Goal: Task Accomplishment & Management: Manage account settings

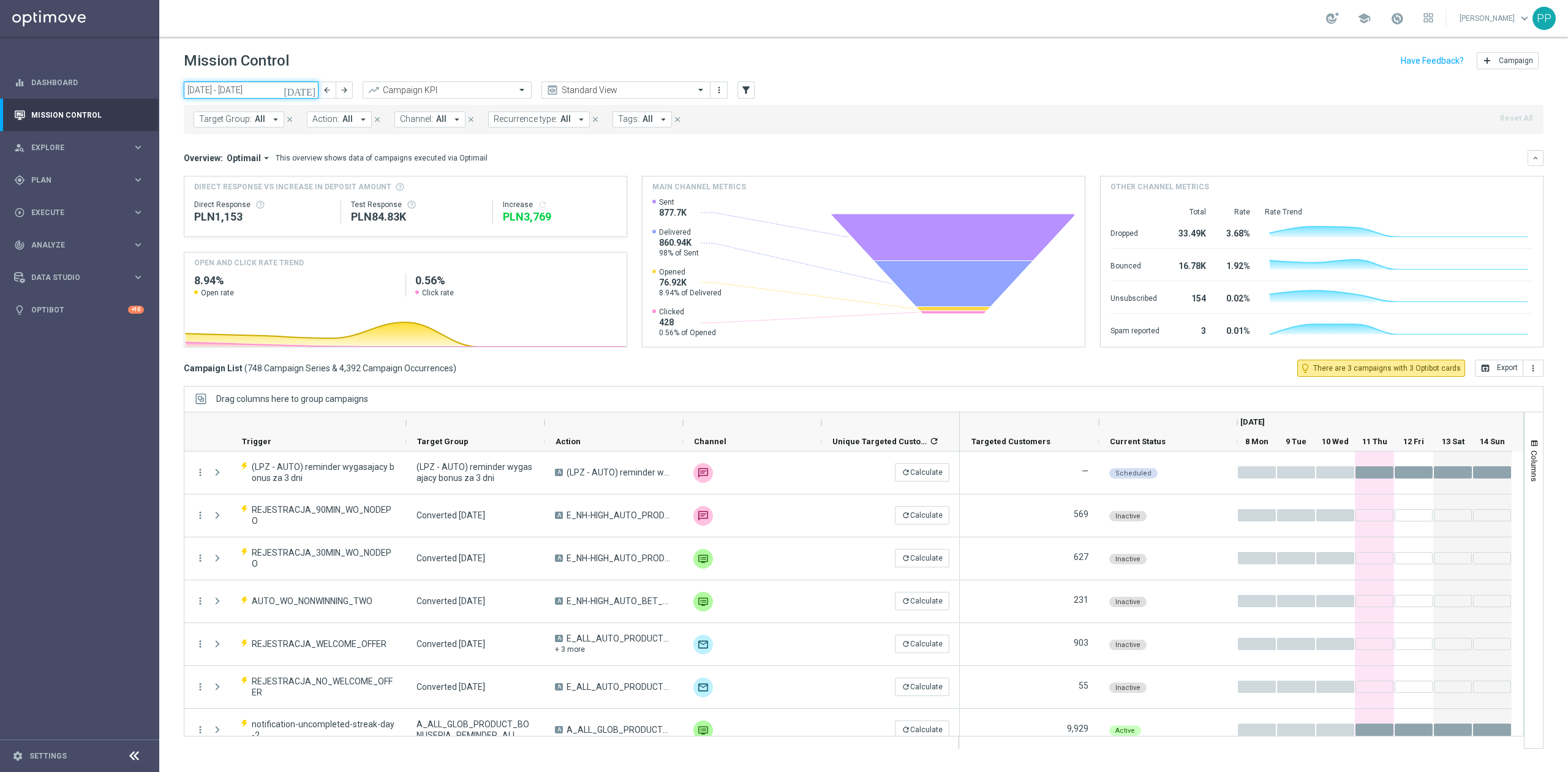
click at [268, 90] on input "[DATE] - [DATE]" at bounding box center [251, 90] width 135 height 17
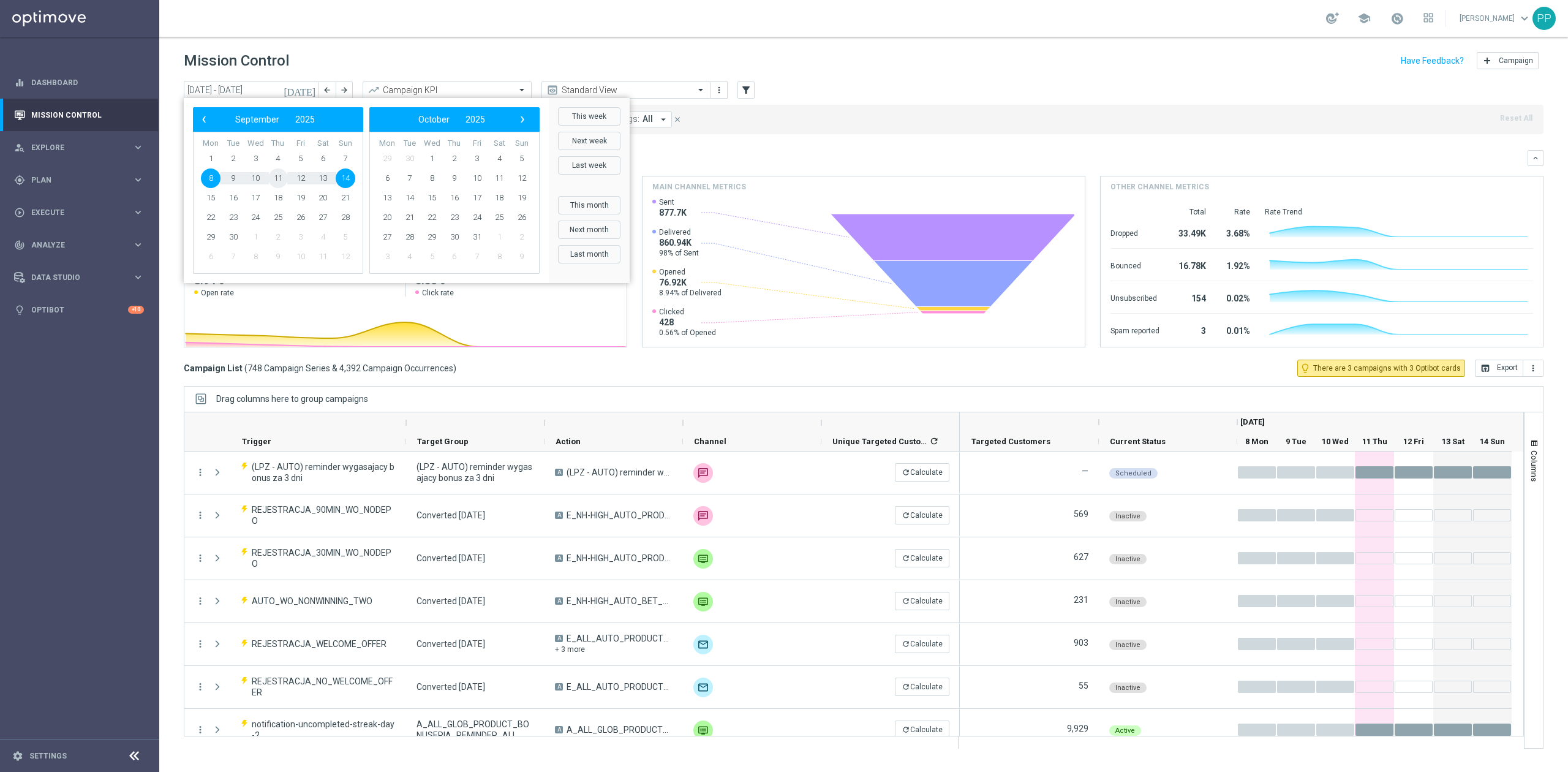
click at [277, 180] on span "11" at bounding box center [278, 178] width 20 height 20
type input "[DATE] - [DATE]"
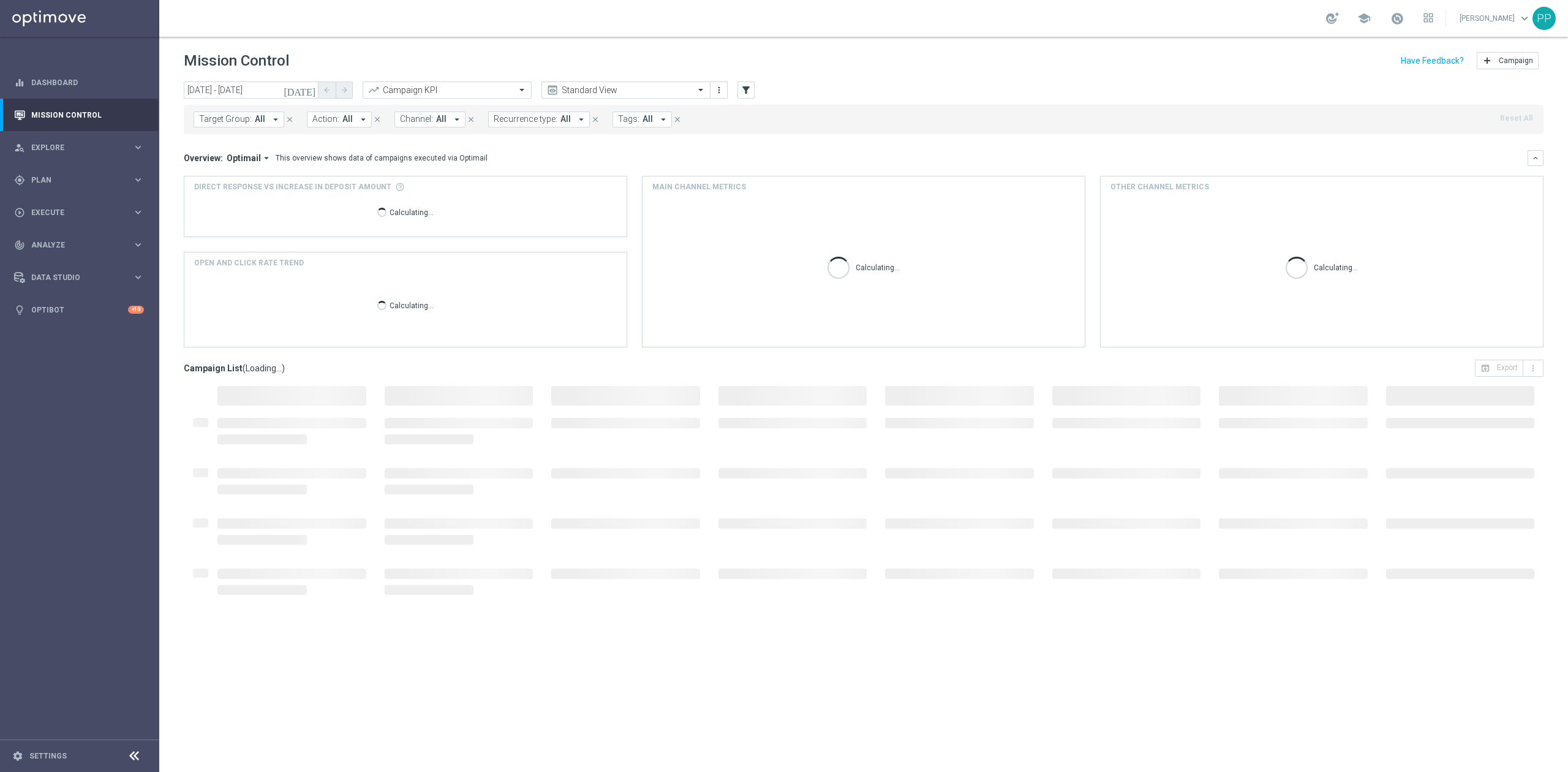
click at [527, 115] on span "Recurrence type:" at bounding box center [525, 119] width 63 height 11
click at [516, 202] on div "Recurring" at bounding box center [538, 207] width 88 height 20
click at [648, 117] on span "All" at bounding box center [647, 119] width 11 height 11
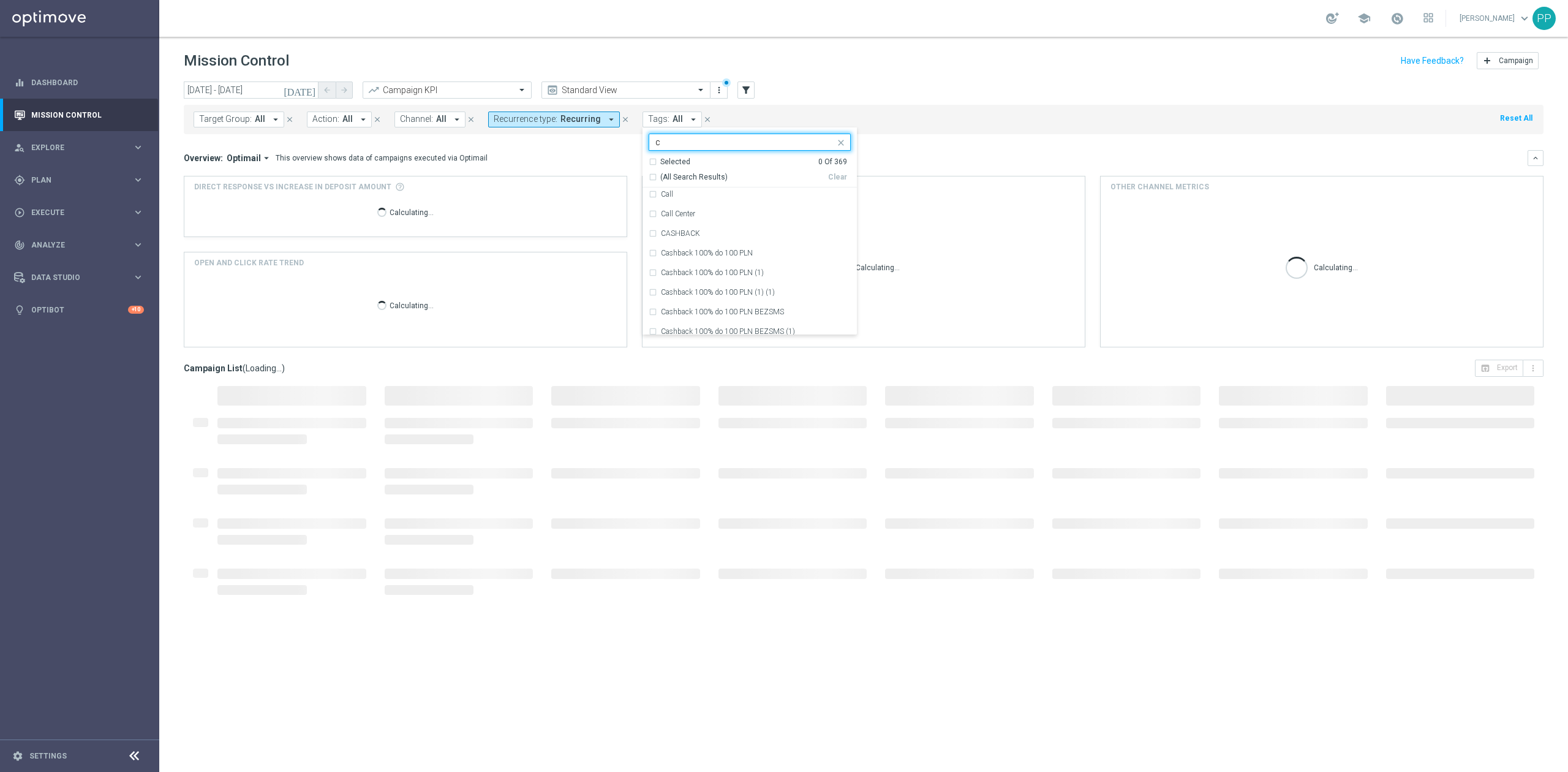
scroll to position [898, 0]
click at [705, 305] on div "C" at bounding box center [750, 299] width 202 height 20
type input "c"
click at [681, 143] on input "c" at bounding box center [745, 142] width 179 height 11
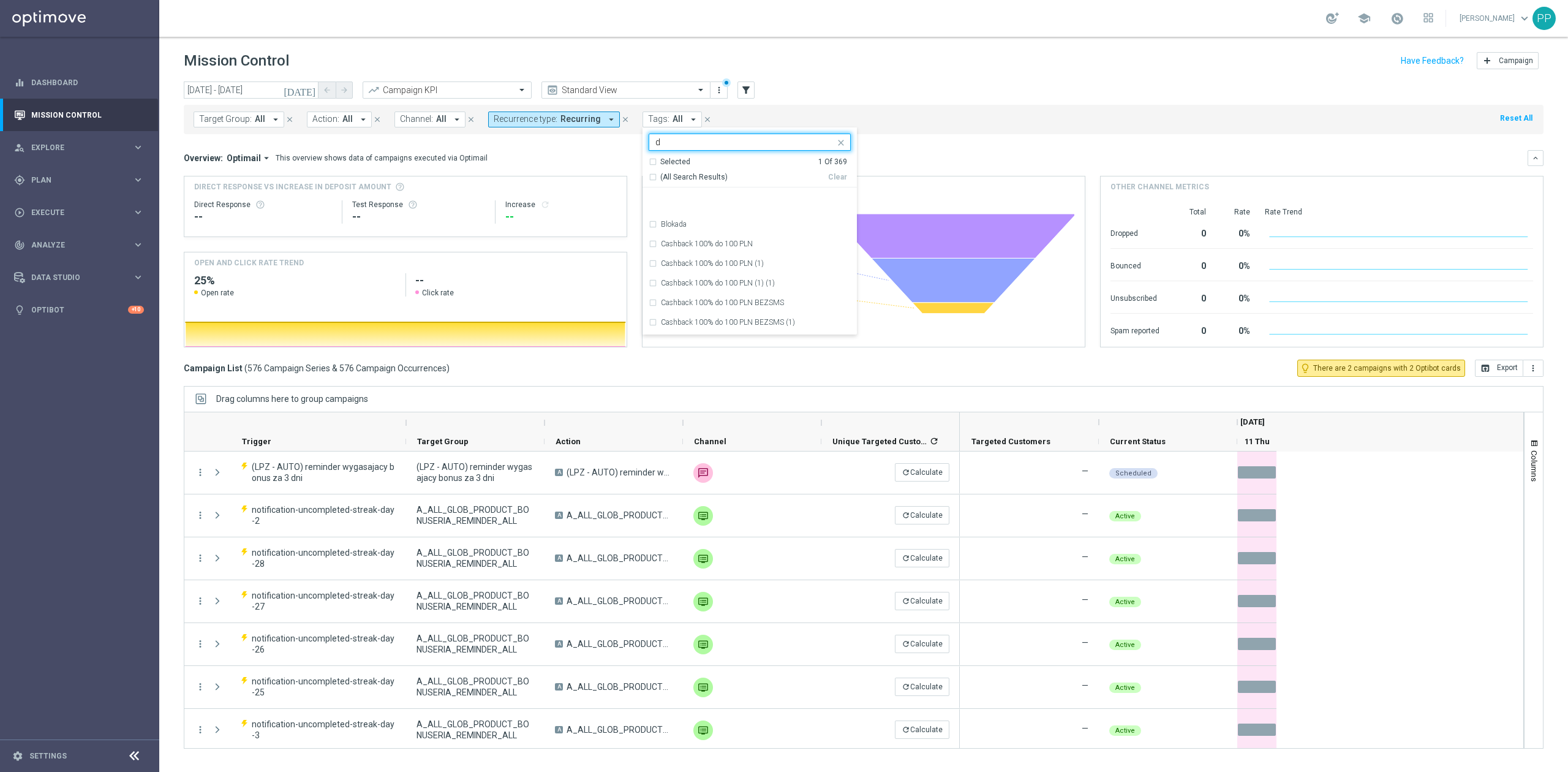
scroll to position [1960, 0]
click at [700, 303] on div "D" at bounding box center [750, 295] width 202 height 20
type input "d"
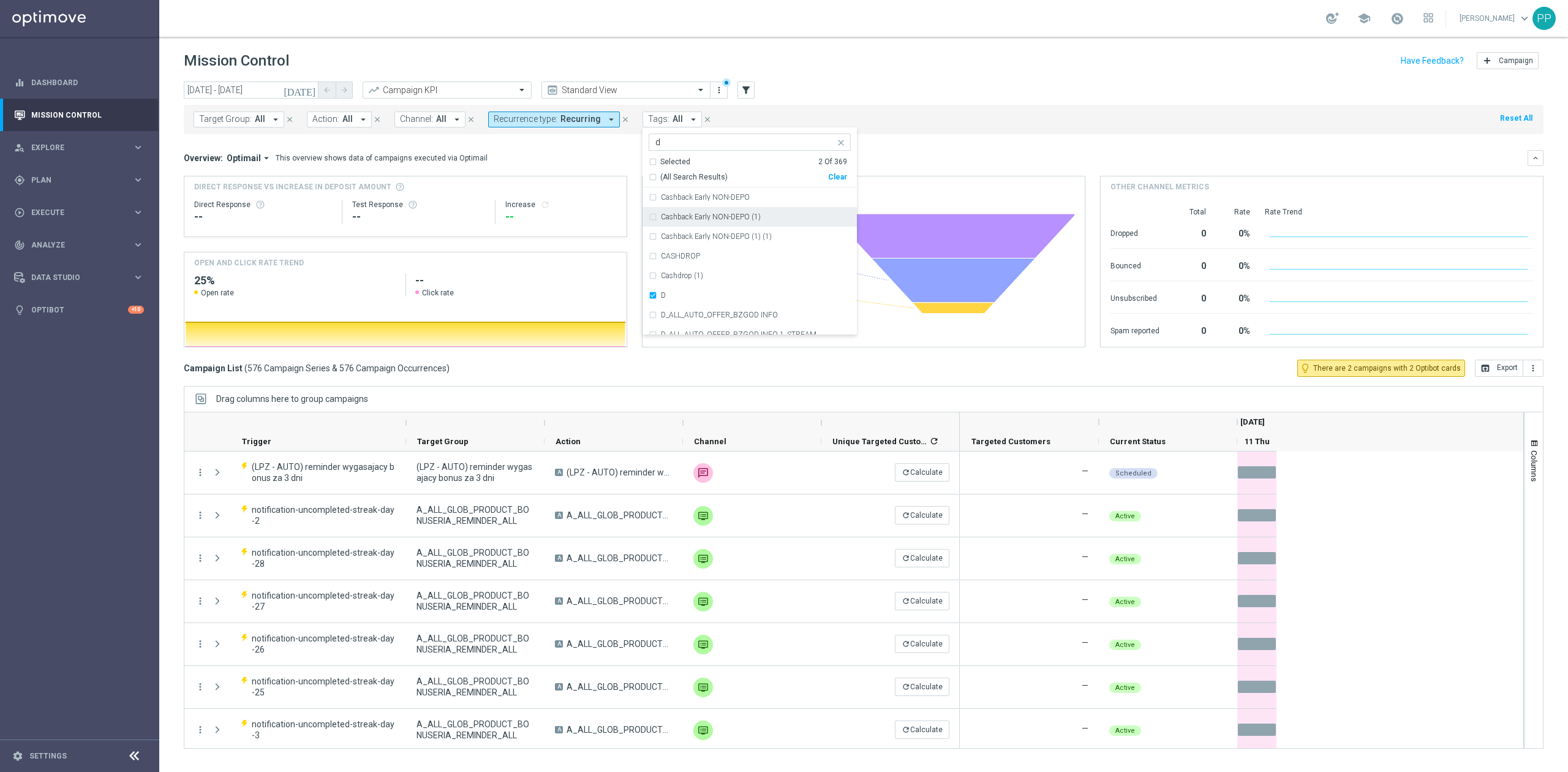
click at [826, 60] on div "Mission Control add Campaign" at bounding box center [863, 61] width 1360 height 24
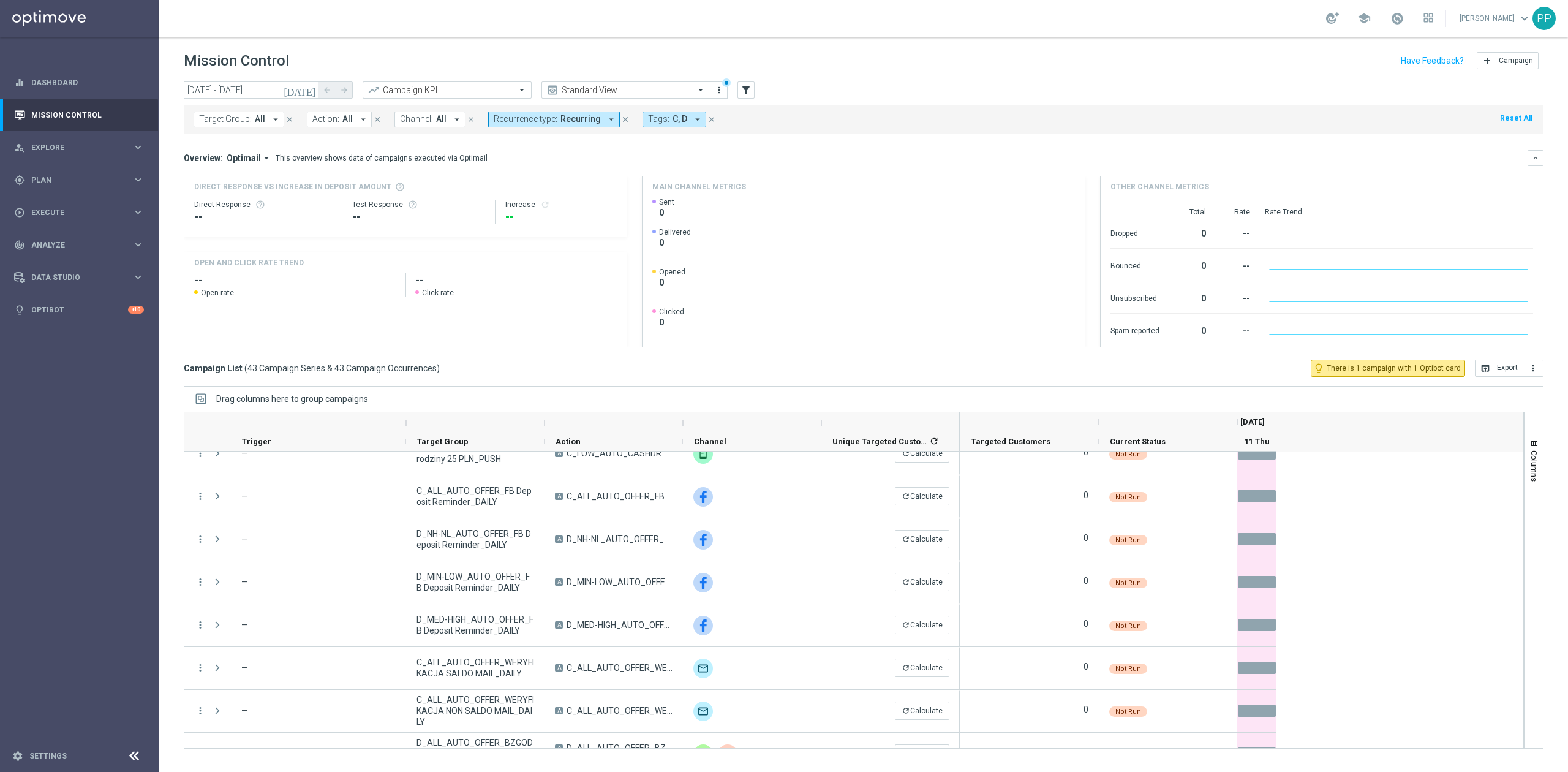
scroll to position [0, 0]
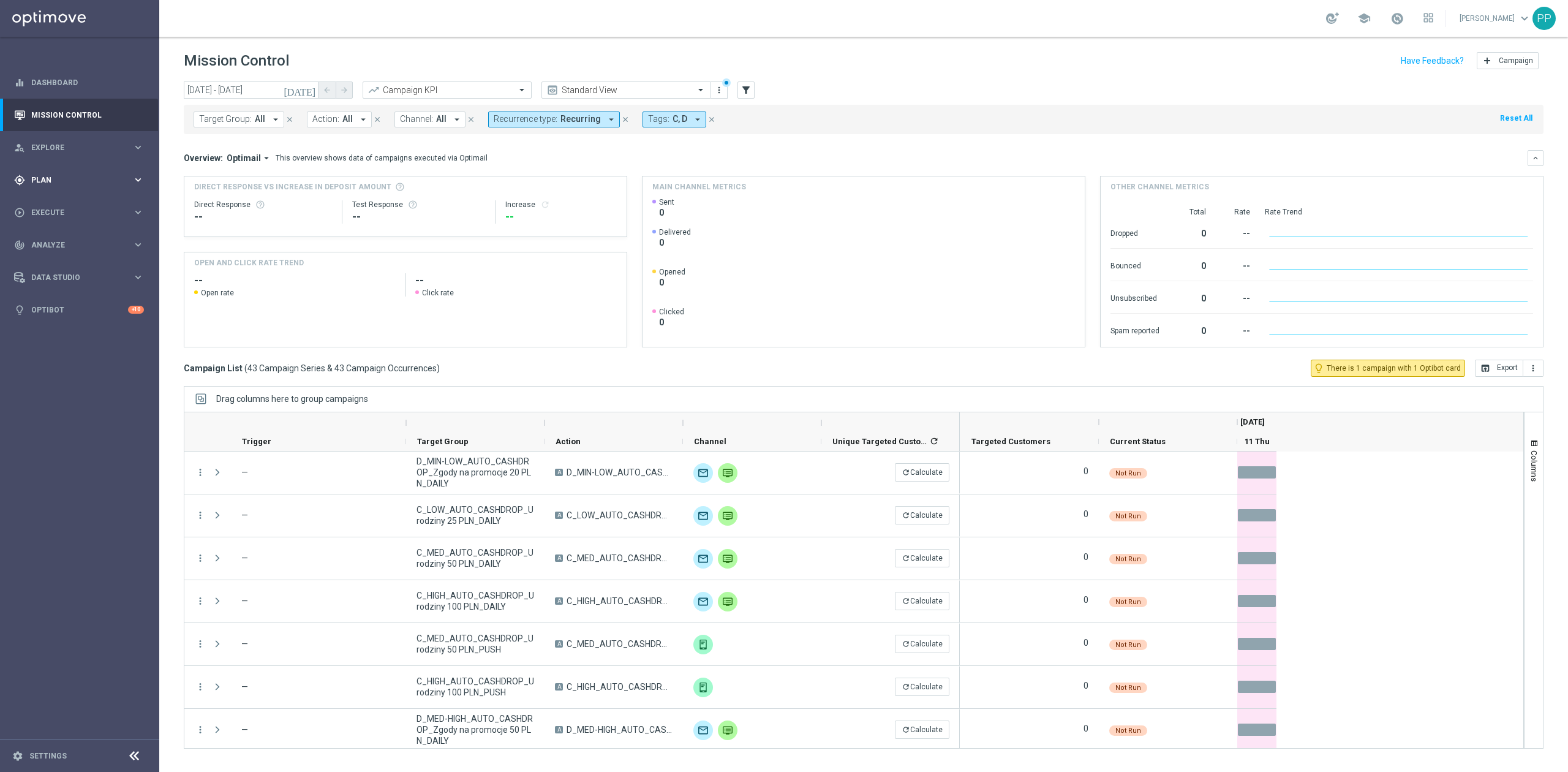
click at [57, 190] on div "gps_fixed Plan keyboard_arrow_right" at bounding box center [79, 179] width 158 height 32
drag, startPoint x: 62, startPoint y: 205, endPoint x: 74, endPoint y: 146, distance: 60.2
click at [62, 205] on link "Target Groups" at bounding box center [80, 206] width 95 height 10
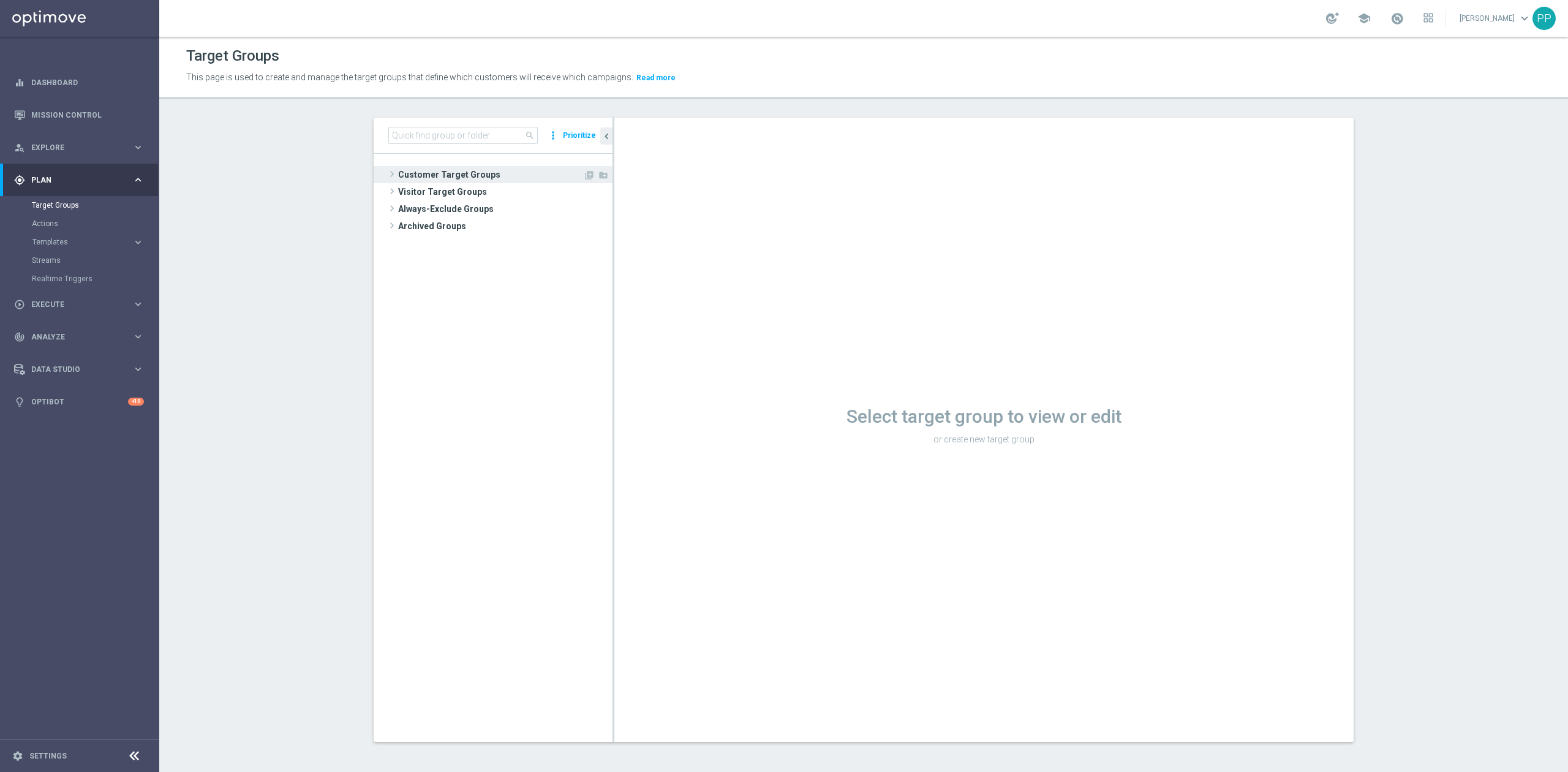
click at [428, 178] on span "Customer Target Groups" at bounding box center [490, 174] width 185 height 17
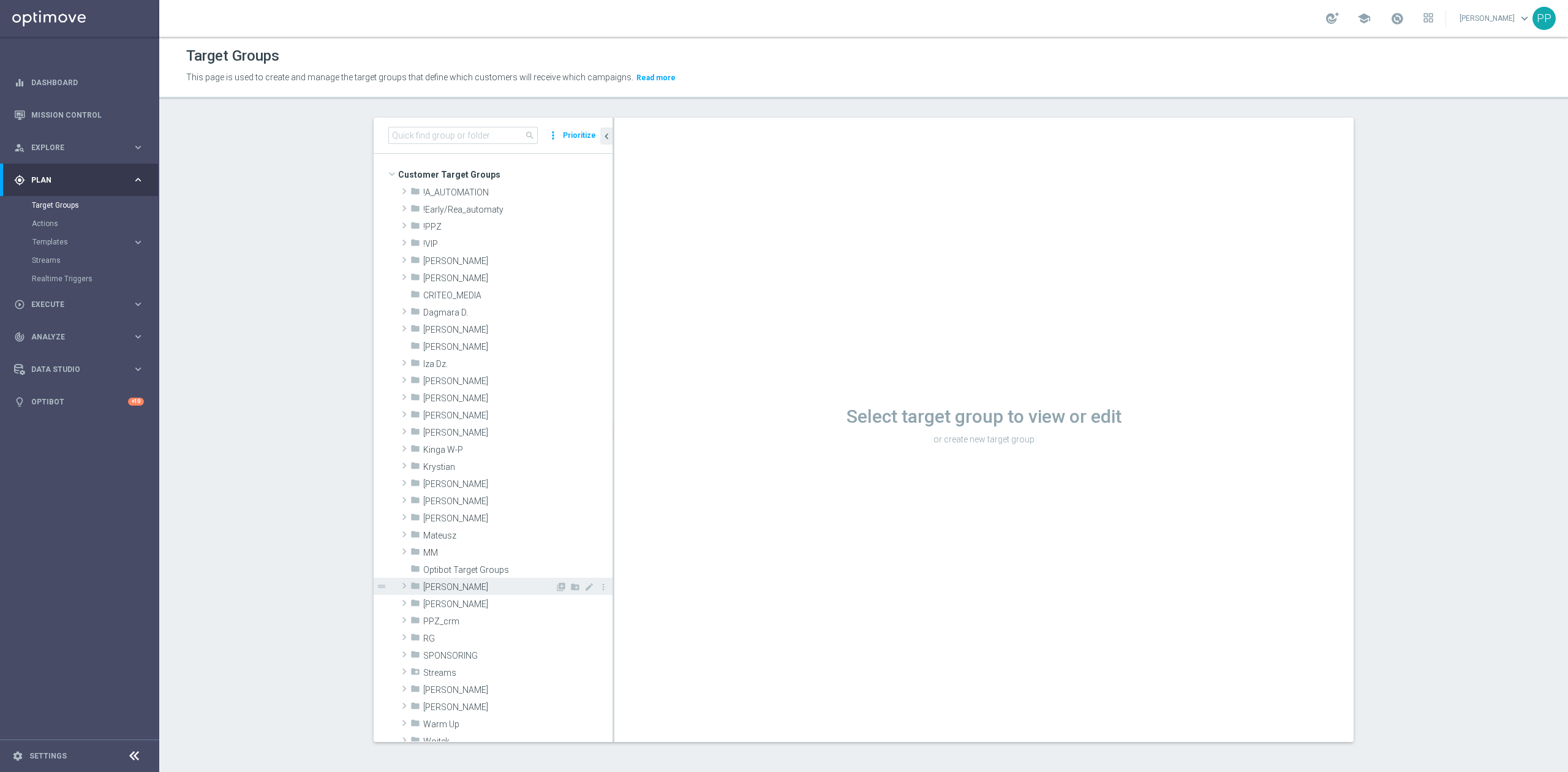
click at [510, 585] on span "[PERSON_NAME]" at bounding box center [489, 587] width 132 height 11
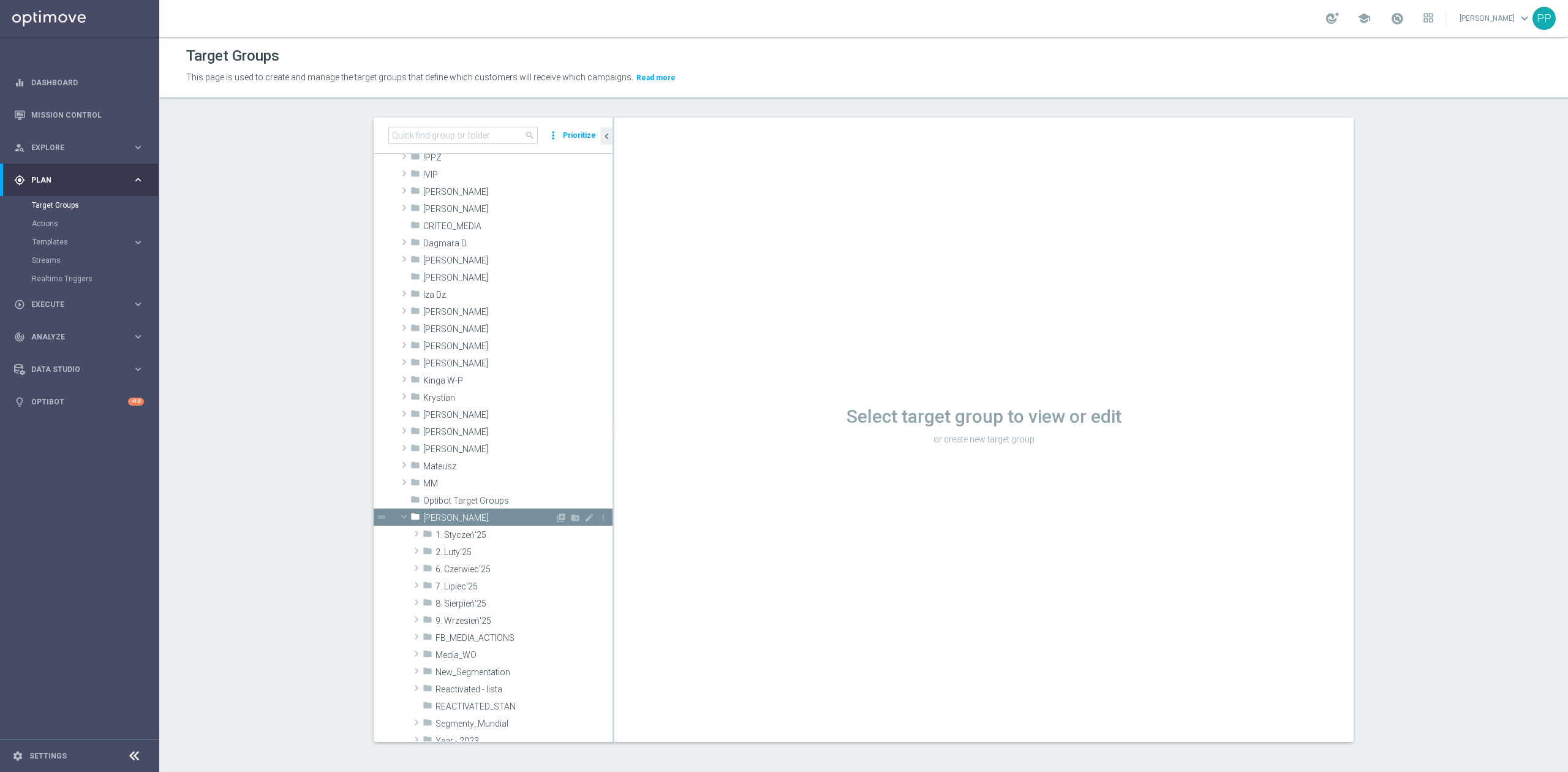
scroll to position [163, 0]
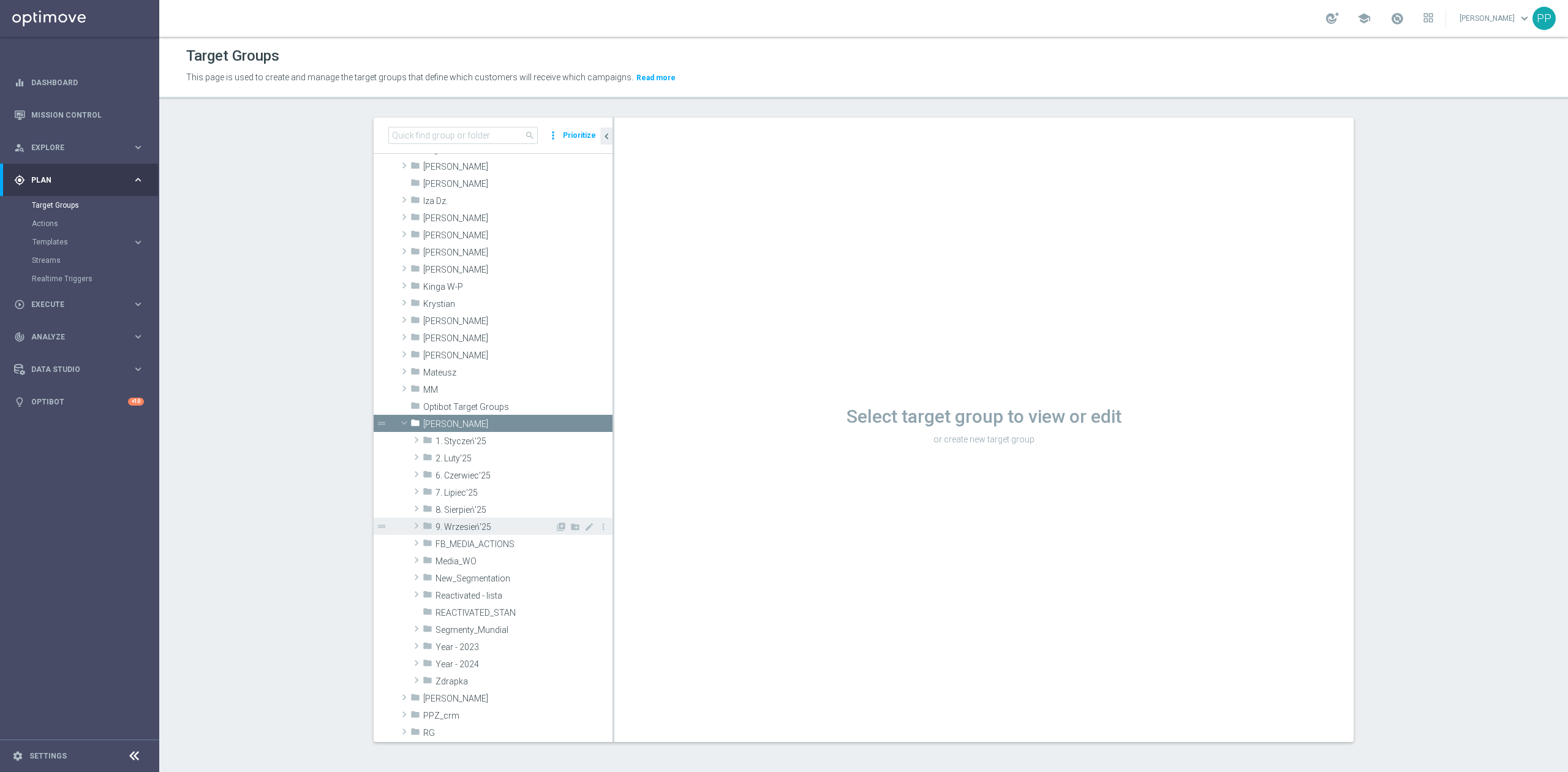
click at [501, 527] on span "9. Wrzesień'25" at bounding box center [495, 527] width 119 height 11
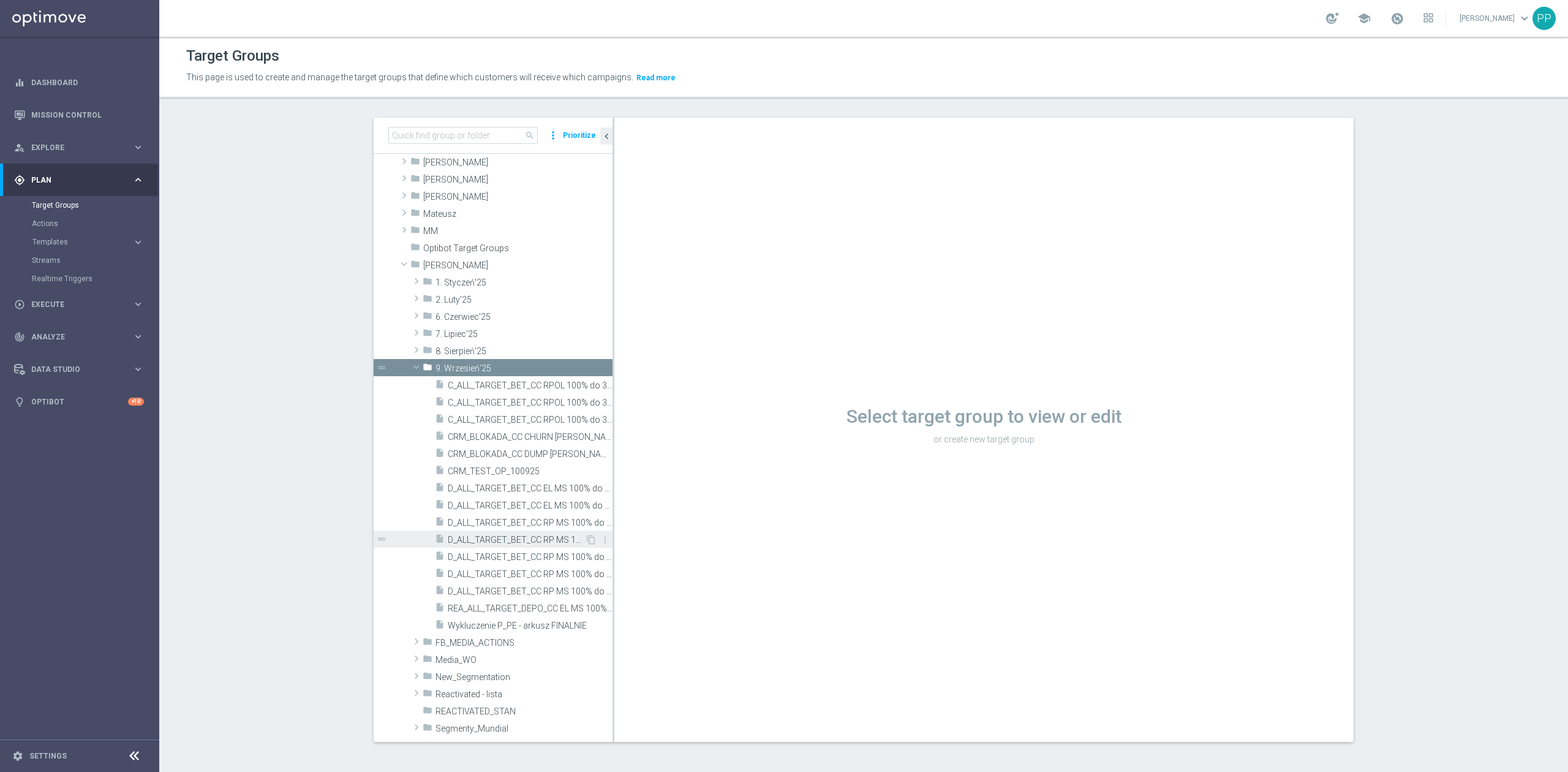
scroll to position [326, 0]
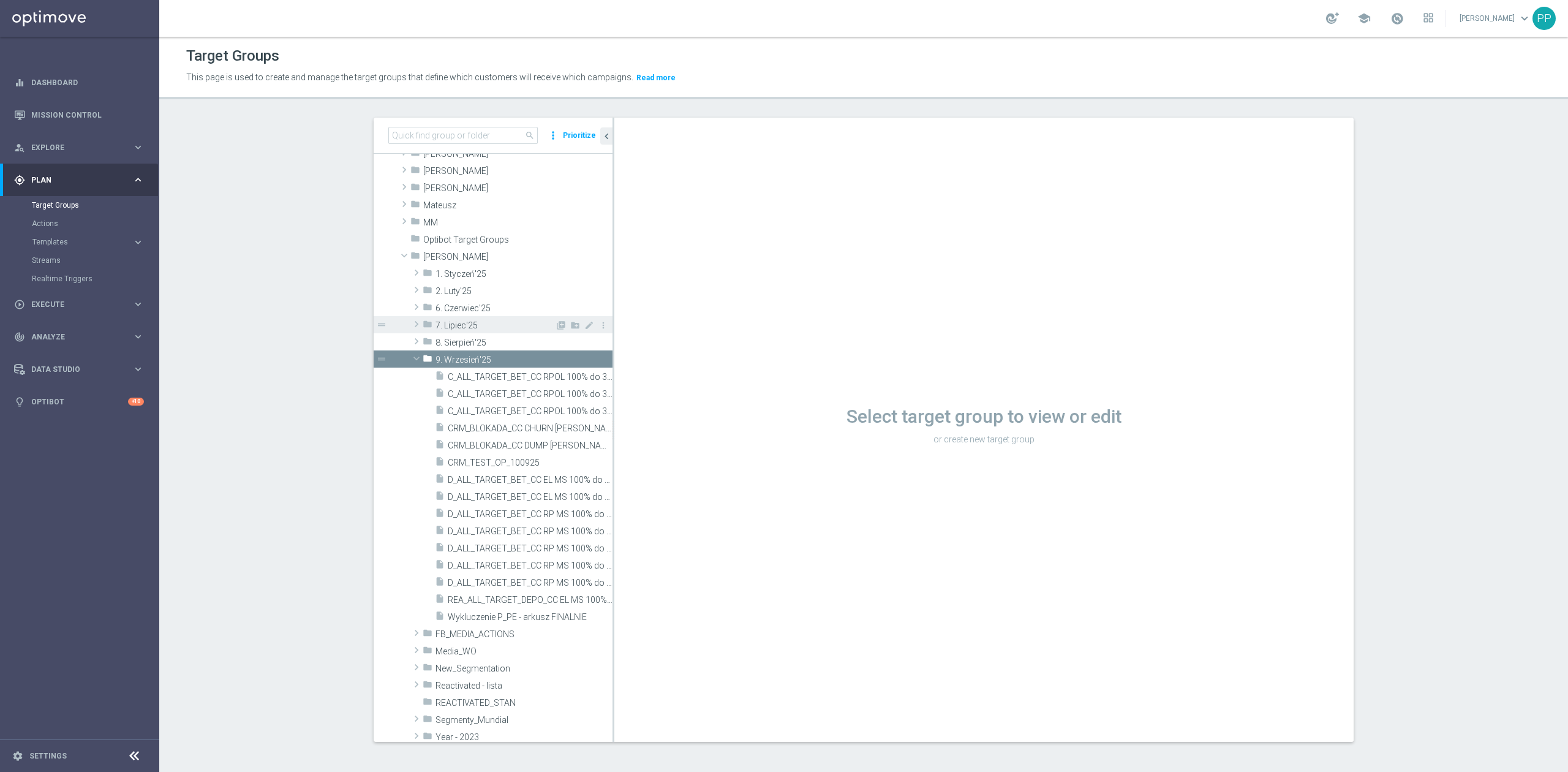
click at [423, 331] on icon "folder" at bounding box center [428, 326] width 10 height 14
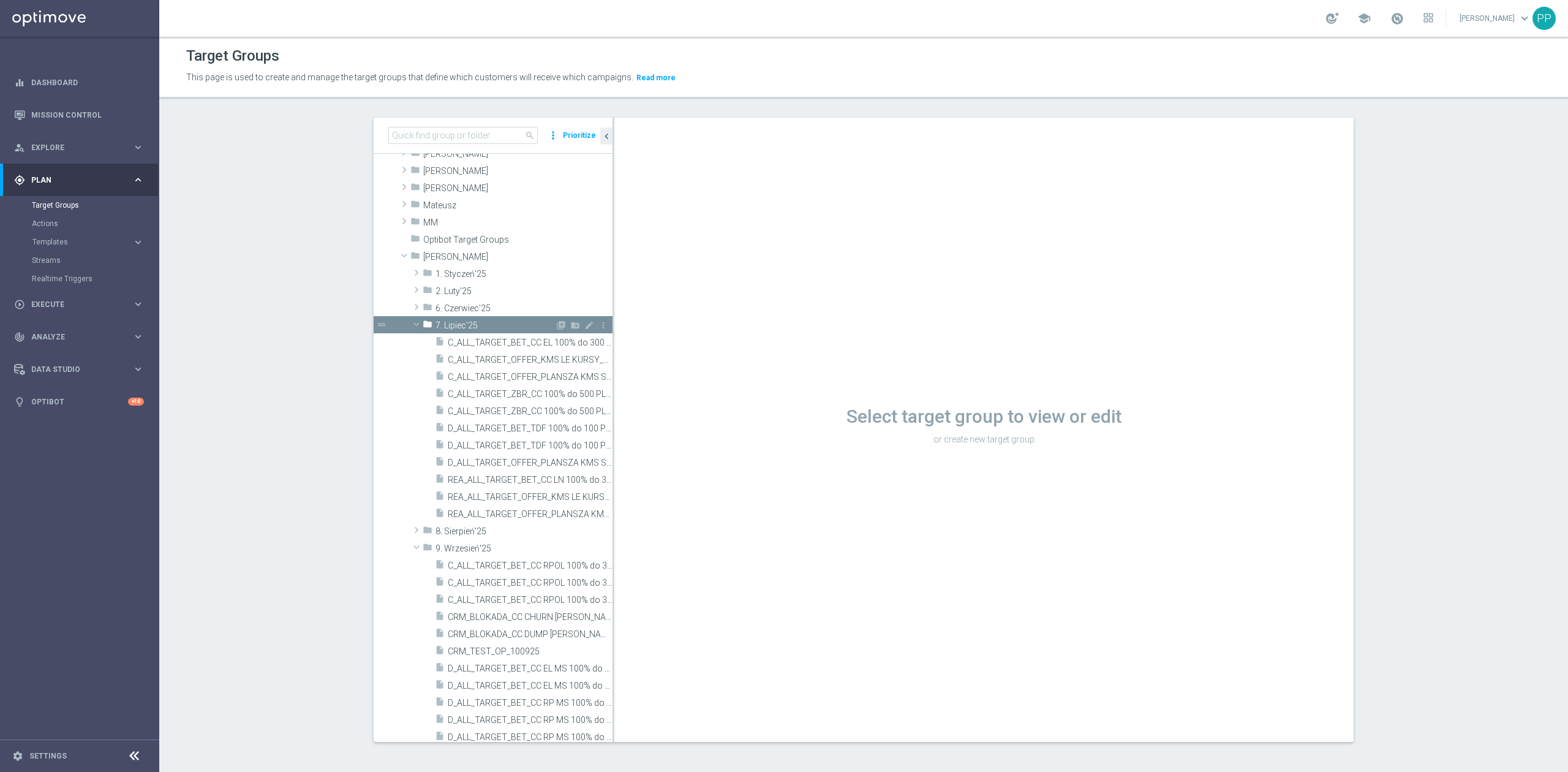
click at [423, 331] on icon "folder" at bounding box center [428, 326] width 10 height 14
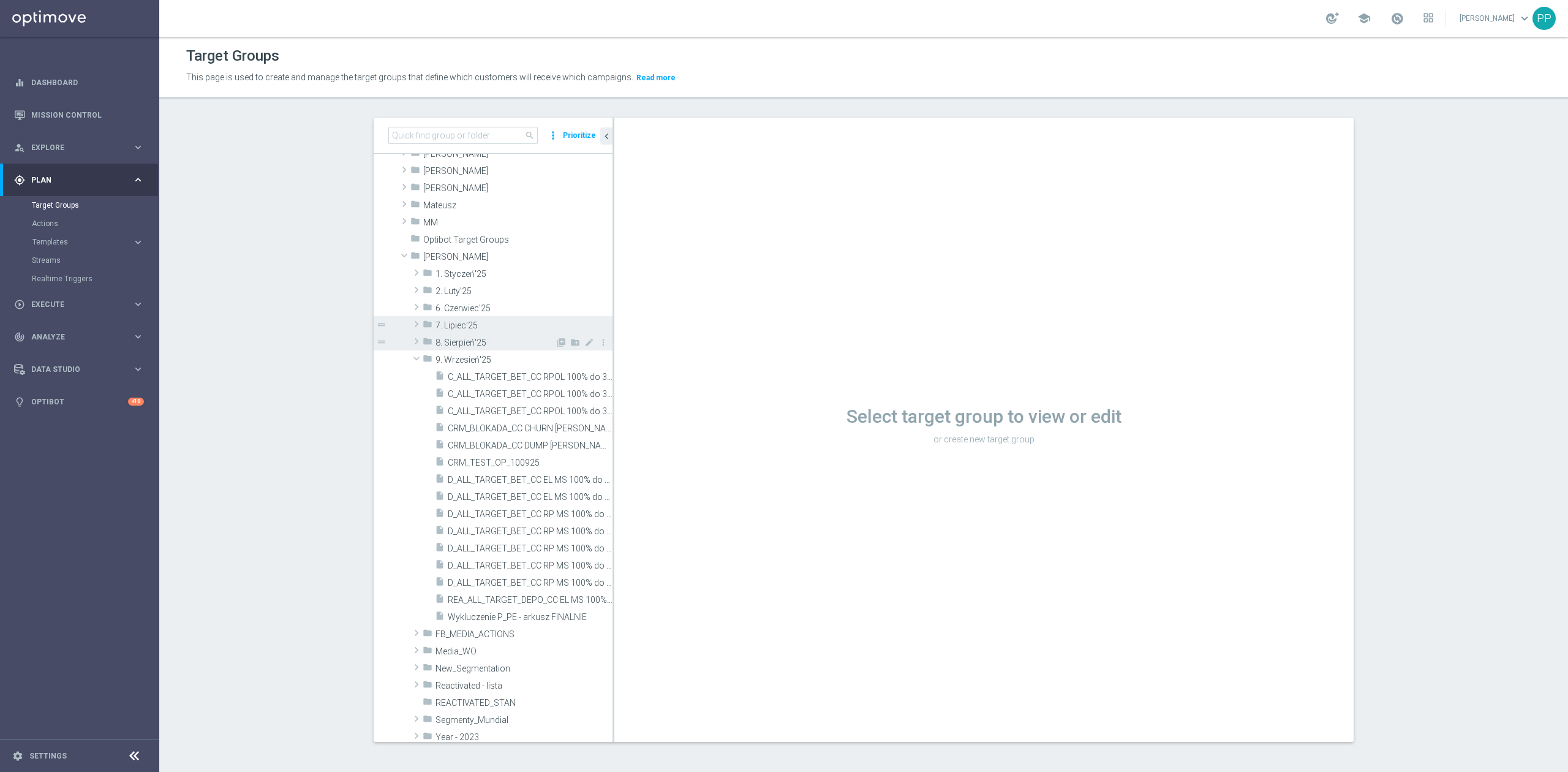
click at [436, 337] on span "8. Sierpień'25" at bounding box center [495, 342] width 119 height 11
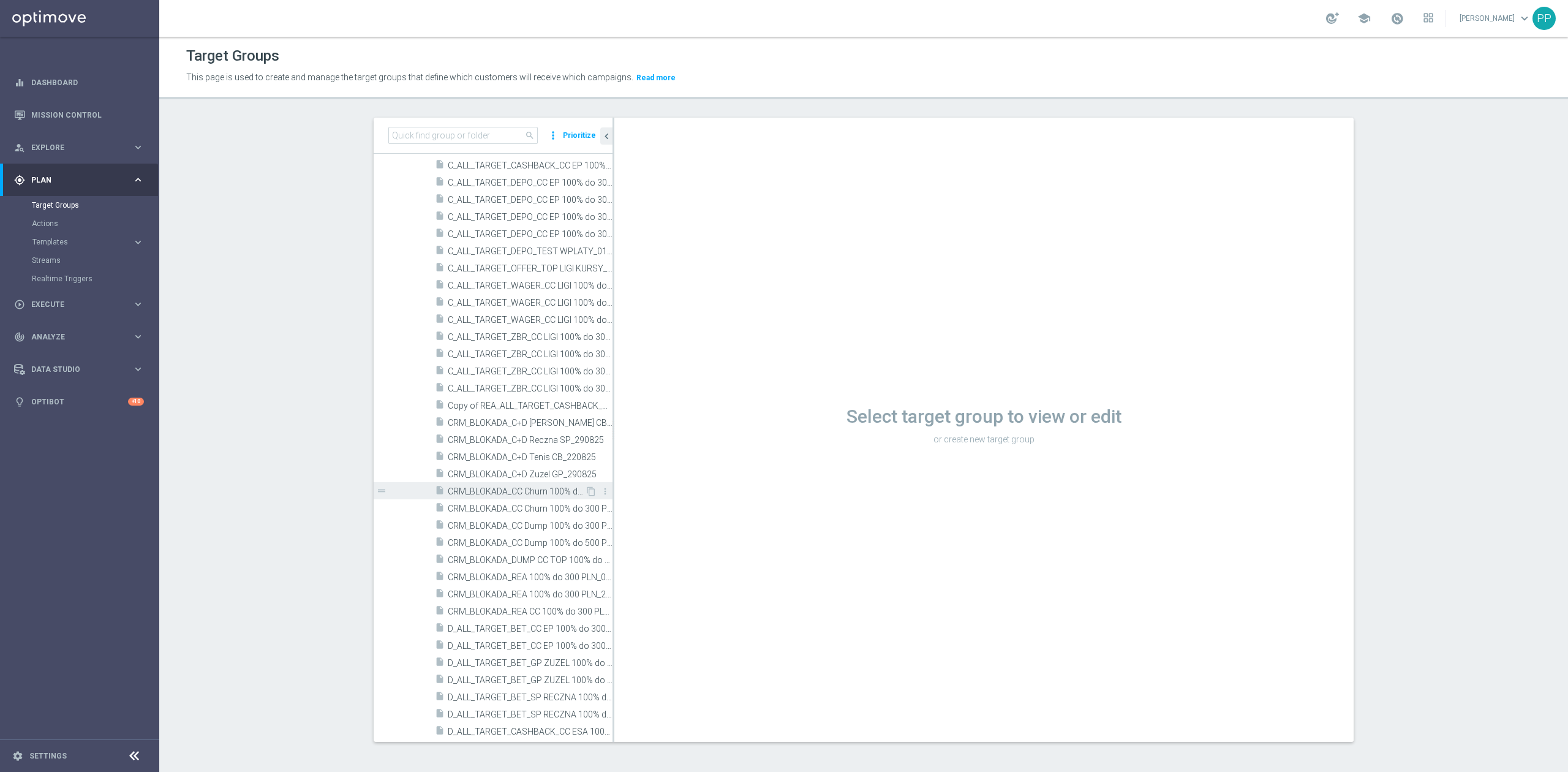
scroll to position [735, 0]
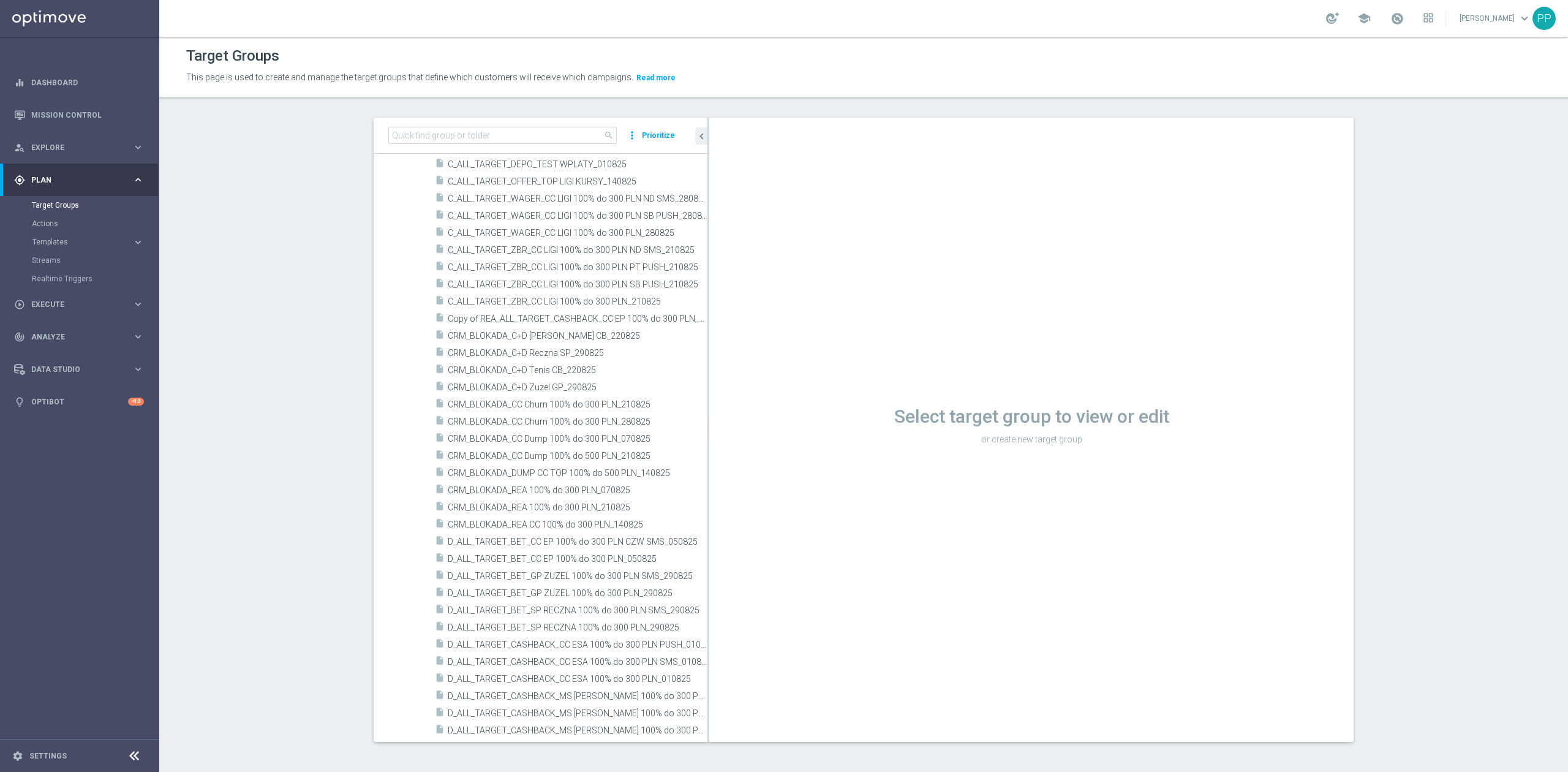
drag, startPoint x: 606, startPoint y: 496, endPoint x: 775, endPoint y: 478, distance: 170.0
click at [777, 478] on as-split "search more_vert Prioritize Customer Target Groups library_add create_new_folder" at bounding box center [863, 429] width 980 height 624
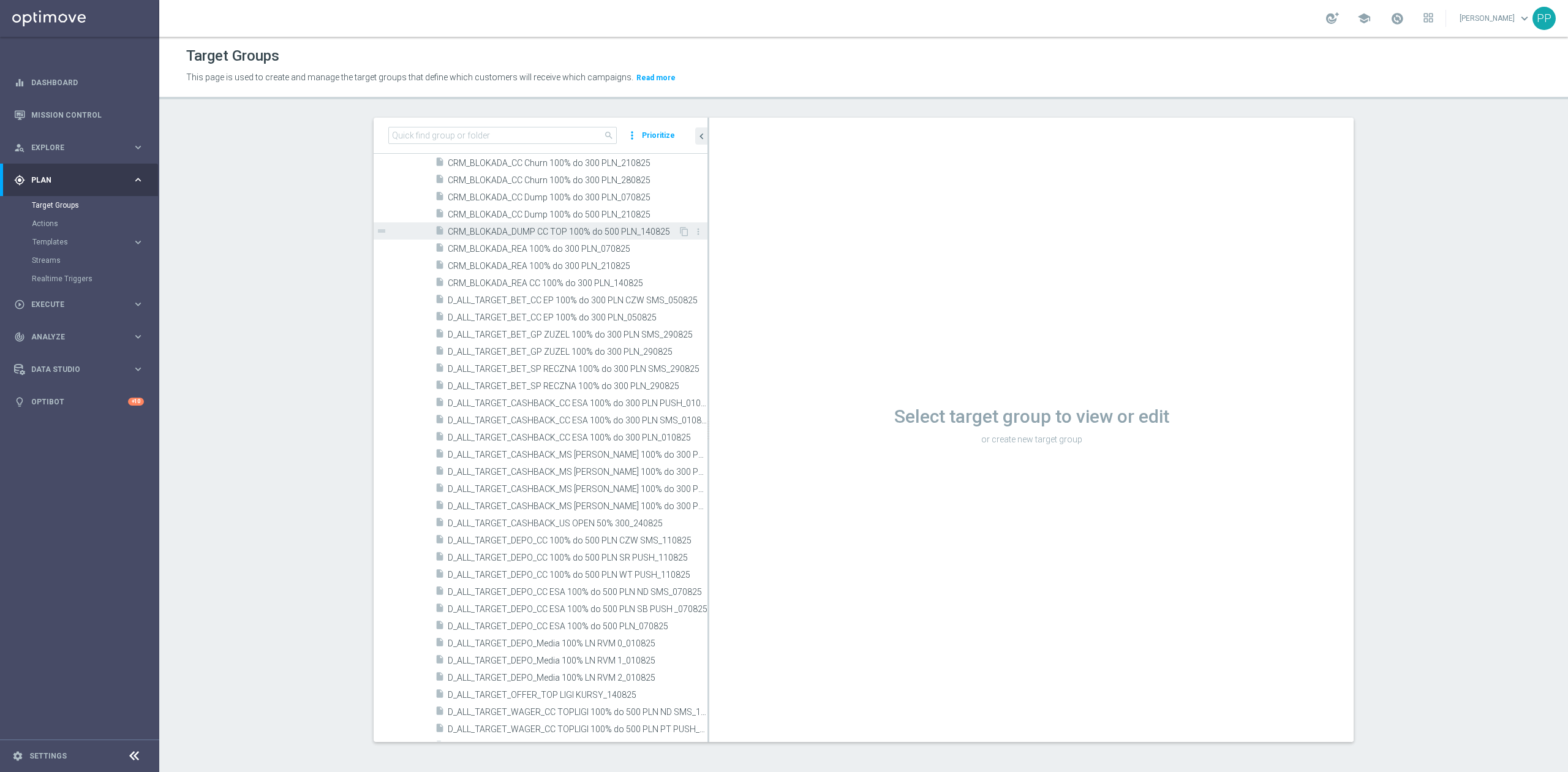
scroll to position [980, 0]
click at [617, 479] on span "D_ALL_TARGET_CASHBACK_MS [PERSON_NAME] 100% do 300 PLN_220825" at bounding box center [564, 482] width 232 height 11
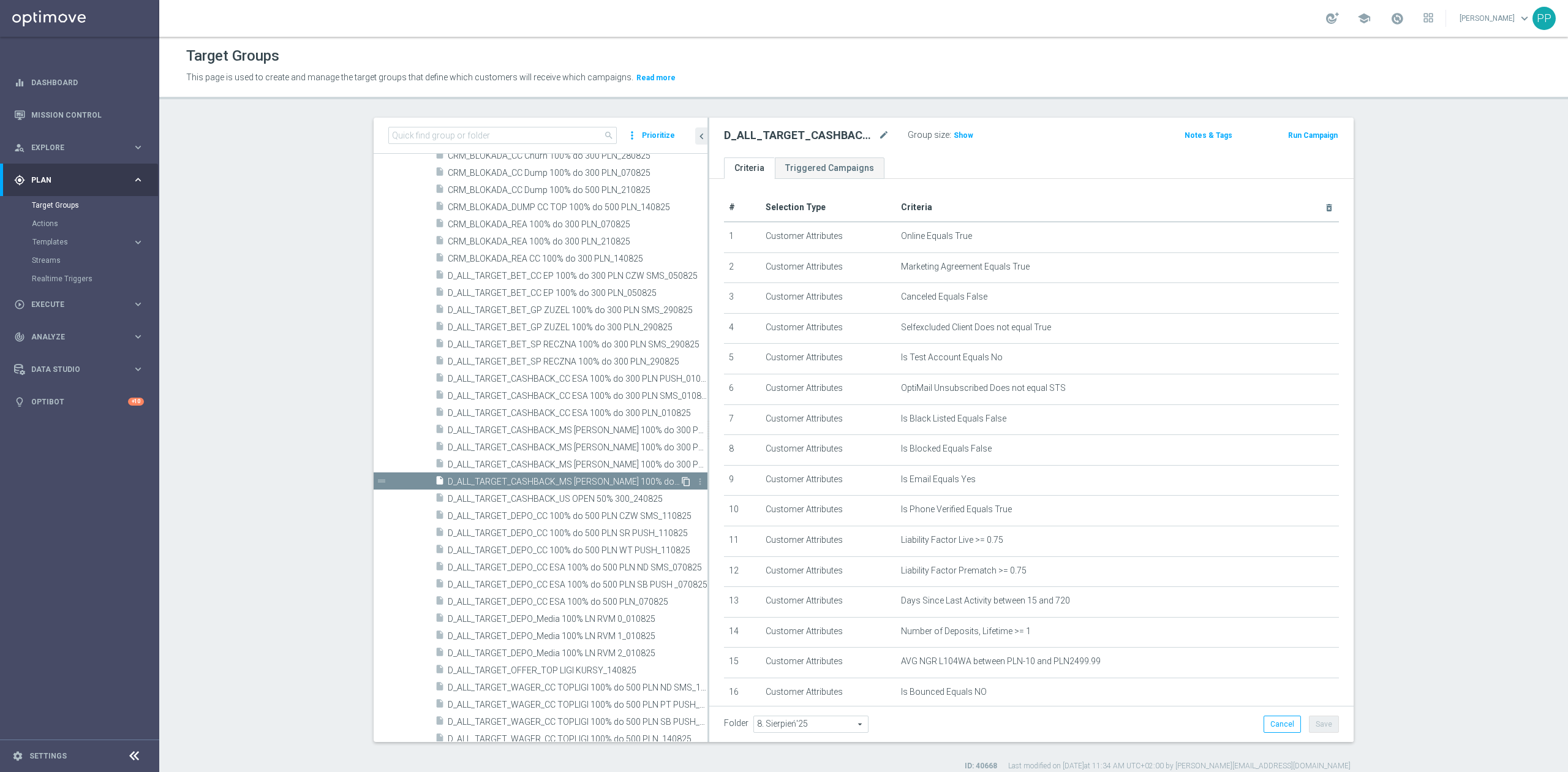
click at [681, 486] on icon "content_copy" at bounding box center [686, 482] width 10 height 10
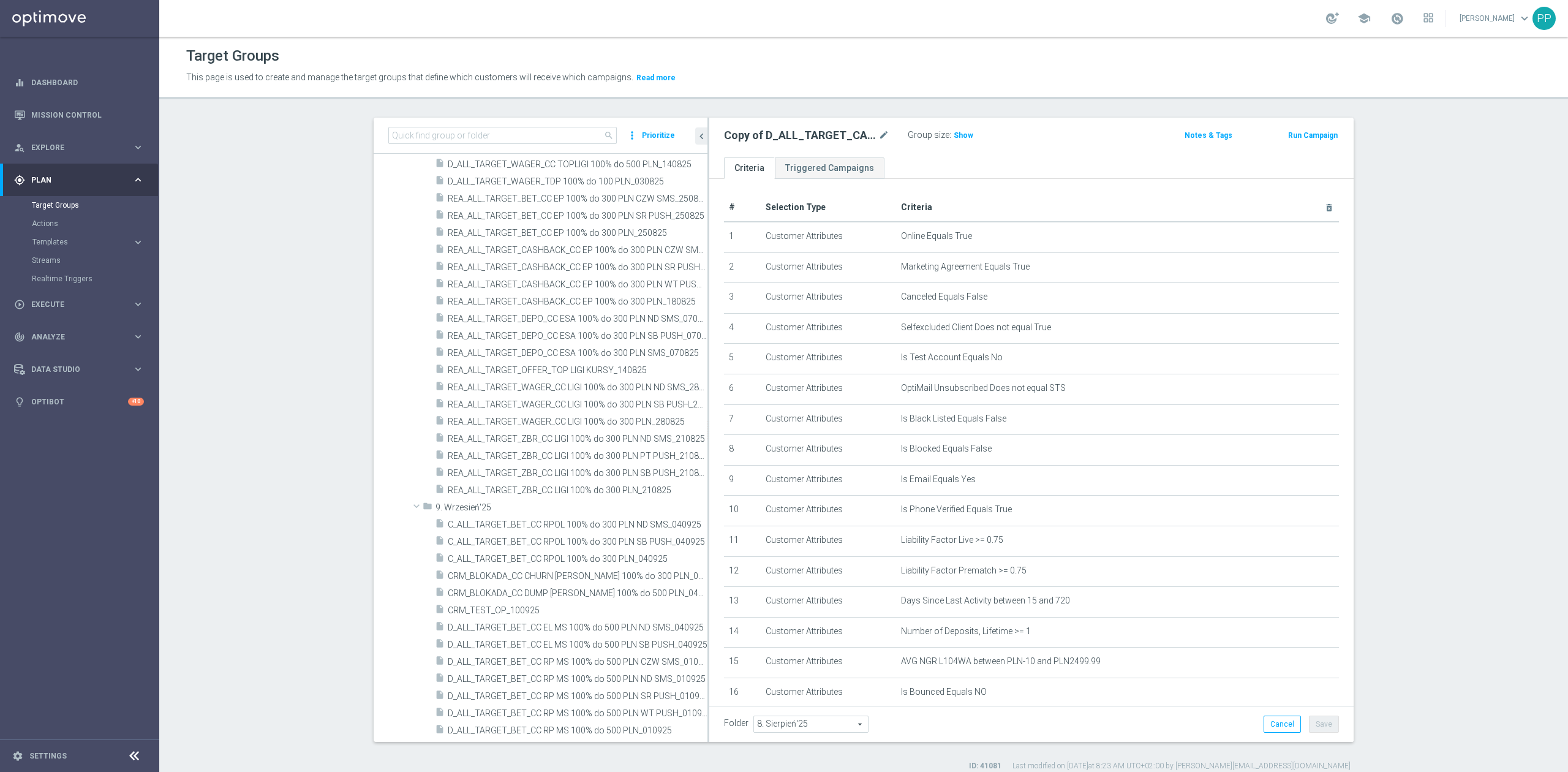
scroll to position [1578, 0]
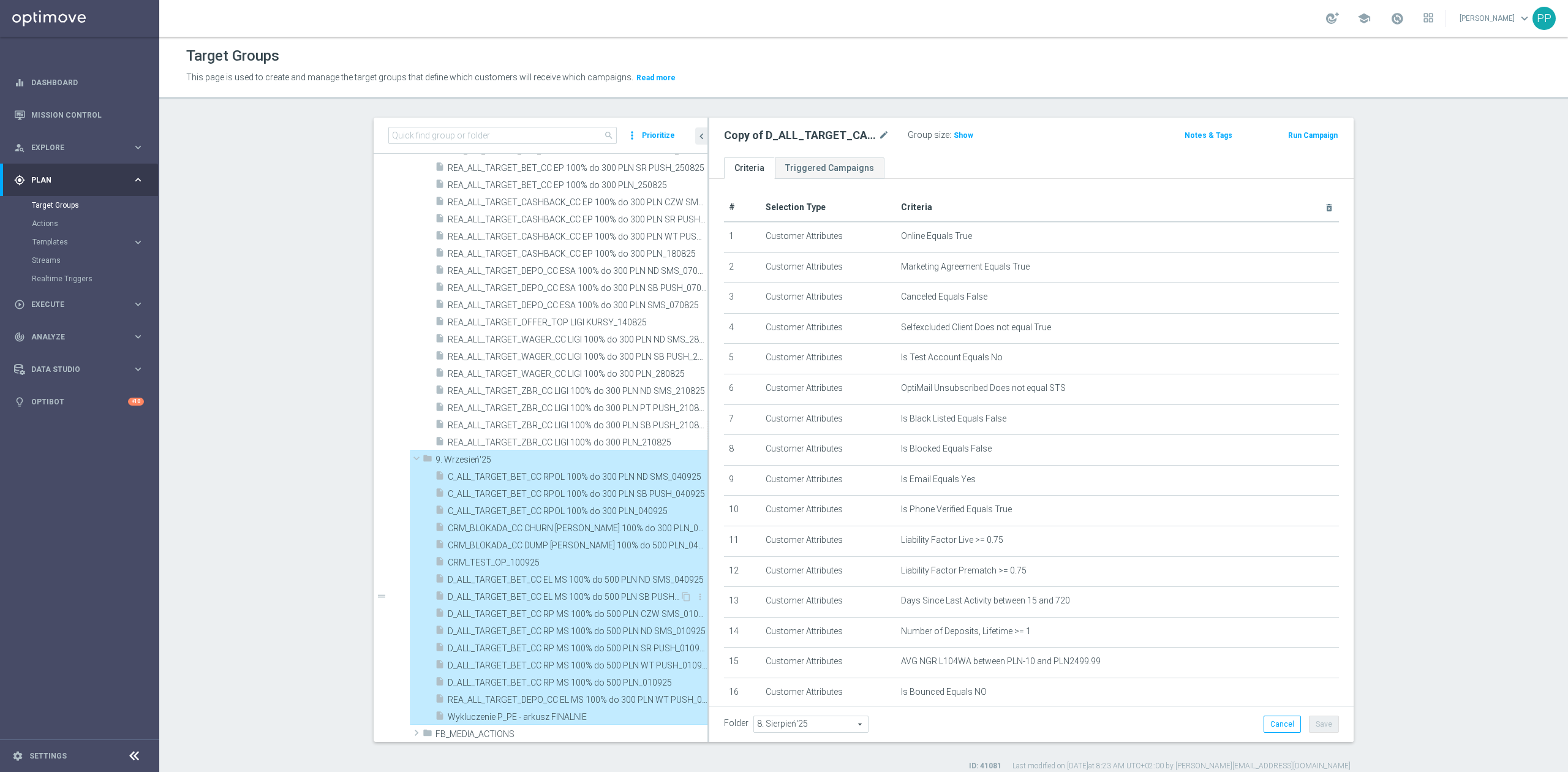
type input "9. Wrzesień'25"
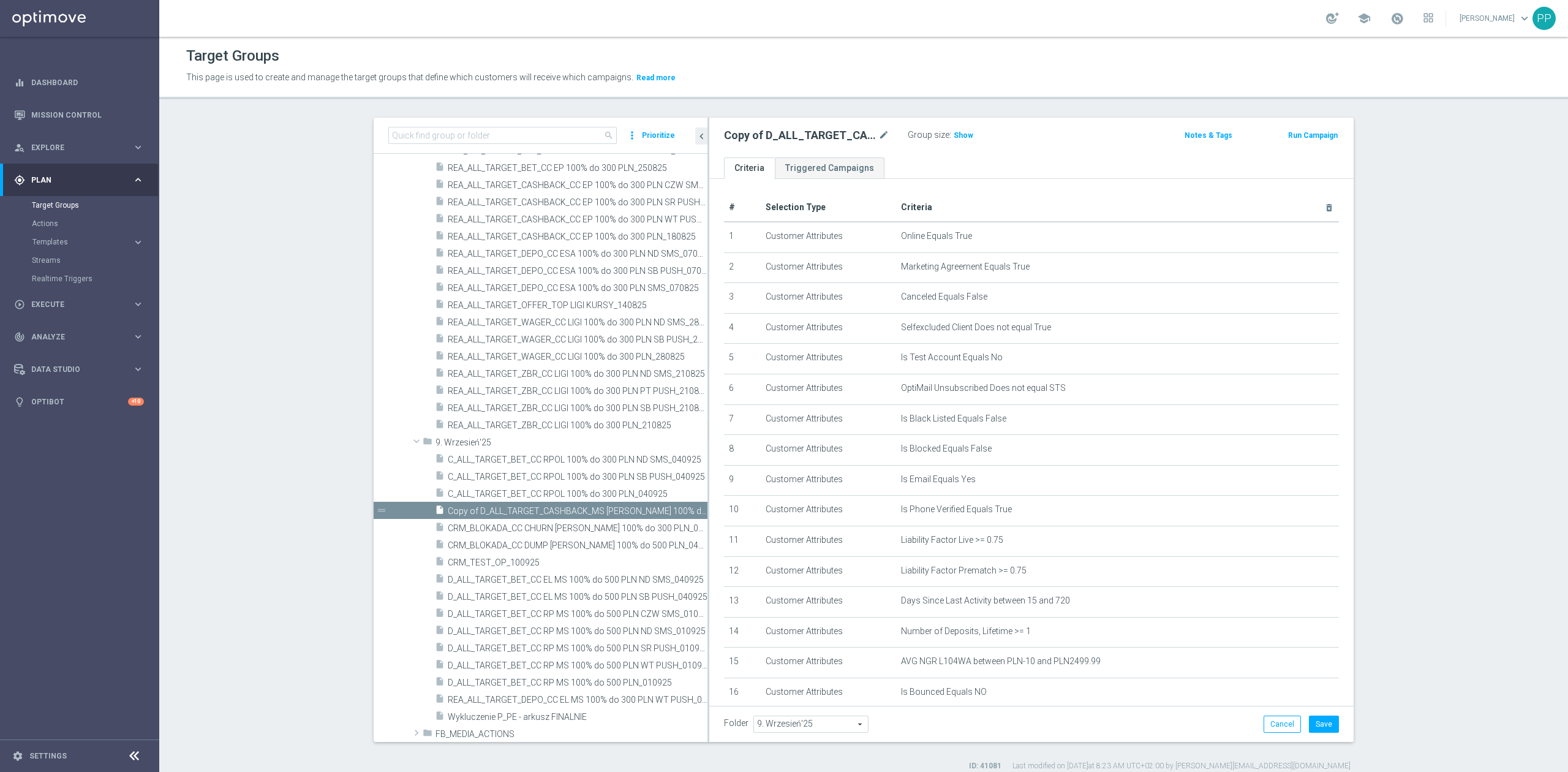
scroll to position [1569, 0]
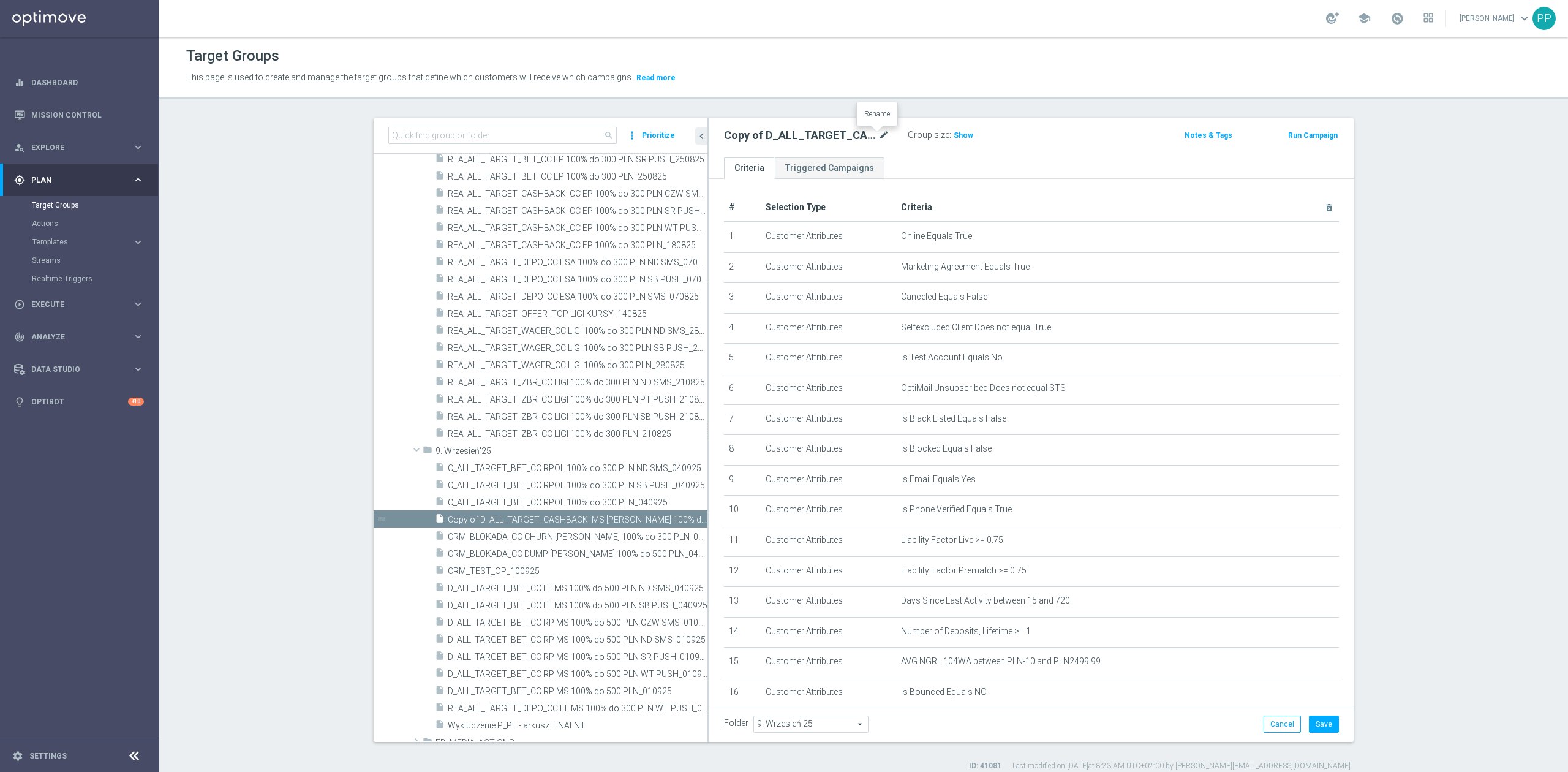
click at [880, 136] on icon "mode_edit" at bounding box center [883, 136] width 11 height 15
click at [820, 132] on input "Copy of D_ALL_TARGET_CASHBACK_MS [PERSON_NAME] 100% do 300 PLN_220825" at bounding box center [806, 136] width 165 height 17
drag, startPoint x: 667, startPoint y: 136, endPoint x: 683, endPoint y: 135, distance: 16.0
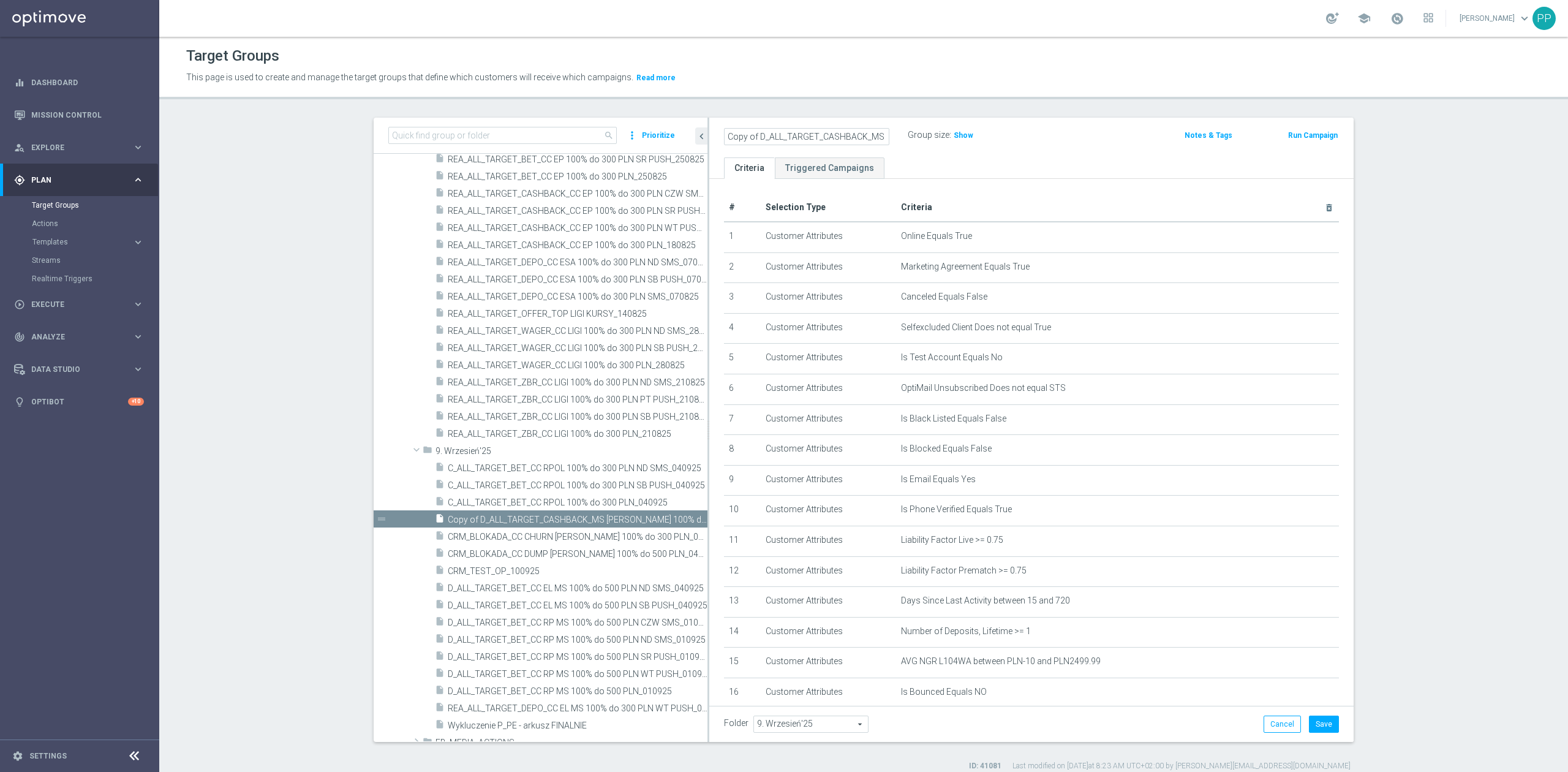
click at [660, 135] on as-split "search more_vert Prioritize Customer Target Groups library_add create_new_folder" at bounding box center [863, 429] width 980 height 624
click at [752, 136] on input "Copy of D_ALL_TARGET_CASHBACK_MS [PERSON_NAME] 100% do 300 PLN_220825" at bounding box center [806, 136] width 165 height 17
click at [816, 140] on input "D_ALL_TARGET_CASHBACK_MS [PERSON_NAME] 100% do 300 PLN_220825" at bounding box center [806, 136] width 165 height 17
drag, startPoint x: 826, startPoint y: 138, endPoint x: 803, endPoint y: 141, distance: 23.2
click at [803, 141] on input "D_ALL_TARGET_CASHBACK_MS [PERSON_NAME] 100% do 300 PLN_220825" at bounding box center [806, 136] width 165 height 17
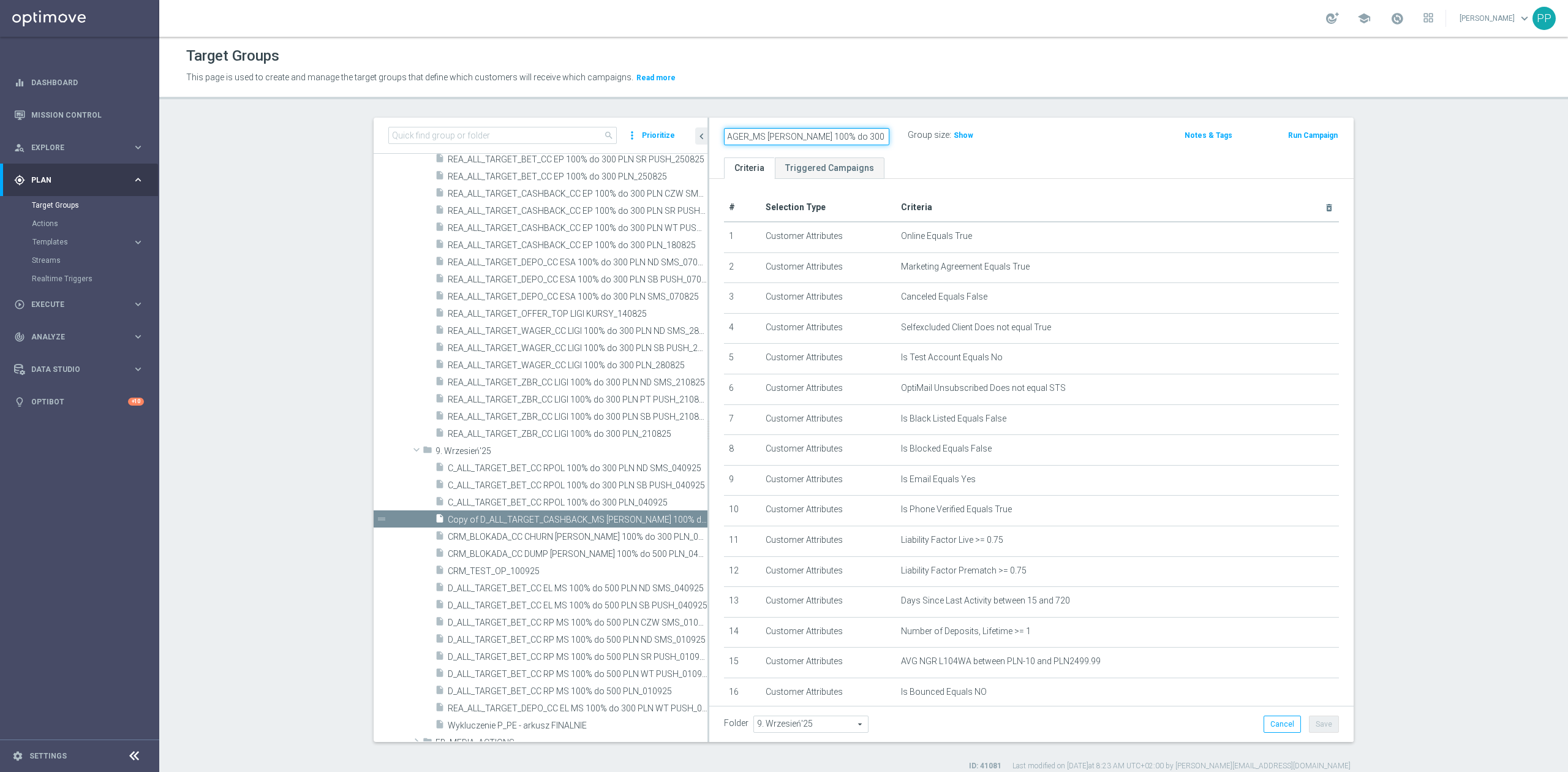
scroll to position [0, 72]
type input "D_ALL_TARGET_WAGER_MS [PERSON_NAME] 100% do 300 PLN_120925"
click at [890, 76] on p "This page is used to create and manage the target groups that define which cust…" at bounding box center [691, 77] width 1012 height 13
click at [1333, 730] on div "Folder 9. Wrzesień'25 9. Wrzesień'25 arrow_drop_down search Cancel Save Saving.…" at bounding box center [1032, 723] width 645 height 36
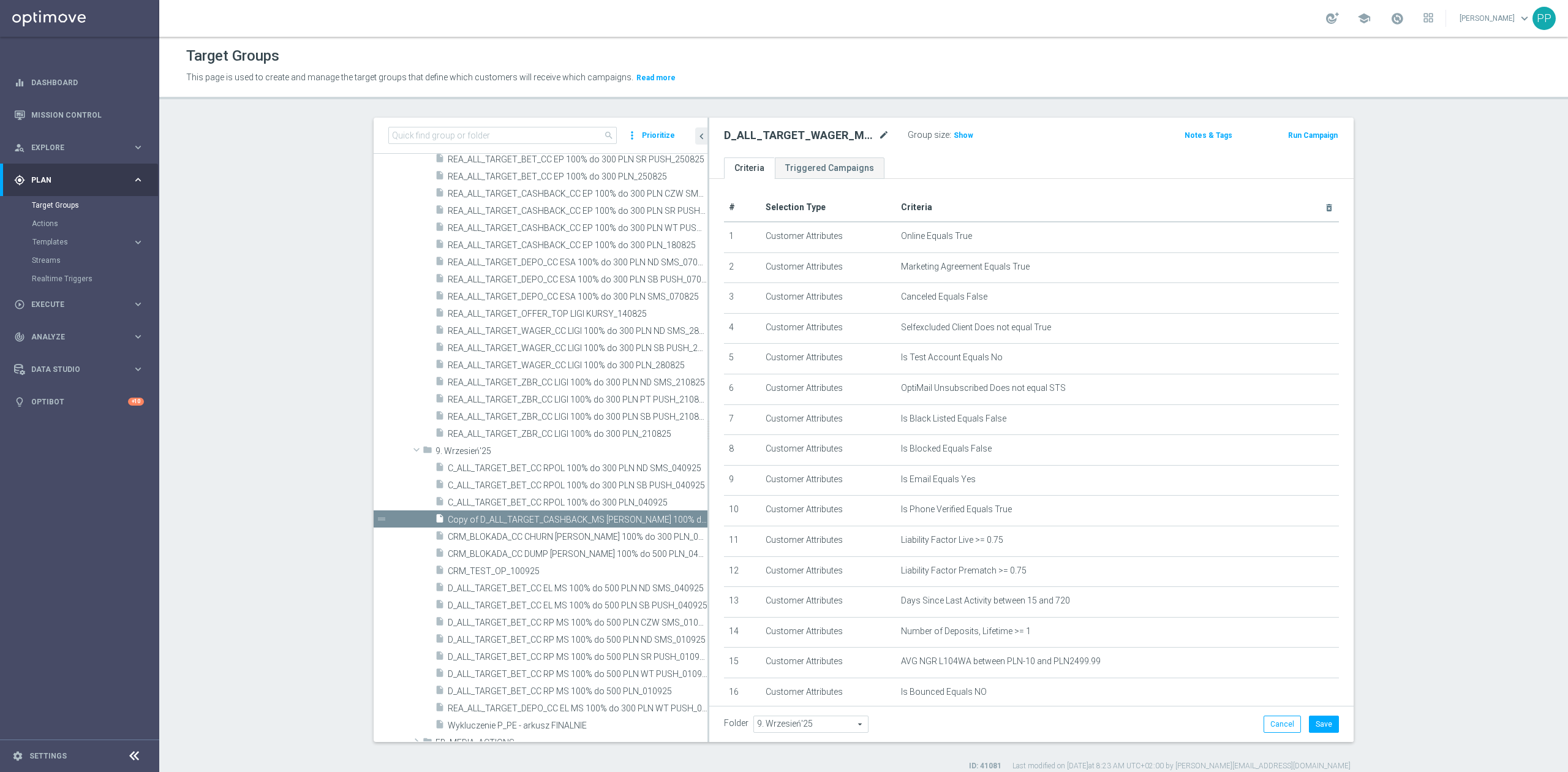
click at [875, 132] on div at bounding box center [877, 128] width 12 height 6
click at [880, 135] on icon "mode_edit" at bounding box center [883, 136] width 11 height 15
type input "BLOKADA_CRM_C+D MS SIATKA_120925"
click at [1311, 723] on button "Save" at bounding box center [1324, 723] width 30 height 17
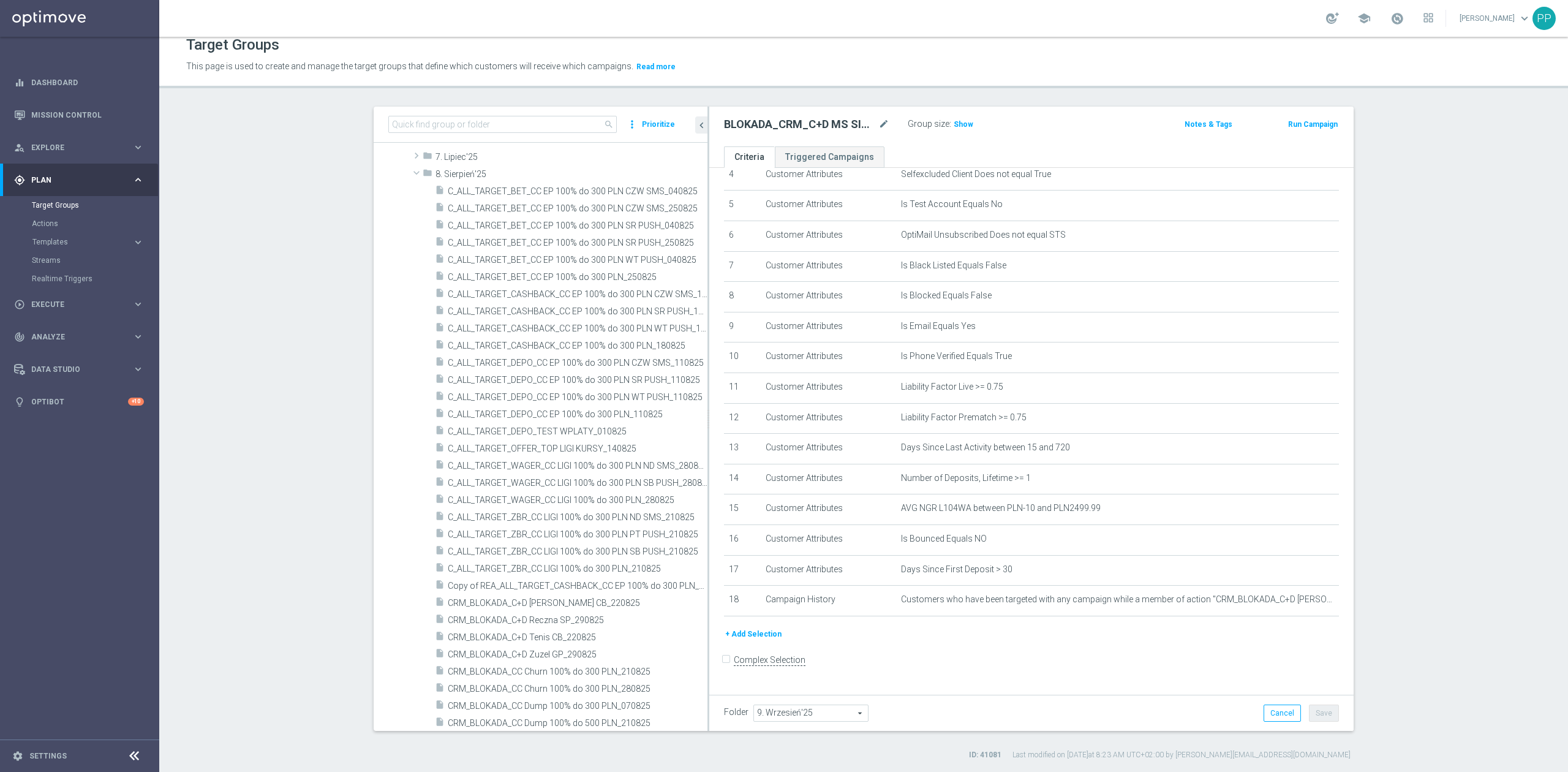
scroll to position [623, 0]
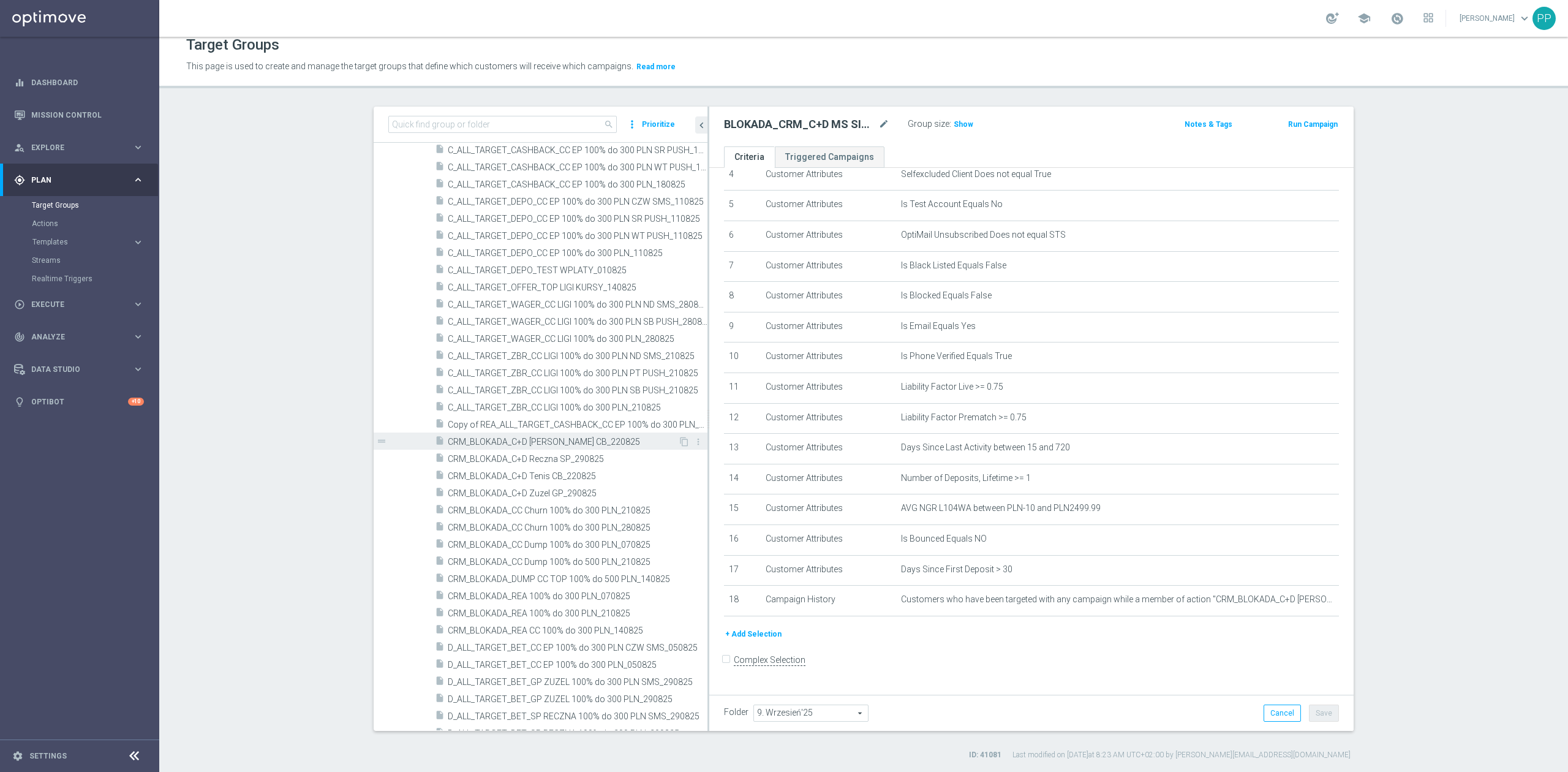
click at [506, 442] on span "CRM_BLOKADA_C+D [PERSON_NAME] CB_220825" at bounding box center [563, 441] width 230 height 11
click at [679, 443] on icon "content_copy" at bounding box center [684, 441] width 10 height 10
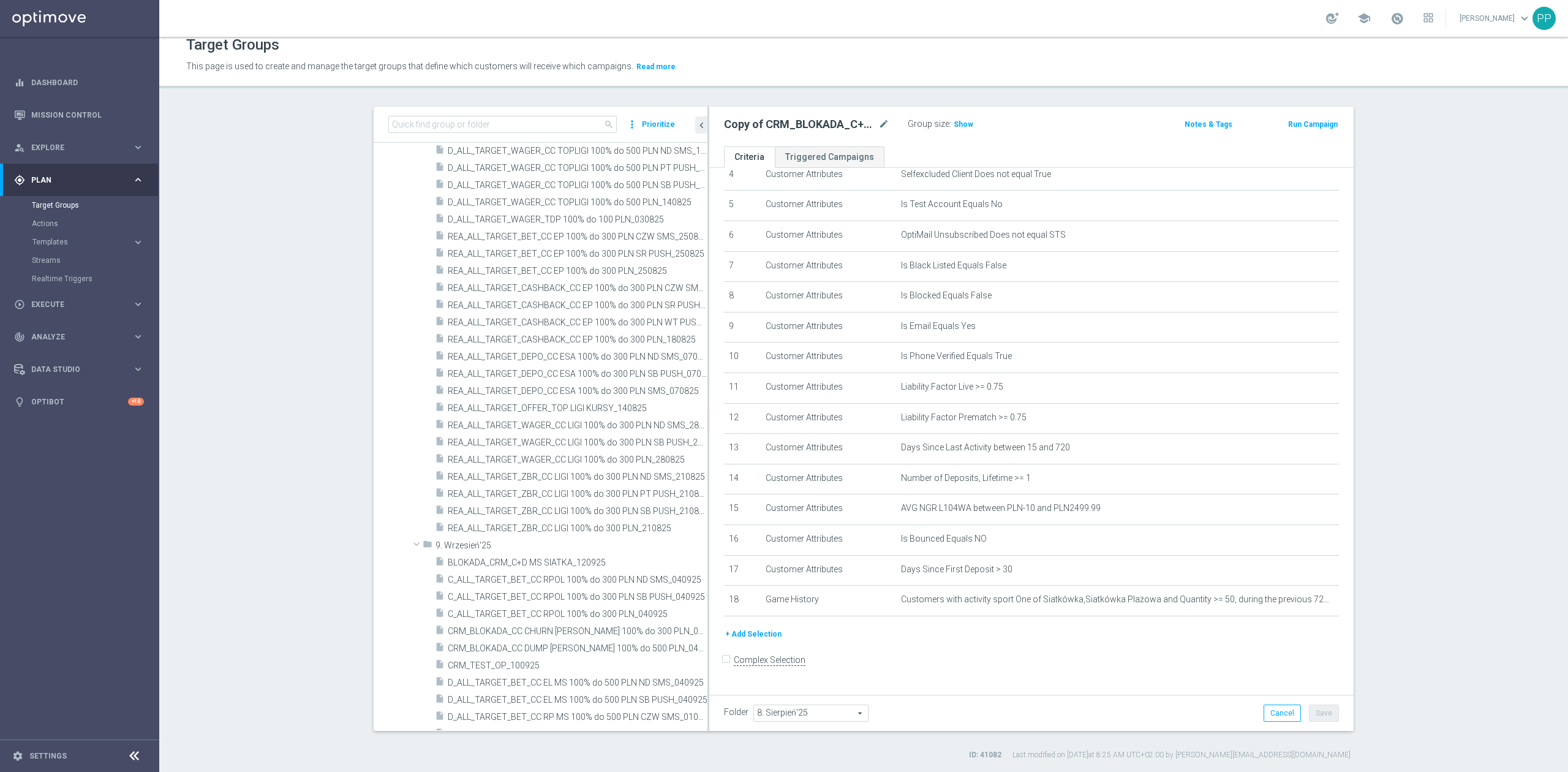
scroll to position [1553, 0]
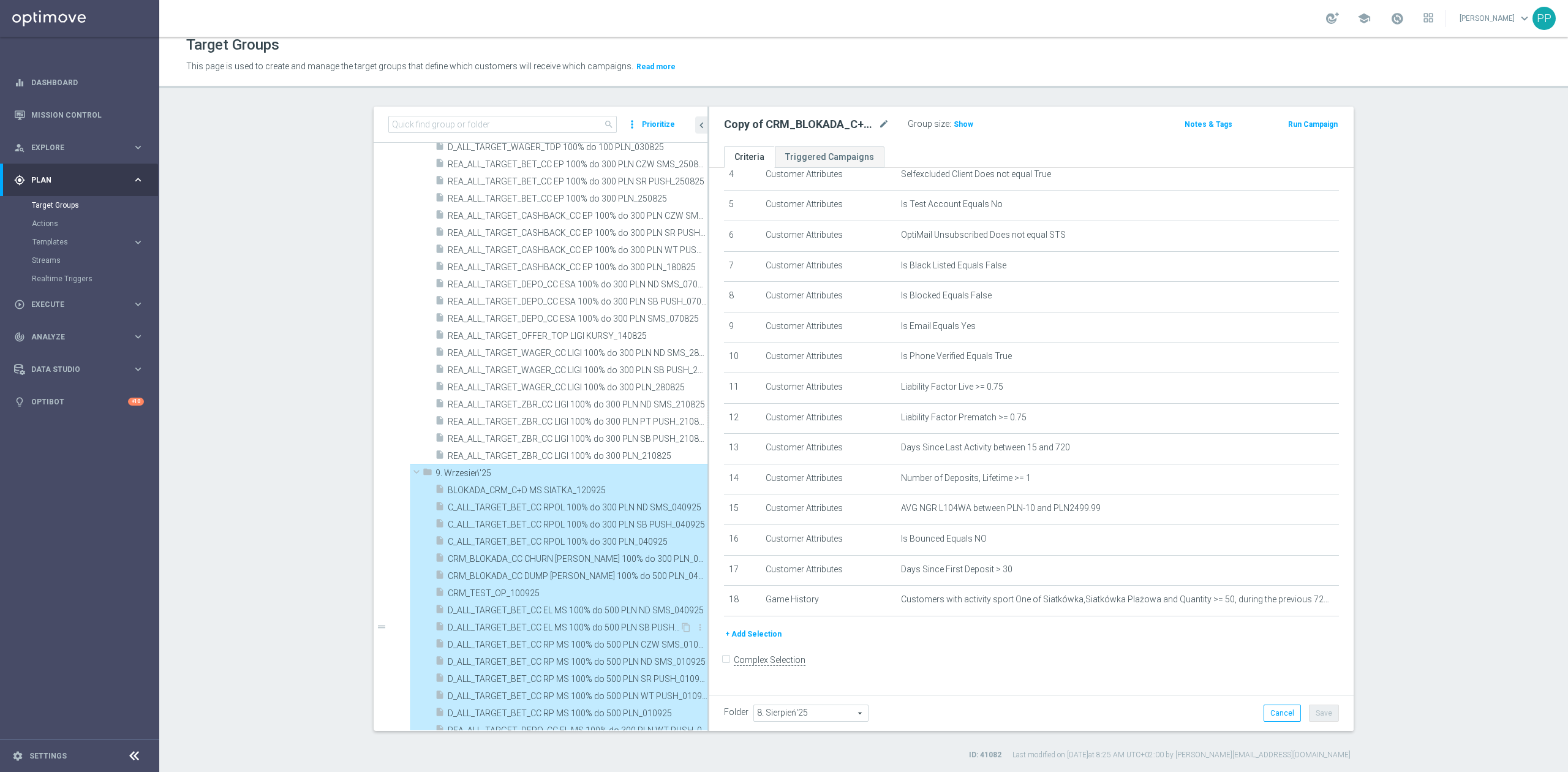
type input "9. Wrzesień'25"
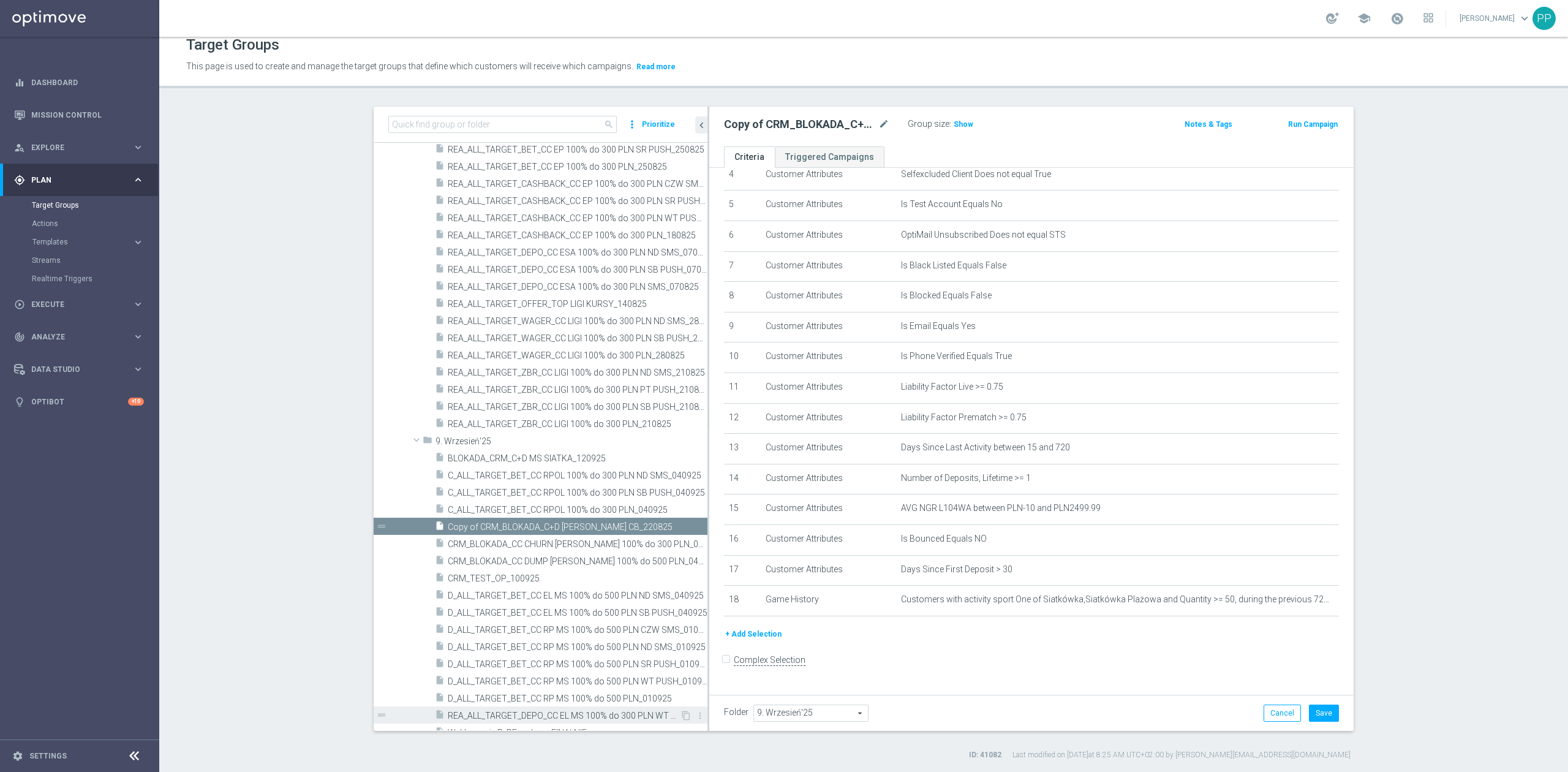
scroll to position [1748, 0]
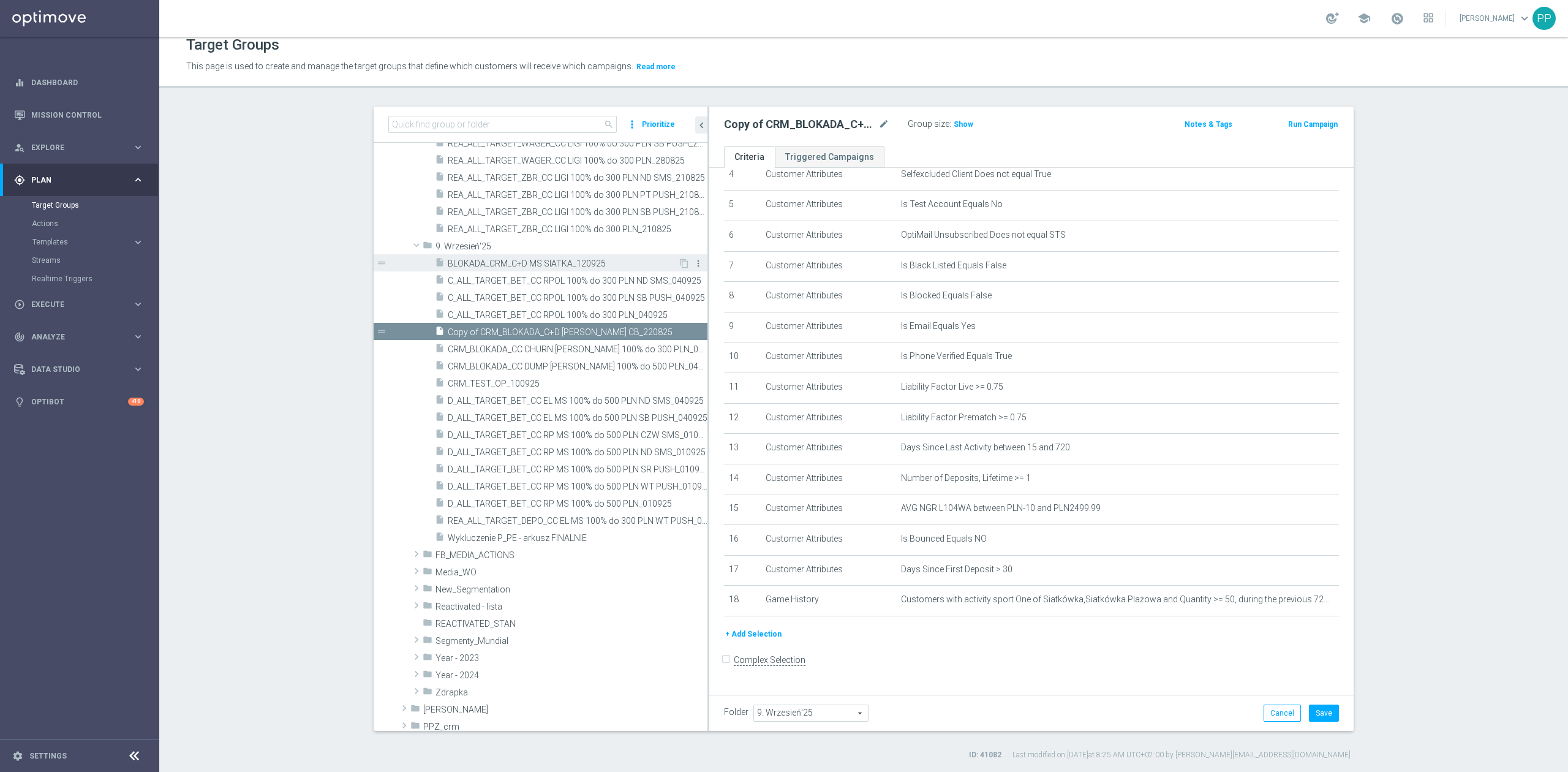
click at [693, 266] on icon "more_vert" at bounding box center [698, 263] width 10 height 10
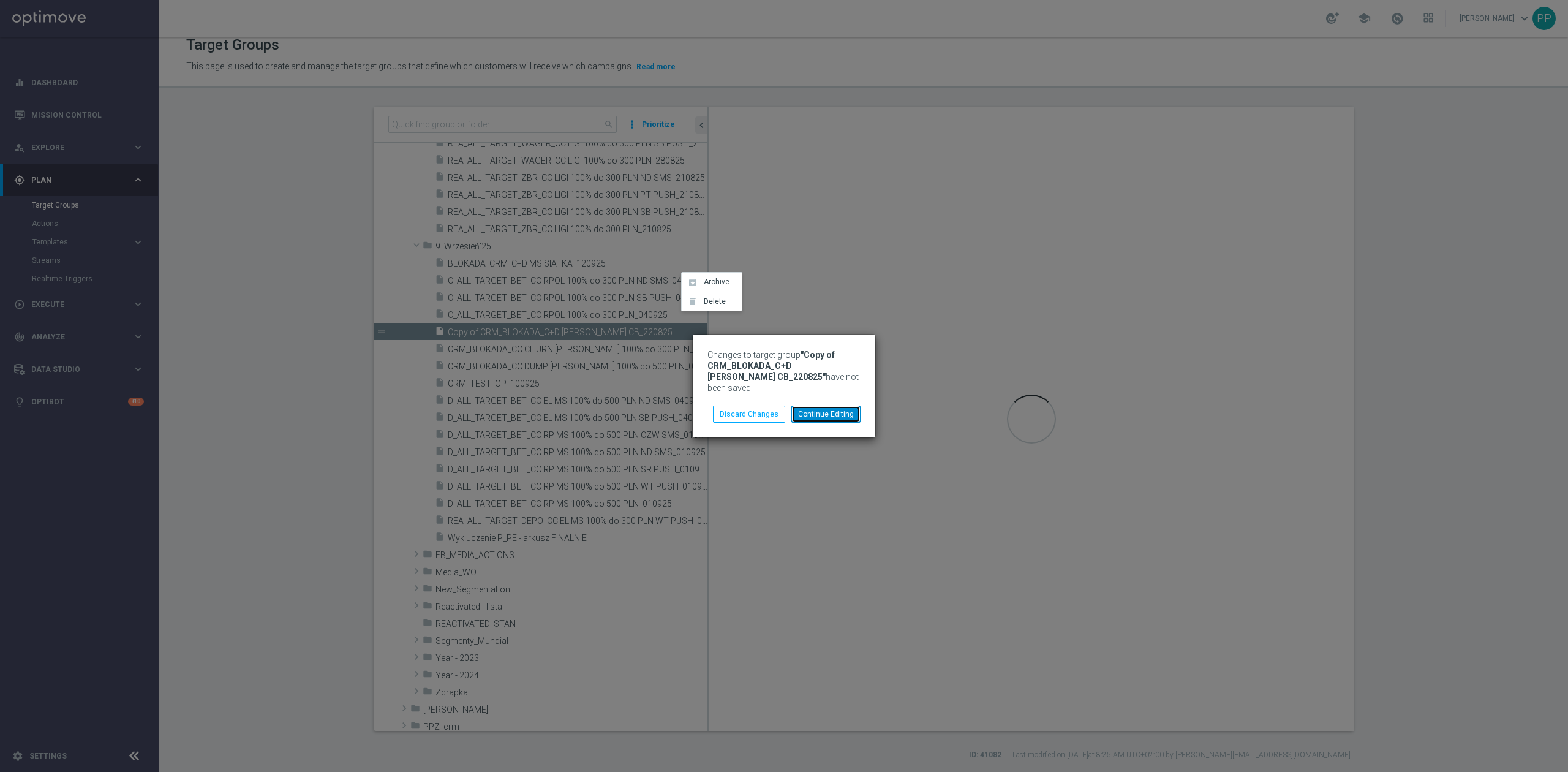
click at [824, 409] on button "Continue Editing" at bounding box center [826, 414] width 69 height 17
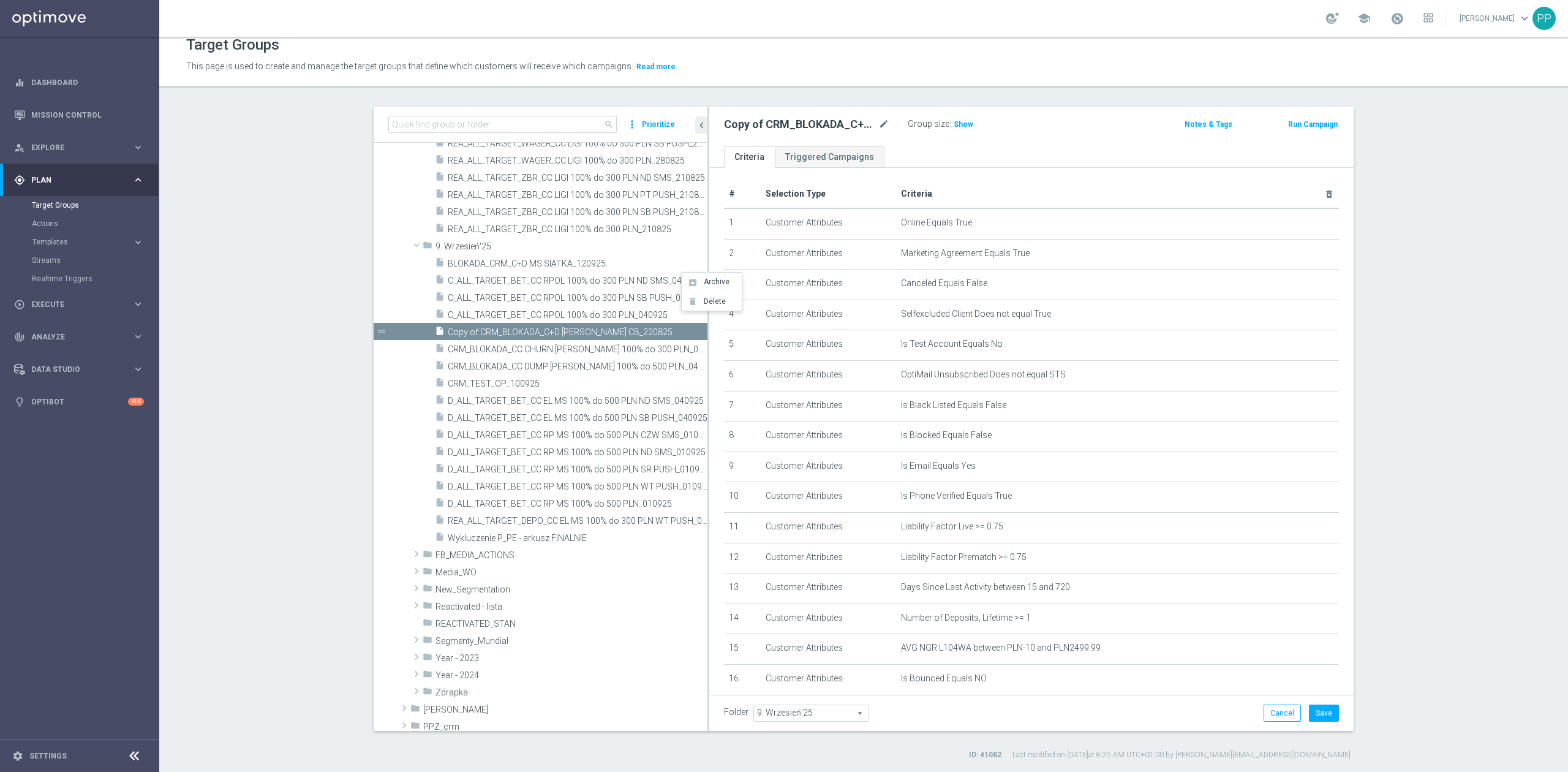
scroll to position [0, 0]
click at [878, 126] on icon "mode_edit" at bounding box center [883, 124] width 11 height 15
click at [853, 126] on input "Copy of CRM_BLOKADA_C+D [PERSON_NAME] CB_220825" at bounding box center [806, 125] width 165 height 17
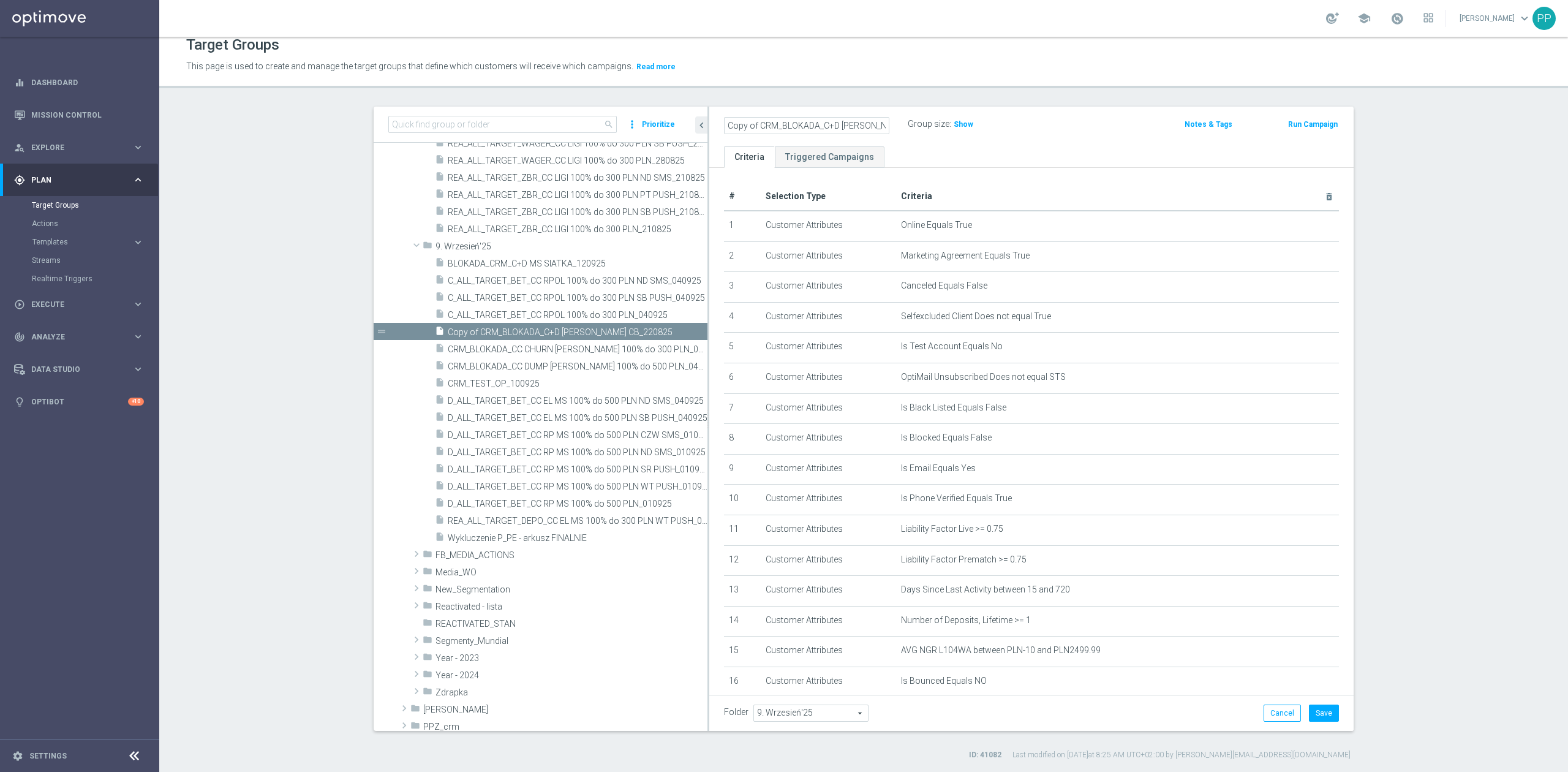
drag, startPoint x: 715, startPoint y: 125, endPoint x: 758, endPoint y: 123, distance: 43.0
click at [701, 123] on as-split "search more_vert Prioritize Customer Target Groups library_add create_new_folder" at bounding box center [863, 418] width 980 height 624
drag, startPoint x: 753, startPoint y: 123, endPoint x: 762, endPoint y: 123, distance: 9.0
click at [753, 123] on input "Copy of CRM_BLOKADA_C+D [PERSON_NAME] CB_220825" at bounding box center [806, 125] width 165 height 17
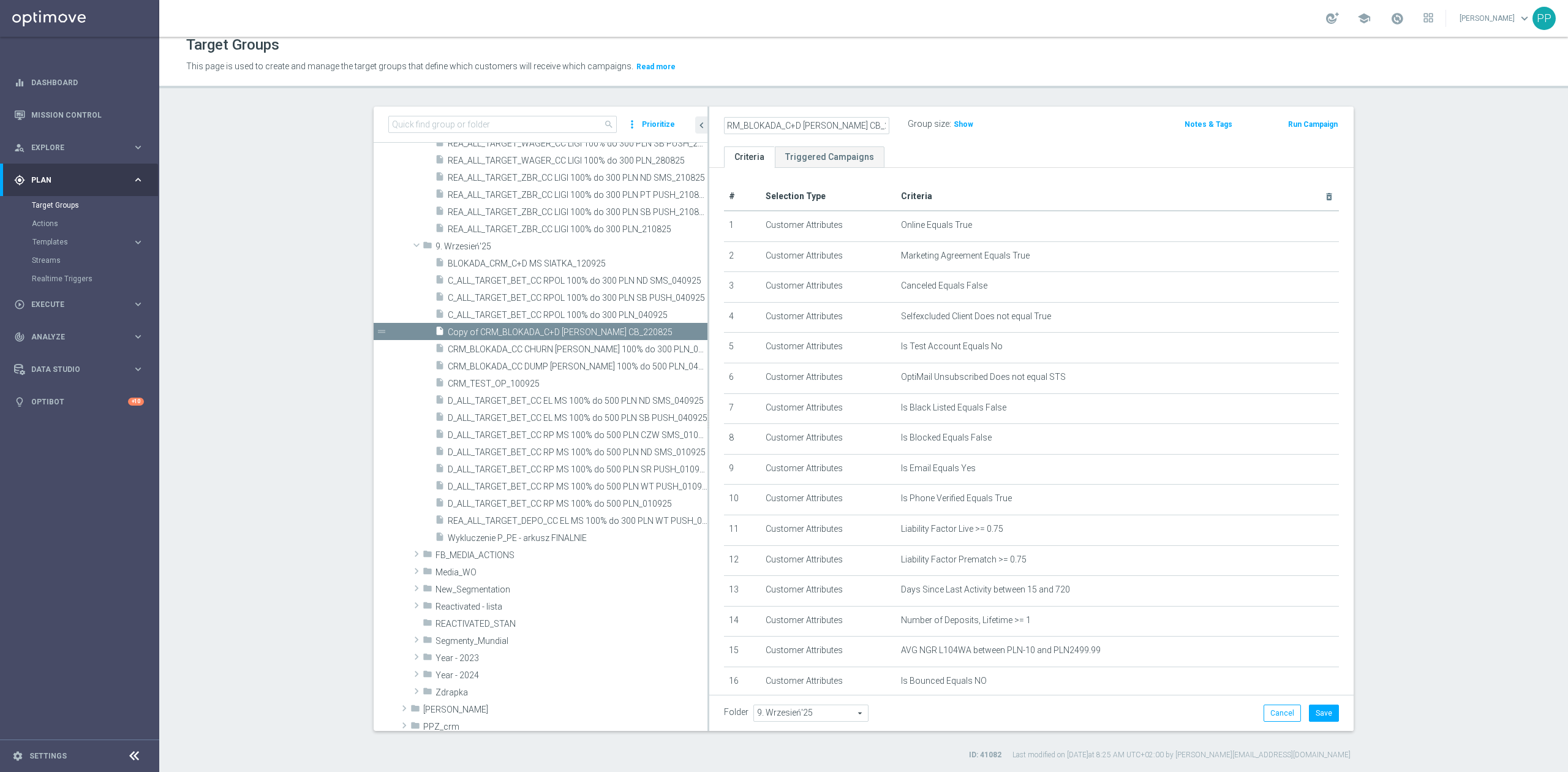
drag, startPoint x: 762, startPoint y: 123, endPoint x: 939, endPoint y: 123, distance: 177.0
click at [939, 123] on div "CRM_BLOKADA_C+D [PERSON_NAME] CB_220825 Group size : Show" at bounding box center [925, 125] width 422 height 18
click at [820, 123] on input "CRM_BLOKADA_C+D [PERSON_NAME] CB_220825" at bounding box center [806, 125] width 165 height 17
drag, startPoint x: 846, startPoint y: 126, endPoint x: 823, endPoint y: 121, distance: 23.5
click at [818, 123] on input "CRM_BLOKADA_C+D [PERSON_NAME] CB_220825" at bounding box center [806, 125] width 165 height 17
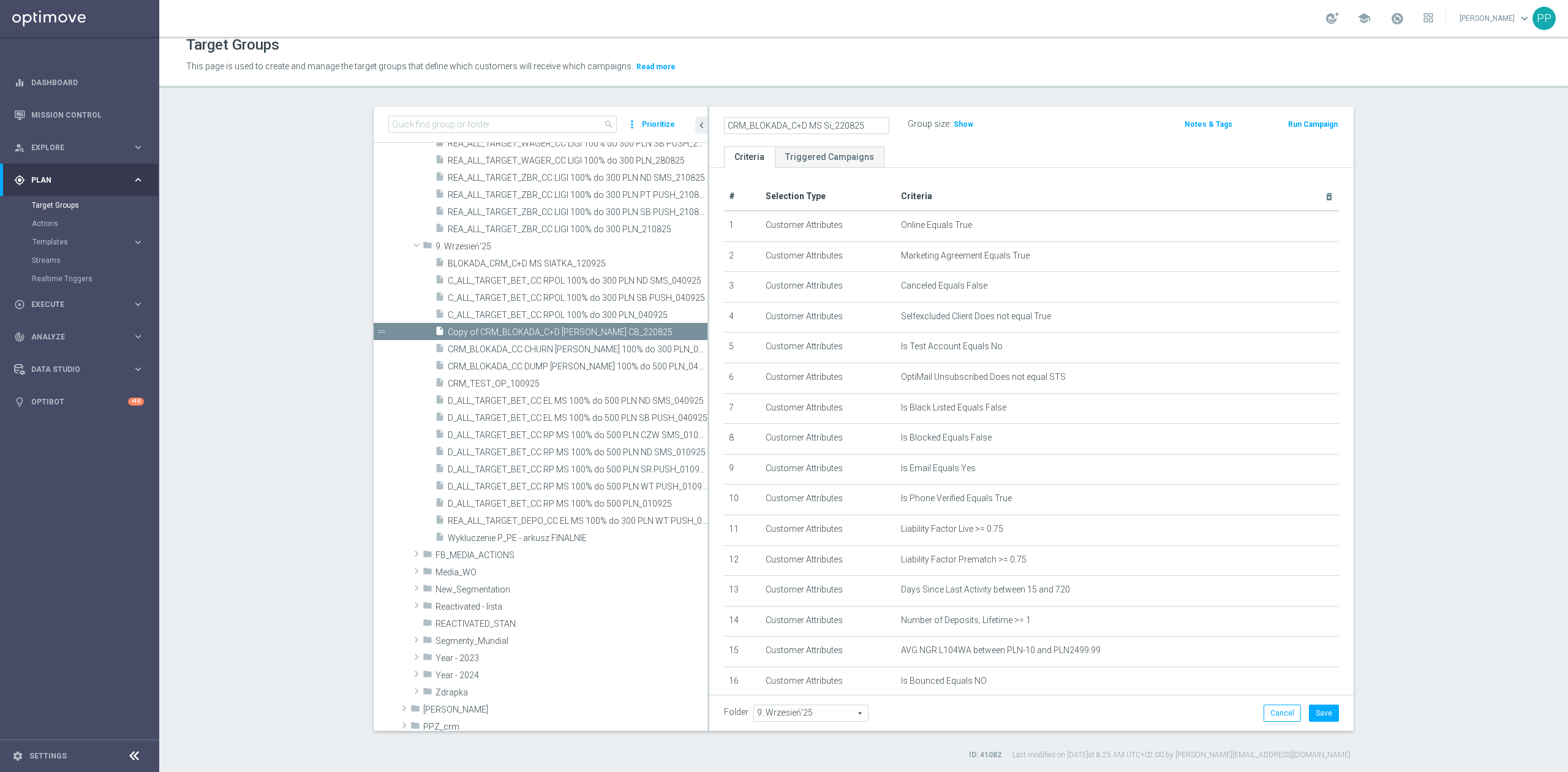
scroll to position [0, 0]
drag, startPoint x: 844, startPoint y: 125, endPoint x: 833, endPoint y: 123, distance: 11.2
click at [833, 123] on input "CRM_BLOKADA_C+D MS SATKA_220825" at bounding box center [806, 125] width 165 height 17
type input "CRM_BLOKADA_C+D MS SIATA_120925"
click at [843, 94] on div "Target Groups This page is used to create and manage the target groups that def…" at bounding box center [863, 404] width 1408 height 735
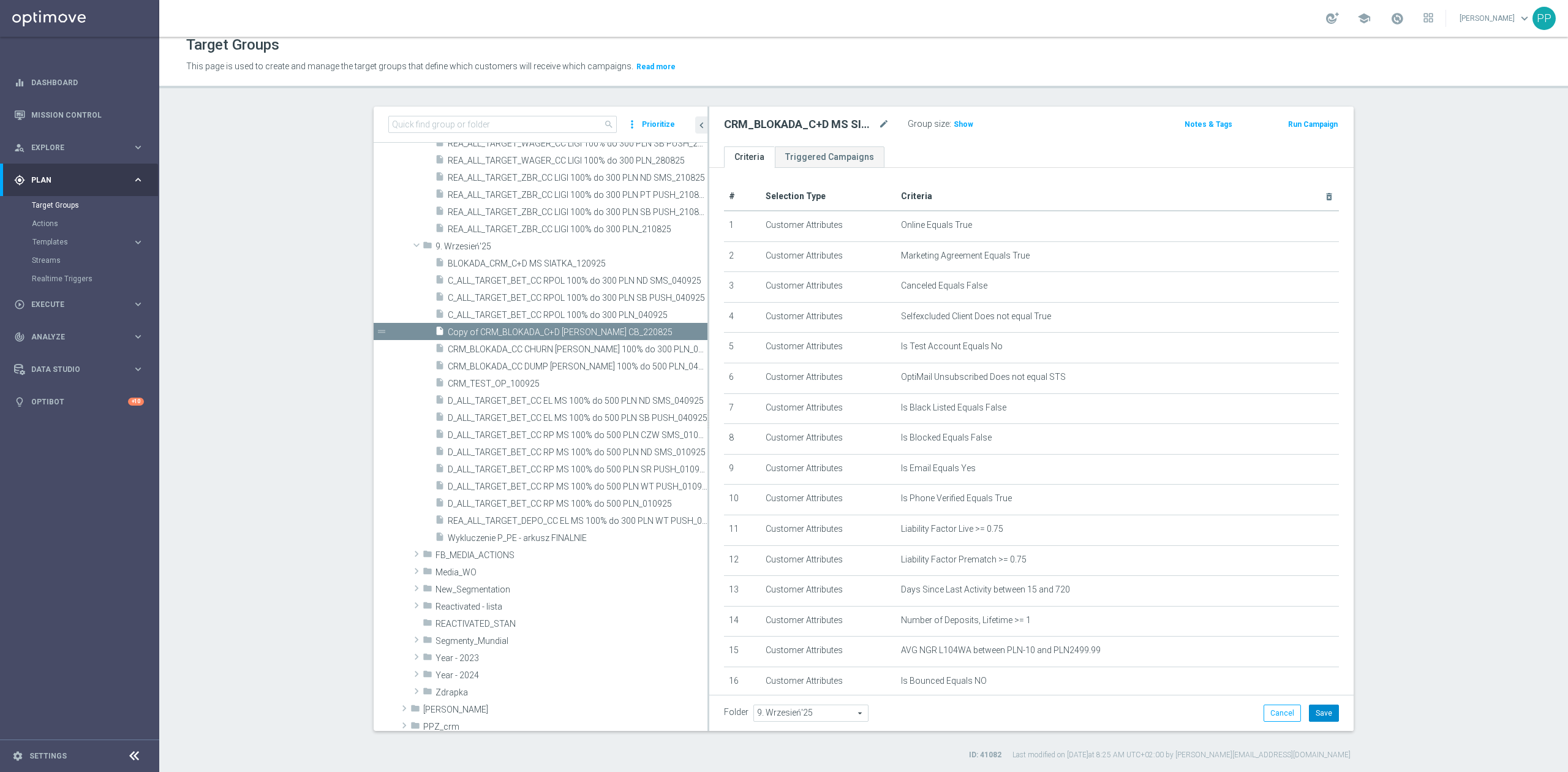
click at [1326, 714] on button "Save" at bounding box center [1324, 713] width 30 height 17
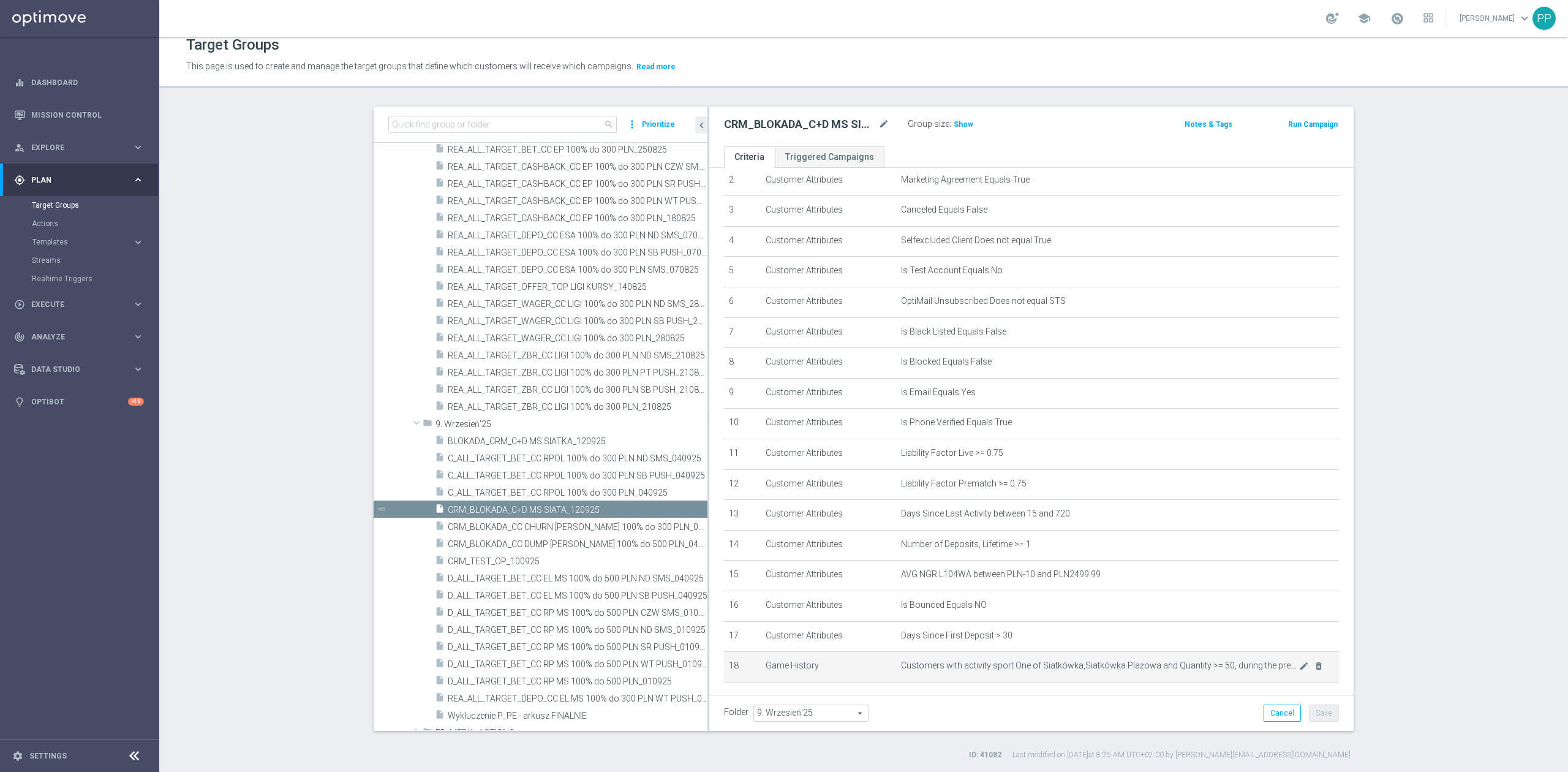
scroll to position [148, 0]
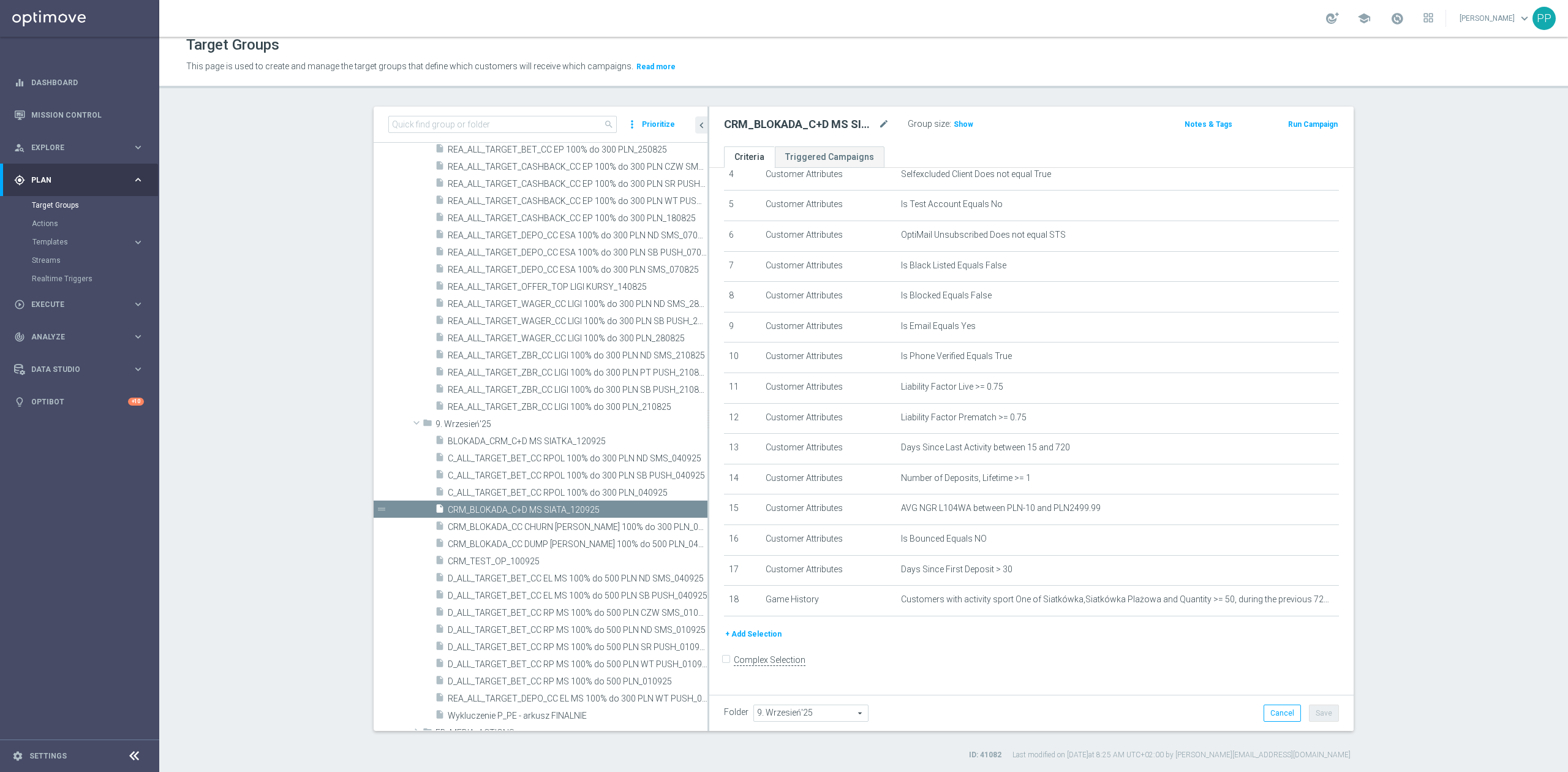
drag, startPoint x: 952, startPoint y: 123, endPoint x: 943, endPoint y: 141, distance: 20.1
click at [954, 123] on span "Show" at bounding box center [964, 124] width 20 height 8
click at [1391, 18] on span at bounding box center [1397, 18] width 13 height 13
click at [1255, 49] on div "Target Groups" at bounding box center [863, 44] width 1355 height 24
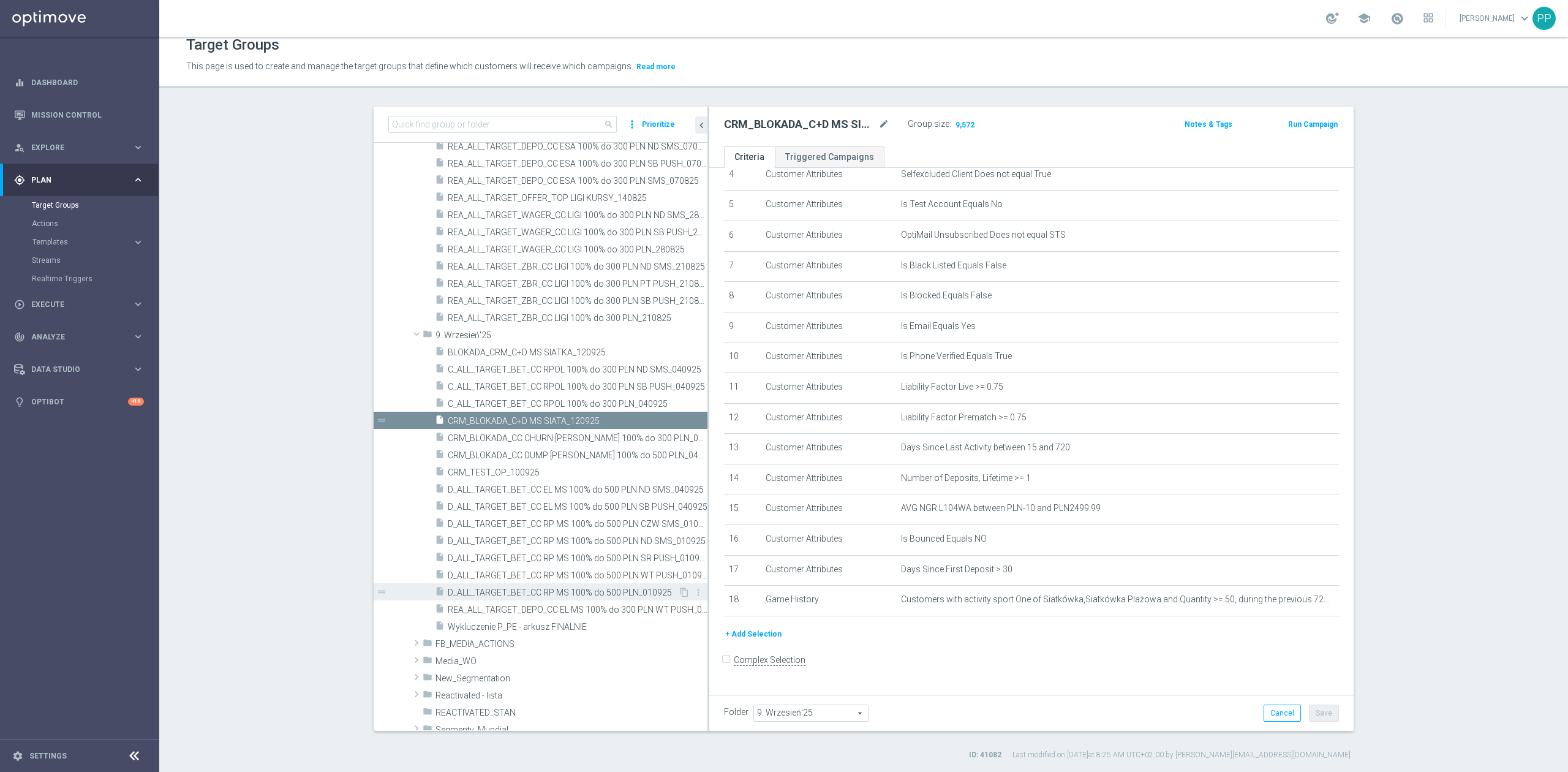
click at [608, 591] on span "D_ALL_TARGET_BET_CC RP MS 100% do 500 PLN_010925" at bounding box center [563, 592] width 230 height 11
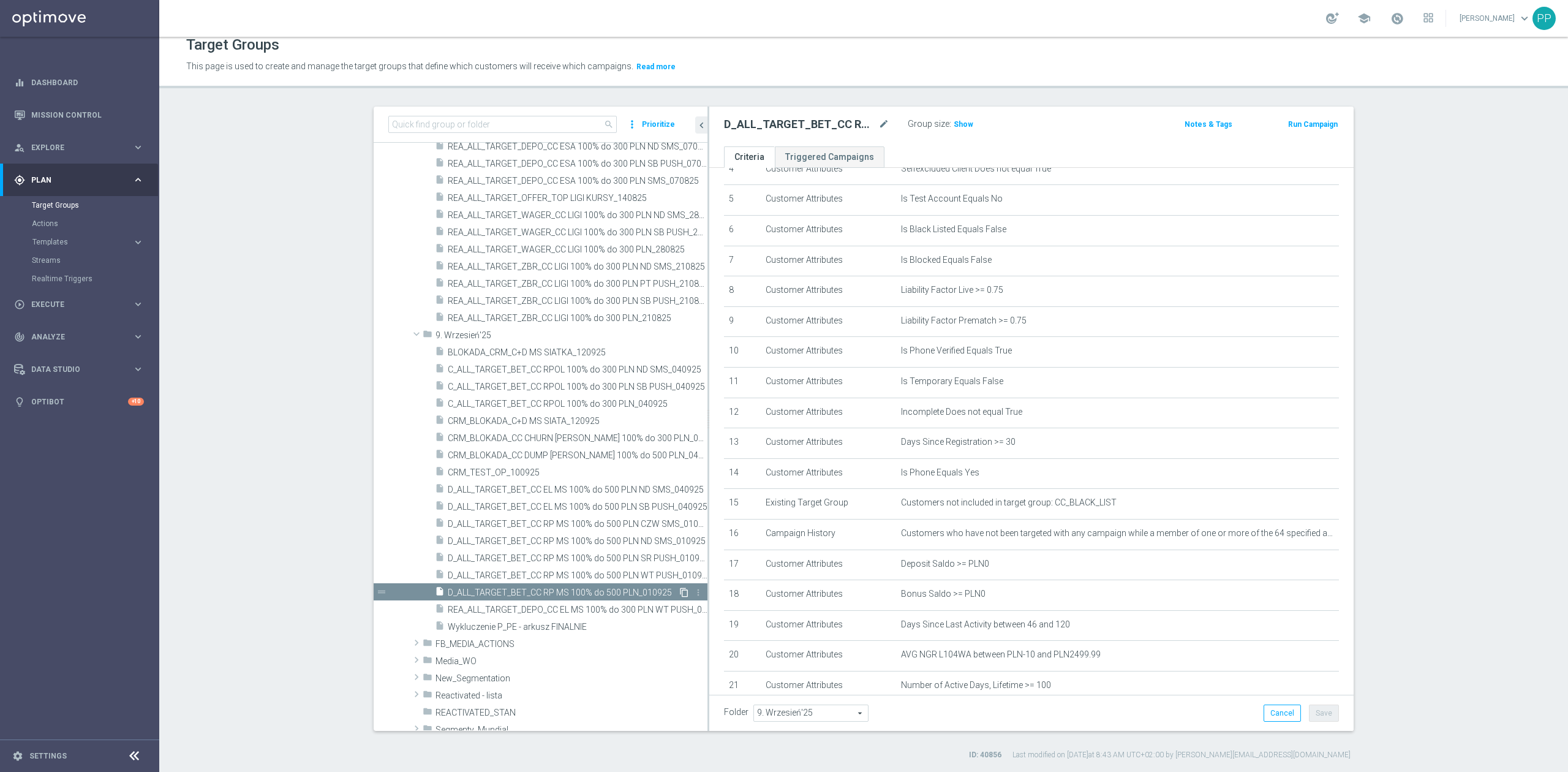
click at [679, 589] on icon "content_copy" at bounding box center [684, 592] width 10 height 10
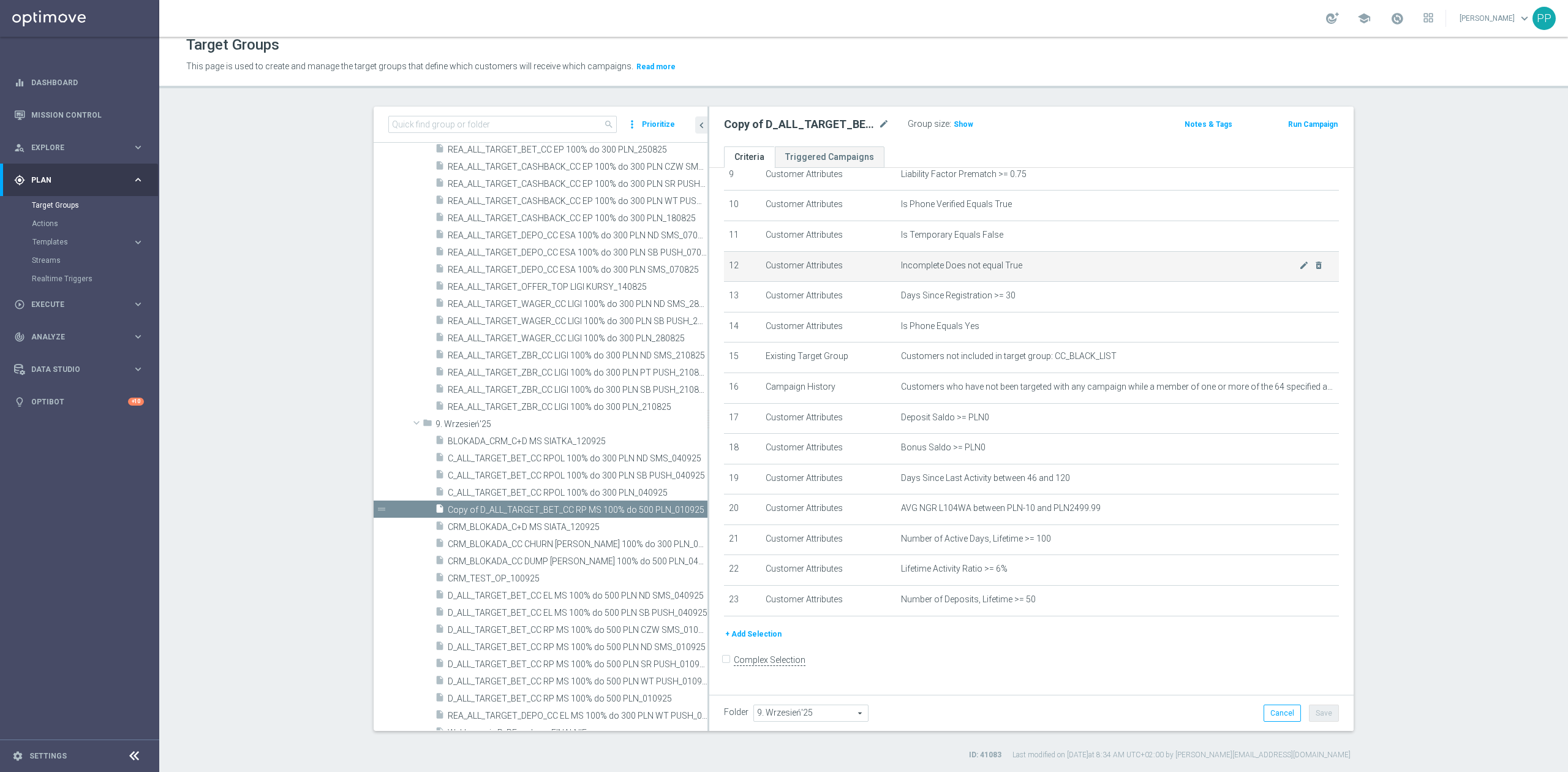
scroll to position [303, 0]
click at [878, 128] on icon "mode_edit" at bounding box center [883, 124] width 11 height 15
click at [806, 118] on input "Copy of D_ALL_TARGET_BET_CC RP MS 100% do 500 PLN_010925" at bounding box center [806, 125] width 165 height 17
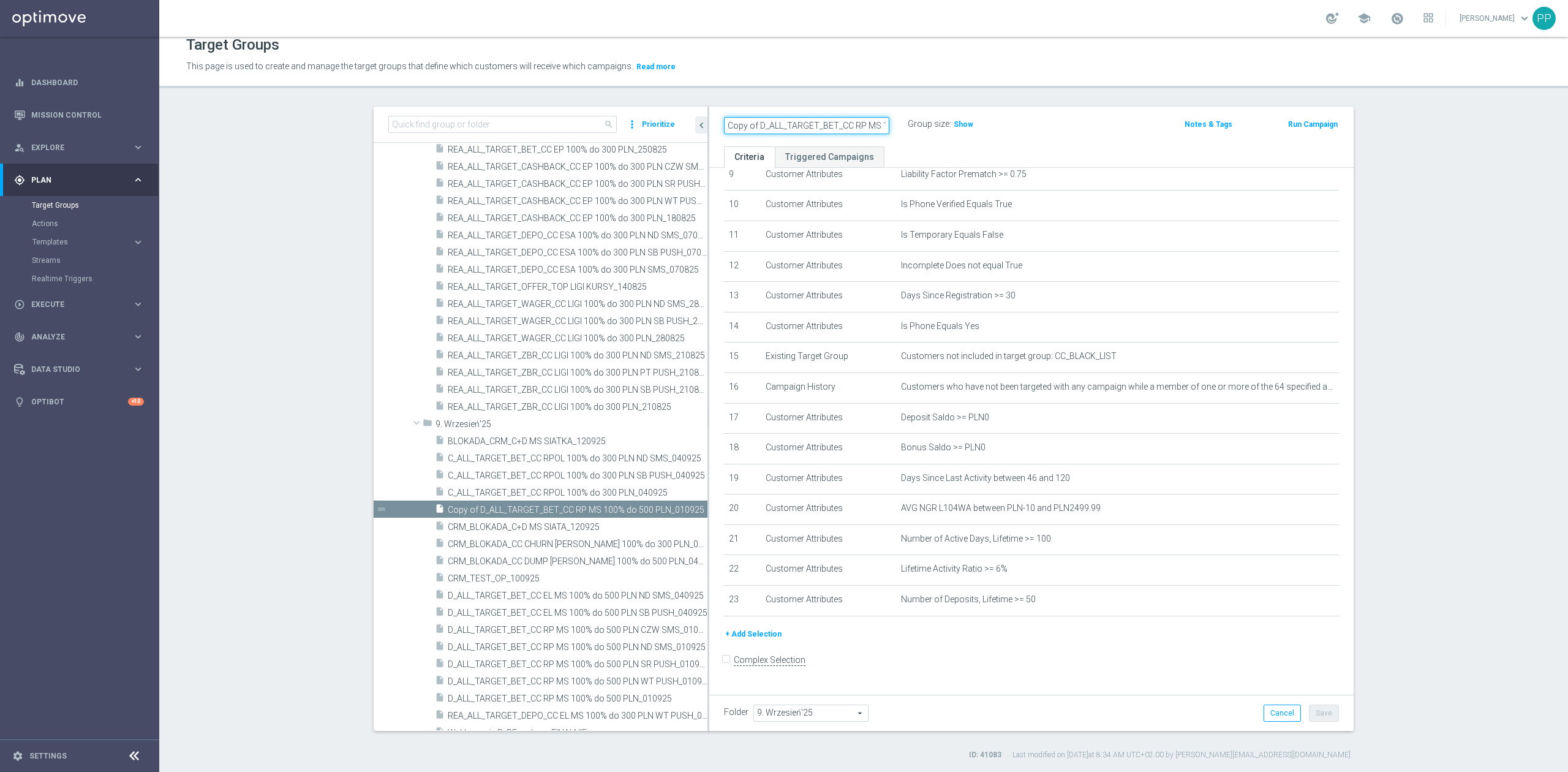
drag, startPoint x: 806, startPoint y: 119, endPoint x: 691, endPoint y: 145, distance: 117.9
click at [691, 145] on as-split "search more_vert Prioritize Customer Target Groups library_add create_new_folder" at bounding box center [863, 418] width 980 height 624
click at [878, 123] on icon "mode_edit" at bounding box center [883, 124] width 11 height 15
type input "D_ALL_TARGET_DEPO_CC WEEKEND 100% do 500 PLN_110925"
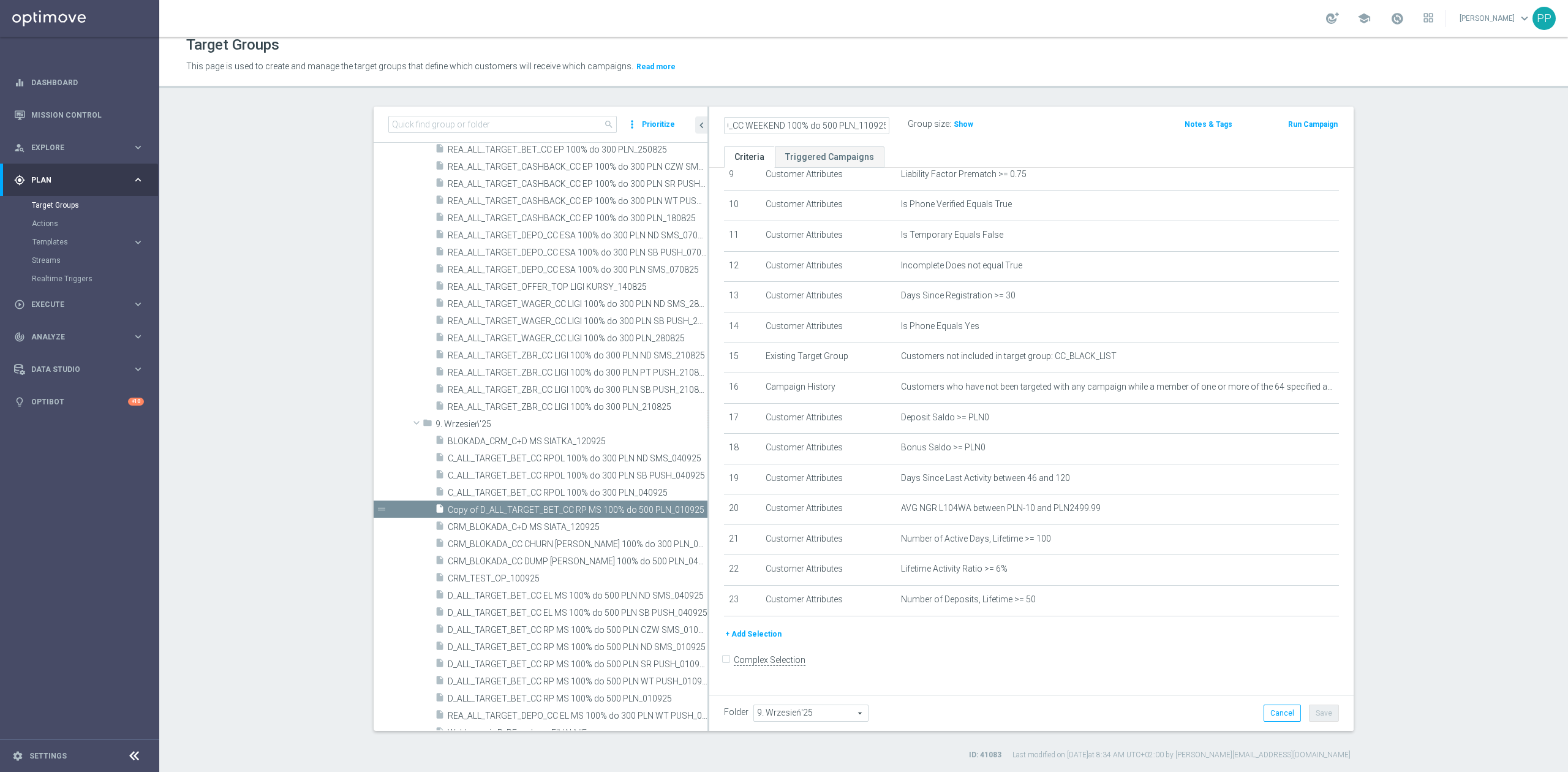
click at [892, 86] on header "Target Groups This page is used to create and manage the target groups that def…" at bounding box center [863, 57] width 1408 height 62
click at [1310, 710] on button "Save" at bounding box center [1324, 713] width 30 height 17
click at [954, 121] on span "Show" at bounding box center [964, 124] width 20 height 8
click at [952, 123] on span at bounding box center [957, 123] width 10 height 10
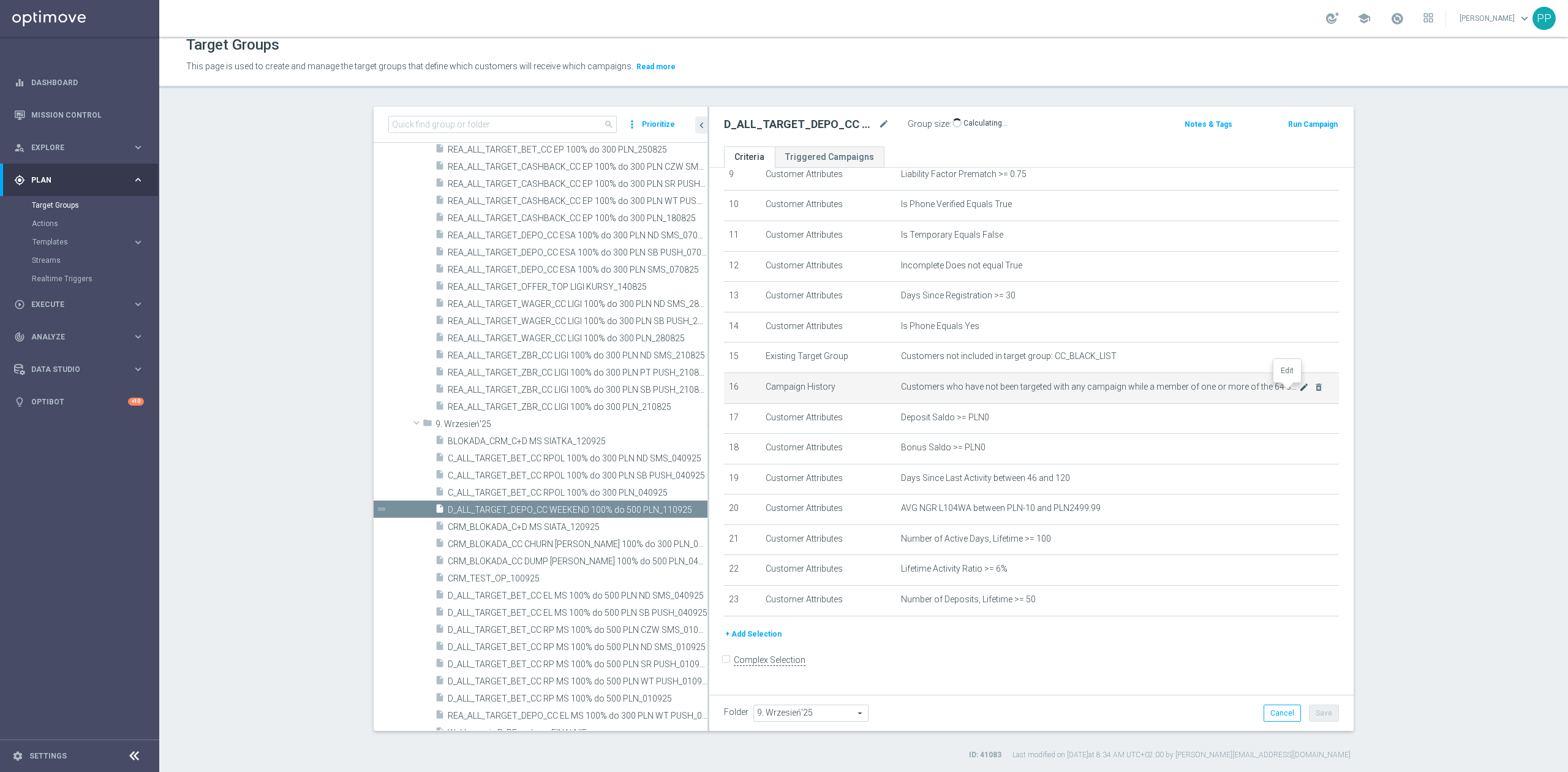
click at [1299, 391] on icon "mode_edit" at bounding box center [1304, 387] width 10 height 10
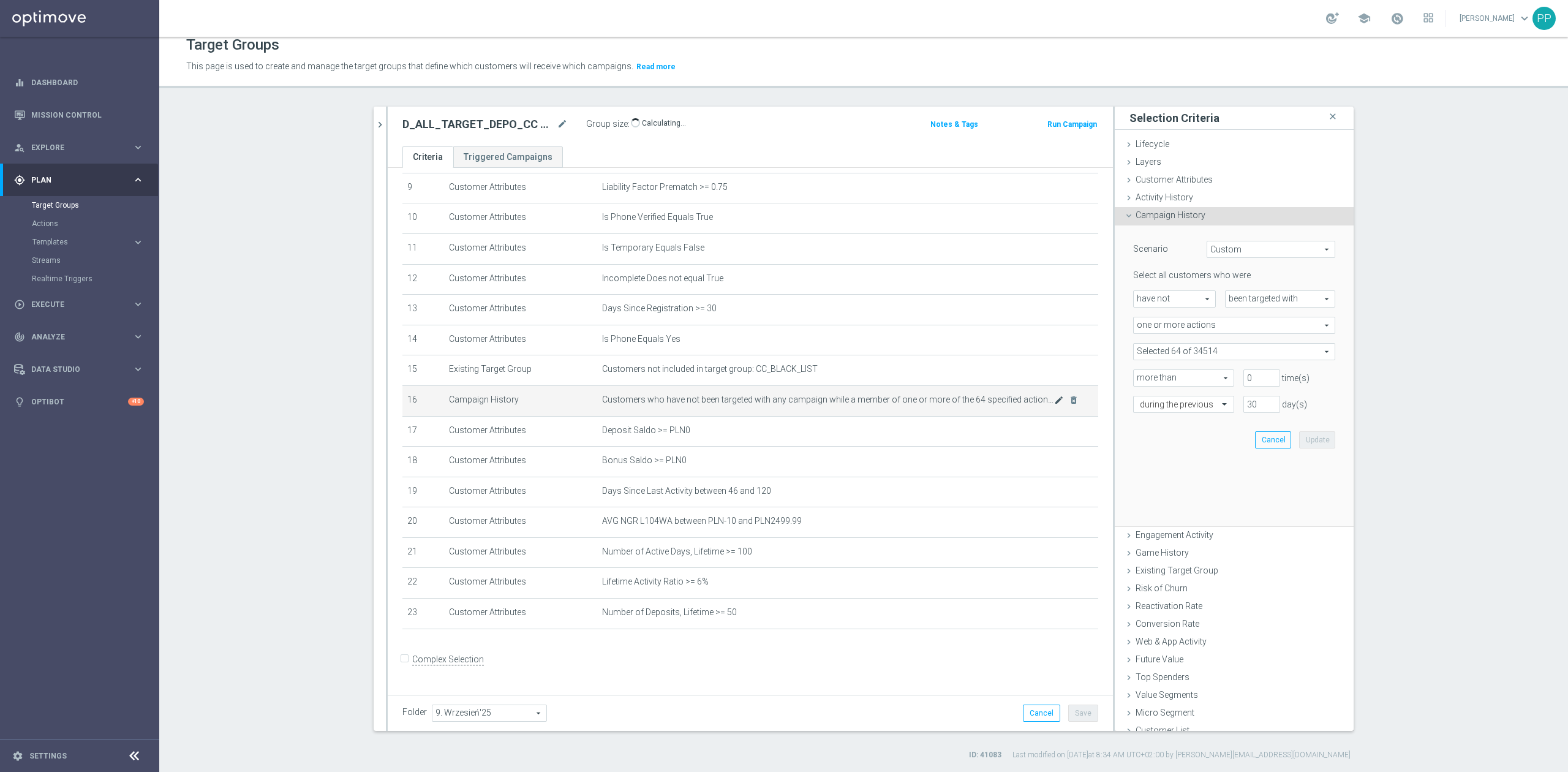
scroll to position [289, 0]
click at [1210, 354] on span at bounding box center [1234, 351] width 201 height 16
click at [1199, 354] on input "search" at bounding box center [1234, 351] width 202 height 17
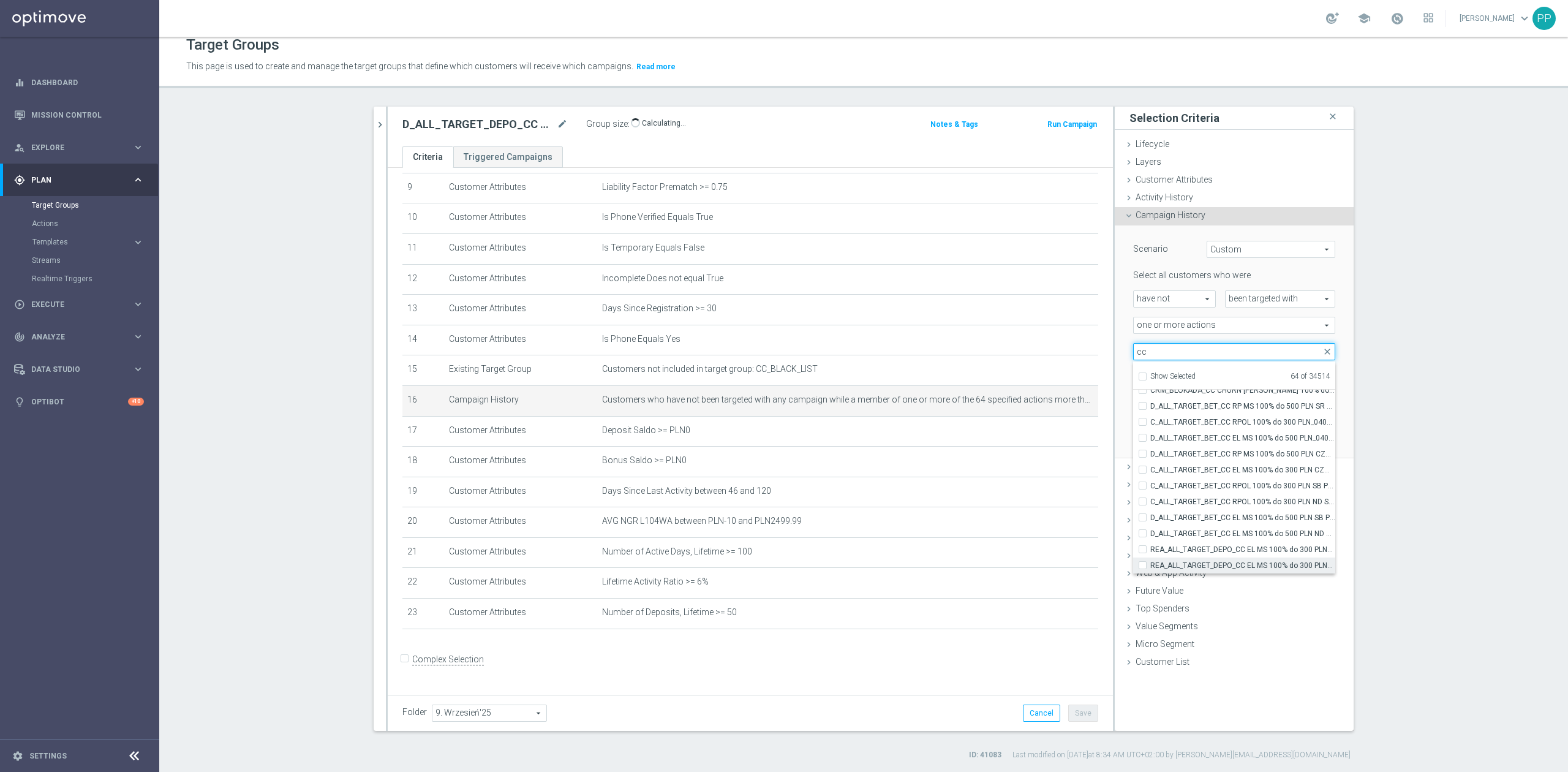
type input "cc"
click at [1292, 565] on span "REA_ALL_TARGET_DEPO_CC EL MS 100% do 300 PLN WT PUSH_080925" at bounding box center [1242, 566] width 185 height 10
click at [1150, 565] on input "REA_ALL_TARGET_DEPO_CC EL MS 100% do 300 PLN WT PUSH_080925" at bounding box center [1146, 565] width 8 height 8
checkbox input "true"
type input "Selected 65 of 34514"
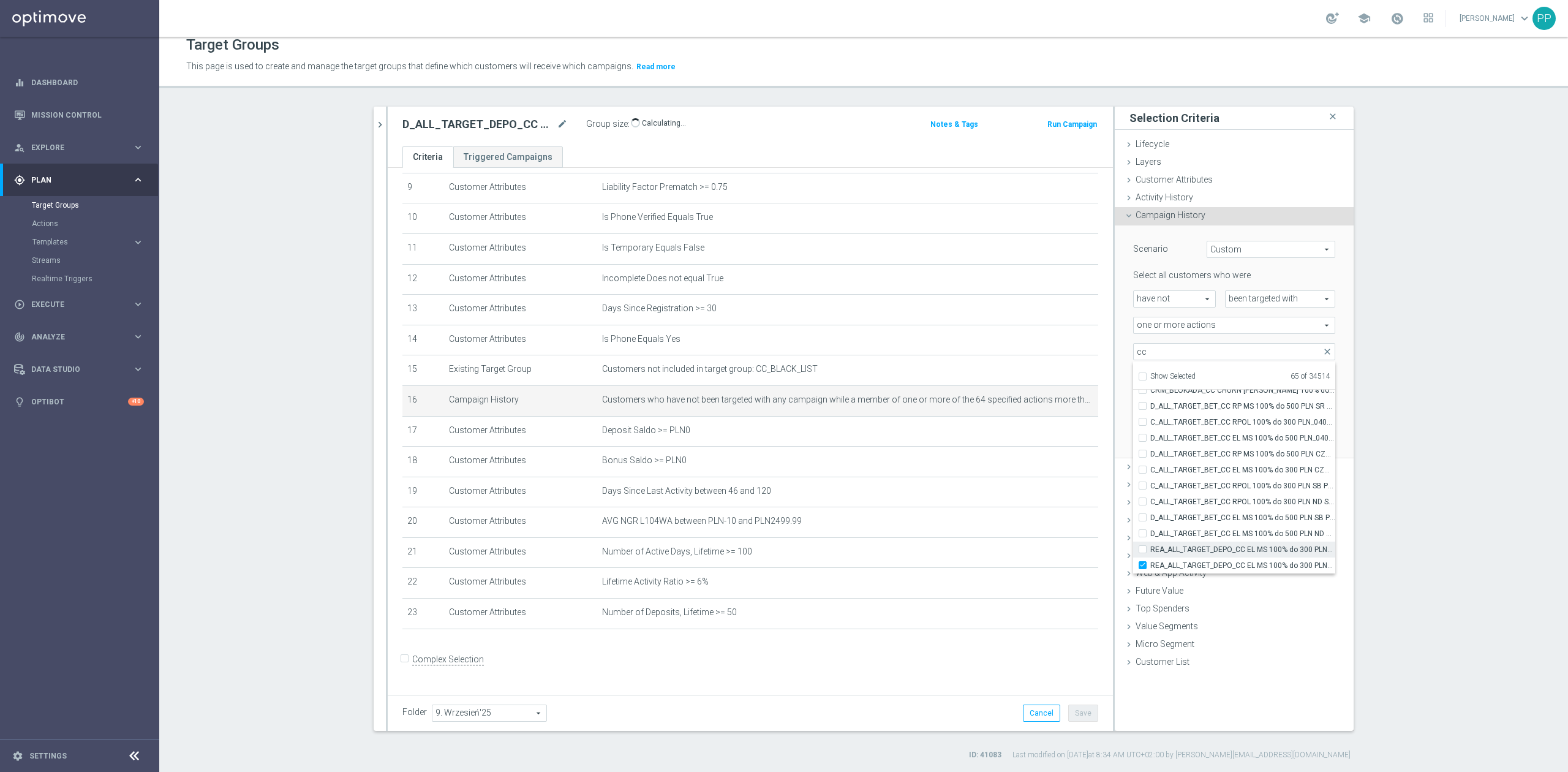
click at [1285, 552] on span "REA_ALL_TARGET_DEPO_CC EL MS 100% do 300 PLN_080925" at bounding box center [1242, 549] width 185 height 10
click at [1150, 552] on input "REA_ALL_TARGET_DEPO_CC EL MS 100% do 300 PLN_080925" at bounding box center [1146, 549] width 8 height 8
checkbox input "true"
type input "Selected 66 of 34514"
click at [1276, 535] on span "D_ALL_TARGET_BET_CC EL MS 100% do 500 PLN ND SMS_040925" at bounding box center [1242, 534] width 185 height 10
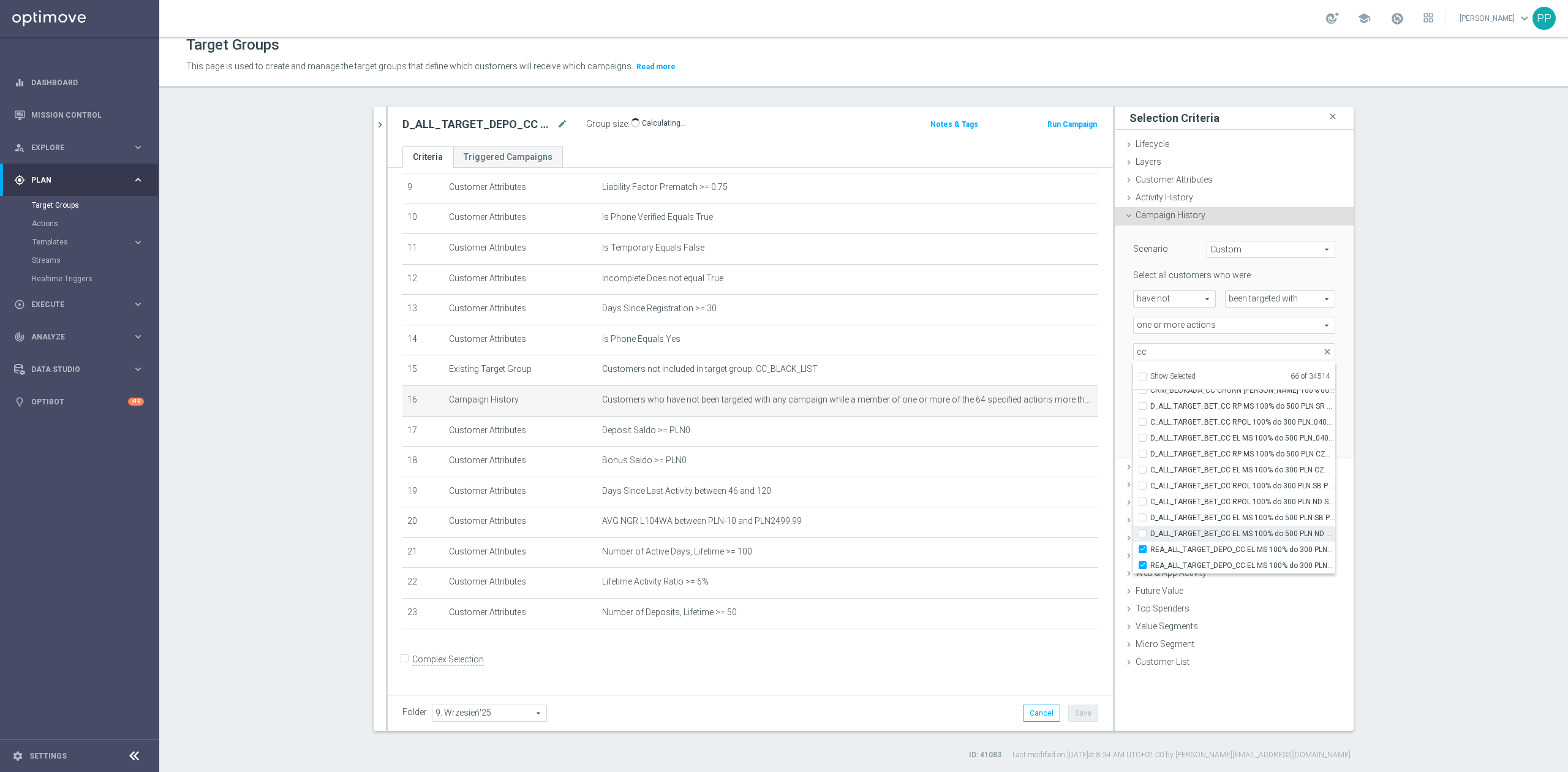
click at [1150, 535] on input "D_ALL_TARGET_BET_CC EL MS 100% do 500 PLN ND SMS_040925" at bounding box center [1146, 534] width 8 height 8
checkbox input "true"
type input "Selected 67 of 34514"
click at [1274, 527] on label "D_ALL_TARGET_BET_CC EL MS 100% do 500 PLN ND SMS_040925" at bounding box center [1242, 533] width 185 height 16
click at [1150, 529] on input "D_ALL_TARGET_BET_CC EL MS 100% do 500 PLN ND SMS_040925" at bounding box center [1146, 534] width 8 height 8
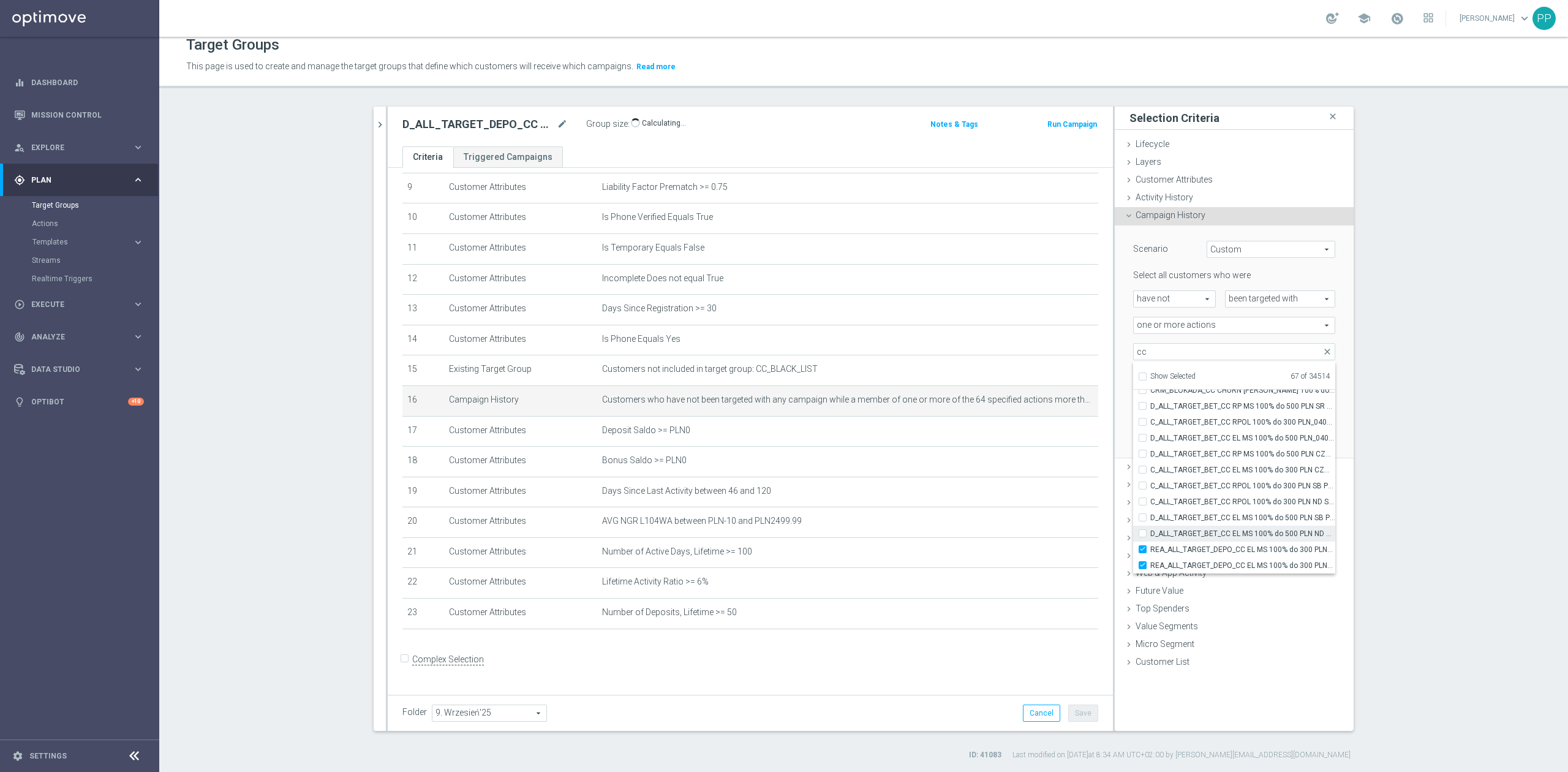
checkbox input "false"
type input "Selected 66 of 34514"
click at [1272, 525] on label "D_ALL_TARGET_BET_CC EL MS 100% do 500 PLN SB PUSH_040925" at bounding box center [1242, 517] width 185 height 16
click at [1150, 521] on input "D_ALL_TARGET_BET_CC EL MS 100% do 500 PLN SB PUSH_040925" at bounding box center [1146, 517] width 8 height 8
checkbox input "true"
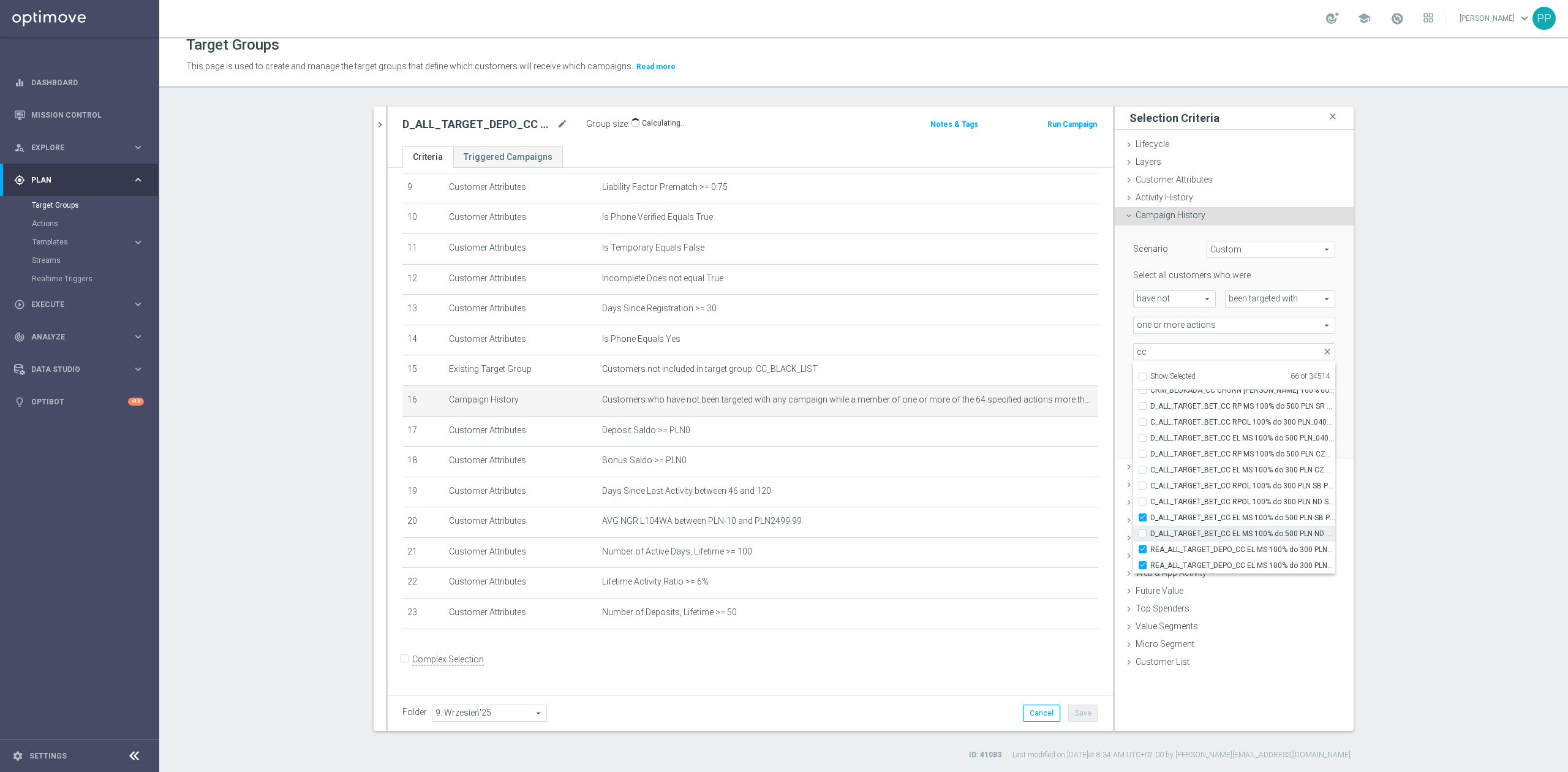
type input "Selected 67 of 34514"
click at [1272, 534] on span "D_ALL_TARGET_BET_CC EL MS 100% do 500 PLN ND SMS_040925" at bounding box center [1242, 534] width 185 height 10
click at [1150, 534] on input "D_ALL_TARGET_BET_CC EL MS 100% do 500 PLN ND SMS_040925" at bounding box center [1146, 534] width 8 height 8
checkbox input "true"
type input "Selected 68 of 34514"
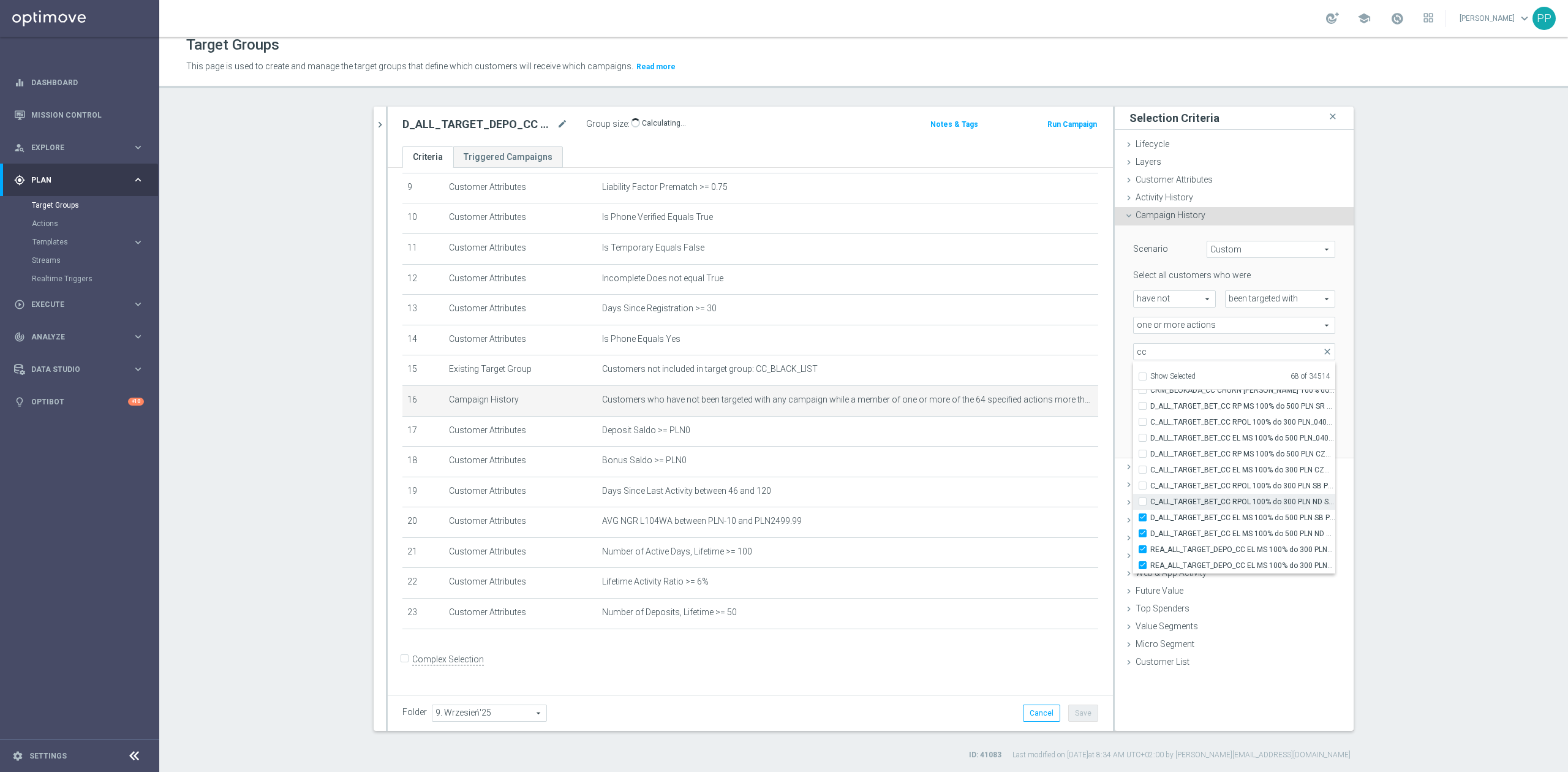
click at [1260, 506] on label "C_ALL_TARGET_BET_CC RPOL 100% do 300 PLN ND SMS_040925" at bounding box center [1242, 501] width 185 height 16
click at [1150, 506] on input "C_ALL_TARGET_BET_CC RPOL 100% do 300 PLN ND SMS_040925" at bounding box center [1146, 502] width 8 height 8
checkbox input "true"
type input "Selected 69 of 34514"
click at [1252, 493] on label "C_ALL_TARGET_BET_CC RPOL 100% do 300 PLN ND SMS_040925" at bounding box center [1242, 501] width 185 height 16
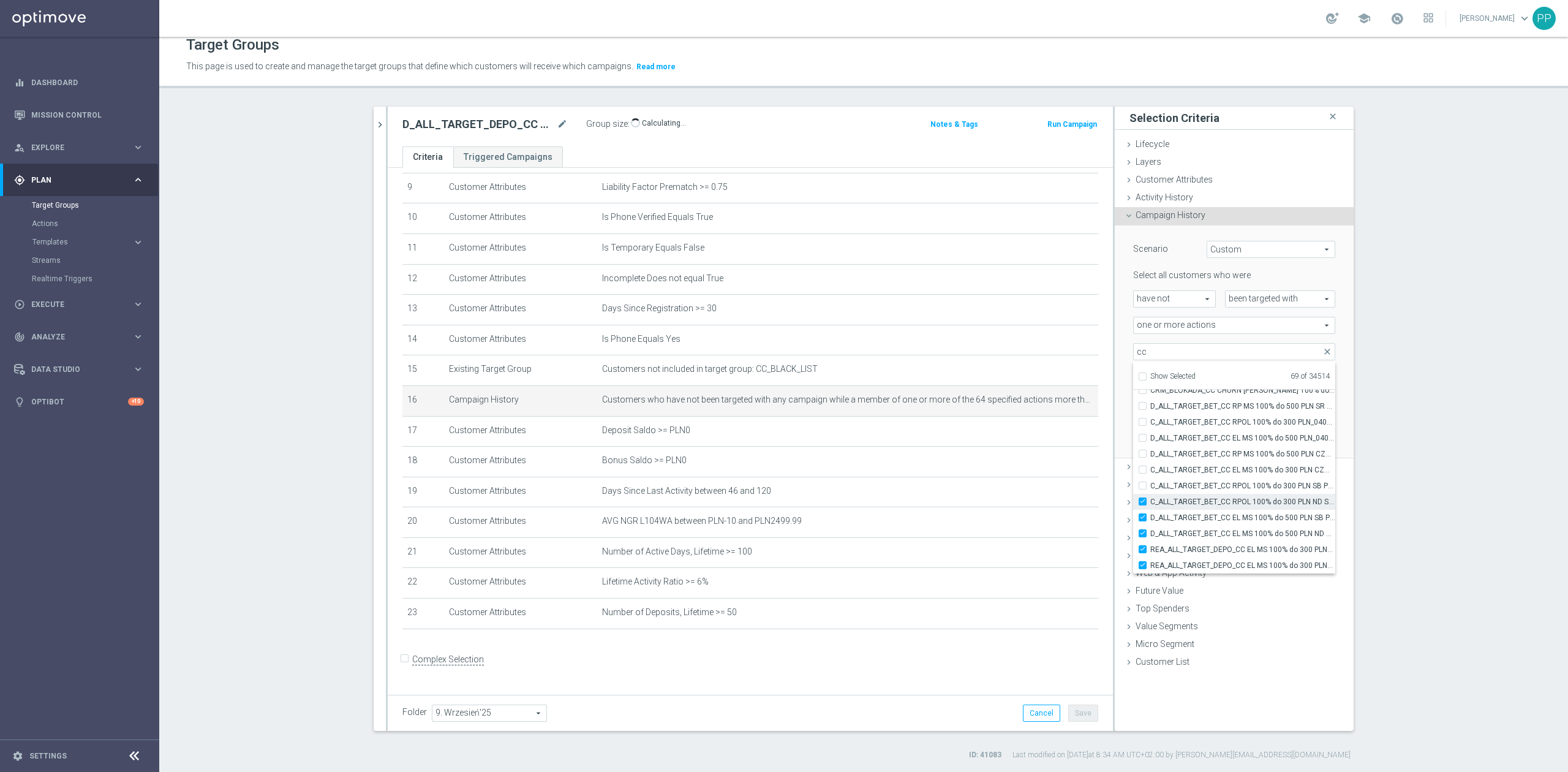
click at [1150, 497] on input "C_ALL_TARGET_BET_CC RPOL 100% do 300 PLN ND SMS_040925" at bounding box center [1146, 502] width 8 height 8
checkbox input "false"
type input "Selected 68 of 34514"
click at [1248, 483] on span "C_ALL_TARGET_BET_CC RPOL 100% do 300 PLN SB PUSH_040925" at bounding box center [1242, 486] width 185 height 10
click at [1150, 483] on input "C_ALL_TARGET_BET_CC RPOL 100% do 300 PLN SB PUSH_040925" at bounding box center [1146, 485] width 8 height 8
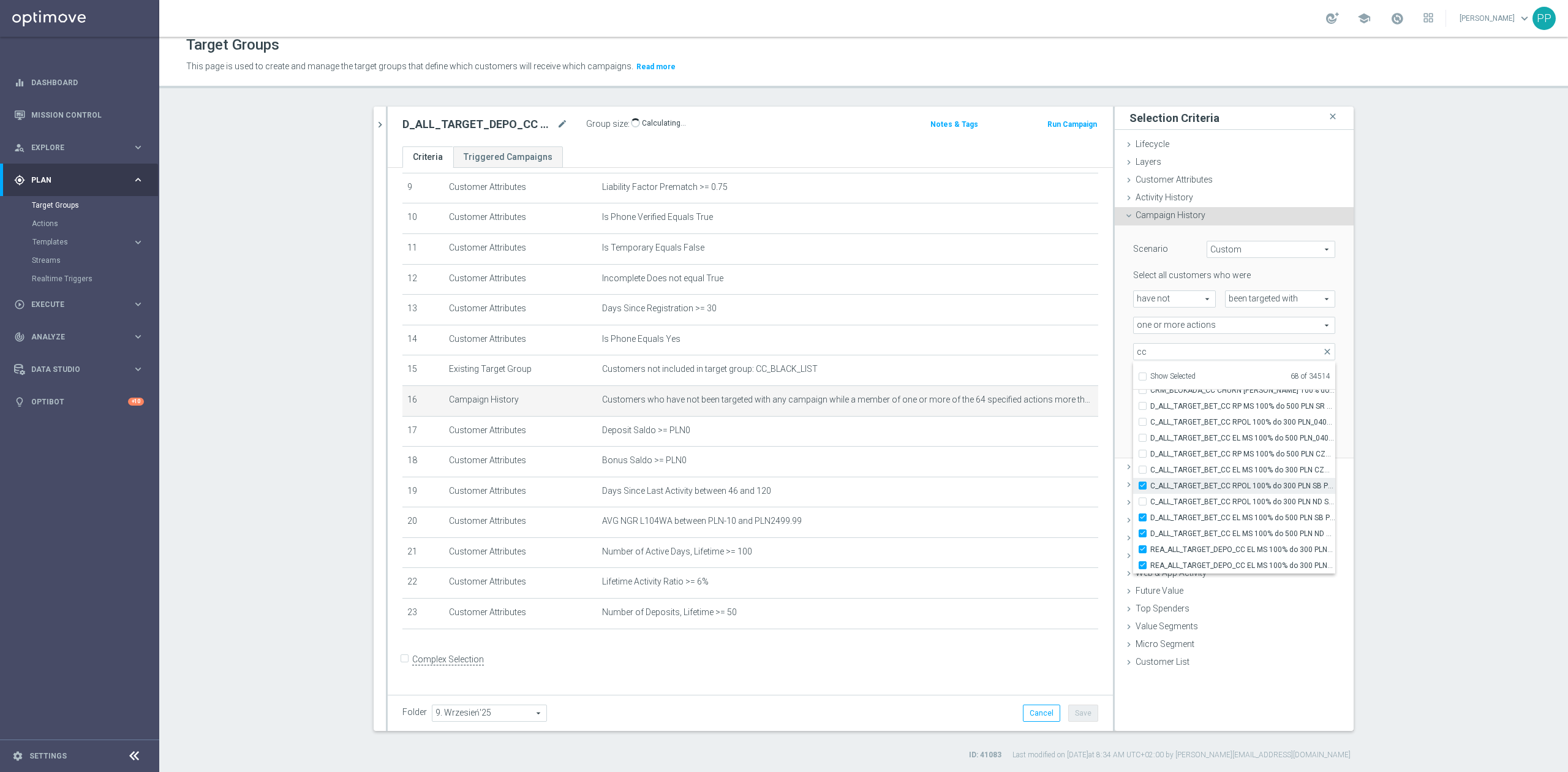
checkbox input "true"
type input "Selected 69 of 34514"
click at [1248, 503] on span "C_ALL_TARGET_BET_CC RPOL 100% do 300 PLN ND SMS_040925" at bounding box center [1242, 502] width 185 height 10
click at [1150, 503] on input "C_ALL_TARGET_BET_CC RPOL 100% do 300 PLN ND SMS_040925" at bounding box center [1146, 502] width 8 height 8
checkbox input "true"
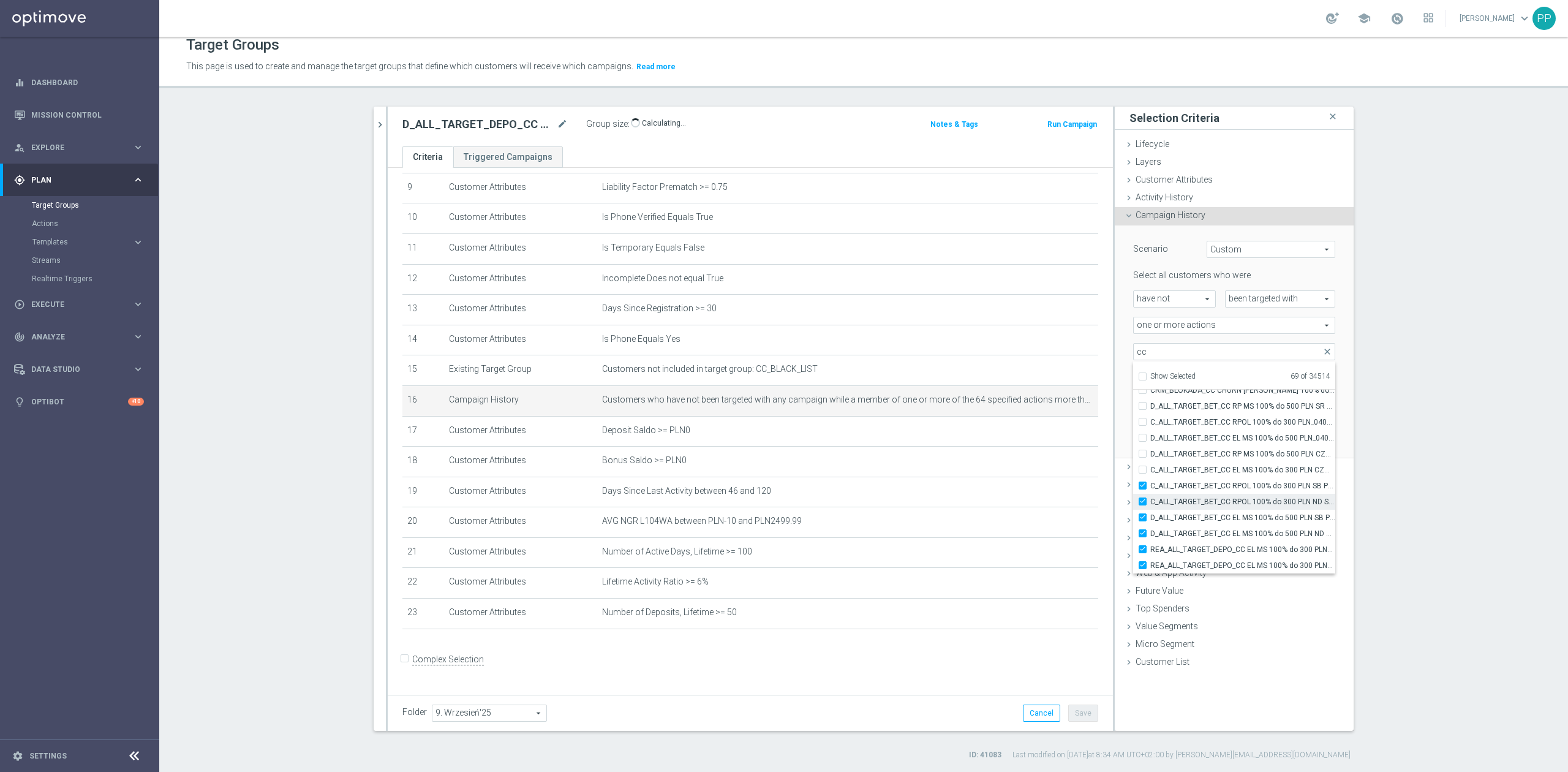
type input "Selected 70 of 34514"
click at [1214, 420] on span "C_ALL_TARGET_BET_CC RPOL 100% do 300 PLN_040925" at bounding box center [1242, 422] width 185 height 10
click at [1150, 420] on input "C_ALL_TARGET_BET_CC RPOL 100% do 300 PLN_040925" at bounding box center [1146, 422] width 8 height 8
checkbox input "true"
type input "Selected 71 of 34514"
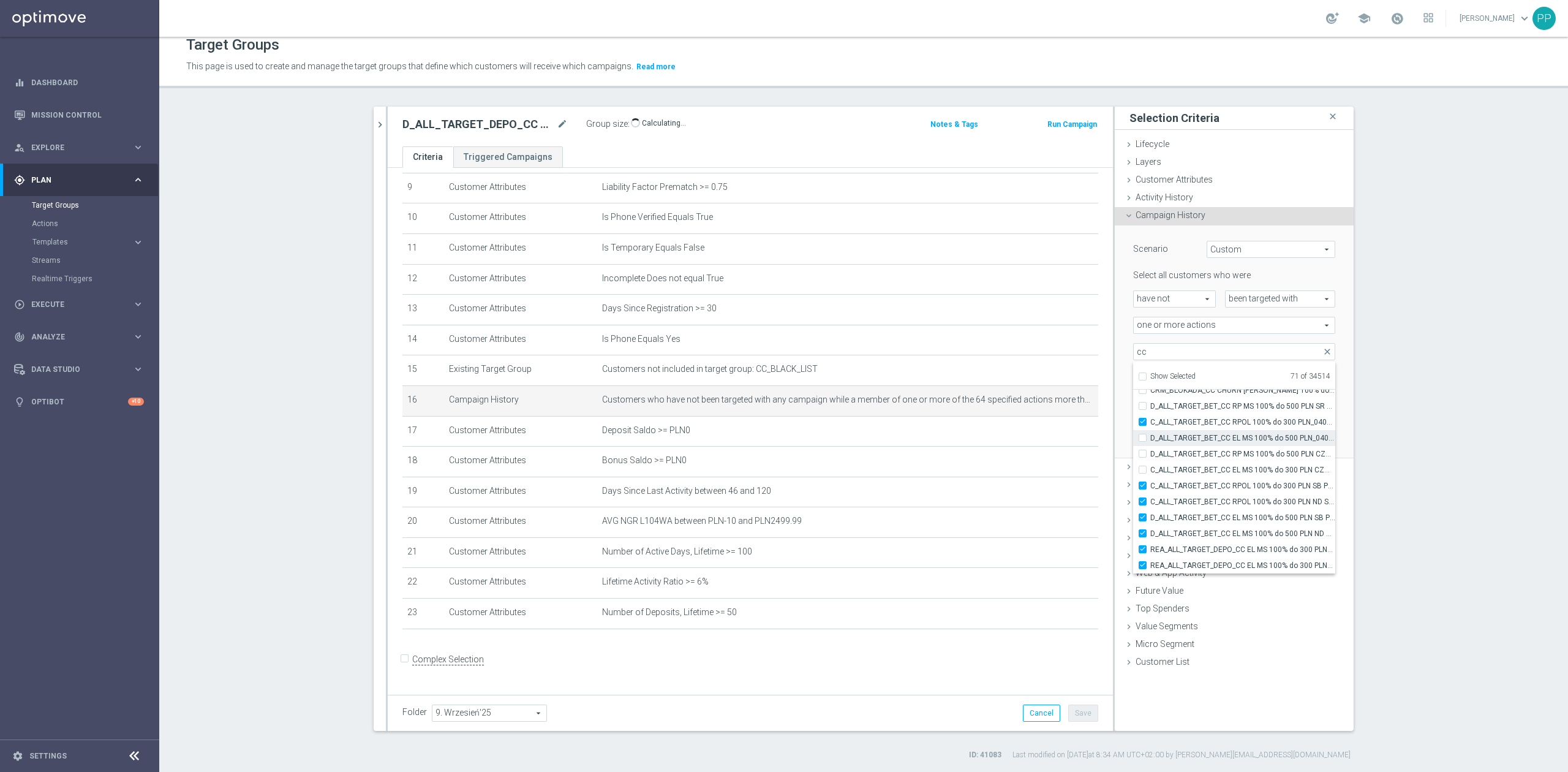
click at [1214, 437] on span "D_ALL_TARGET_BET_CC EL MS 100% do 500 PLN_040925" at bounding box center [1242, 438] width 185 height 10
click at [1150, 437] on input "D_ALL_TARGET_BET_CC EL MS 100% do 500 PLN_040925" at bounding box center [1146, 437] width 8 height 8
checkbox input "true"
type input "Selected 72 of 34514"
drag, startPoint x: 1211, startPoint y: 457, endPoint x: 1211, endPoint y: 468, distance: 11.0
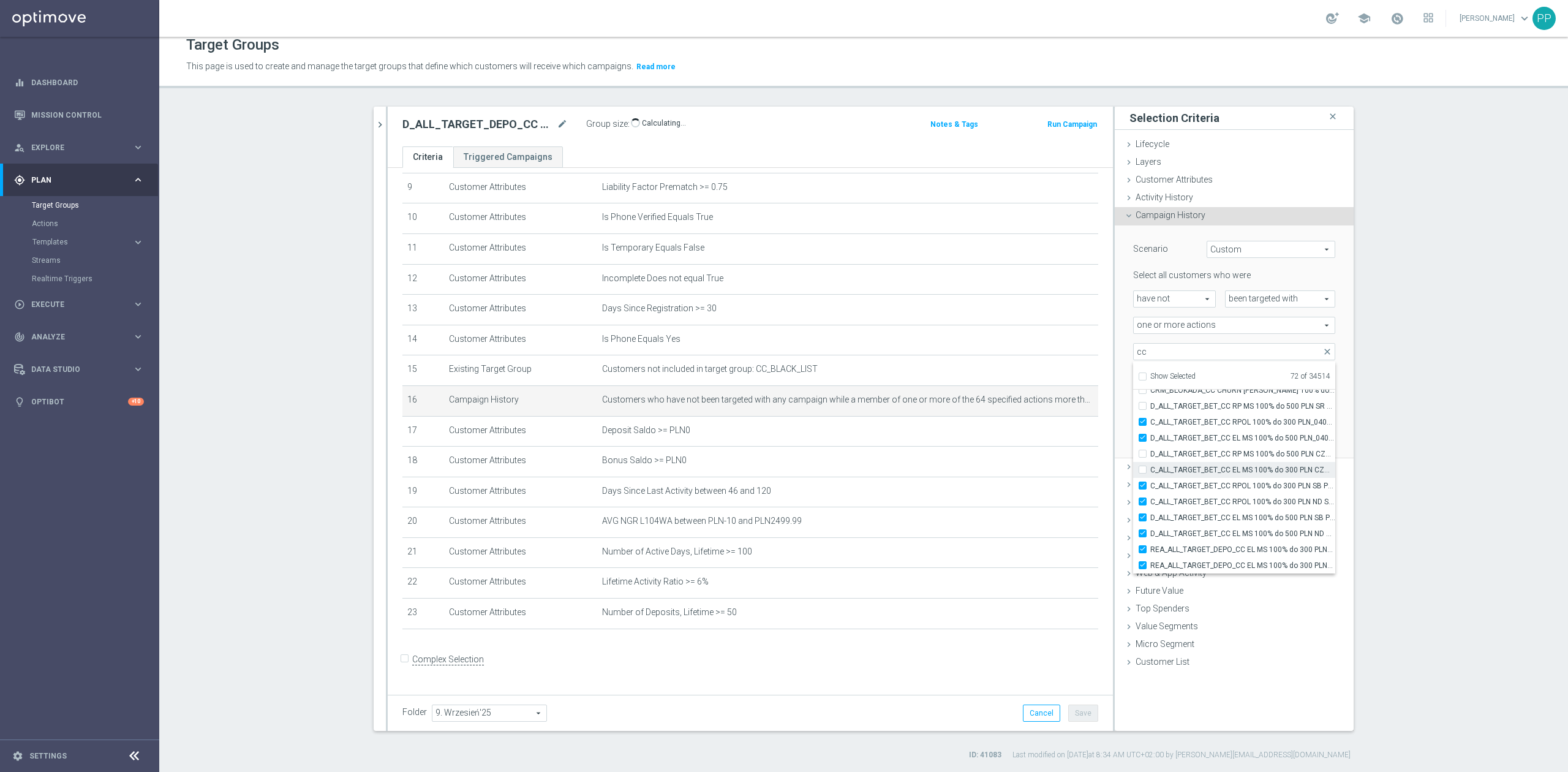
click at [1211, 457] on span "D_ALL_TARGET_BET_CC RP MS 100% do 500 PLN CZW SMS_010925" at bounding box center [1242, 454] width 185 height 10
click at [1150, 457] on input "D_ALL_TARGET_BET_CC RP MS 100% do 500 PLN CZW SMS_010925" at bounding box center [1146, 454] width 8 height 8
checkbox input "true"
type input "Selected 73 of 34514"
click at [1213, 473] on span "C_ALL_TARGET_BET_CC EL MS 100% do 300 PLN CZW SMS_020925" at bounding box center [1242, 469] width 185 height 10
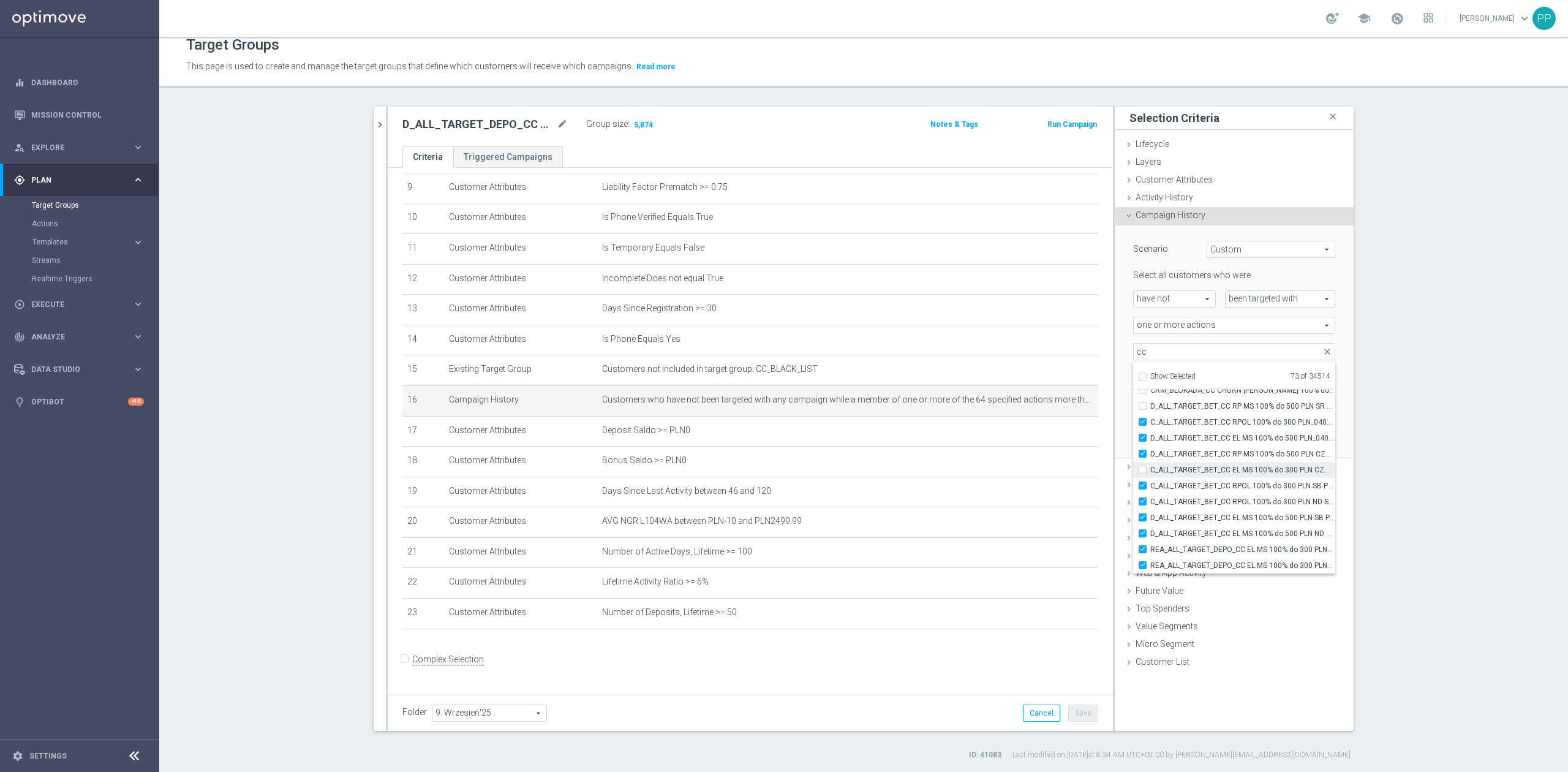
click at [1150, 473] on input "C_ALL_TARGET_BET_CC EL MS 100% do 300 PLN CZW SMS_020925" at bounding box center [1146, 469] width 8 height 8
checkbox input "true"
type input "Selected 74 of 34514"
drag, startPoint x: 1198, startPoint y: 400, endPoint x: 1200, endPoint y: 410, distance: 10.2
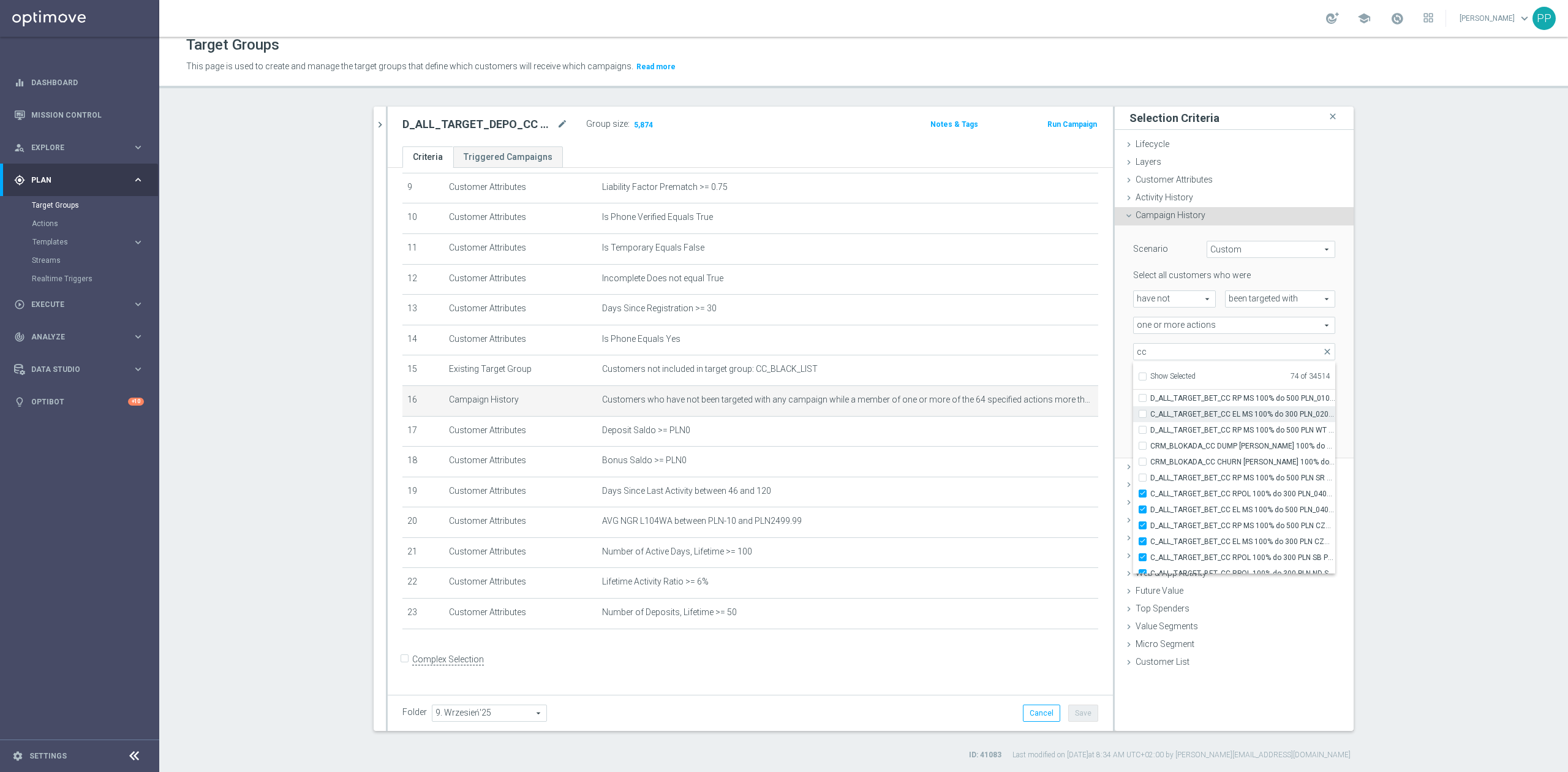
click at [1199, 403] on span "D_ALL_TARGET_BET_CC RP MS 100% do 500 PLN_010925" at bounding box center [1242, 398] width 185 height 10
click at [1150, 402] on input "D_ALL_TARGET_BET_CC RP MS 100% do 500 PLN_010925" at bounding box center [1146, 398] width 8 height 8
checkbox input "true"
type input "Selected 75 of 34514"
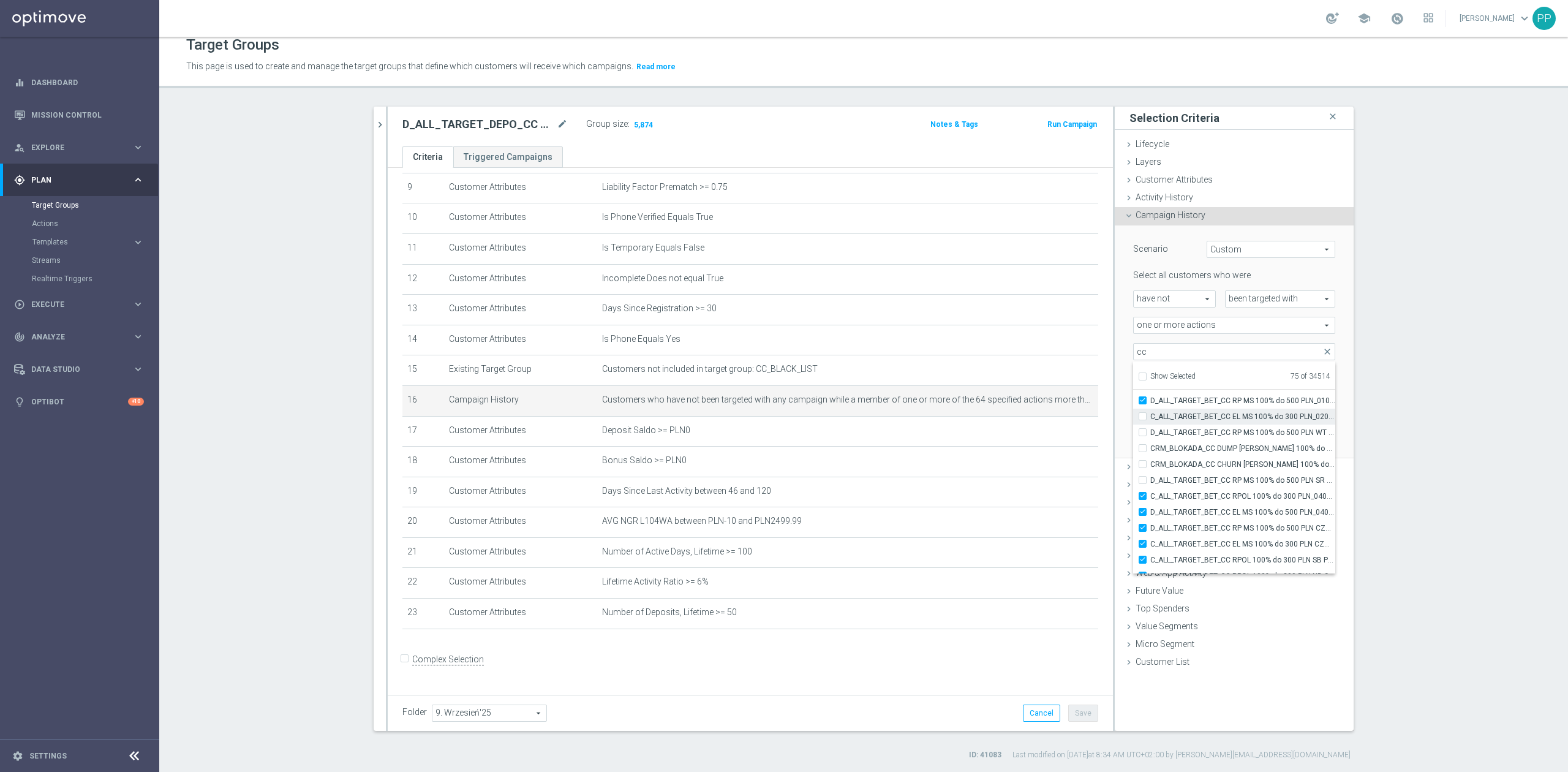
click at [1201, 413] on span "C_ALL_TARGET_BET_CC EL MS 100% do 300 PLN_020925" at bounding box center [1242, 417] width 185 height 10
click at [1150, 413] on input "C_ALL_TARGET_BET_CC EL MS 100% do 300 PLN_020925" at bounding box center [1146, 416] width 8 height 8
checkbox input "true"
type input "Selected 76 of 34514"
click at [1204, 433] on span "D_ALL_TARGET_BET_CC RP MS 100% do 500 PLN WT PUSH_010925" at bounding box center [1242, 432] width 185 height 10
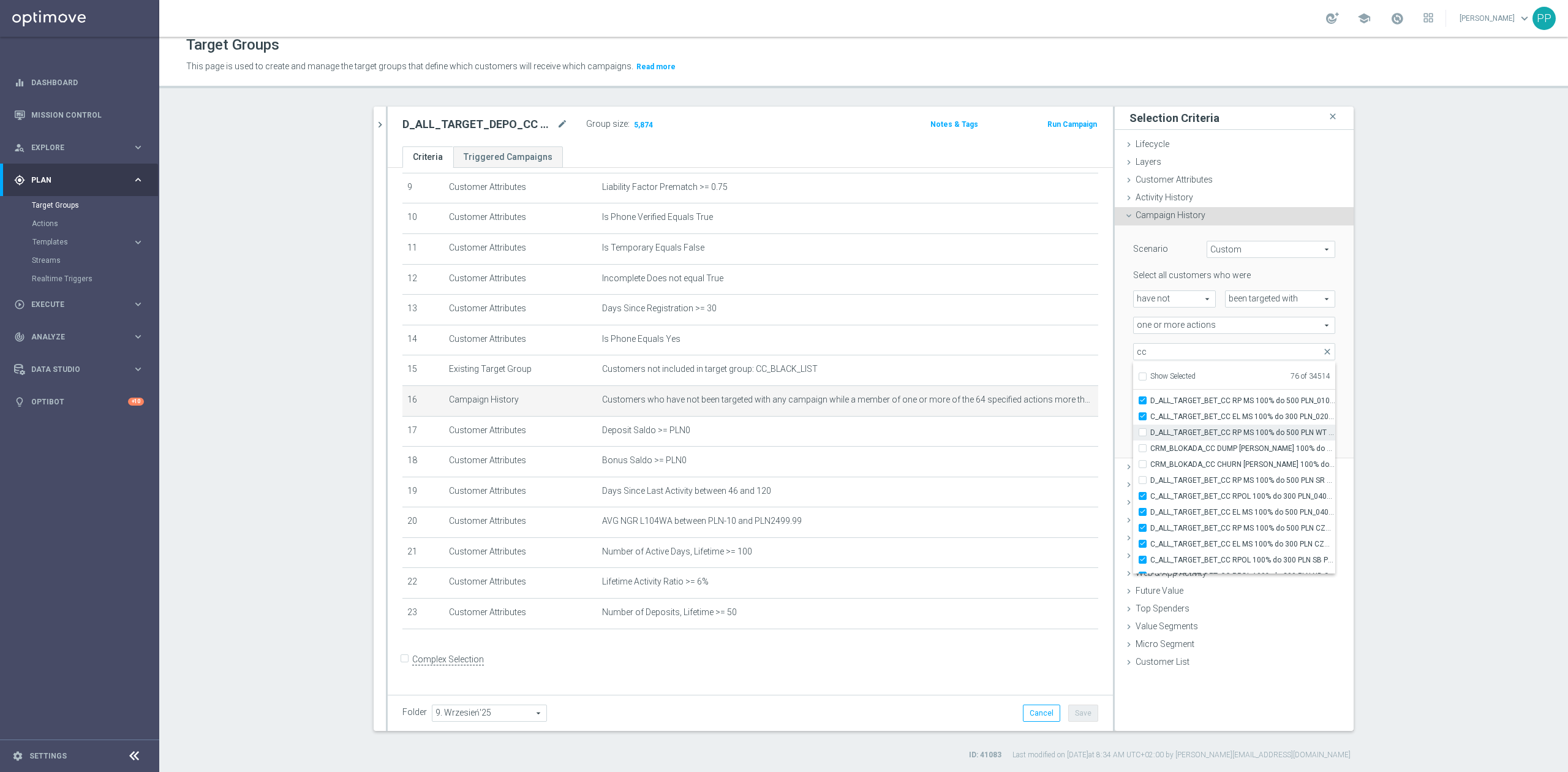
click at [1150, 433] on input "D_ALL_TARGET_BET_CC RP MS 100% do 500 PLN WT PUSH_010925" at bounding box center [1146, 432] width 8 height 8
checkbox input "true"
type input "Selected 77 of 34514"
click at [1205, 453] on label "CRM_BLOKADA_CC DUMP [PERSON_NAME] 100% do 500 PLN_040925" at bounding box center [1242, 448] width 185 height 16
click at [1150, 452] on input "CRM_BLOKADA_CC DUMP [PERSON_NAME] 100% do 500 PLN_040925" at bounding box center [1146, 448] width 8 height 8
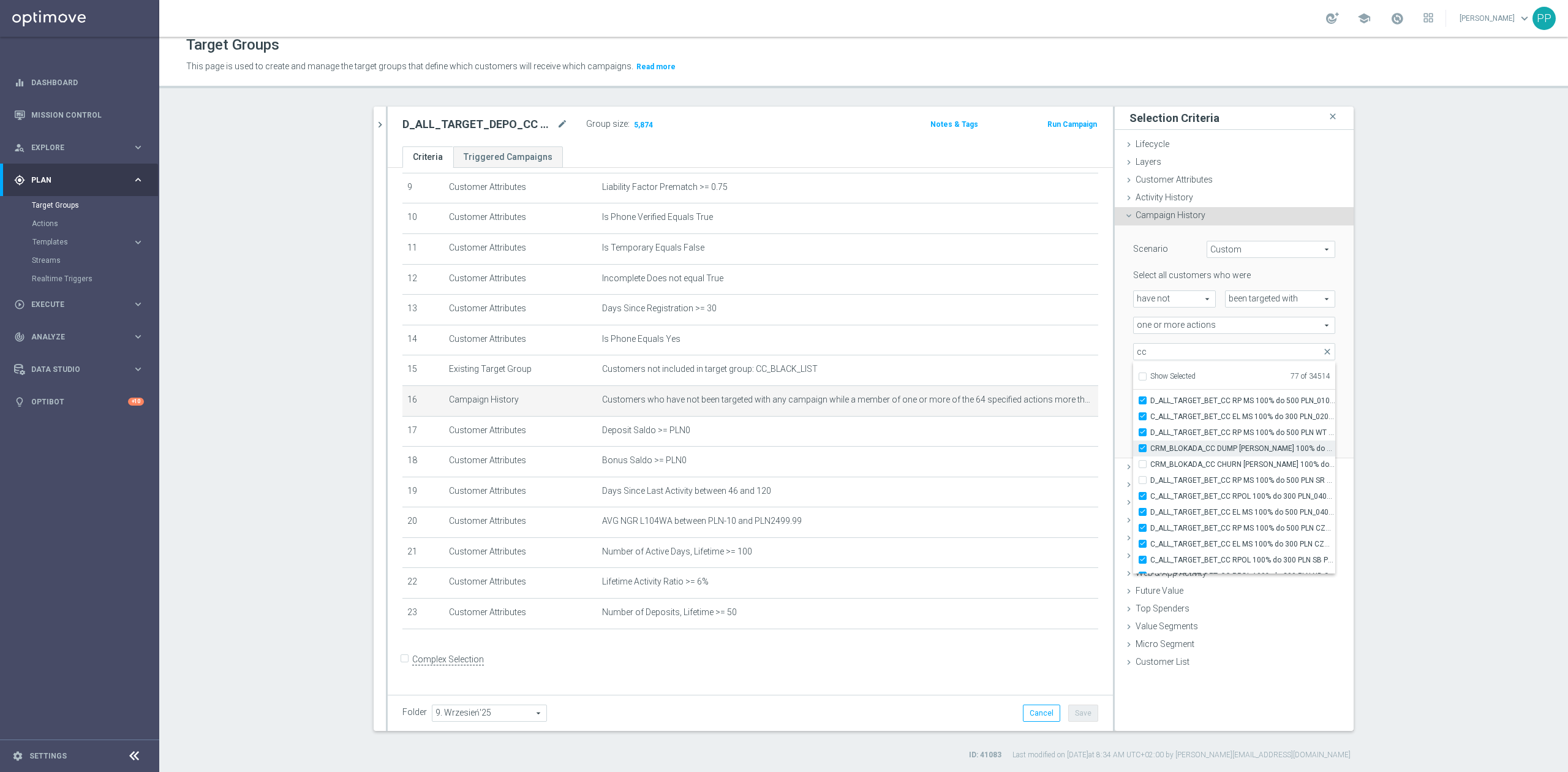
checkbox input "true"
type input "Selected 78 of 34514"
click at [1206, 467] on span "CRM_BLOKADA_CC CHURN [PERSON_NAME] 100% do 300 PLN_040925" at bounding box center [1242, 465] width 185 height 10
click at [1150, 467] on input "CRM_BLOKADA_CC CHURN [PERSON_NAME] 100% do 300 PLN_040925" at bounding box center [1146, 464] width 8 height 8
checkbox input "true"
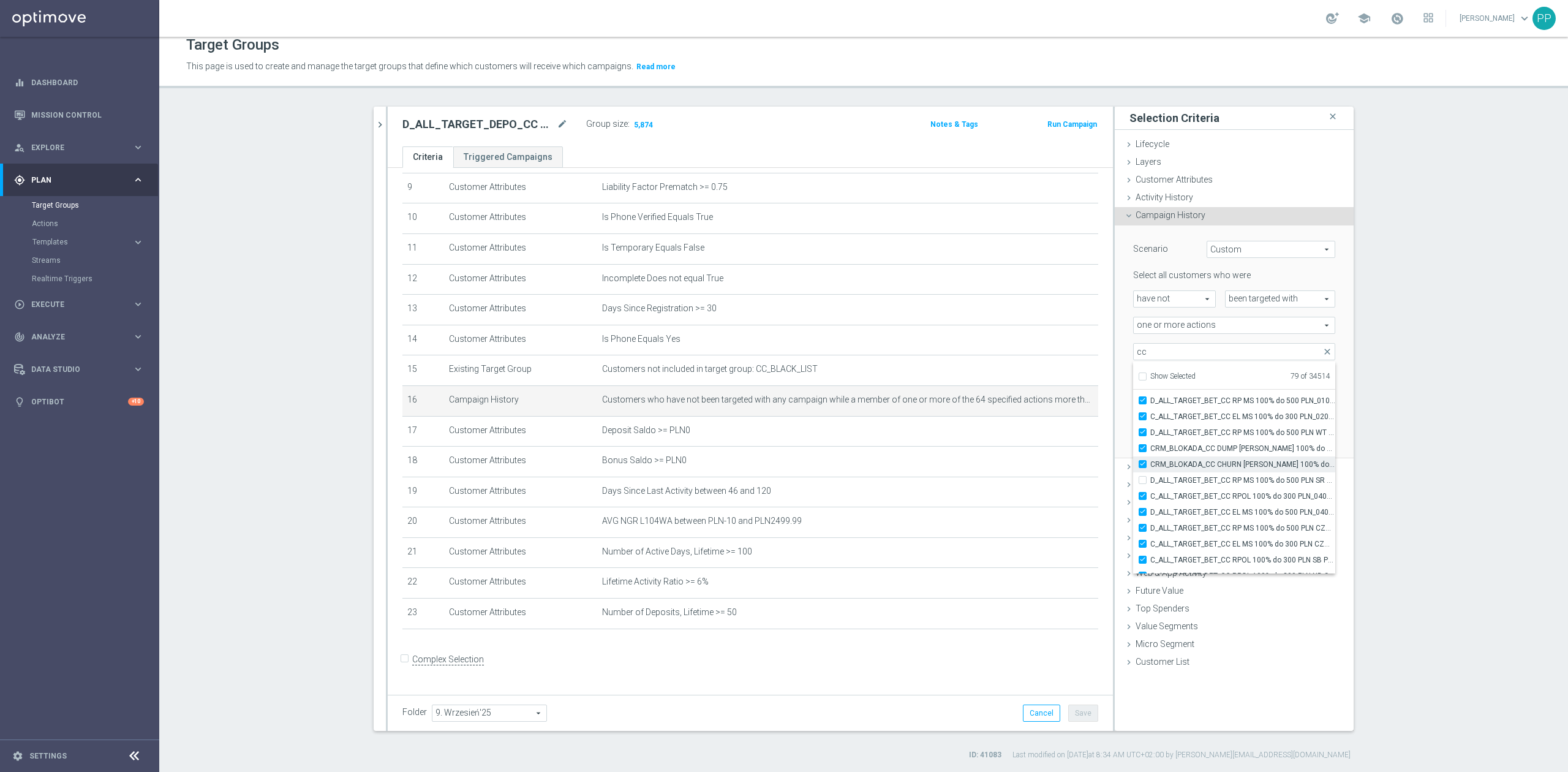
type input "Selected 79 of 34514"
click at [1206, 478] on span "D_ALL_TARGET_BET_CC RP MS 100% do 500 PLN SR PUSH_010925" at bounding box center [1242, 480] width 185 height 10
click at [1150, 478] on input "D_ALL_TARGET_BET_CC RP MS 100% do 500 PLN SR PUSH_010925" at bounding box center [1146, 480] width 8 height 8
checkbox input "true"
type input "Selected 80 of 34514"
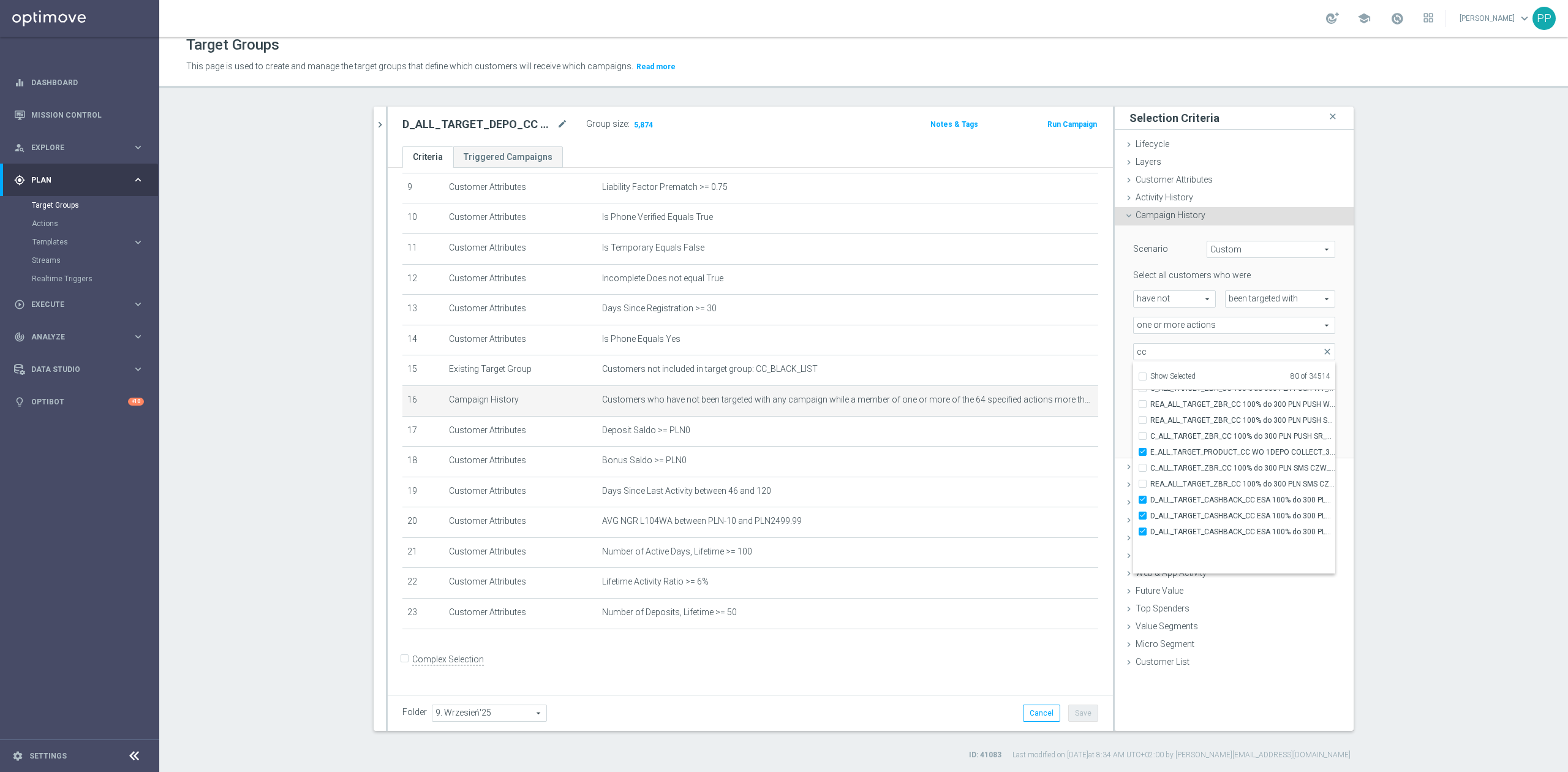
scroll to position [37214, 0]
click at [1186, 486] on span "E_ALL_TARGET_PRODUCT_CC WO 1DEPO COLLECT_310725" at bounding box center [1242, 491] width 185 height 10
click at [1150, 486] on input "E_ALL_TARGET_PRODUCT_CC WO 1DEPO COLLECT_310725" at bounding box center [1146, 490] width 8 height 8
checkbox input "false"
type input "Selected 79 of 34514"
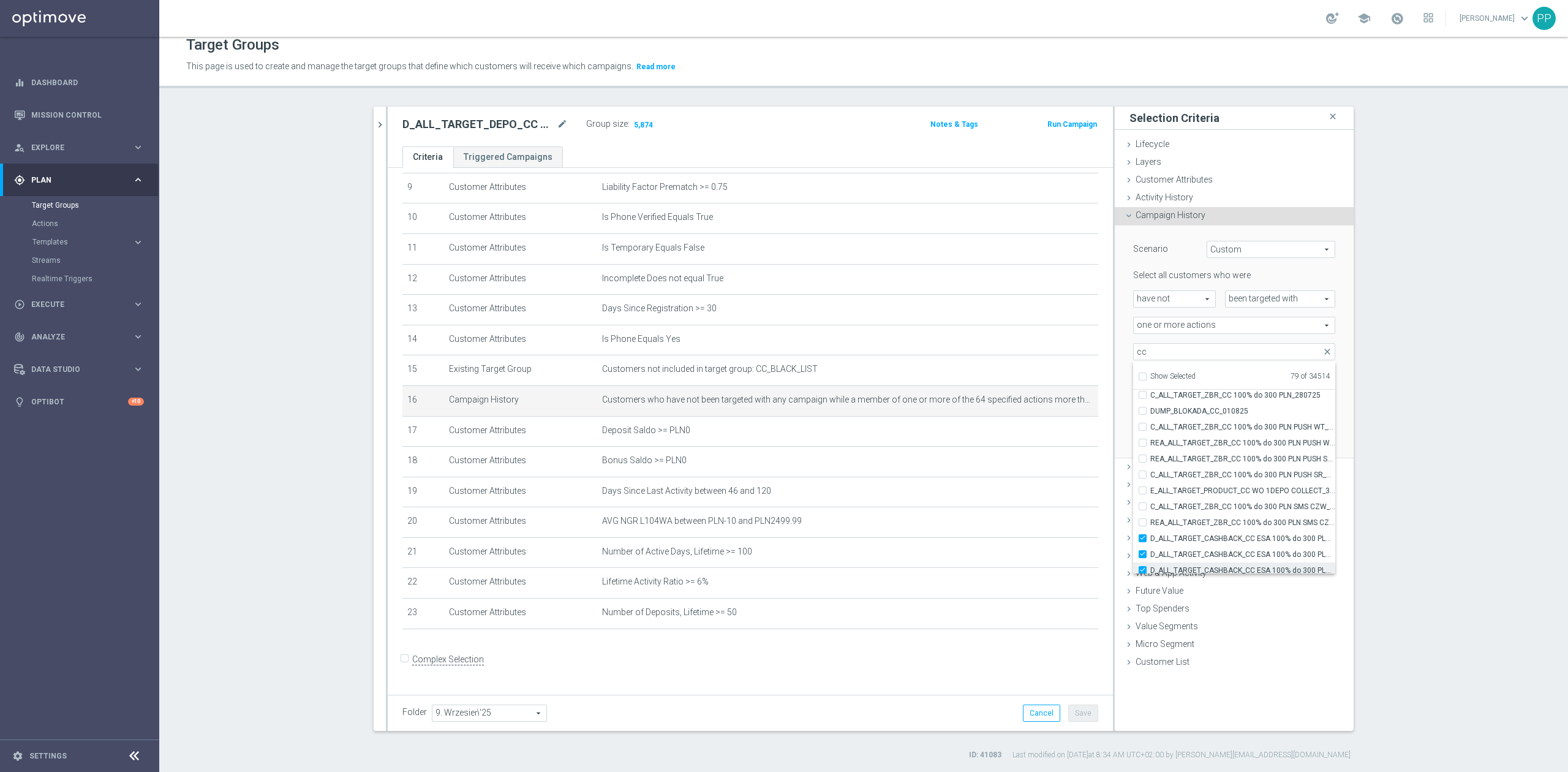
scroll to position [37296, 0]
click at [1169, 460] on span "D_ALL_TARGET_CASHBACK_CC ESA 100% do 300 PLN_010825" at bounding box center [1242, 456] width 185 height 10
click at [1150, 460] on input "D_ALL_TARGET_CASHBACK_CC ESA 100% do 300 PLN_010825" at bounding box center [1146, 456] width 8 height 8
checkbox input "false"
type input "Selected 78 of 34514"
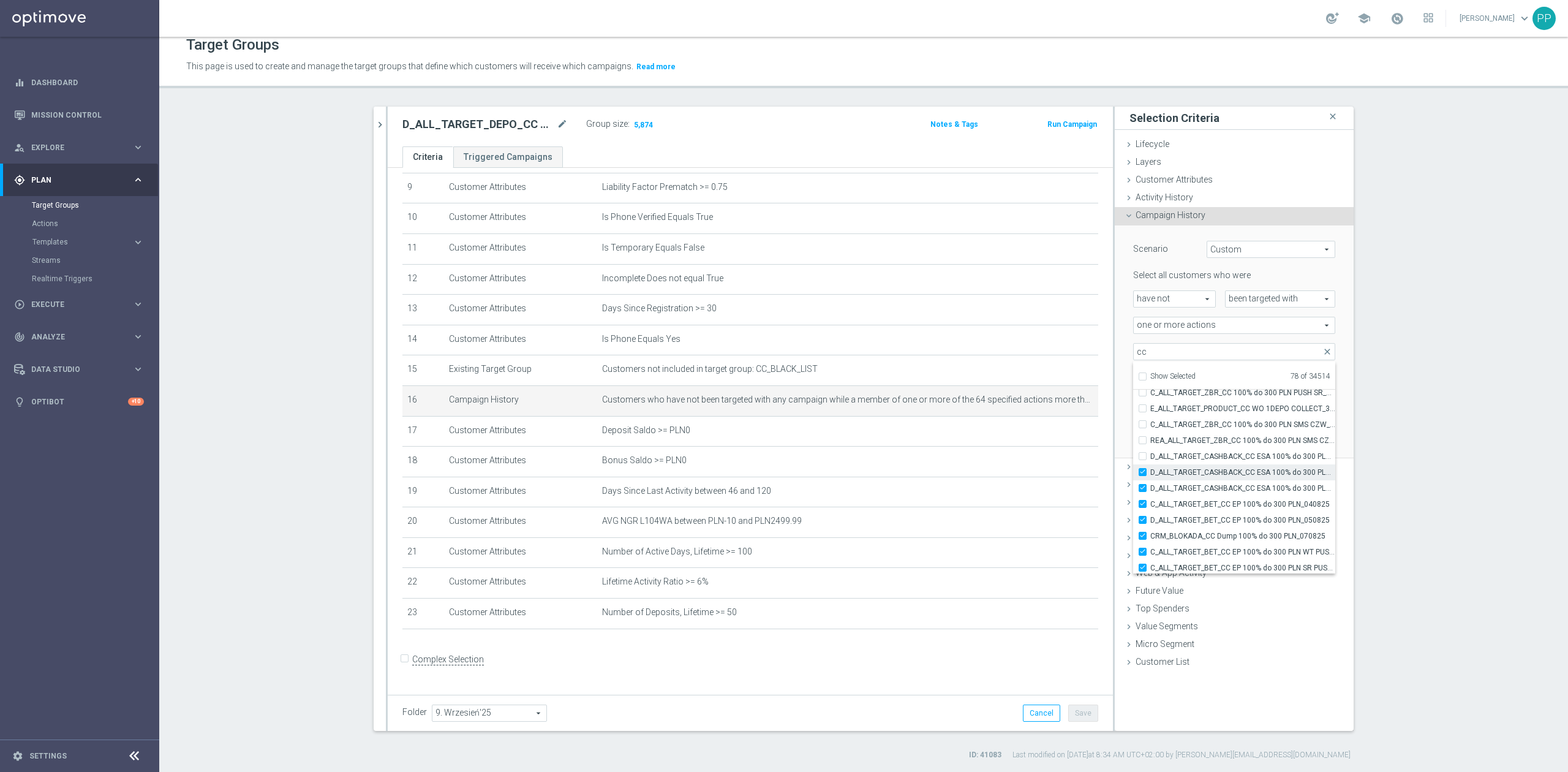
click at [1172, 469] on span "D_ALL_TARGET_CASHBACK_CC ESA 100% do 300 PLN PUSH_010825" at bounding box center [1242, 472] width 185 height 10
click at [1150, 469] on input "D_ALL_TARGET_CASHBACK_CC ESA 100% do 300 PLN PUSH_010825" at bounding box center [1146, 472] width 8 height 8
checkbox input "false"
type input "Selected 77 of 34514"
click at [1173, 483] on span "D_ALL_TARGET_CASHBACK_CC ESA 100% do 300 PLN SMS_010825" at bounding box center [1242, 488] width 185 height 10
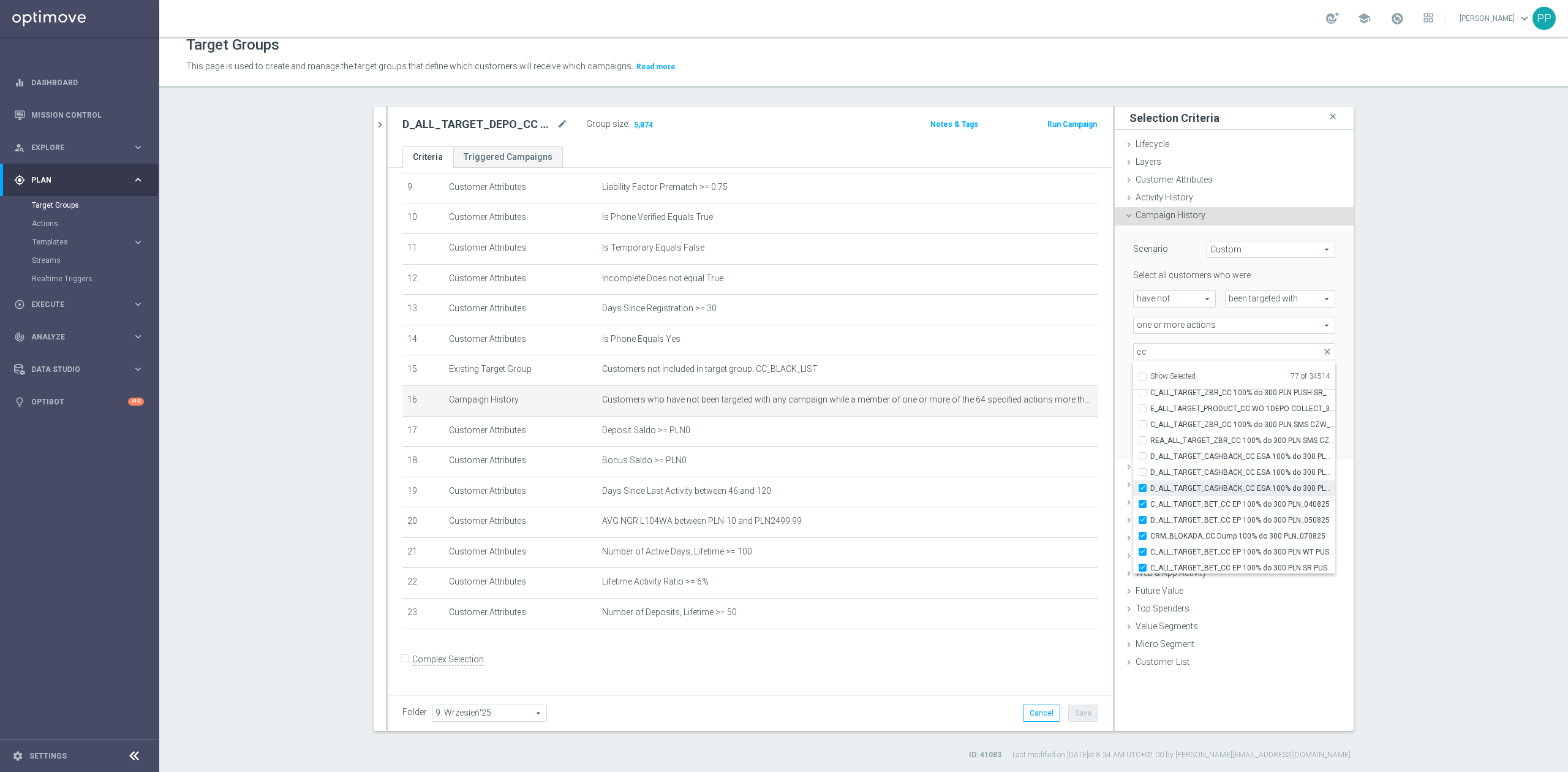
click at [1150, 483] on input "D_ALL_TARGET_CASHBACK_CC ESA 100% do 300 PLN SMS_010825" at bounding box center [1146, 488] width 8 height 8
checkbox input "false"
type input "Selected 76 of 34514"
click at [1176, 501] on span "C_ALL_TARGET_BET_CC EP 100% do 300 PLN_040825" at bounding box center [1242, 504] width 185 height 10
click at [1150, 501] on input "C_ALL_TARGET_BET_CC EP 100% do 300 PLN_040825" at bounding box center [1146, 504] width 8 height 8
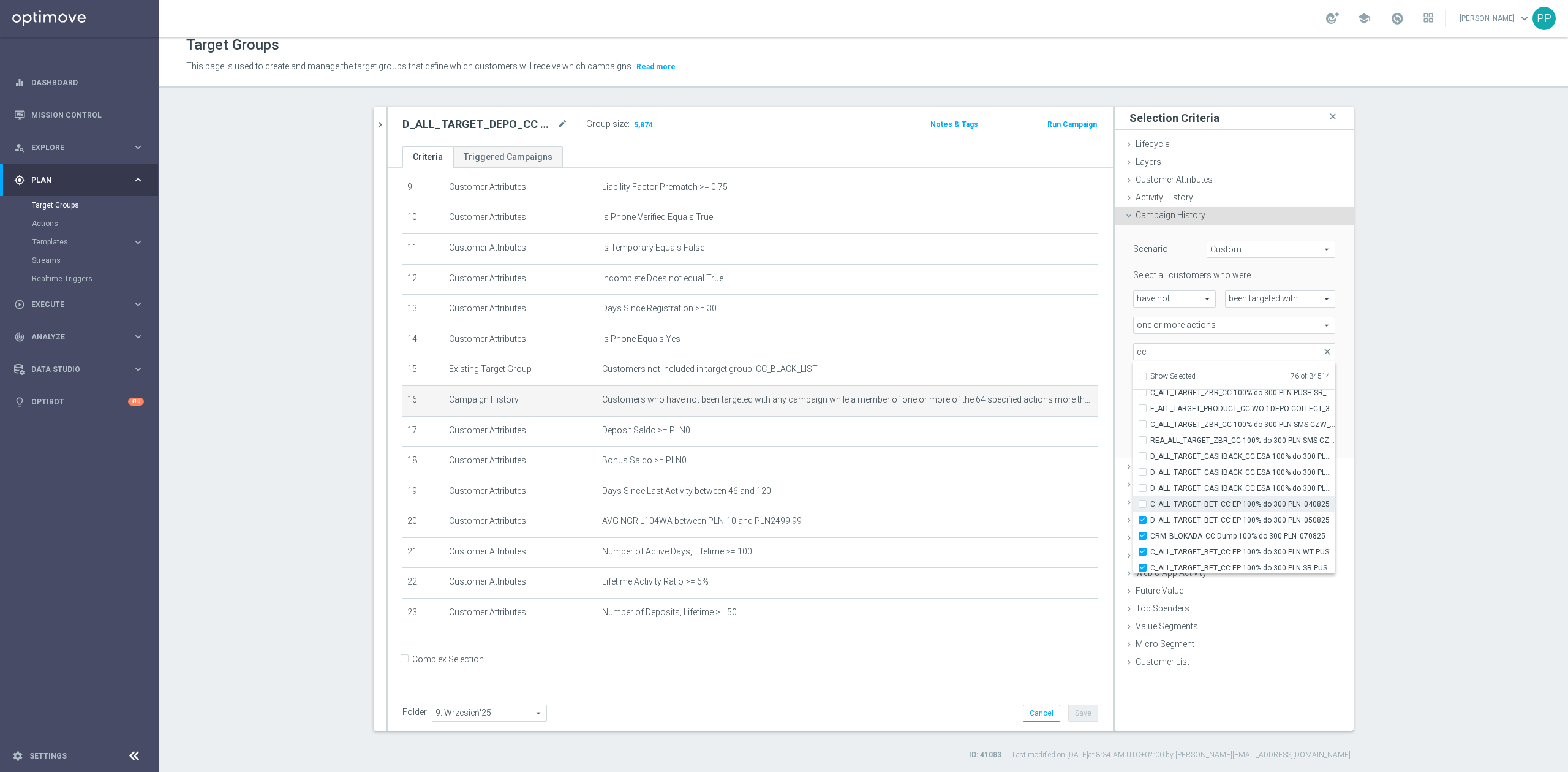
checkbox input "false"
type input "Selected 75 of 34514"
click at [1180, 515] on span "D_ALL_TARGET_BET_CC EP 100% do 300 PLN_050825" at bounding box center [1242, 520] width 185 height 10
click at [1150, 515] on input "D_ALL_TARGET_BET_CC EP 100% do 300 PLN_050825" at bounding box center [1146, 520] width 8 height 8
checkbox input "false"
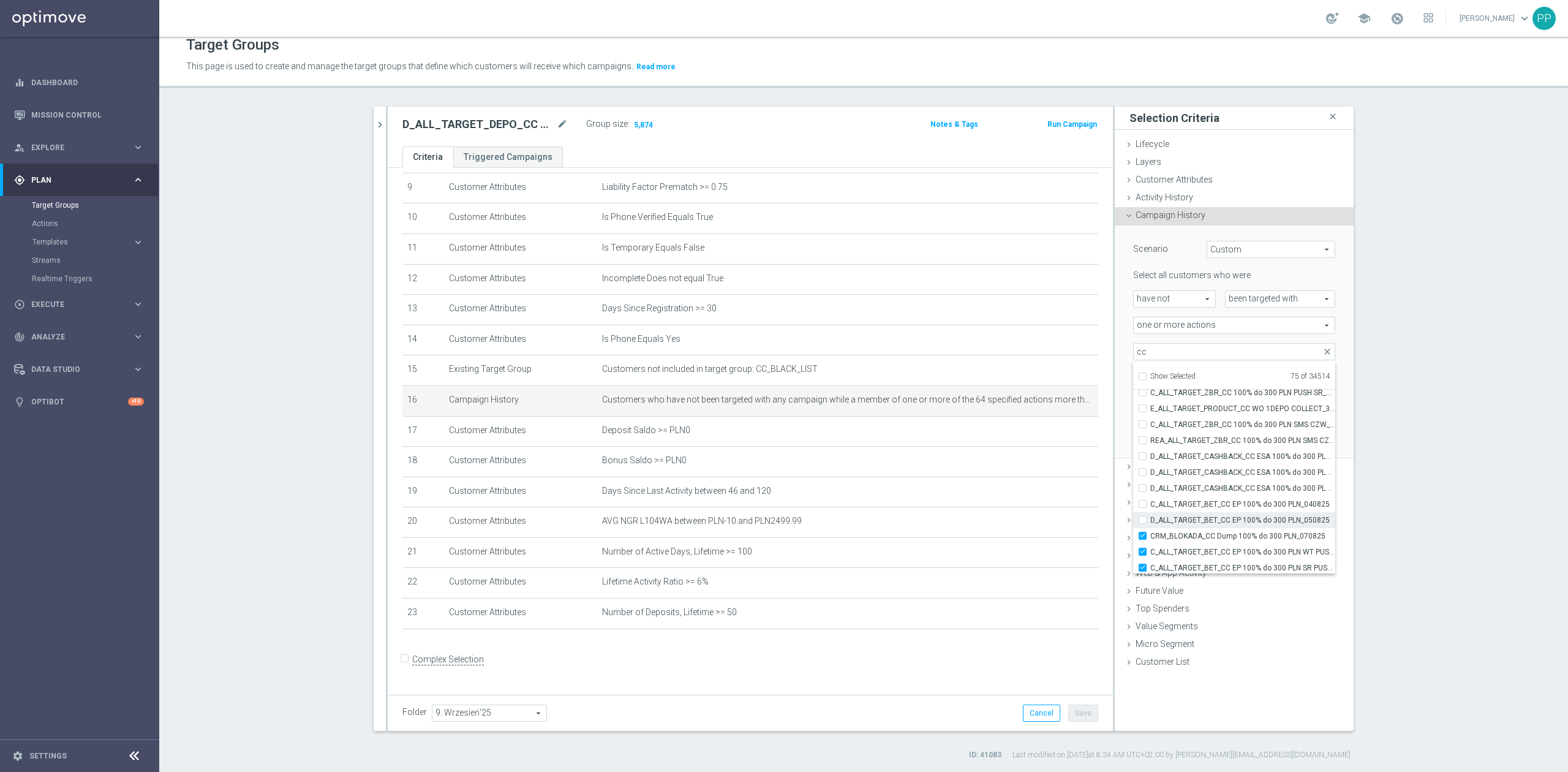
type input "Selected 74 of 34514"
click at [1185, 533] on span "CRM_BLOKADA_CC Dump 100% do 300 PLN_070825" at bounding box center [1242, 536] width 185 height 10
click at [1150, 533] on input "CRM_BLOKADA_CC Dump 100% do 300 PLN_070825" at bounding box center [1146, 536] width 8 height 8
checkbox input "false"
type input "Selected 73 of 34514"
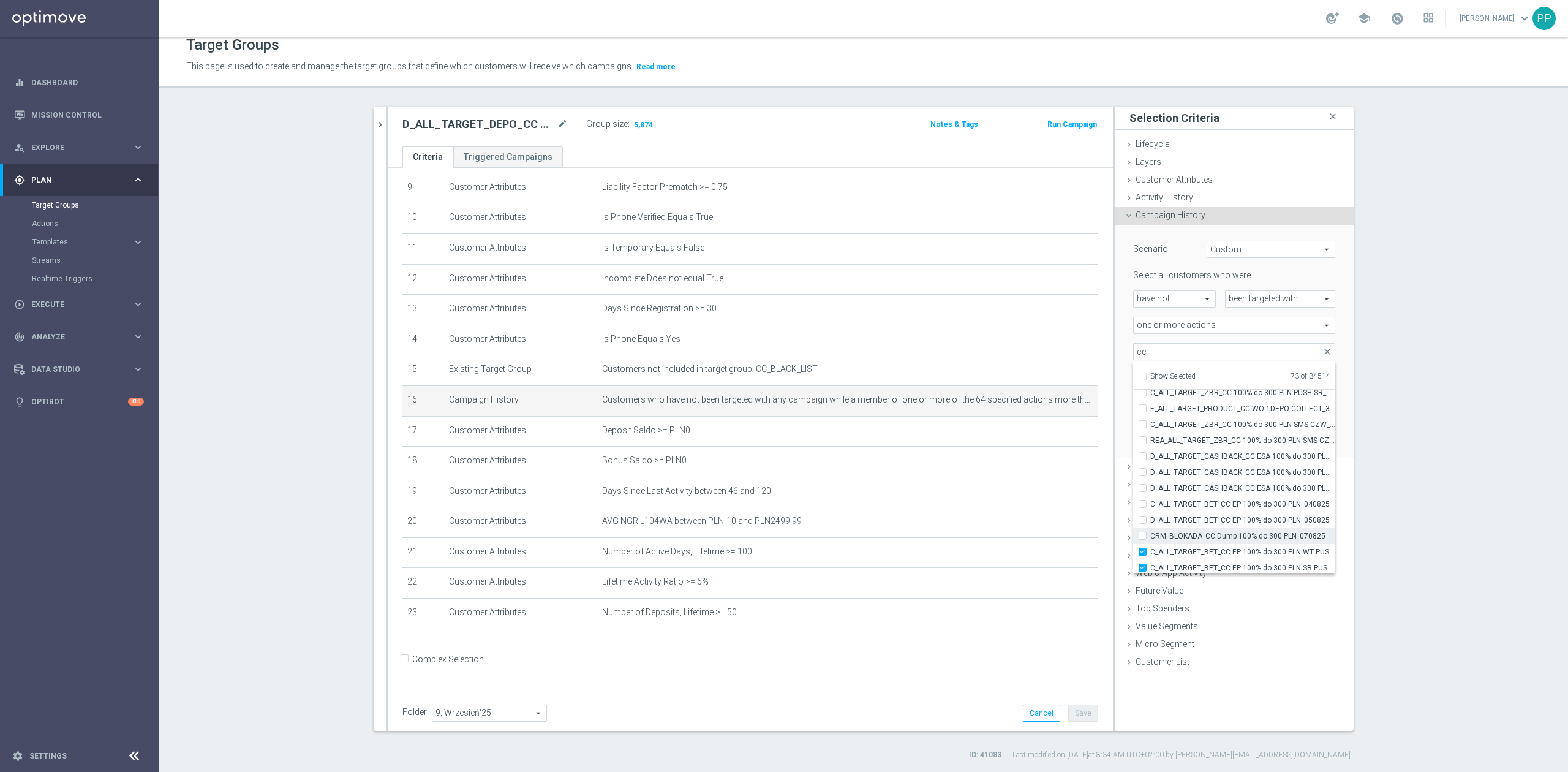
scroll to position [37377, 0]
click at [1189, 477] on label "C_ALL_TARGET_BET_CC EP 100% do 300 PLN WT PUSH_040825" at bounding box center [1242, 469] width 185 height 16
click at [1150, 474] on input "C_ALL_TARGET_BET_CC EP 100% do 300 PLN WT PUSH_040825" at bounding box center [1146, 470] width 8 height 8
checkbox input "false"
type input "Selected 72 of 34514"
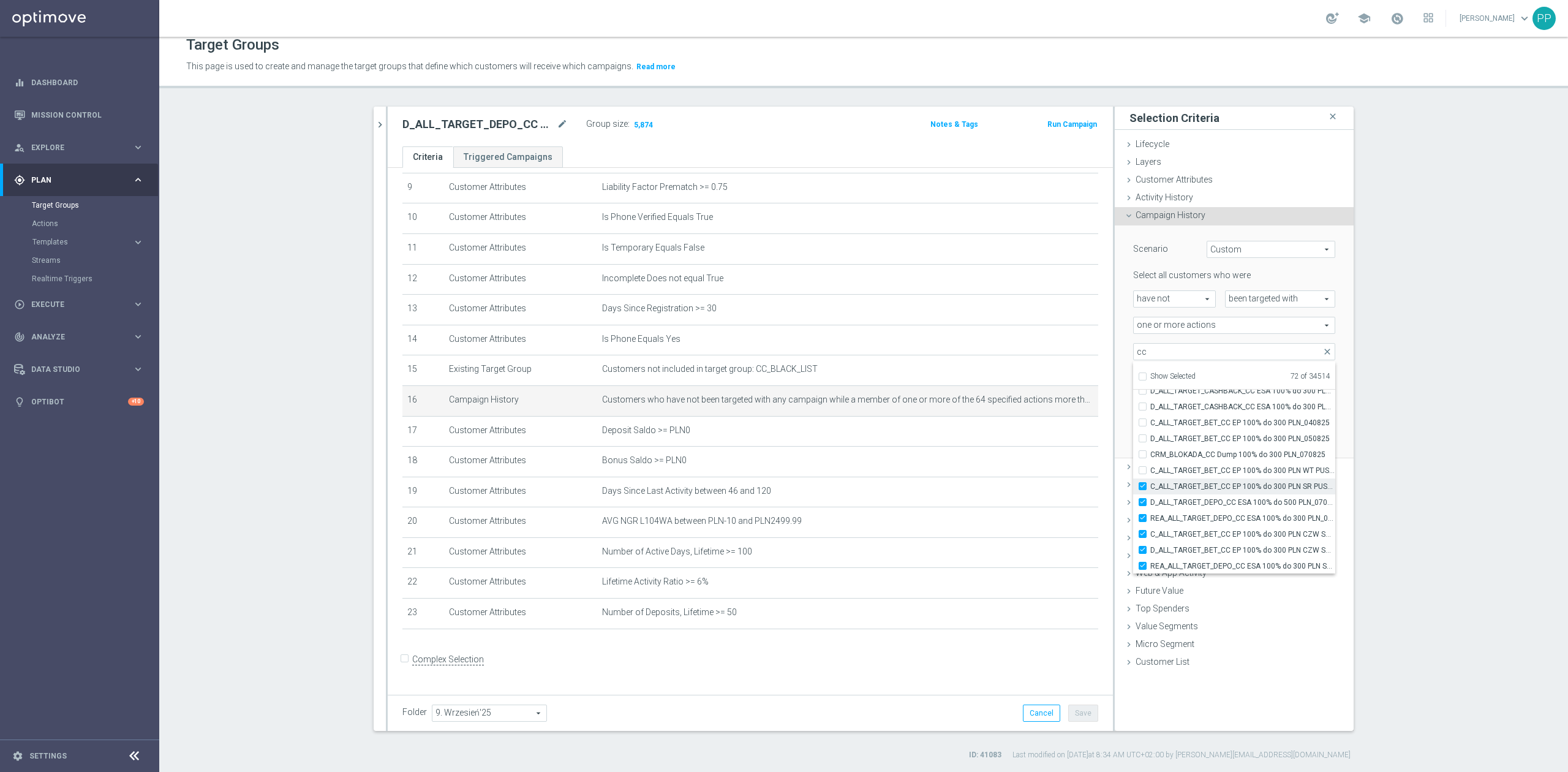
click at [1191, 485] on span "C_ALL_TARGET_BET_CC EP 100% do 300 PLN SR PUSH_040825" at bounding box center [1242, 486] width 185 height 10
click at [1150, 485] on input "C_ALL_TARGET_BET_CC EP 100% do 300 PLN SR PUSH_040825" at bounding box center [1146, 486] width 8 height 8
checkbox input "false"
type input "Selected 71 of 34514"
click at [1192, 497] on span "D_ALL_TARGET_DEPO_CC ESA 100% do 500 PLN_070825" at bounding box center [1242, 502] width 185 height 10
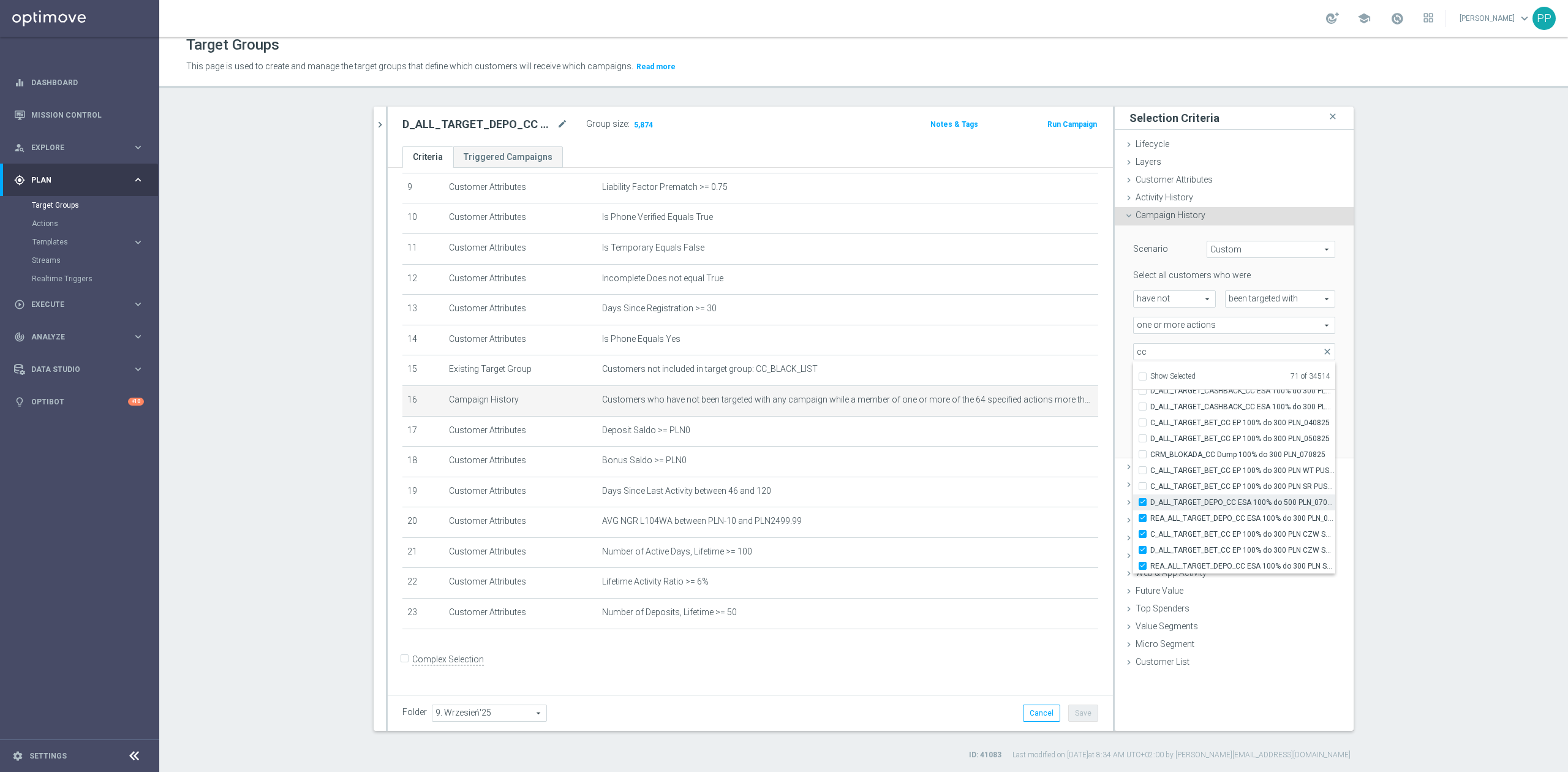
click at [1150, 498] on input "D_ALL_TARGET_DEPO_CC ESA 100% do 500 PLN_070825" at bounding box center [1146, 502] width 8 height 8
checkbox input "false"
type input "Selected 70 of 34514"
click at [1193, 510] on label "REA_ALL_TARGET_DEPO_CC ESA 100% do 300 PLN_070825" at bounding box center [1242, 517] width 185 height 16
click at [1150, 514] on input "REA_ALL_TARGET_DEPO_CC ESA 100% do 300 PLN_070825" at bounding box center [1146, 518] width 8 height 8
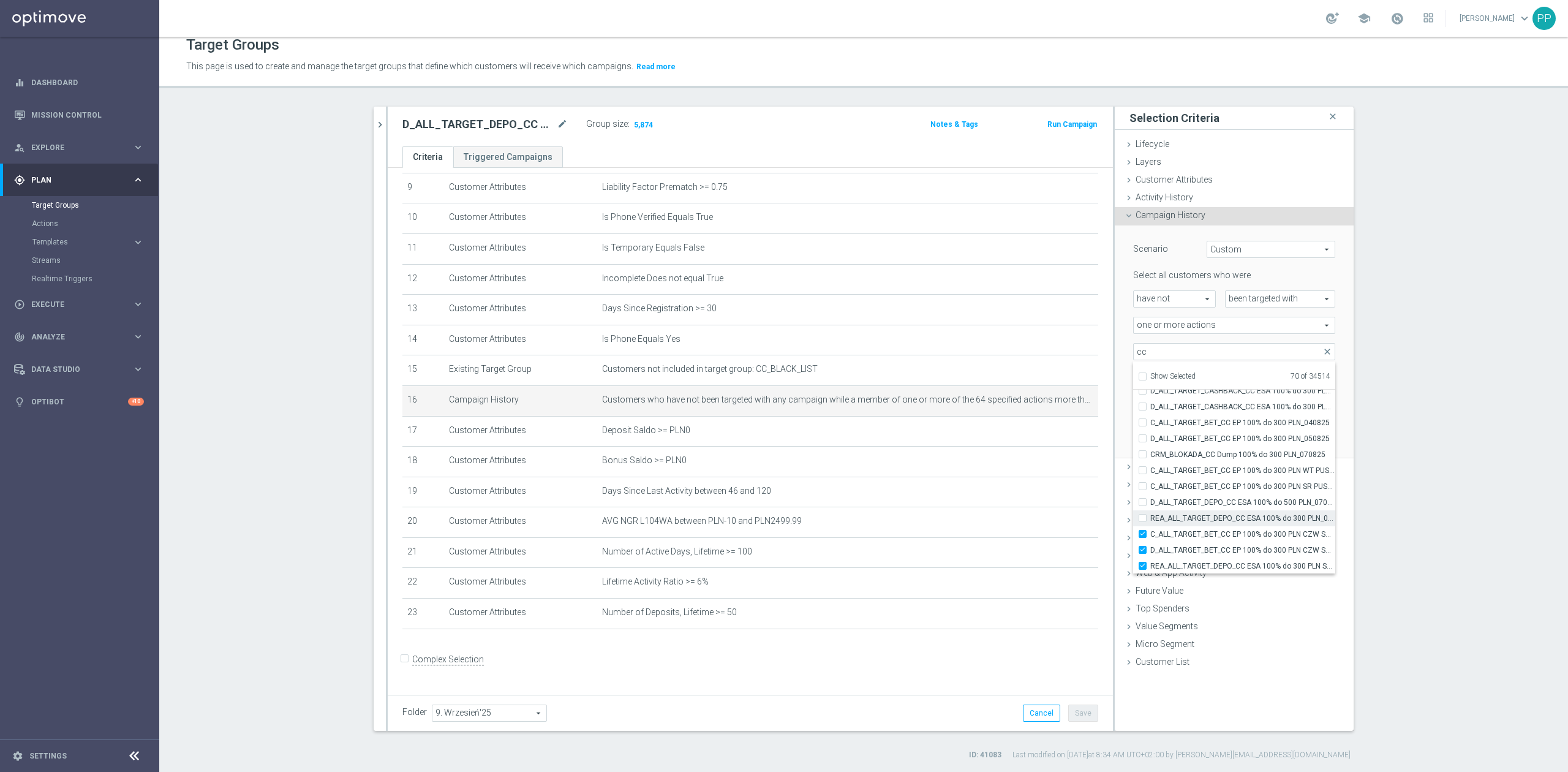
checkbox input "false"
type input "Selected 69 of 34514"
click at [1199, 527] on label "C_ALL_TARGET_BET_CC EP 100% do 300 PLN CZW SMS_040825" at bounding box center [1242, 534] width 185 height 16
click at [1150, 529] on input "C_ALL_TARGET_BET_CC EP 100% do 300 PLN CZW SMS_040825" at bounding box center [1146, 534] width 8 height 8
checkbox input "false"
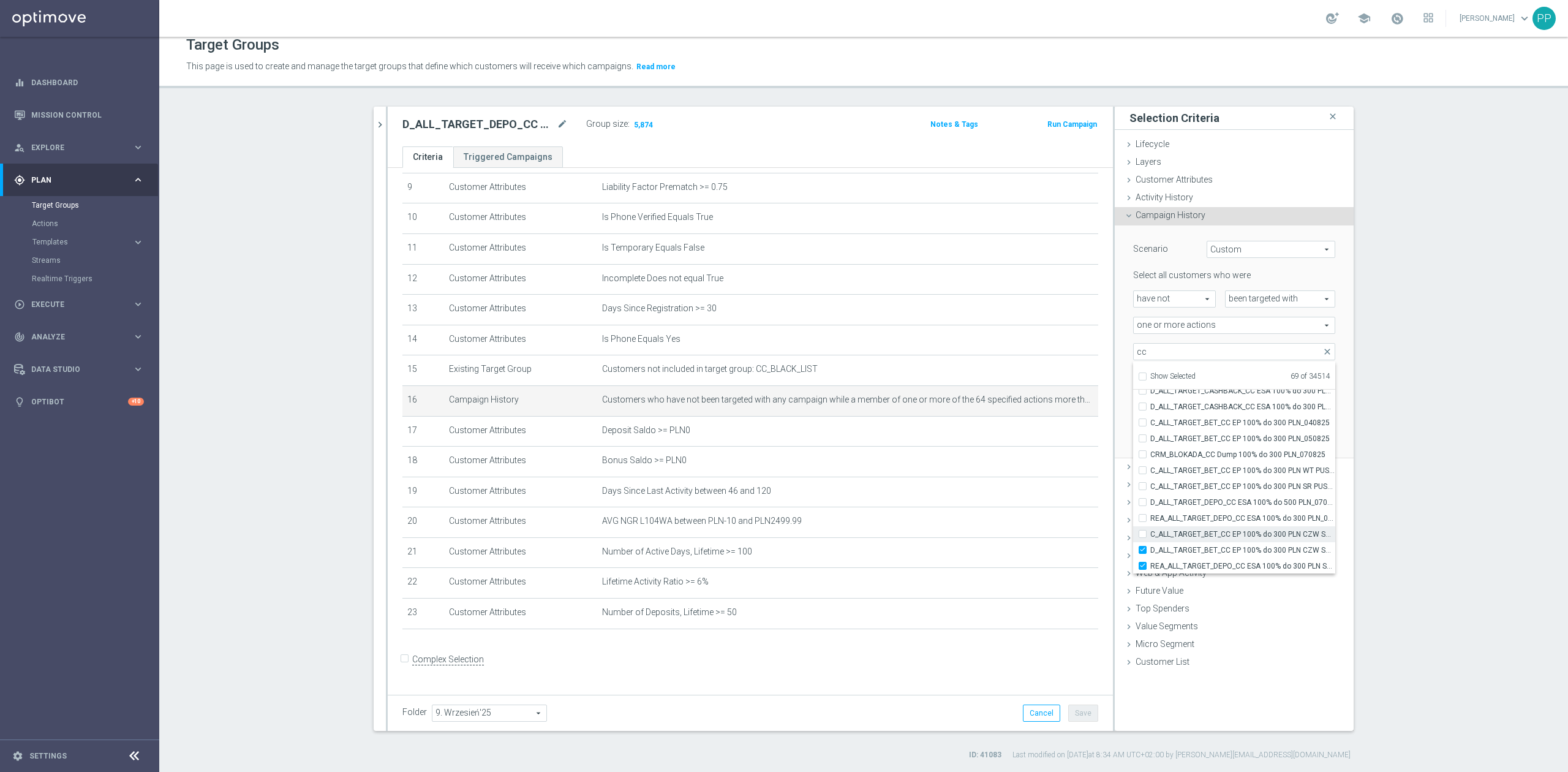
type input "Selected 68 of 34514"
click at [1204, 550] on span "D_ALL_TARGET_BET_CC EP 100% do 300 PLN CZW SMS_050825" at bounding box center [1242, 550] width 185 height 10
click at [1150, 550] on input "D_ALL_TARGET_BET_CC EP 100% do 300 PLN CZW SMS_050825" at bounding box center [1146, 550] width 8 height 8
checkbox input "false"
type input "Selected 67 of 34514"
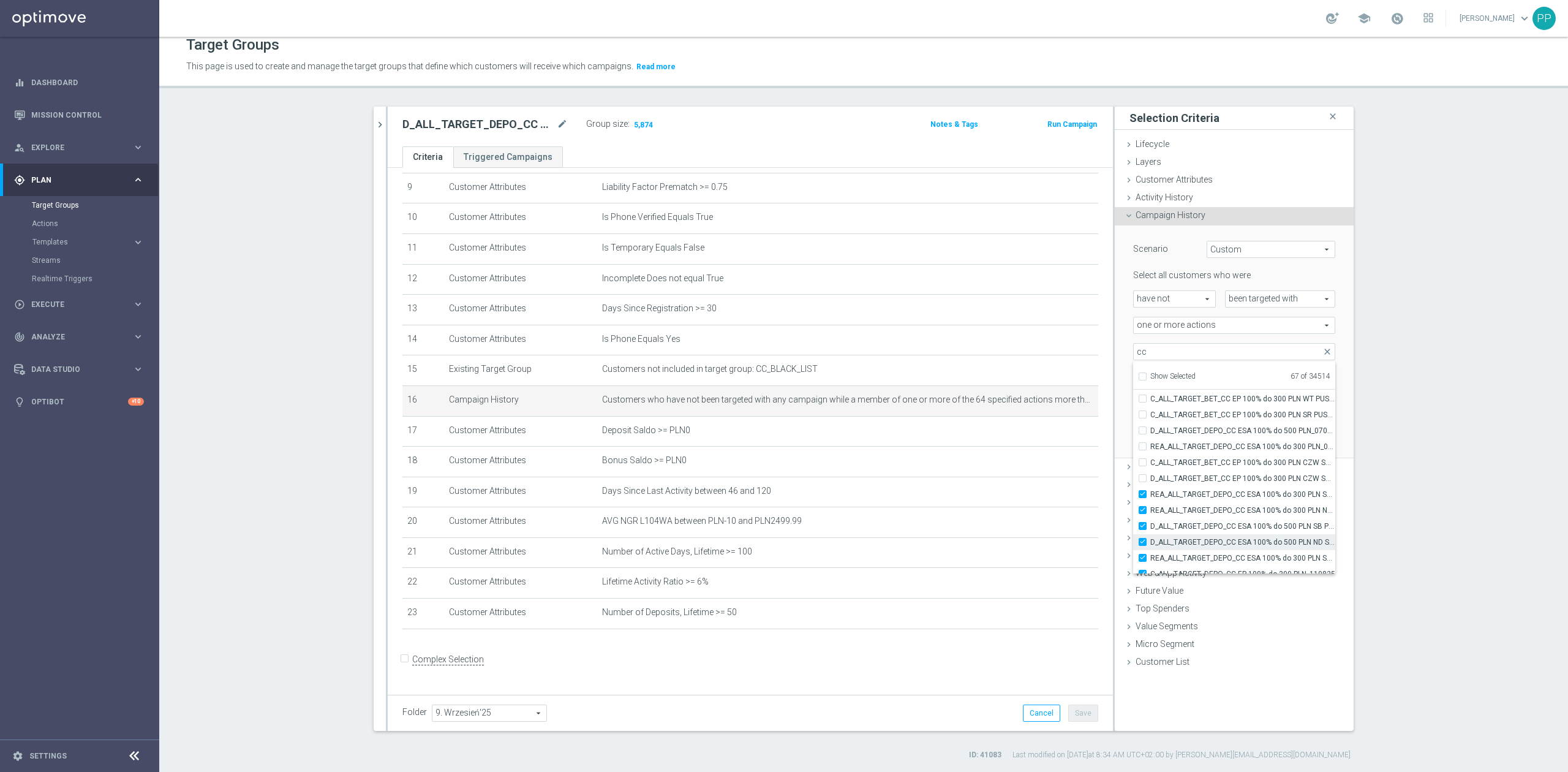
scroll to position [37459, 0]
click at [1200, 486] on span "REA_ALL_TARGET_DEPO_CC ESA 100% do 300 PLN SB PUSH_070825" at bounding box center [1242, 484] width 185 height 10
click at [1150, 486] on input "REA_ALL_TARGET_DEPO_CC ESA 100% do 300 PLN SB PUSH_070825" at bounding box center [1146, 484] width 8 height 8
checkbox input "false"
type input "Selected 66 of 34514"
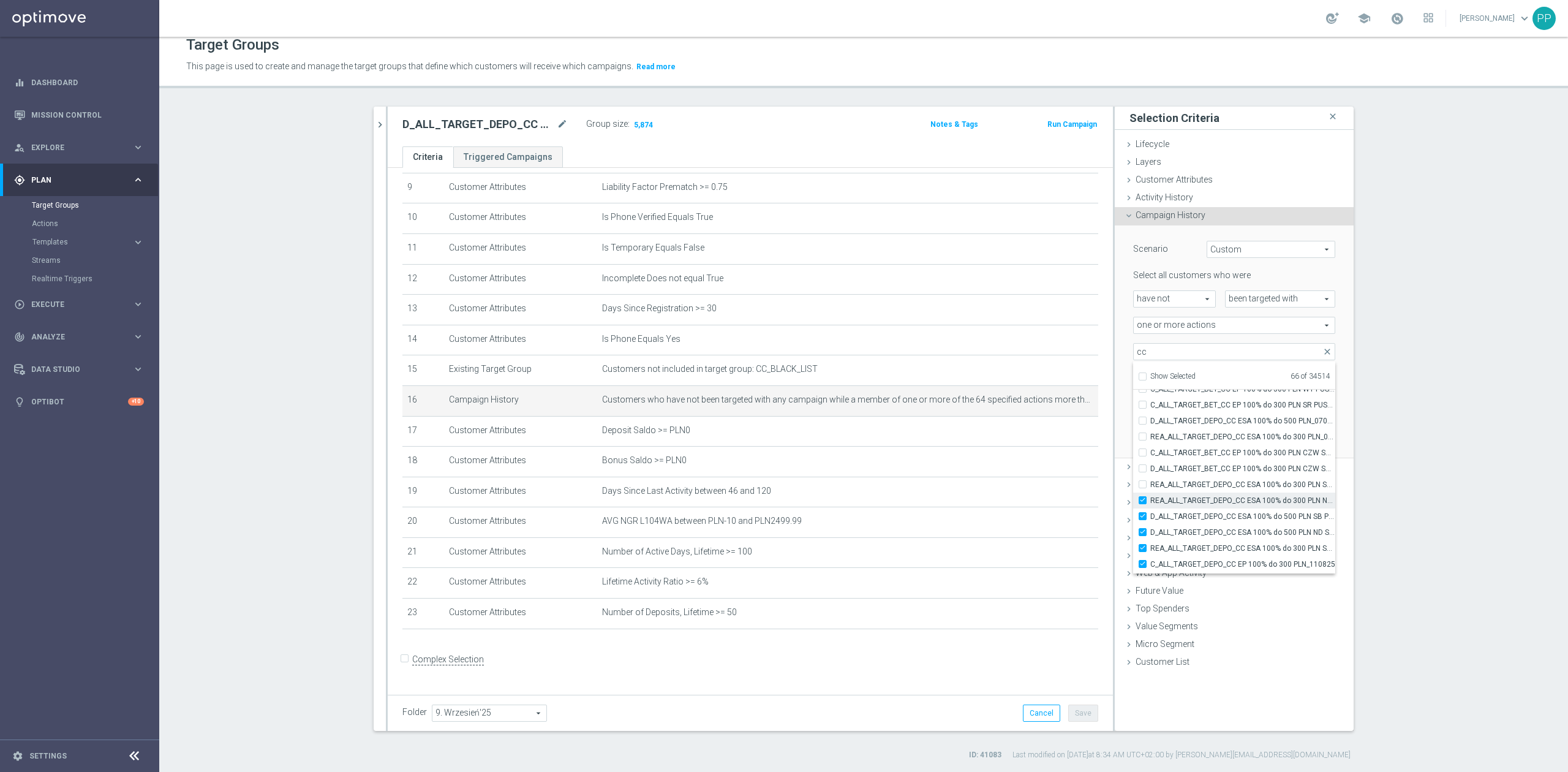
click at [1201, 500] on span "REA_ALL_TARGET_DEPO_CC ESA 100% do 300 PLN ND SMS_070825" at bounding box center [1242, 501] width 185 height 10
click at [1150, 500] on input "REA_ALL_TARGET_DEPO_CC ESA 100% do 300 PLN ND SMS_070825" at bounding box center [1146, 500] width 8 height 8
checkbox input "false"
type input "Selected 65 of 34514"
click at [1201, 511] on span "D_ALL_TARGET_DEPO_CC ESA 100% do 500 PLN SB PUSH _070825" at bounding box center [1242, 516] width 185 height 10
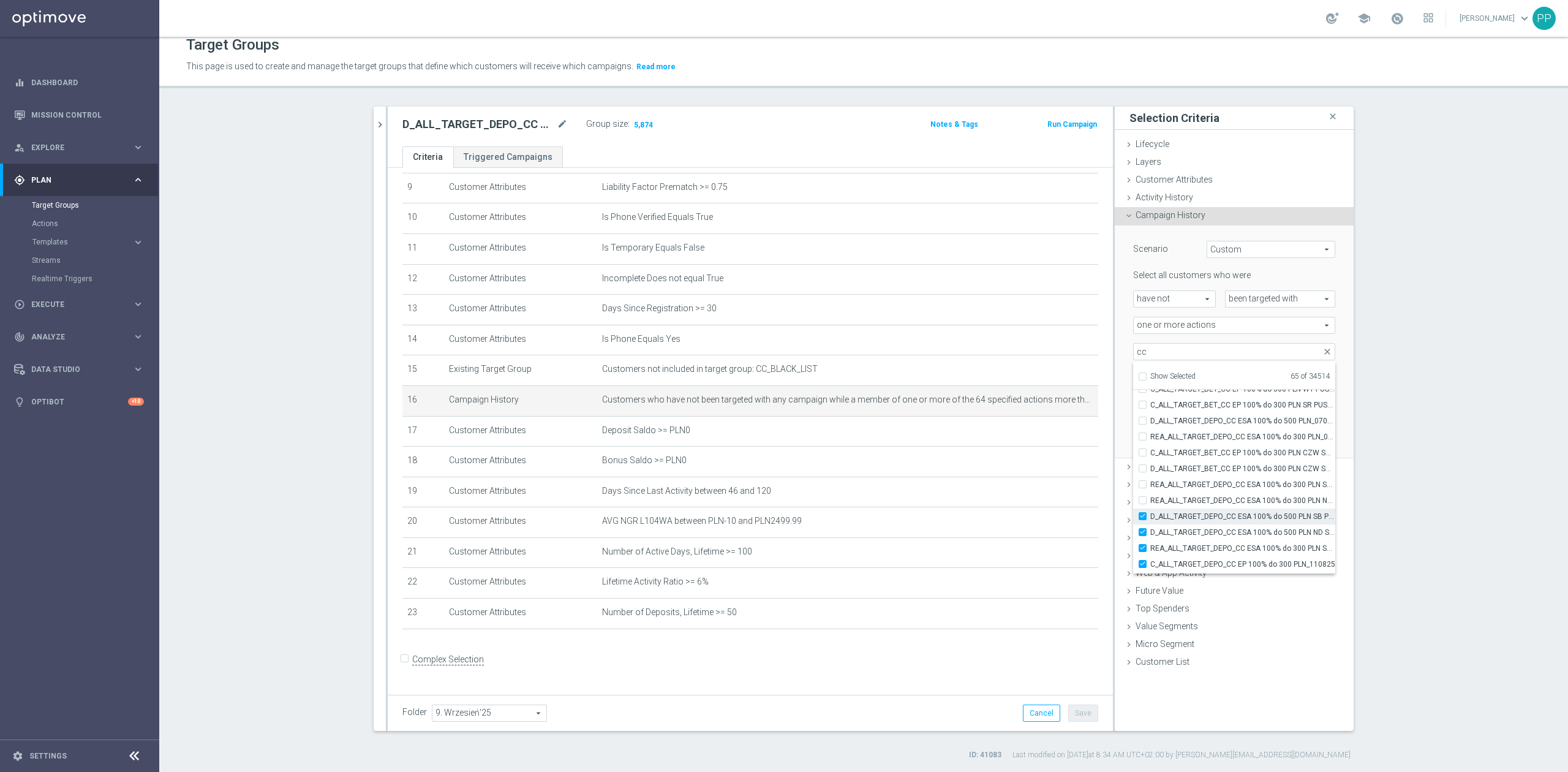
click at [1150, 512] on input "D_ALL_TARGET_DEPO_CC ESA 100% do 500 PLN SB PUSH _070825" at bounding box center [1146, 516] width 8 height 8
checkbox input "false"
type input "Selected 64 of 34514"
click at [1201, 533] on span "D_ALL_TARGET_DEPO_CC ESA 100% do 500 PLN ND SMS_070825" at bounding box center [1242, 532] width 185 height 10
click at [1150, 533] on input "D_ALL_TARGET_DEPO_CC ESA 100% do 500 PLN ND SMS_070825" at bounding box center [1146, 532] width 8 height 8
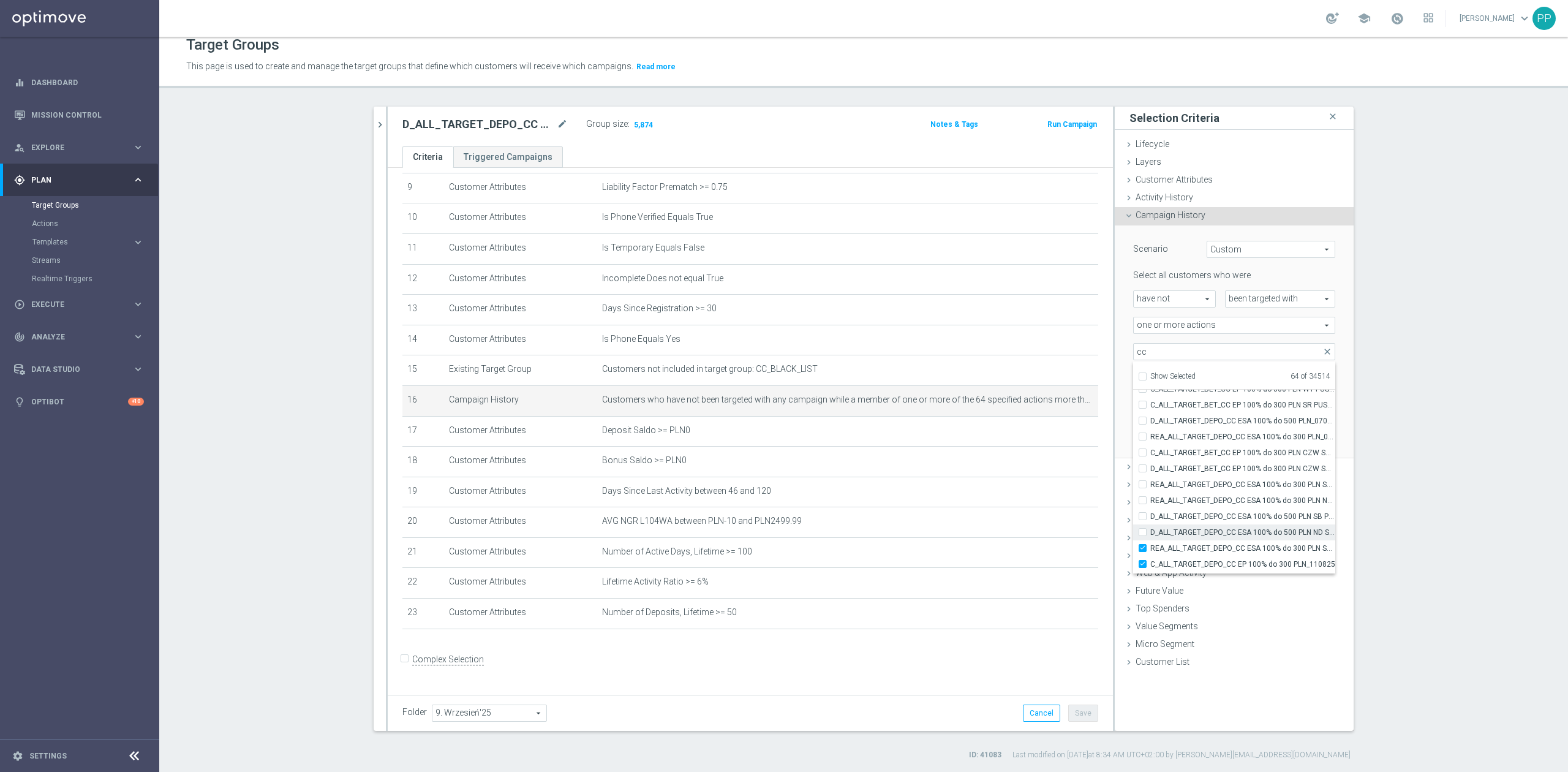
checkbox input "false"
type input "Selected 63 of 34514"
click at [1199, 470] on span "REA_ALL_TARGET_DEPO_CC ESA 100% do 300 PLN SMS_070825" at bounding box center [1242, 466] width 185 height 10
click at [1150, 469] on input "REA_ALL_TARGET_DEPO_CC ESA 100% do 300 PLN SMS_070825" at bounding box center [1146, 466] width 8 height 8
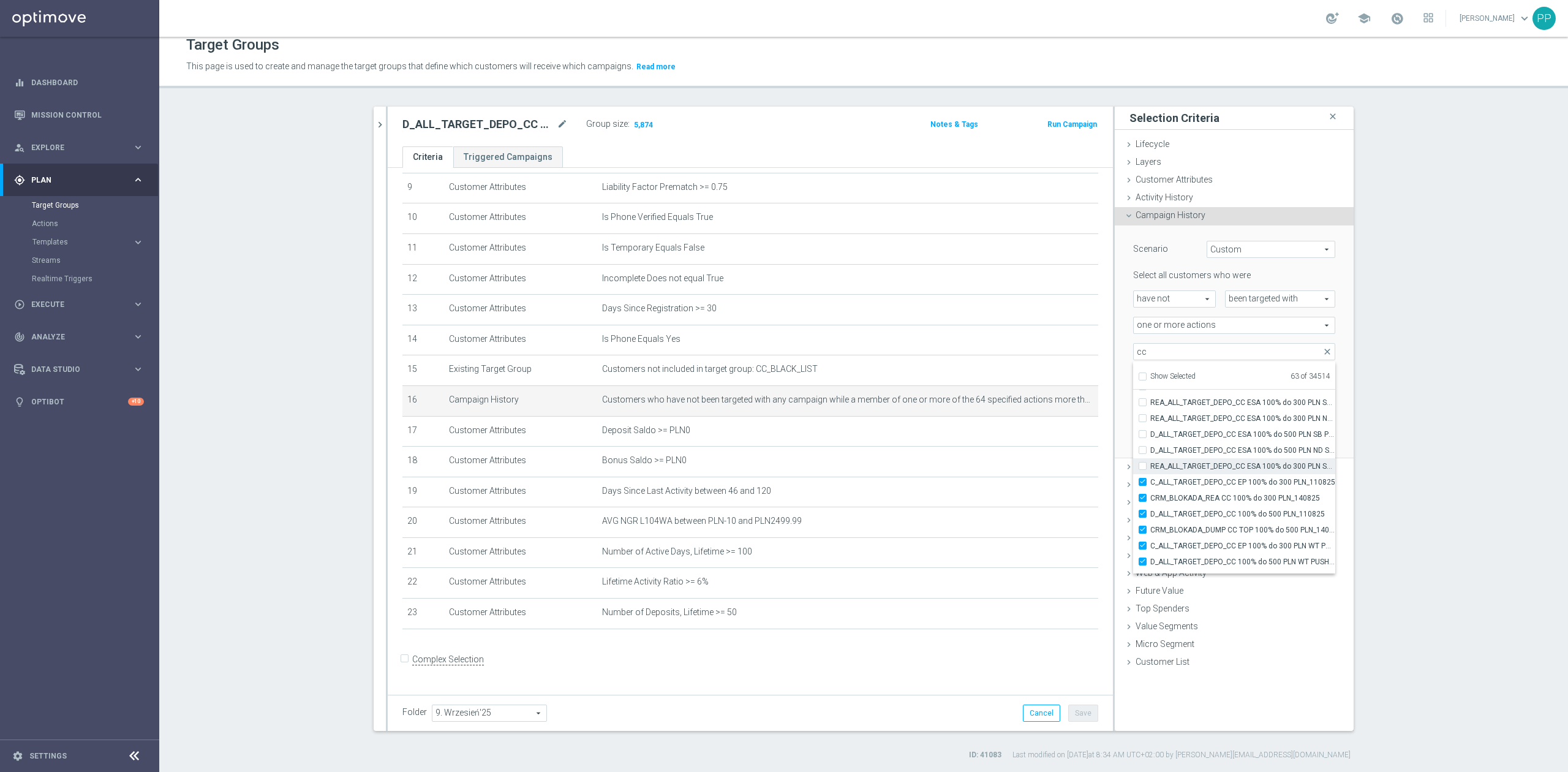
checkbox input "false"
type input "Selected 62 of 34514"
click at [1124, 386] on div "more than more than arrow_drop_down search" at bounding box center [1179, 377] width 110 height 17
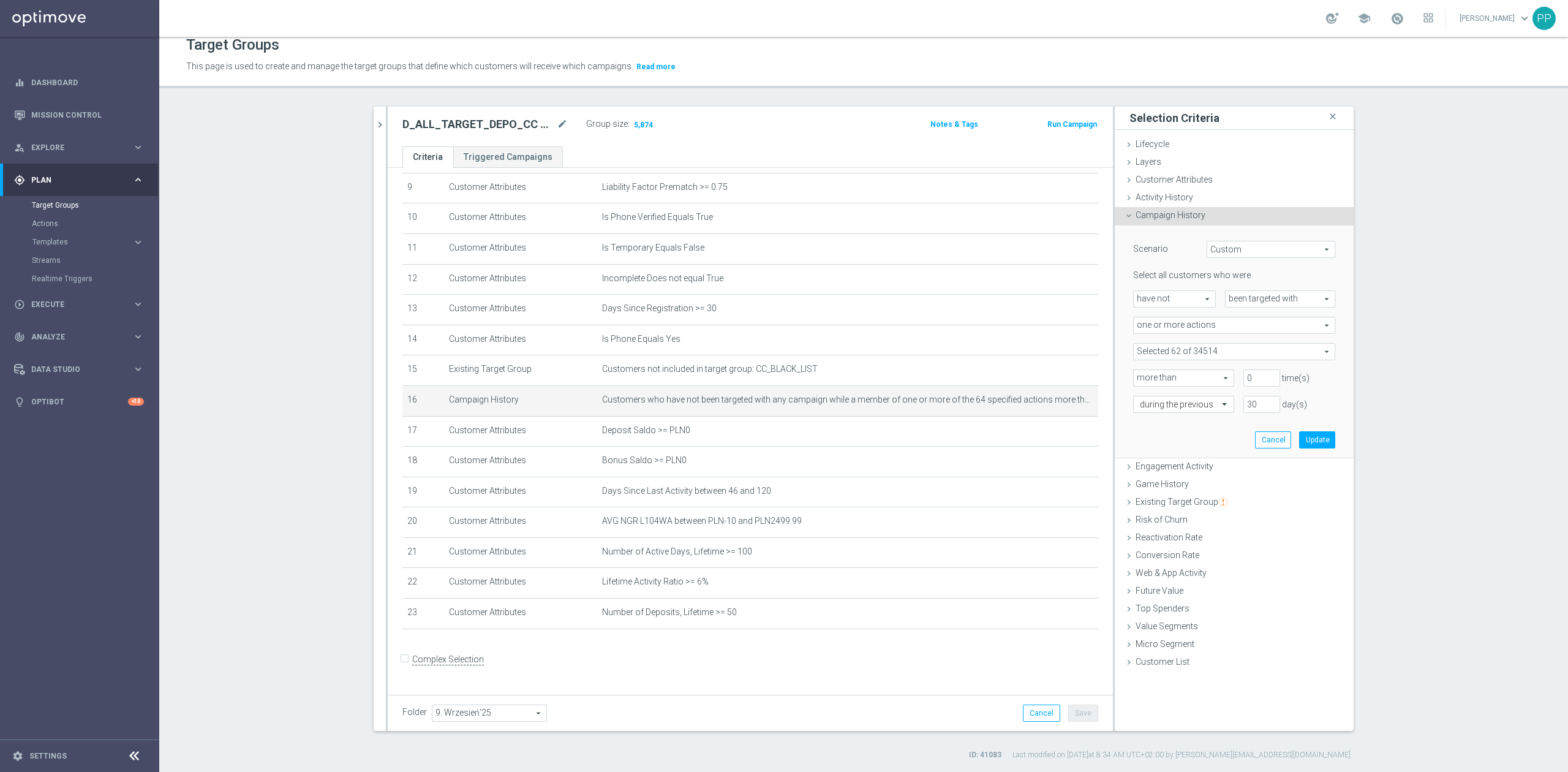
click at [1156, 354] on span at bounding box center [1234, 351] width 201 height 16
click at [1156, 353] on input "search" at bounding box center [1234, 351] width 202 height 17
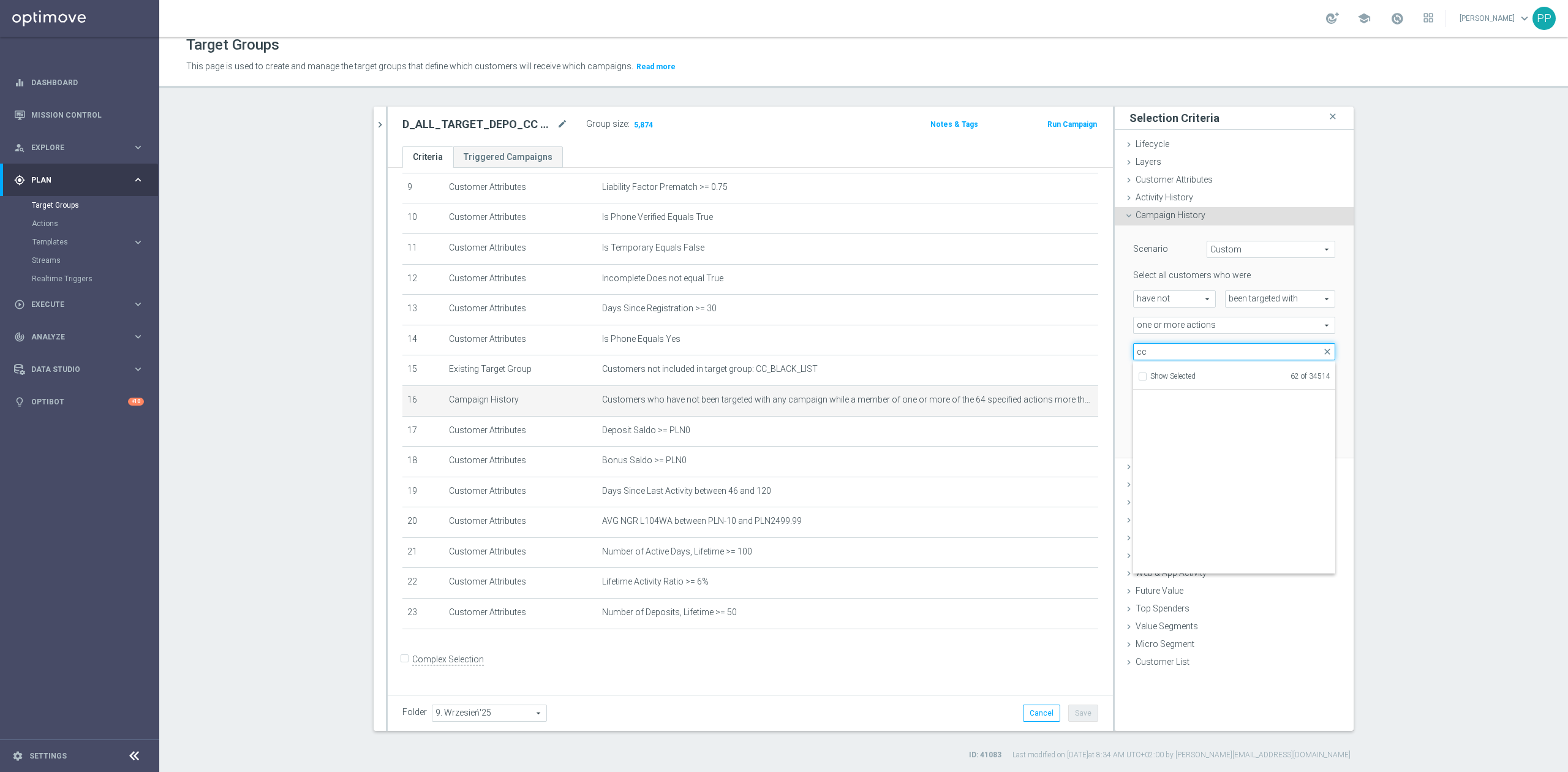
scroll to position [38429, 0]
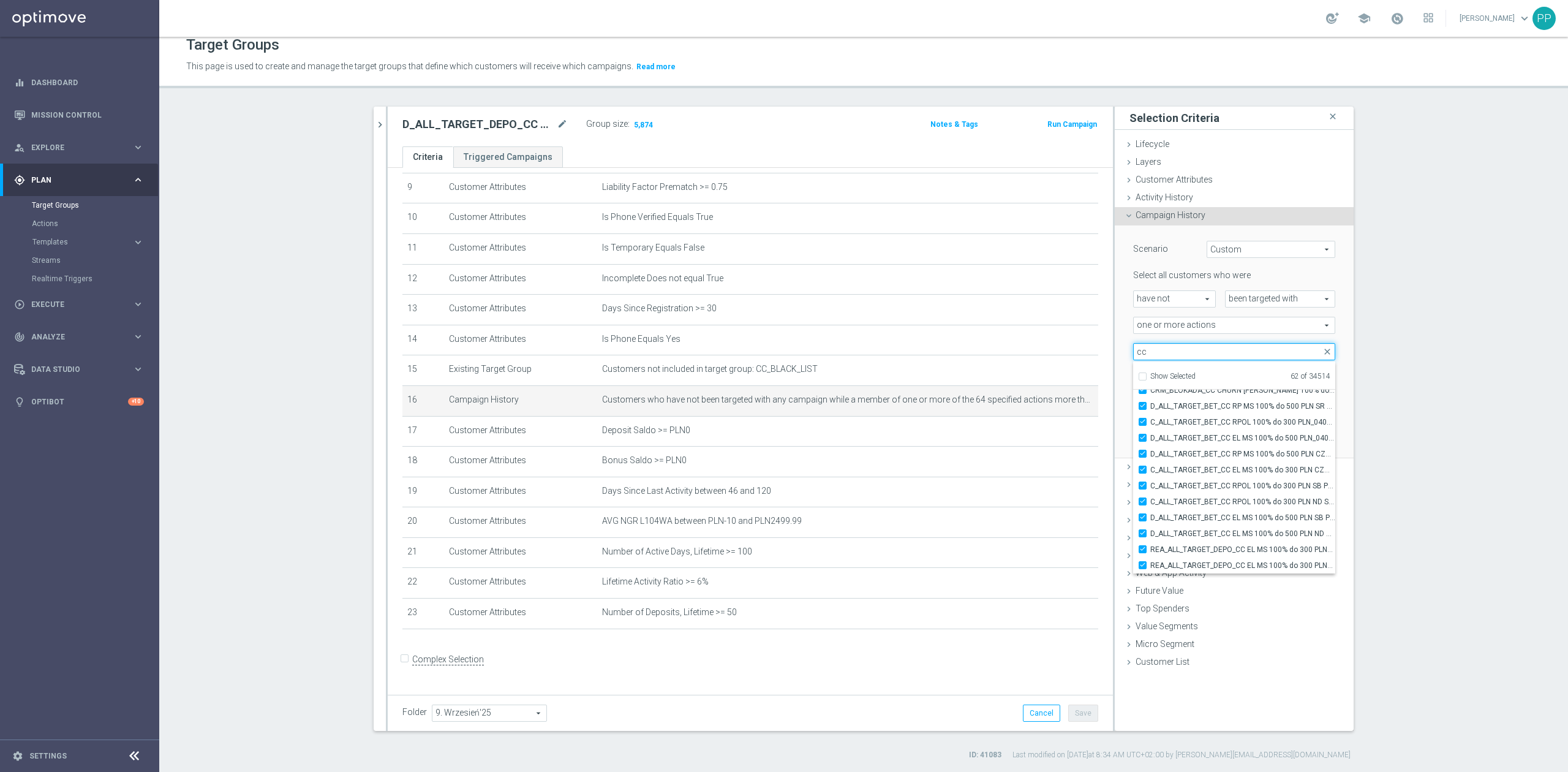
type input "cc"
click at [1124, 366] on div "Scenario Custom Custom arrow_drop_down search Select all customers who were hav…" at bounding box center [1234, 341] width 220 height 232
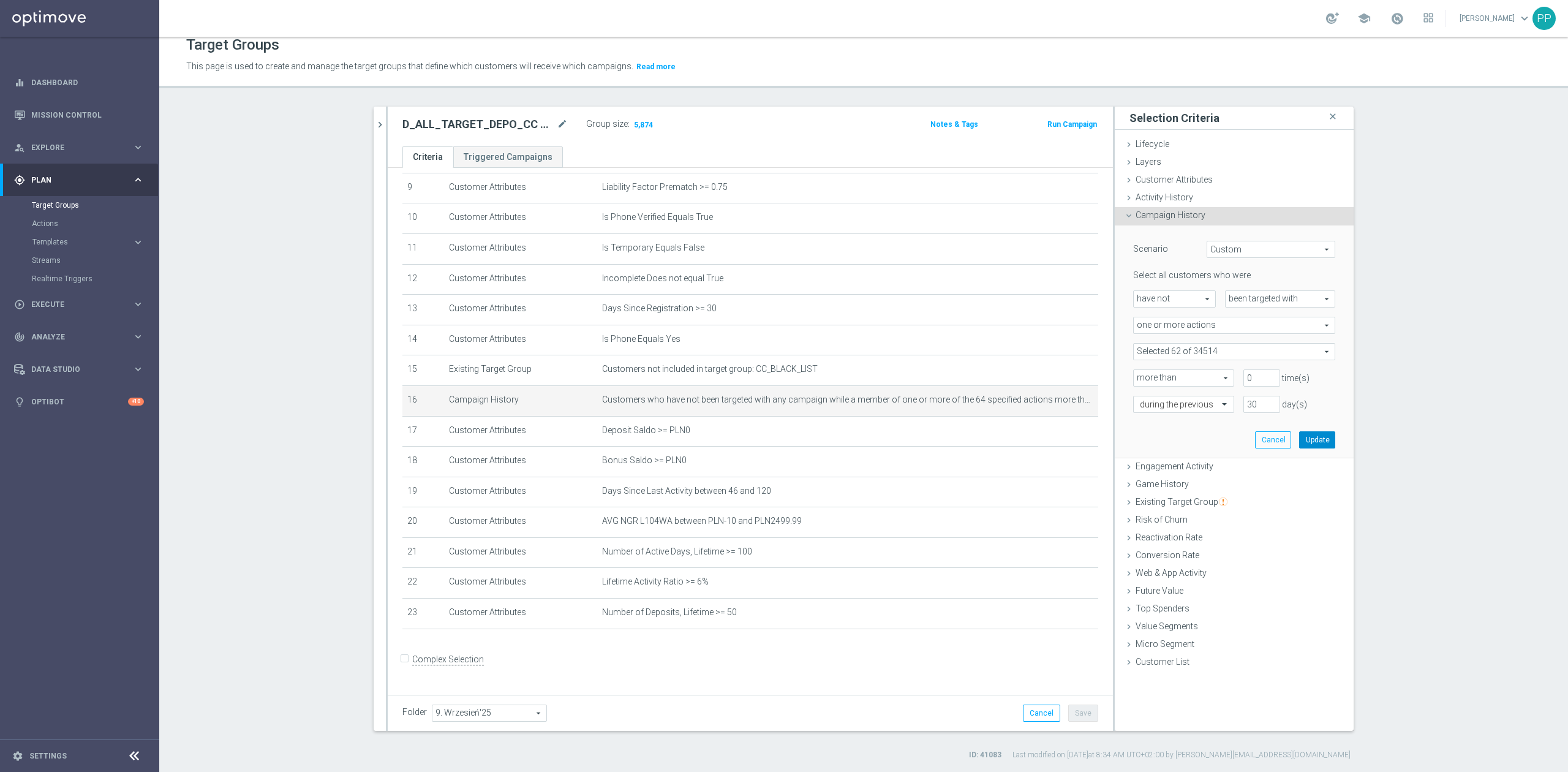
click at [1324, 441] on button "Update" at bounding box center [1317, 439] width 36 height 17
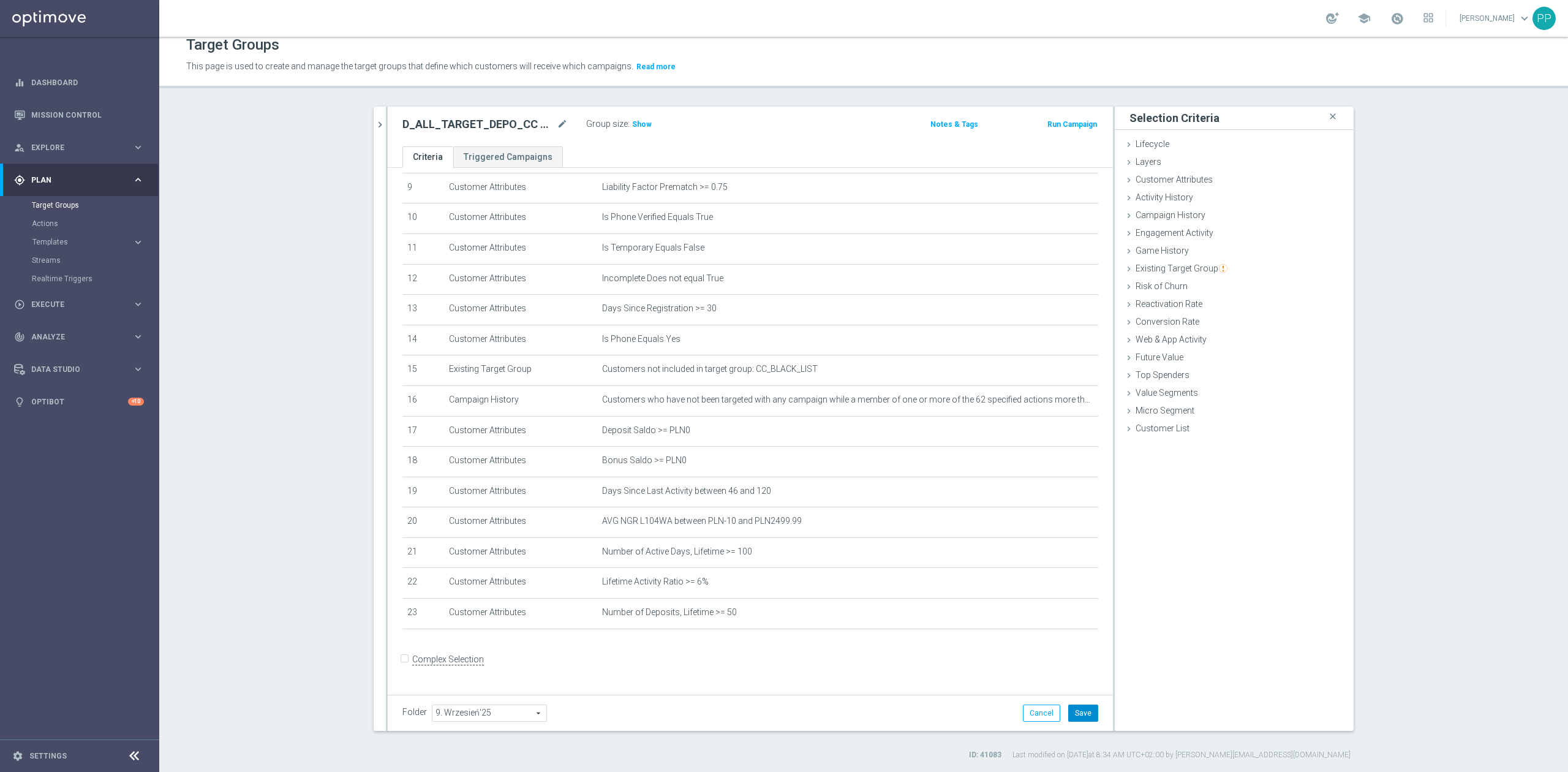
click at [1078, 716] on button "Save" at bounding box center [1083, 713] width 30 height 17
click at [632, 128] on span "Show" at bounding box center [642, 124] width 20 height 8
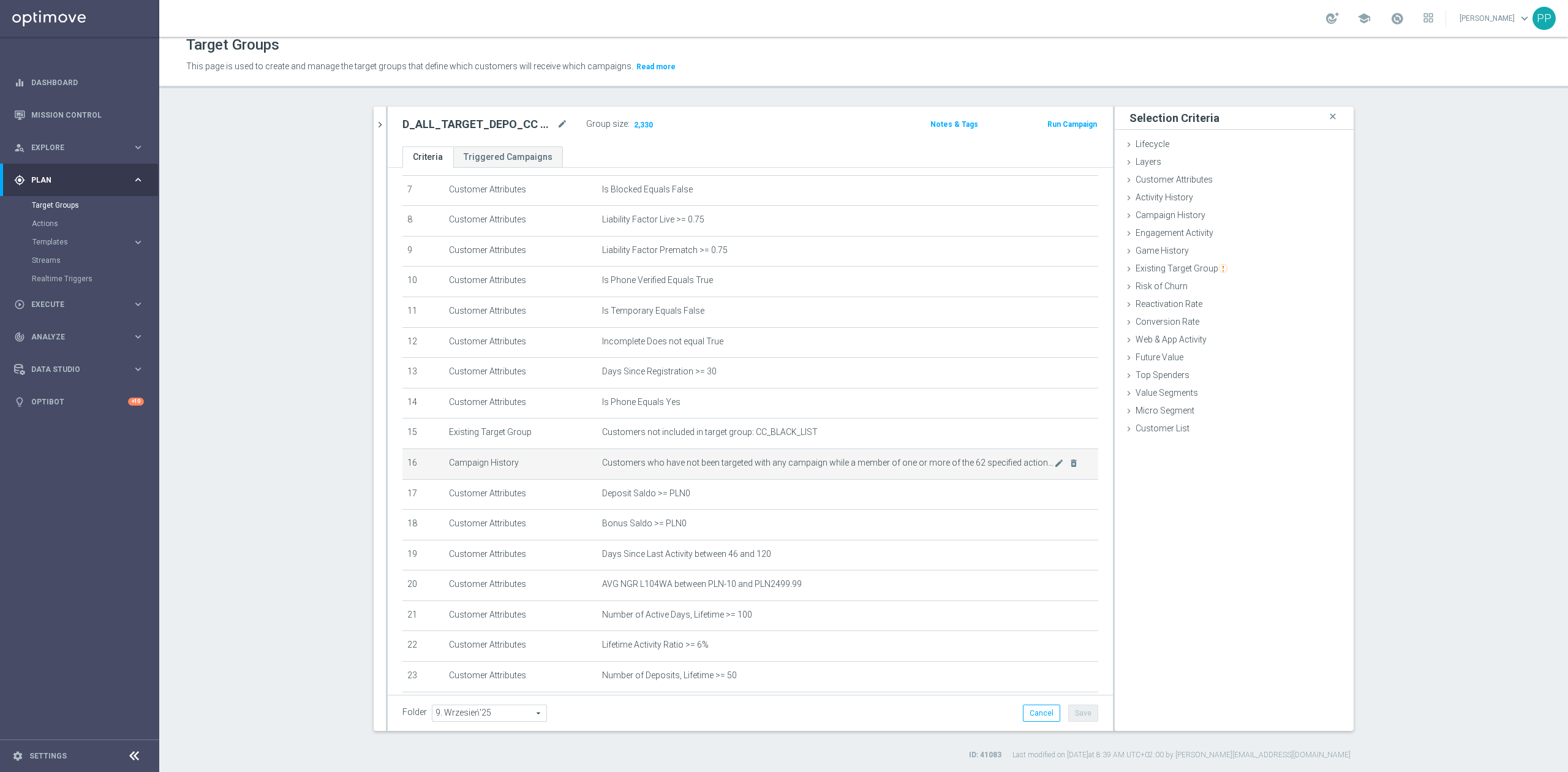
scroll to position [289, 0]
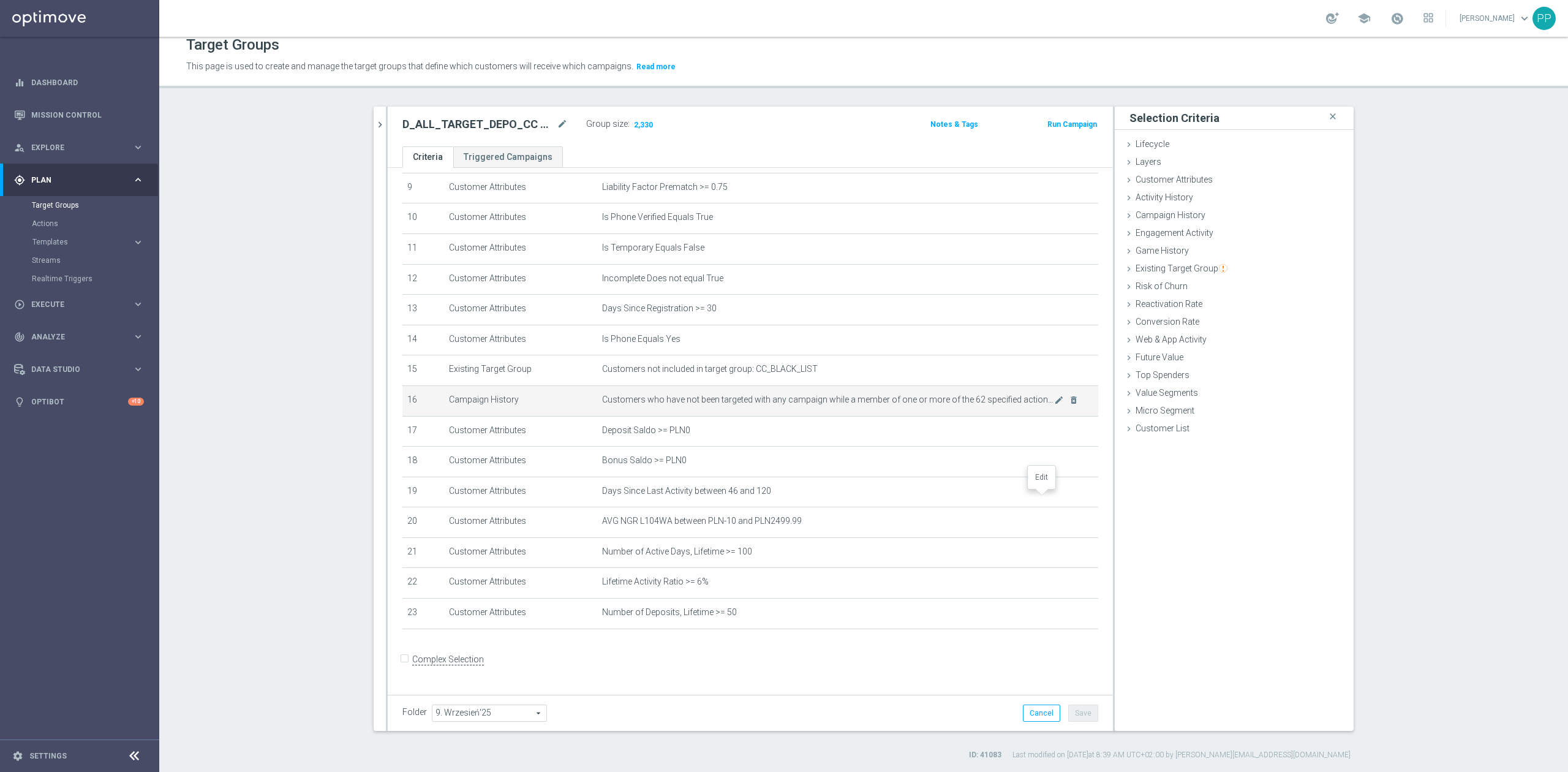
drag, startPoint x: 1042, startPoint y: 498, endPoint x: 1075, endPoint y: 400, distance: 103.4
click at [0, 0] on icon "mode_edit" at bounding box center [0, 0] width 0 height 0
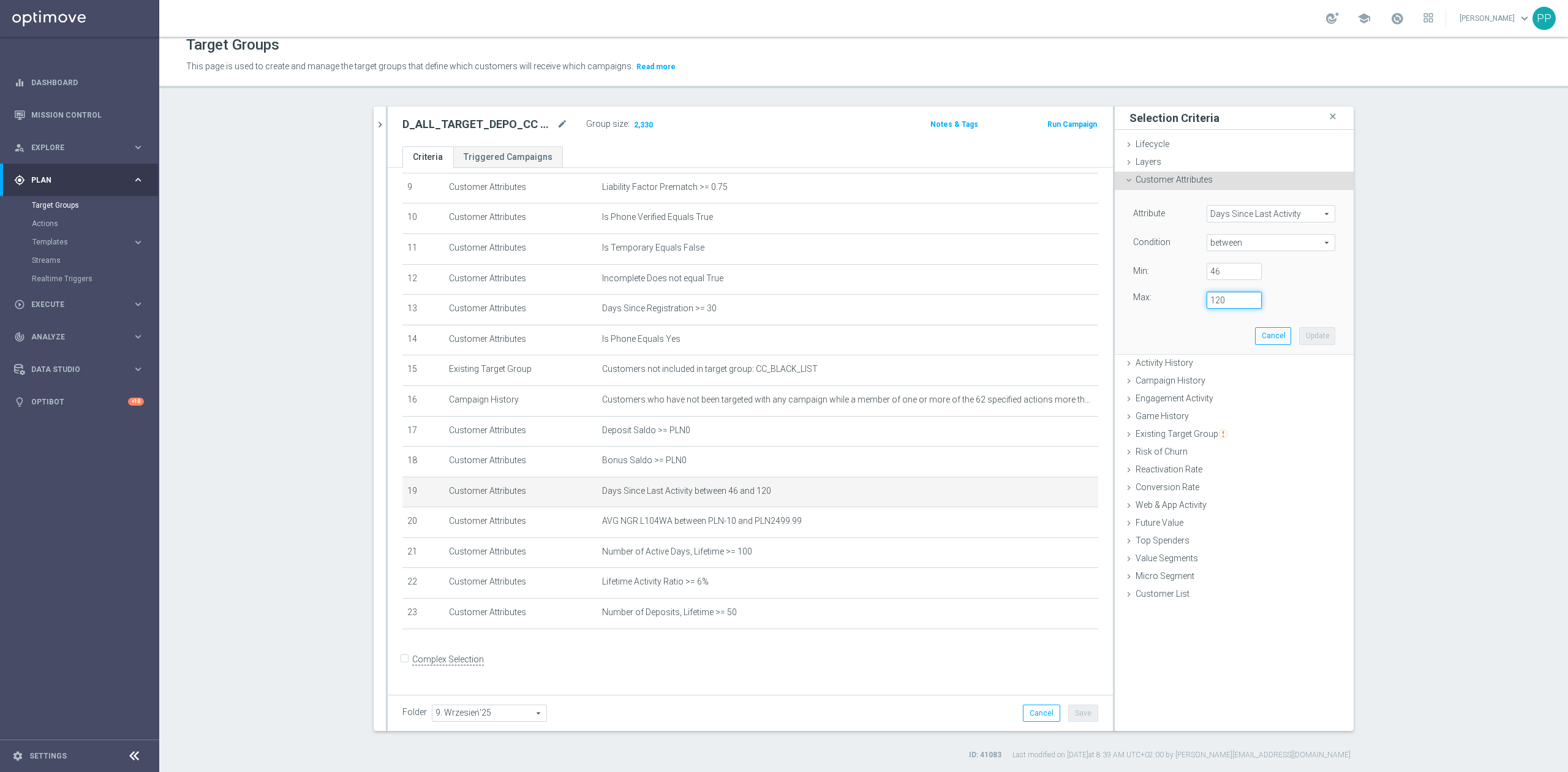
drag, startPoint x: 1216, startPoint y: 297, endPoint x: 1200, endPoint y: 298, distance: 16.0
click at [1206, 298] on input "120" at bounding box center [1233, 300] width 55 height 17
click at [844, 686] on form "Complex Selection Invalid Expression" at bounding box center [750, 672] width 696 height 45
click at [1054, 557] on icon "mode_edit" at bounding box center [1059, 552] width 10 height 10
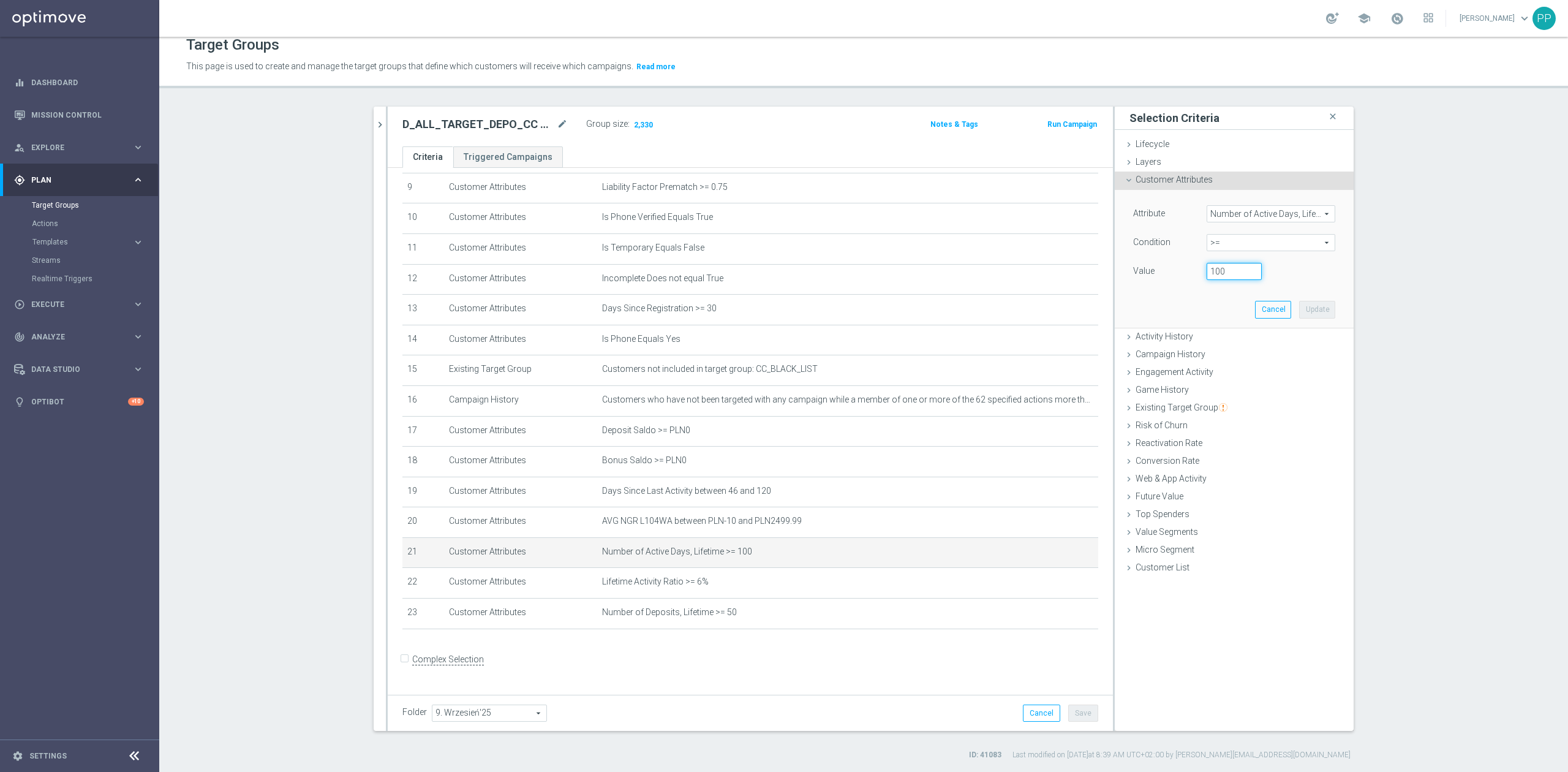
drag, startPoint x: 1226, startPoint y: 275, endPoint x: 1191, endPoint y: 270, distance: 35.4
click at [1197, 270] on div "100" at bounding box center [1233, 271] width 73 height 17
type input "80"
click at [1304, 311] on button "Update" at bounding box center [1317, 309] width 36 height 17
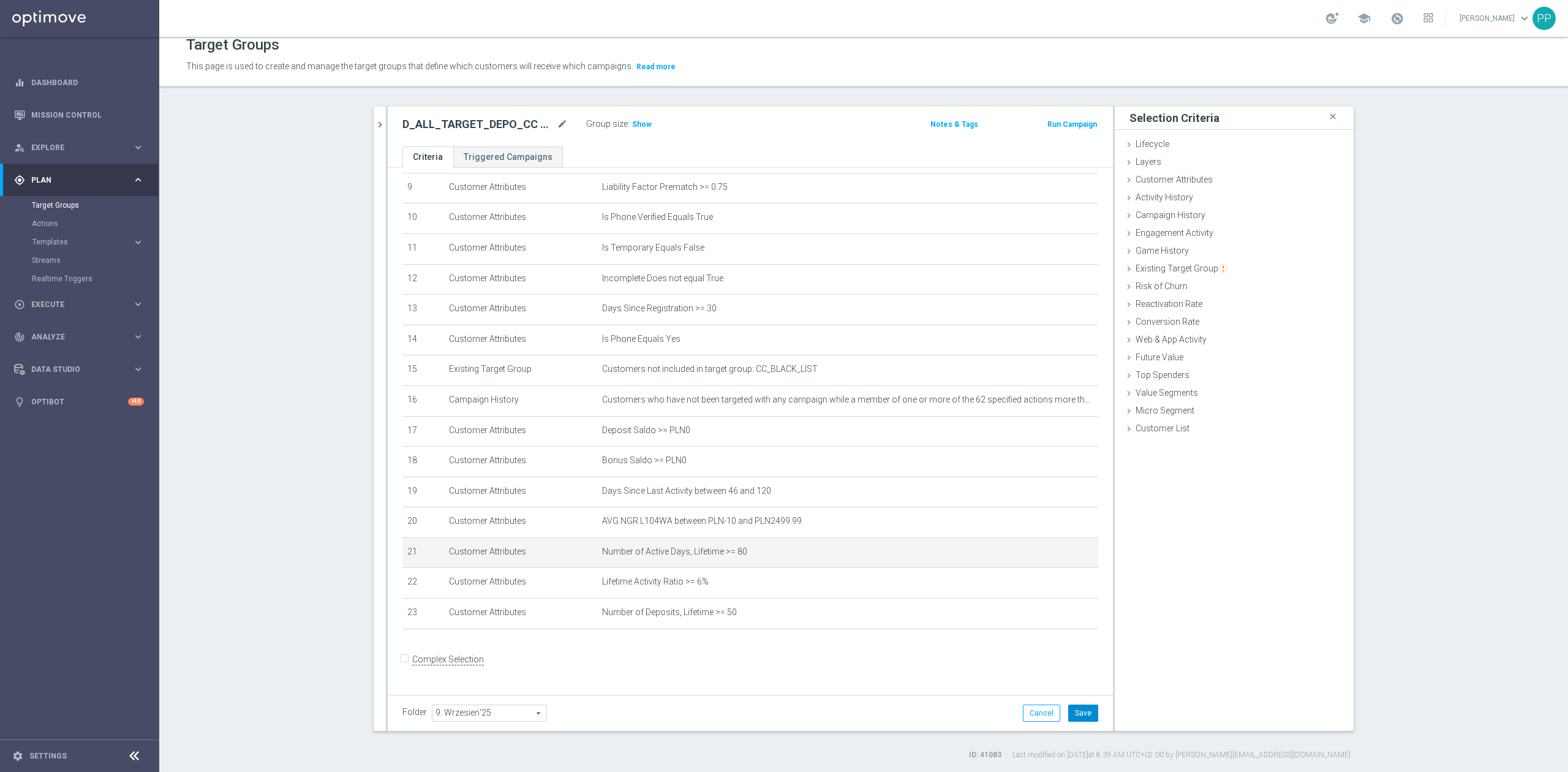
click at [1078, 721] on button "Save" at bounding box center [1083, 713] width 30 height 17
click at [637, 121] on span "Show" at bounding box center [642, 124] width 20 height 8
click at [266, 261] on section "search more_vert Prioritize Customer Target Groups library_add create_new_folder" at bounding box center [863, 433] width 1408 height 654
click at [557, 126] on icon "mode_edit" at bounding box center [562, 124] width 11 height 15
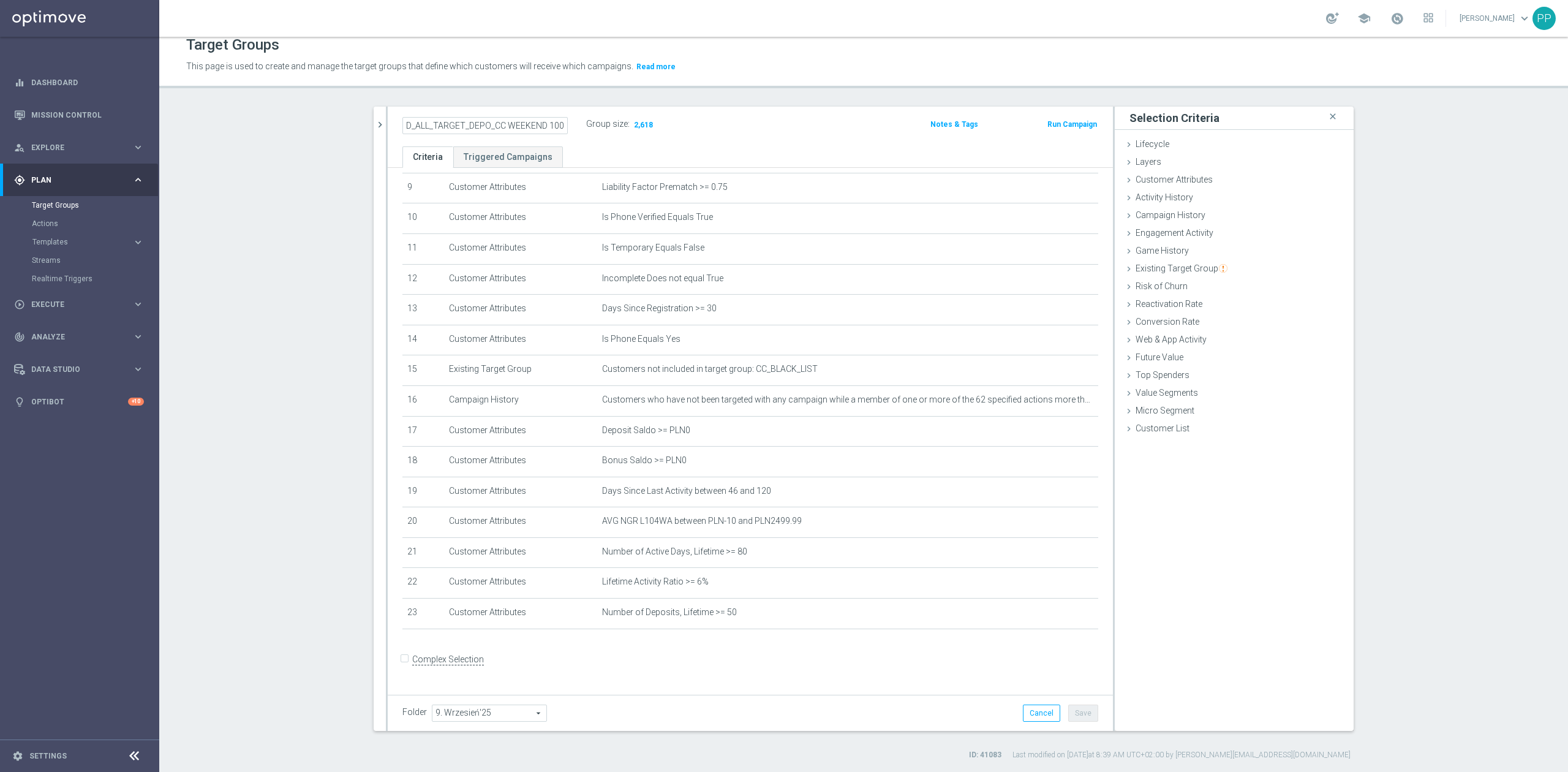
click at [687, 123] on div "Group size : 2,618" at bounding box center [647, 123] width 123 height 15
click at [373, 132] on button "chevron_right" at bounding box center [379, 125] width 12 height 36
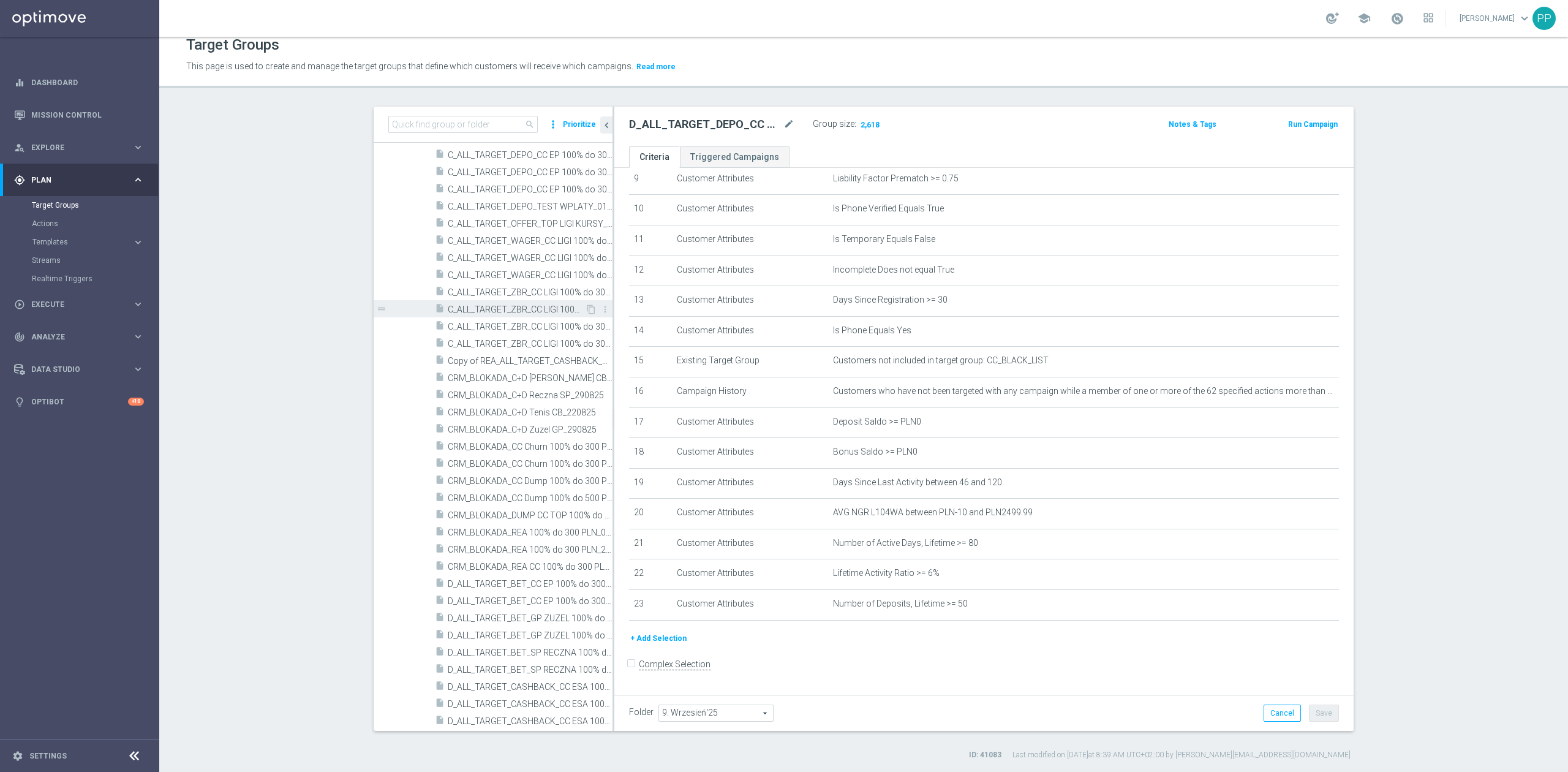
scroll to position [605, 0]
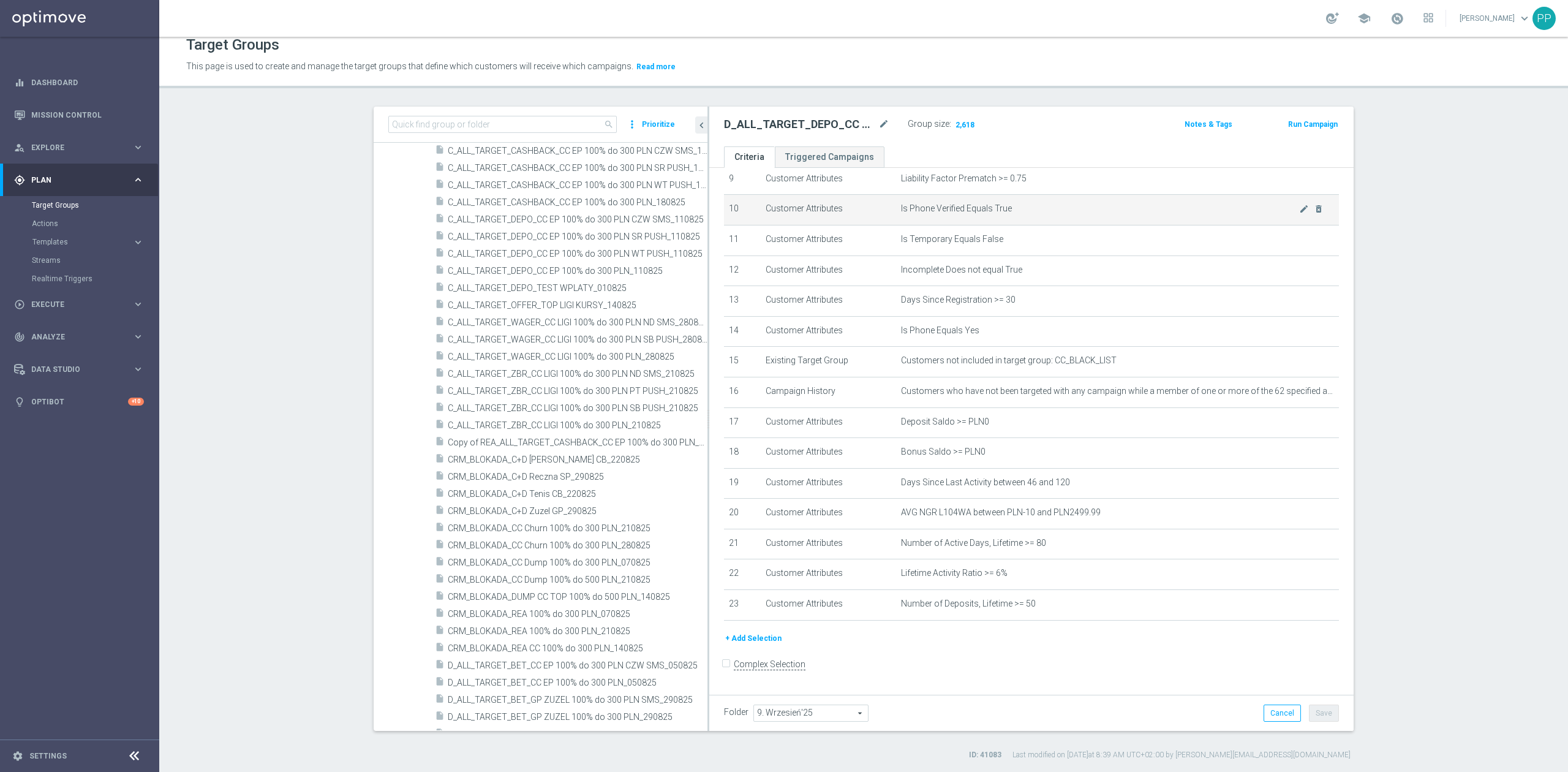
drag, startPoint x: 606, startPoint y: 239, endPoint x: 755, endPoint y: 228, distance: 149.4
click at [755, 228] on as-split "search more_vert Prioritize Customer Target Groups library_add create_new_folder" at bounding box center [863, 418] width 980 height 624
click at [630, 272] on span "C_ALL_TARGET_DEPO_CC EP 100% do 300 PLN_110825" at bounding box center [563, 270] width 230 height 11
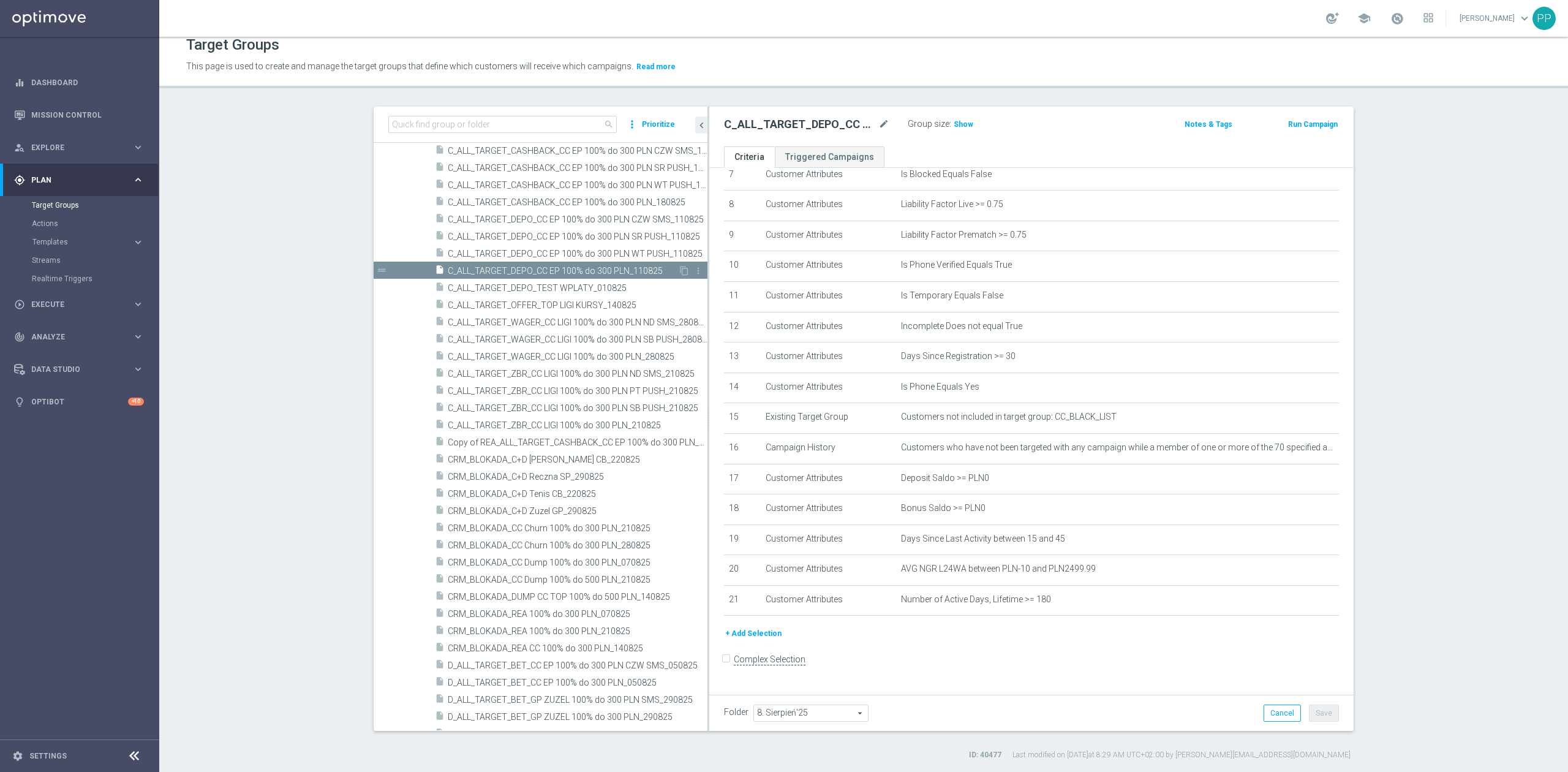
scroll to position [241, 0]
click at [679, 275] on icon "content_copy" at bounding box center [684, 270] width 10 height 10
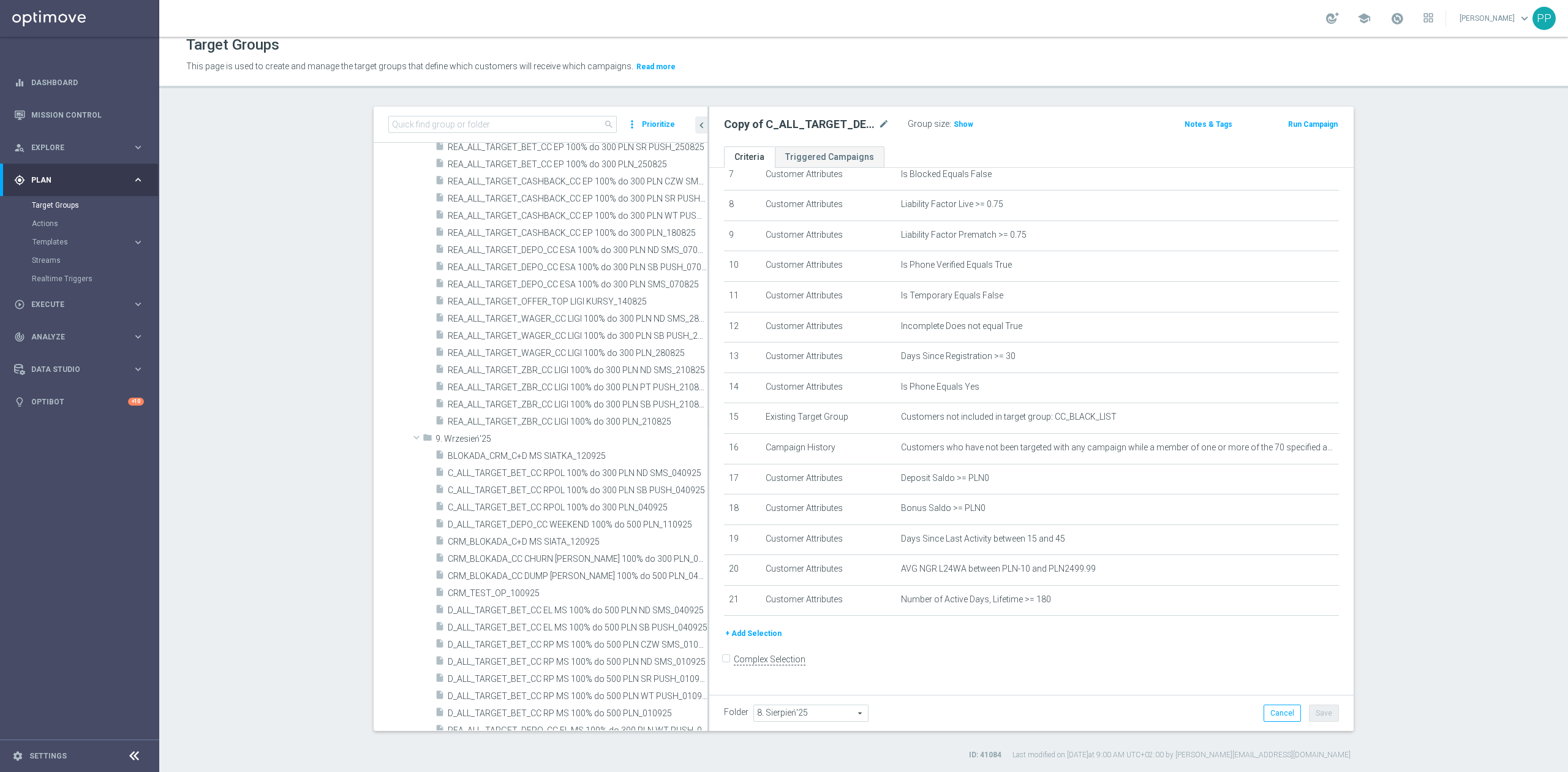
scroll to position [1616, 0]
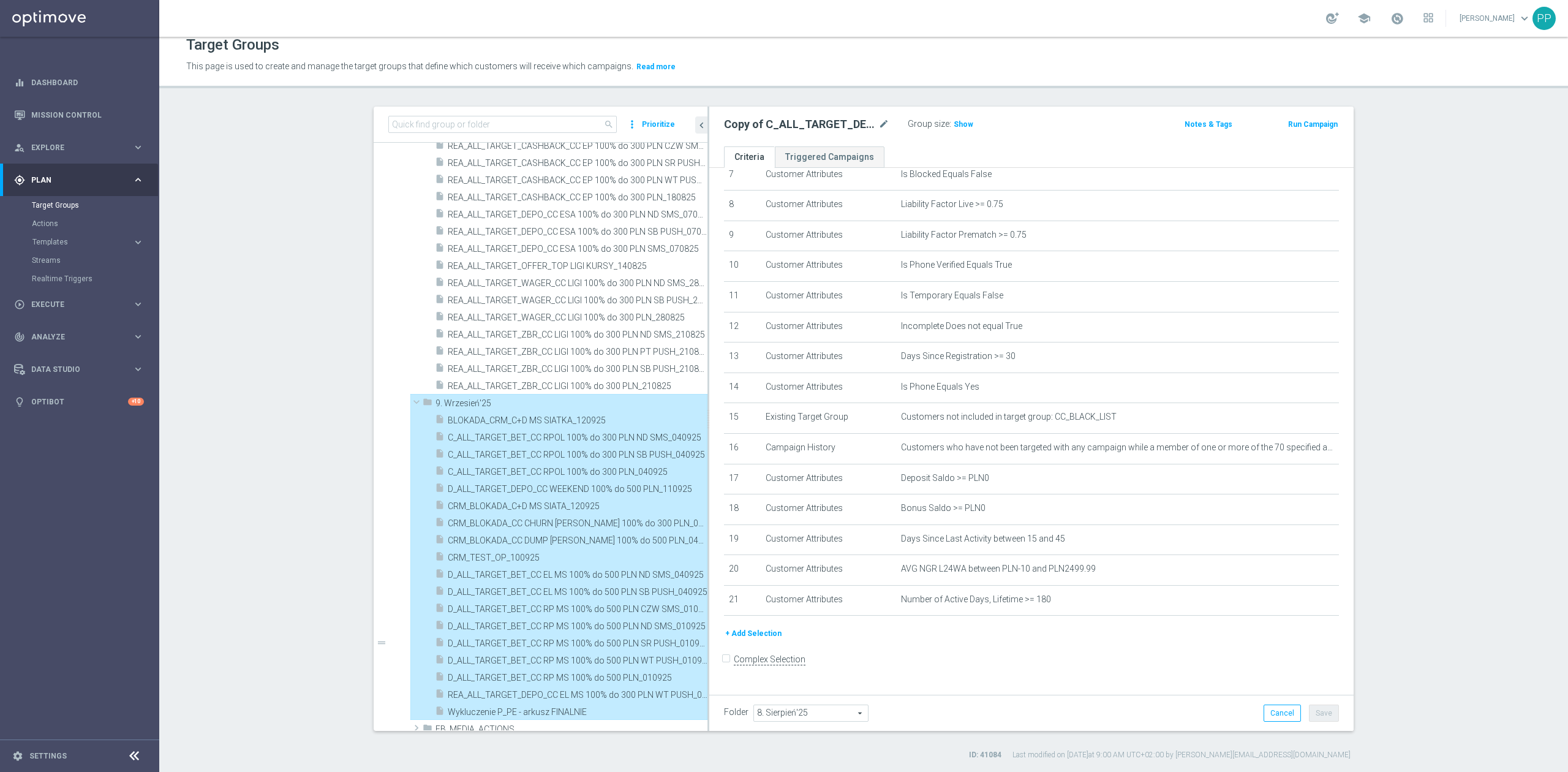
type input "9. Wrzesień'25"
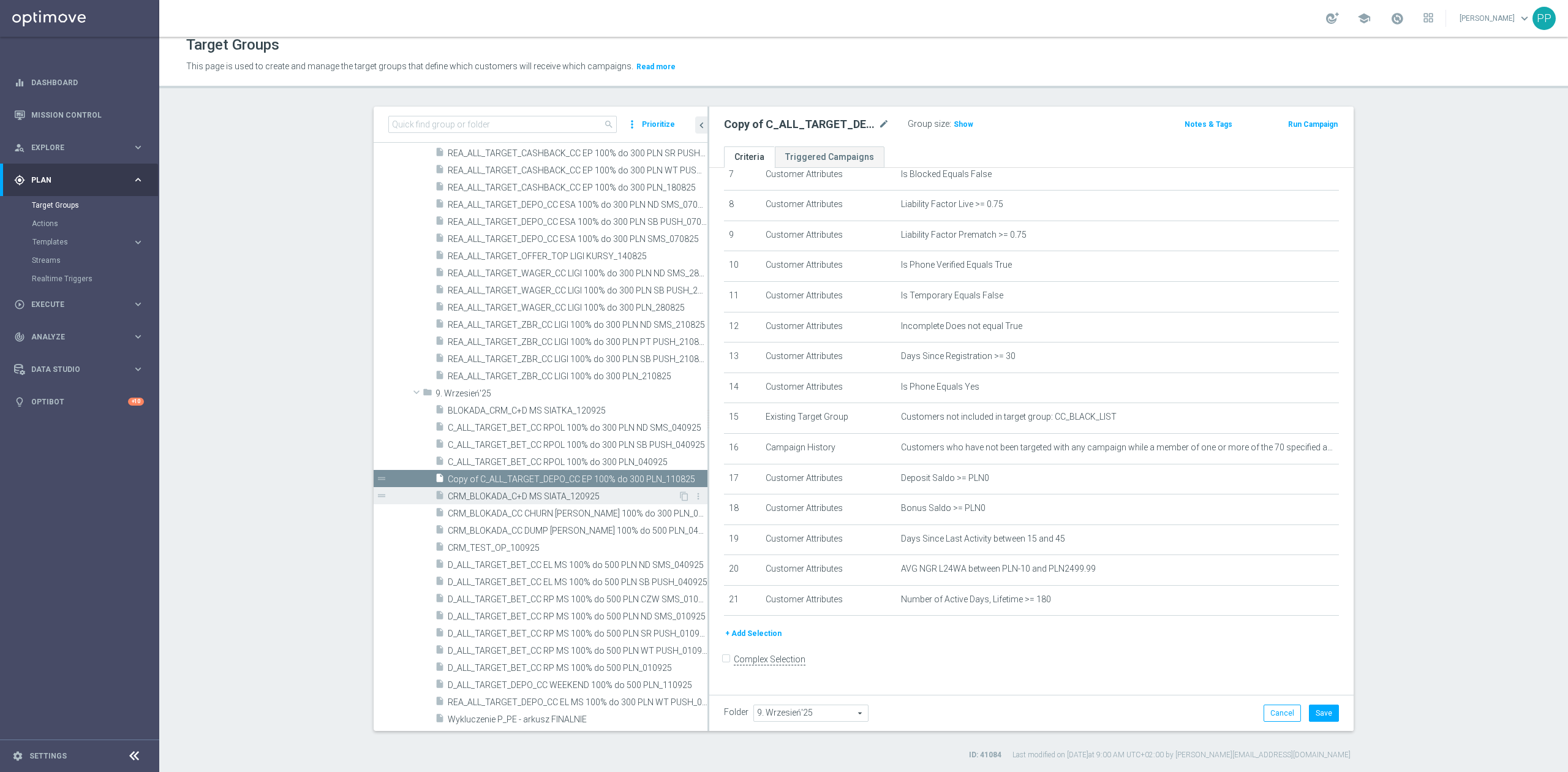
scroll to position [1585, 0]
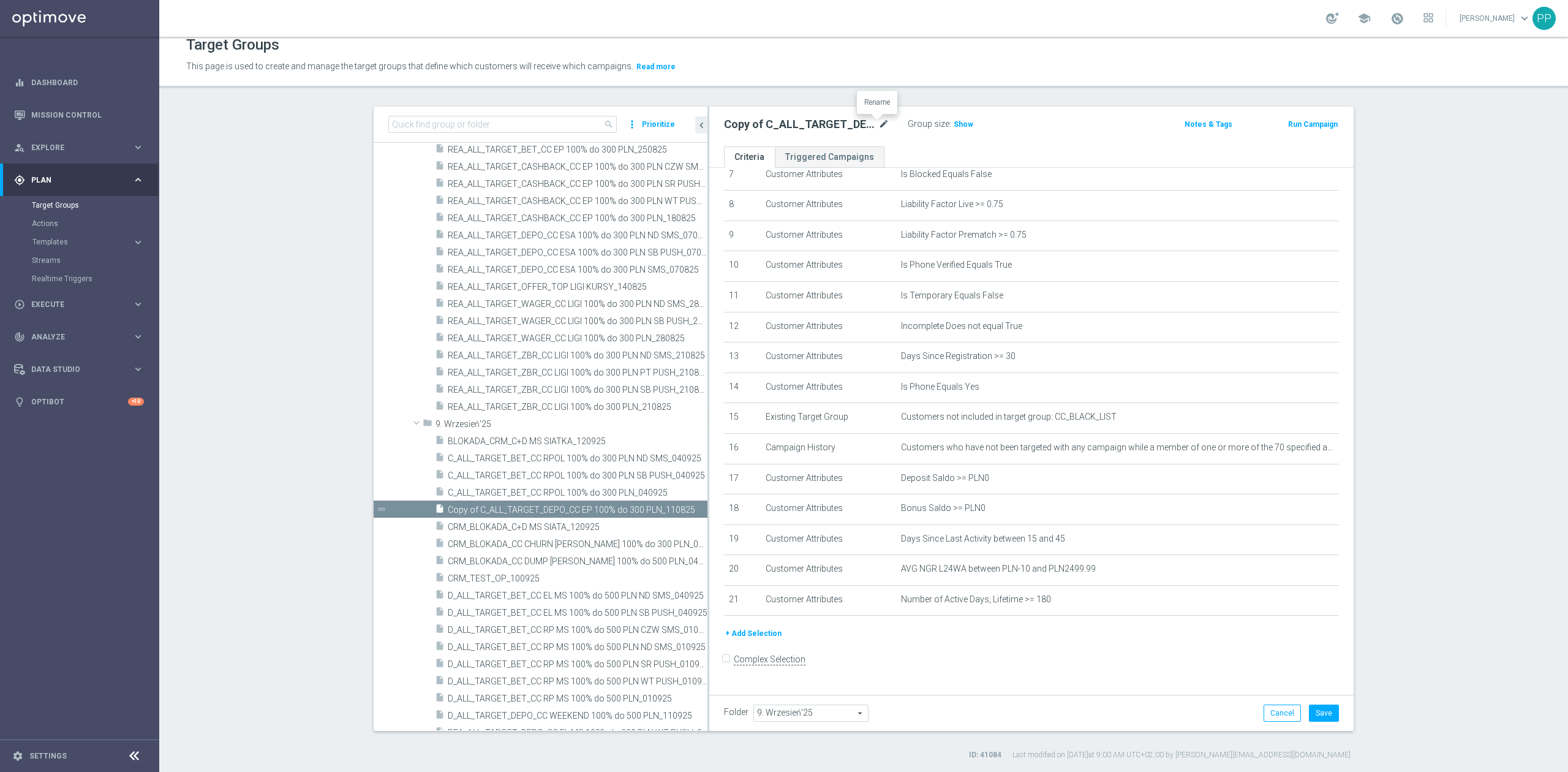
click at [880, 123] on icon "mode_edit" at bounding box center [883, 124] width 11 height 15
click at [765, 131] on input "Copy of C_ALL_TARGET_DEPO_CC EP 100% do 300 PLN_110825" at bounding box center [806, 125] width 165 height 17
click at [657, 128] on as-split "search more_vert Prioritize Customer Target Groups library_add create_new_folder" at bounding box center [863, 418] width 980 height 624
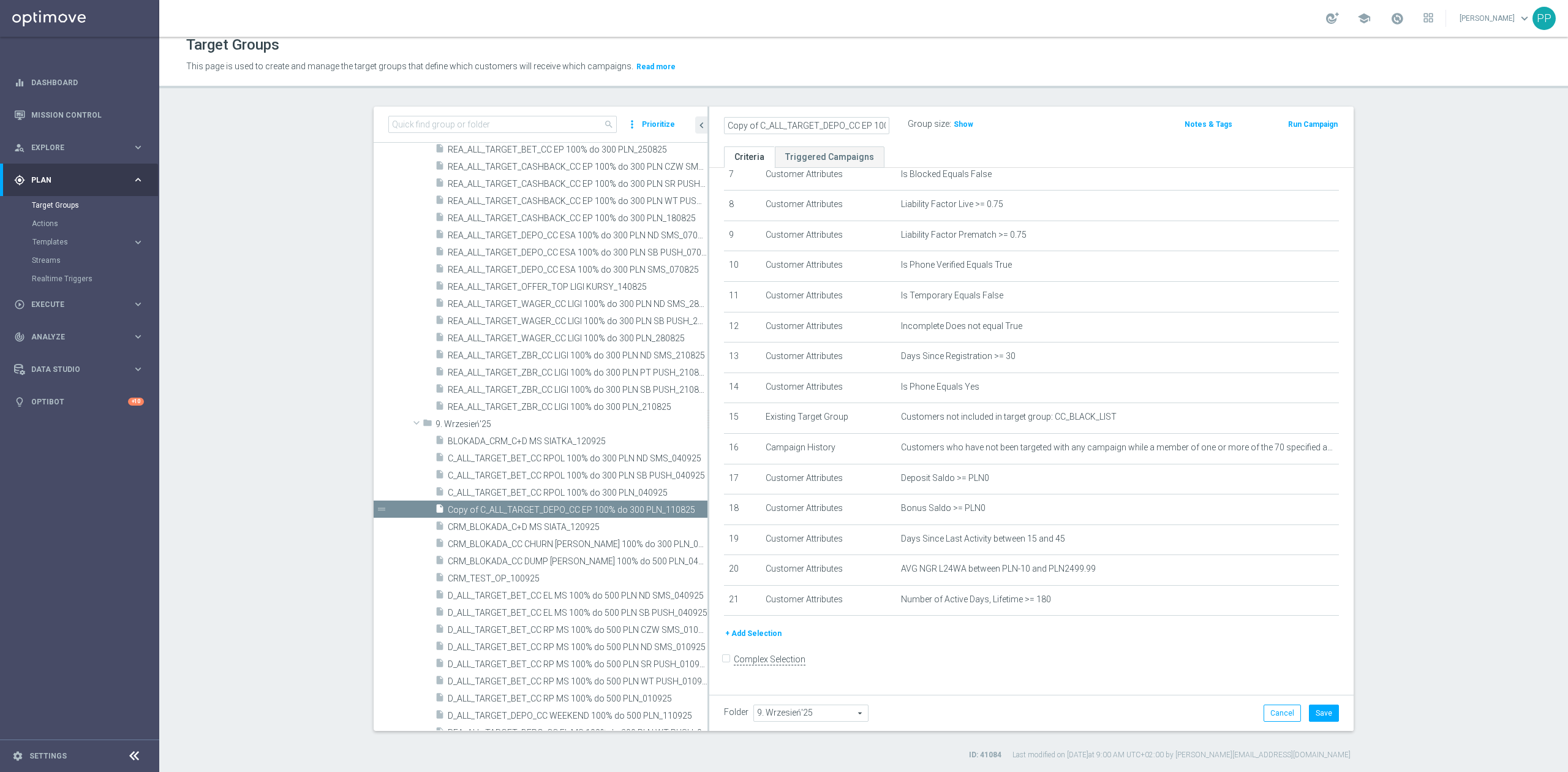
click at [750, 126] on input "Copy of C_ALL_TARGET_DEPO_CC EP 100% do 300 PLN_110825" at bounding box center [806, 125] width 165 height 17
click at [752, 126] on input "Copy of C_ALL_TARGET_DEPO_CC EP 100% do 300 PLN_110825" at bounding box center [806, 125] width 165 height 17
drag, startPoint x: 787, startPoint y: 125, endPoint x: 828, endPoint y: 125, distance: 41.0
click at [828, 125] on input "C_ALL_TARGET_DEPO_CC EP 100% do 300 PLN_110825" at bounding box center [806, 125] width 165 height 17
click at [832, 125] on input "C_ALL_TARGET_DEPO_CC EP 100% do 300 PLN_110825" at bounding box center [806, 125] width 165 height 17
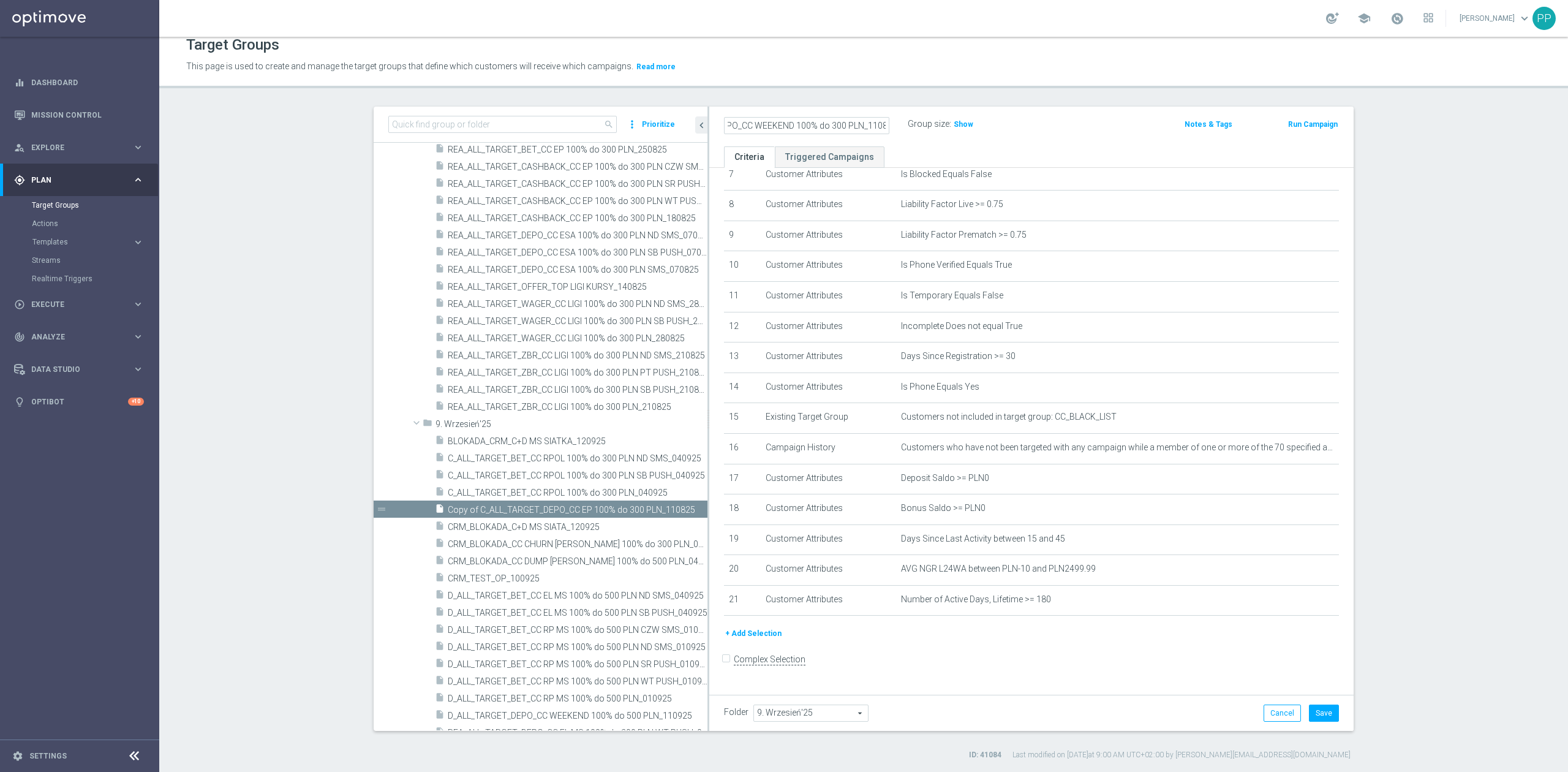
scroll to position [0, 79]
type input "C_ALL_TARGET_DEPO_CC WEEKEND 100% do 300 PLN_110925"
click at [878, 128] on icon "mode_edit" at bounding box center [883, 124] width 11 height 15
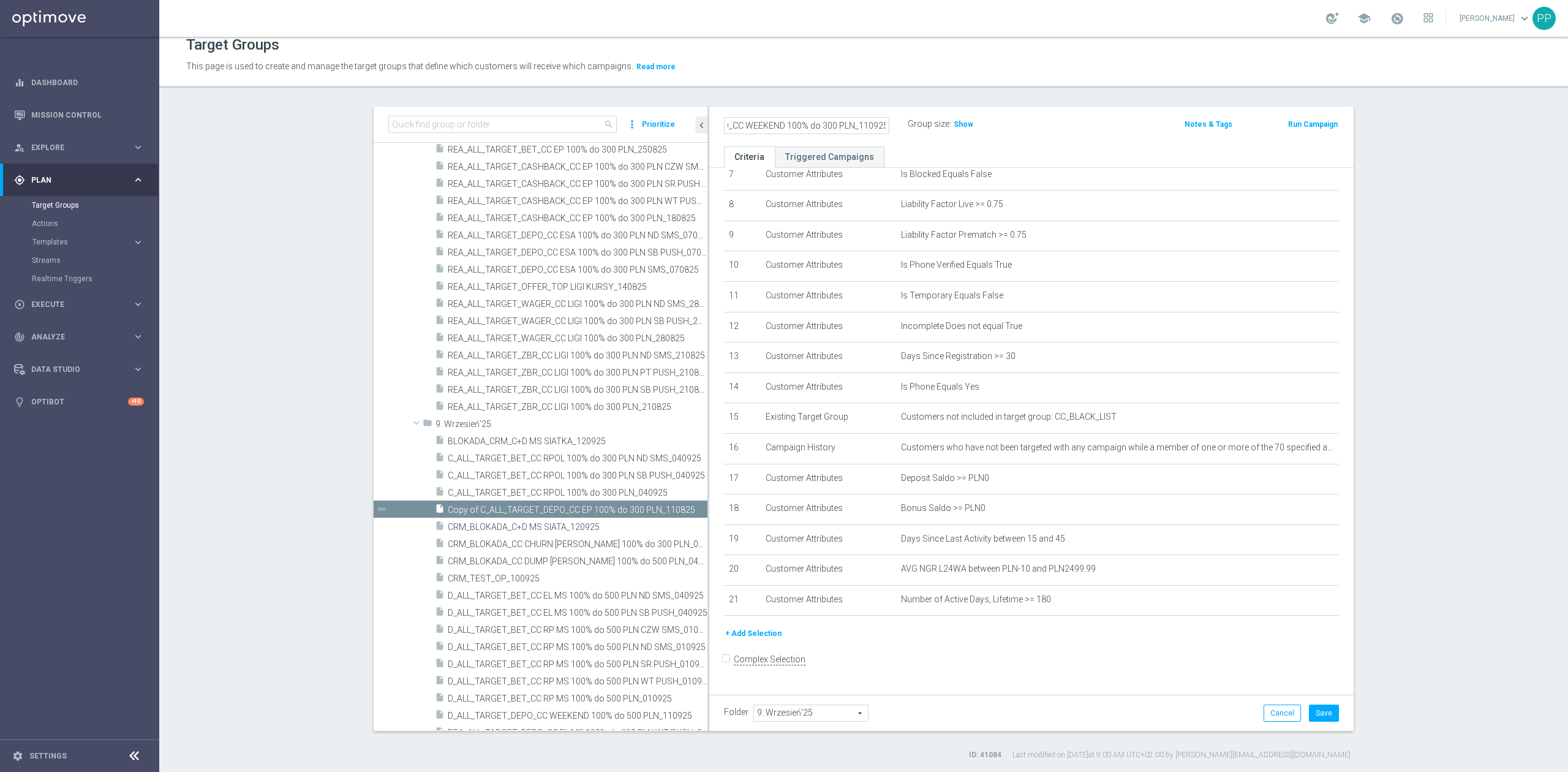
click at [860, 123] on input "C_ALL_TARGET_DEPO_CC WEEKEND 100% do 300 PLN_110925" at bounding box center [806, 125] width 165 height 17
drag, startPoint x: 817, startPoint y: 128, endPoint x: 928, endPoint y: 103, distance: 113.8
click at [936, 118] on div "C_ALL_TARGET_DEPO_CC WEEKEND 100% do 300 PLN_110925 Group size : Show" at bounding box center [925, 125] width 422 height 18
click at [913, 74] on div "This page is used to create and manage the target groups that define which cust…" at bounding box center [691, 67] width 1030 height 20
click at [1313, 719] on button "Save" at bounding box center [1324, 713] width 30 height 17
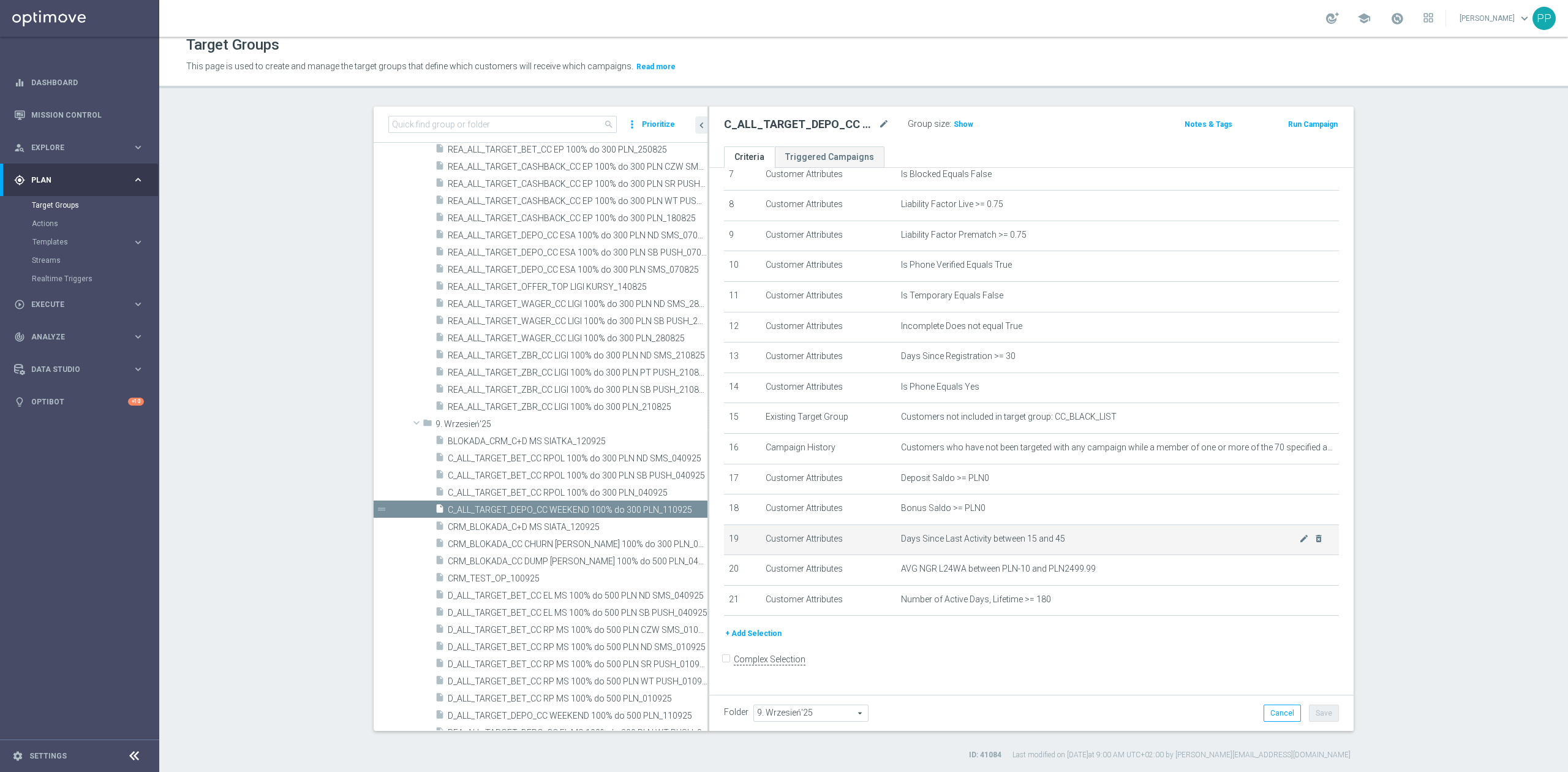
scroll to position [1585, 0]
click at [1299, 452] on icon "mode_edit" at bounding box center [1304, 448] width 10 height 10
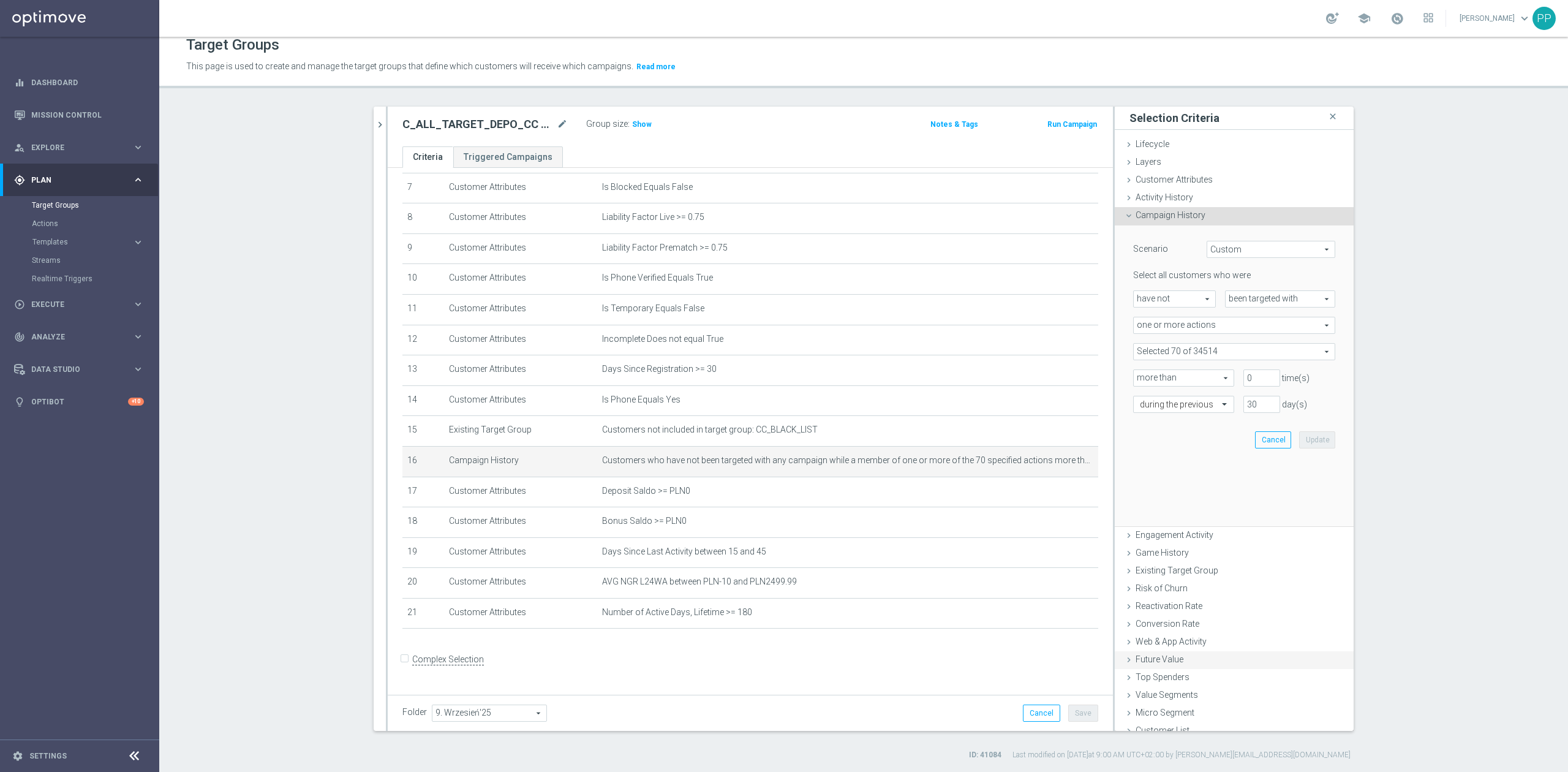
scroll to position [228, 0]
click at [1181, 351] on span at bounding box center [1234, 351] width 201 height 16
click at [1181, 350] on input "search" at bounding box center [1234, 351] width 202 height 17
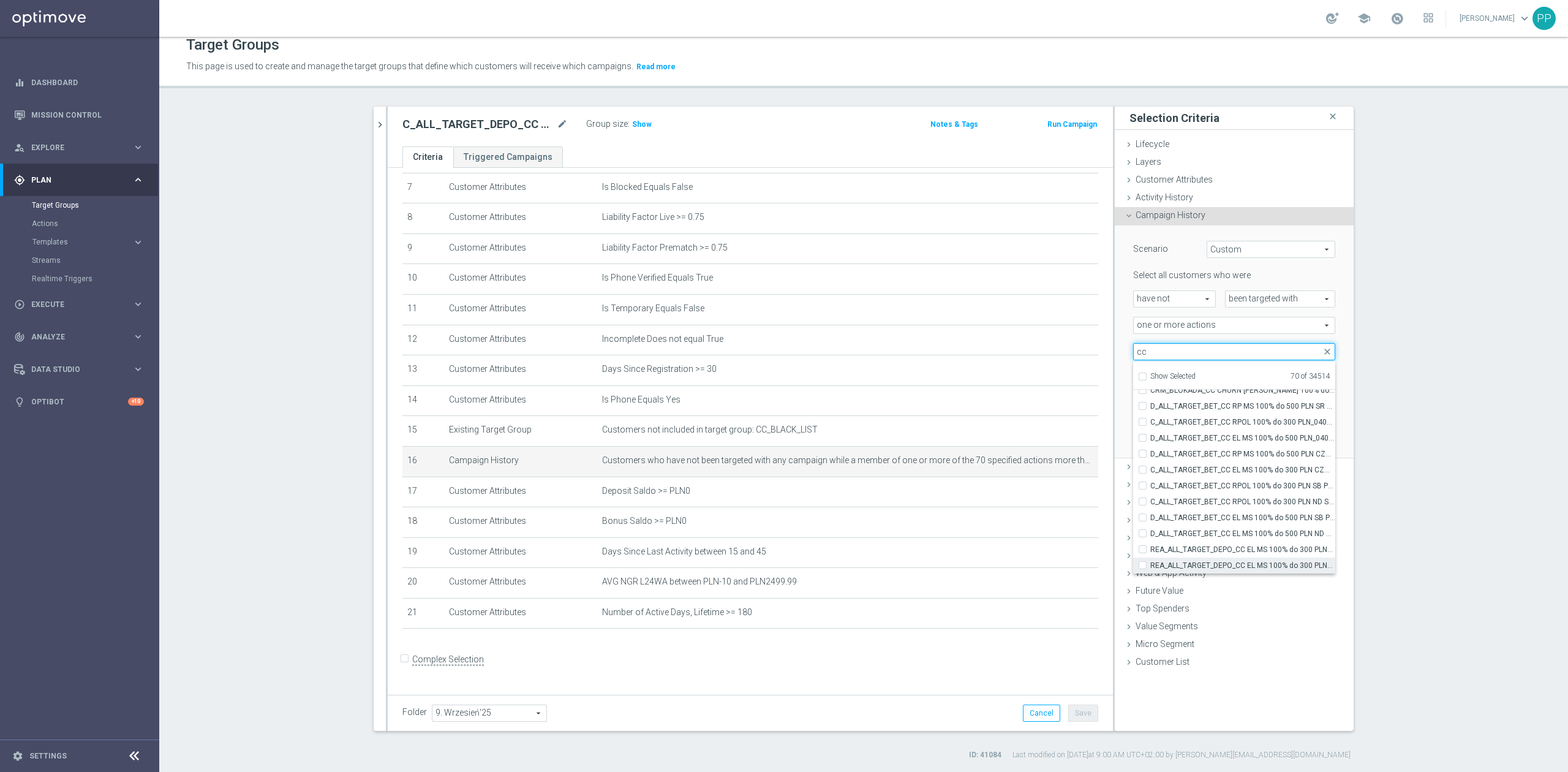
type input "cc"
drag, startPoint x: 1283, startPoint y: 567, endPoint x: 1278, endPoint y: 554, distance: 13.9
click at [1283, 566] on span "REA_ALL_TARGET_DEPO_CC EL MS 100% do 300 PLN WT PUSH_080925" at bounding box center [1242, 566] width 185 height 10
click at [1150, 566] on input "REA_ALL_TARGET_DEPO_CC EL MS 100% do 300 PLN WT PUSH_080925" at bounding box center [1146, 565] width 8 height 8
checkbox input "true"
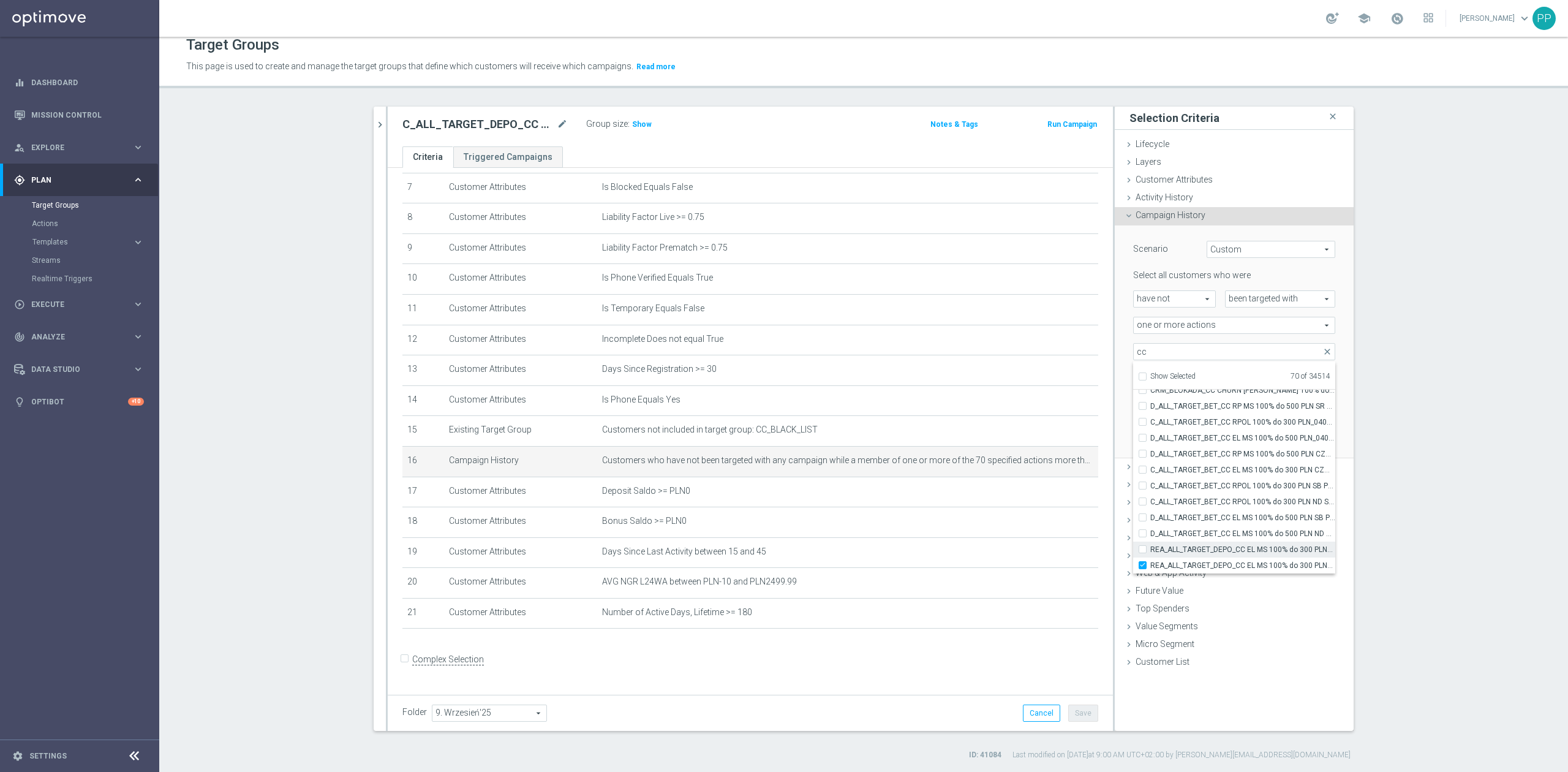
type input "Selected 71 of 34514"
click at [1275, 550] on span "REA_ALL_TARGET_DEPO_CC EL MS 100% do 300 PLN_080925" at bounding box center [1242, 549] width 185 height 10
click at [1150, 550] on input "REA_ALL_TARGET_DEPO_CC EL MS 100% do 300 PLN_080925" at bounding box center [1146, 549] width 8 height 8
checkbox input "true"
type input "Selected 72 of 34514"
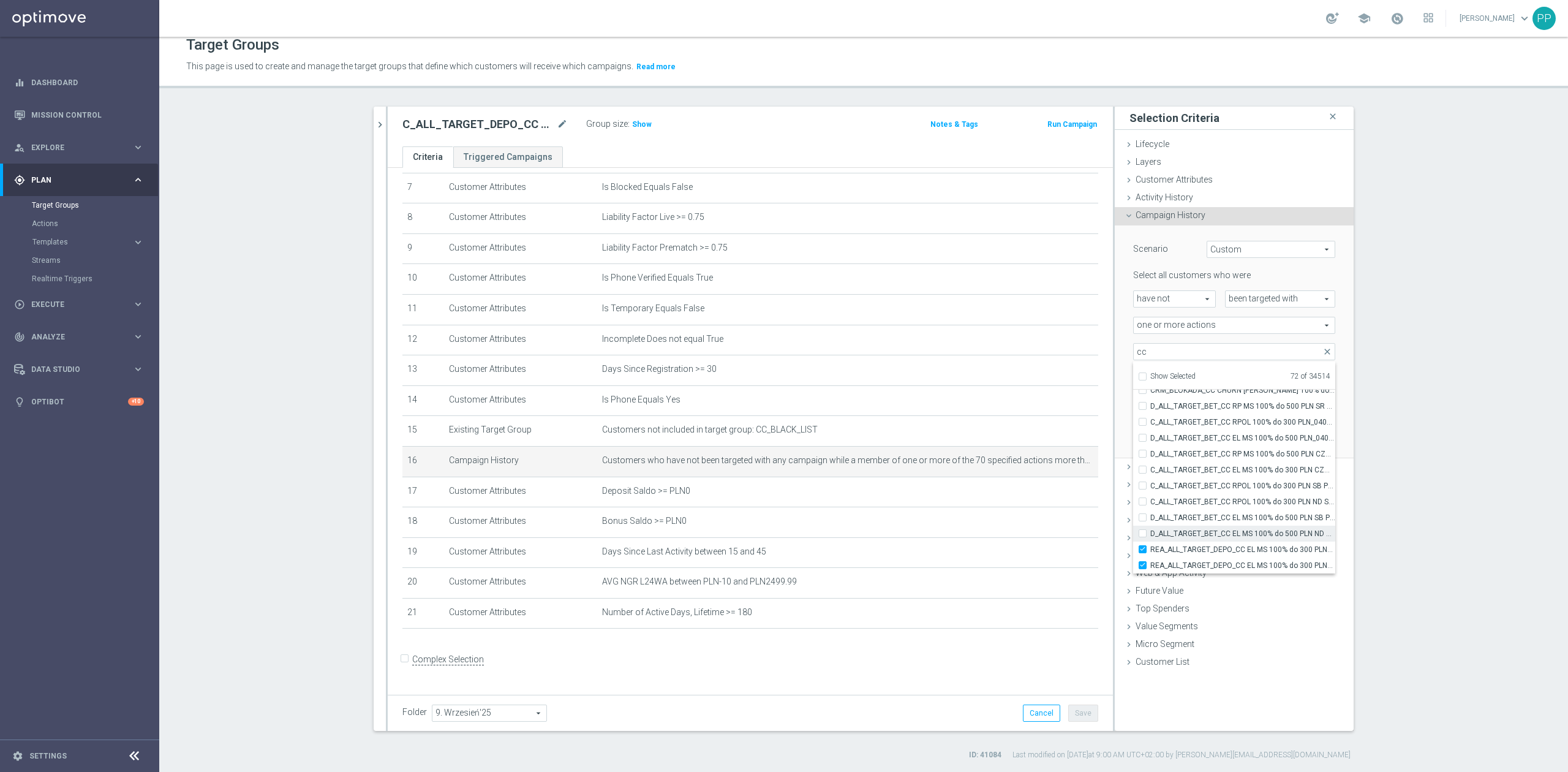
click at [1266, 534] on span "D_ALL_TARGET_BET_CC EL MS 100% do 500 PLN ND SMS_040925" at bounding box center [1242, 534] width 185 height 10
click at [1150, 534] on input "D_ALL_TARGET_BET_CC EL MS 100% do 500 PLN ND SMS_040925" at bounding box center [1146, 534] width 8 height 8
checkbox input "true"
type input "Selected 73 of 34514"
click at [1258, 518] on span "D_ALL_TARGET_BET_CC EL MS 100% do 500 PLN SB PUSH_040925" at bounding box center [1242, 517] width 185 height 10
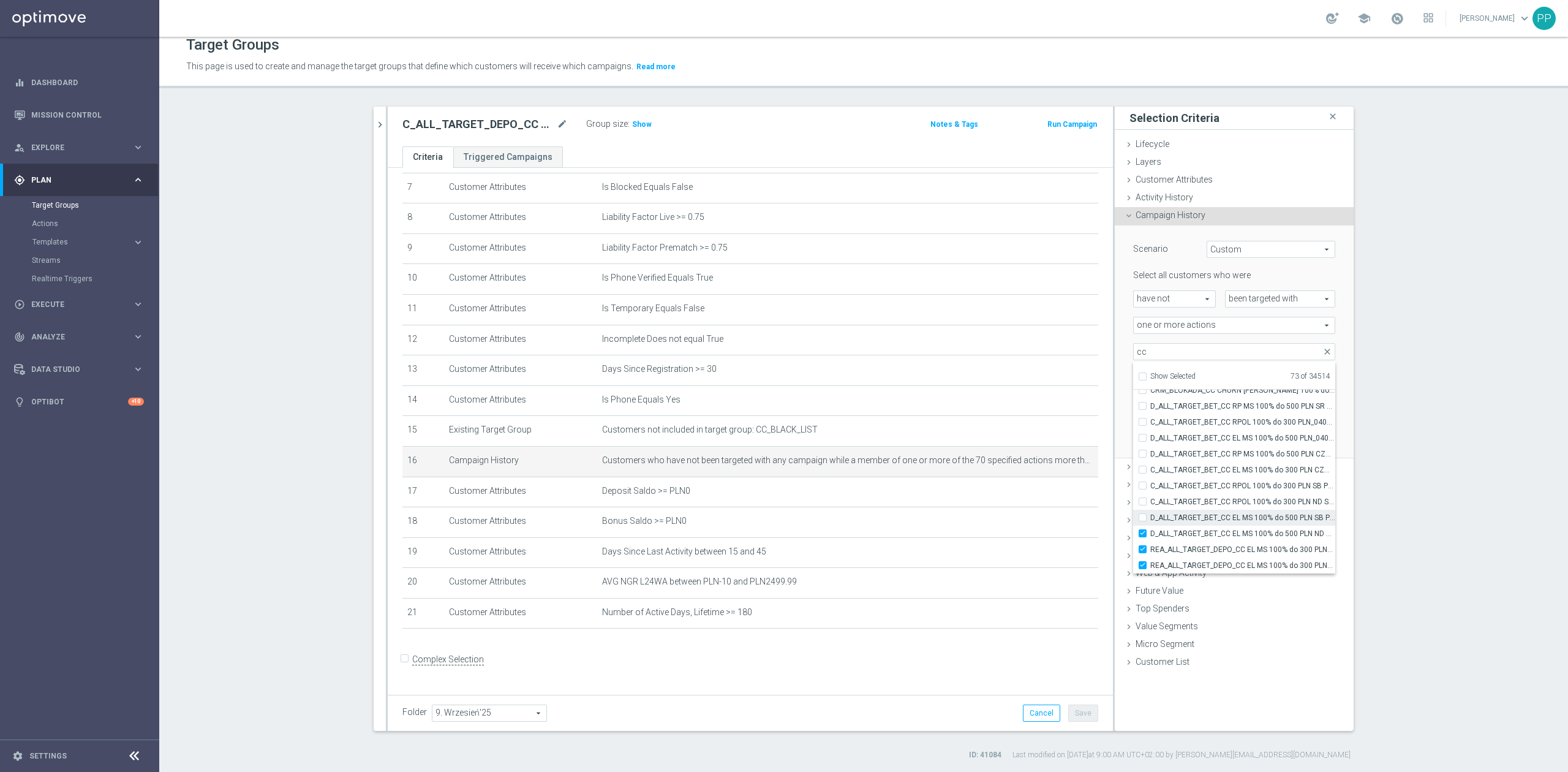
click at [1150, 518] on input "D_ALL_TARGET_BET_CC EL MS 100% do 500 PLN SB PUSH_040925" at bounding box center [1146, 517] width 8 height 8
checkbox input "true"
type input "Selected 74 of 34514"
click at [1256, 503] on span "C_ALL_TARGET_BET_CC RPOL 100% do 300 PLN ND SMS_040925" at bounding box center [1242, 502] width 185 height 10
click at [1150, 503] on input "C_ALL_TARGET_BET_CC RPOL 100% do 300 PLN ND SMS_040925" at bounding box center [1146, 502] width 8 height 8
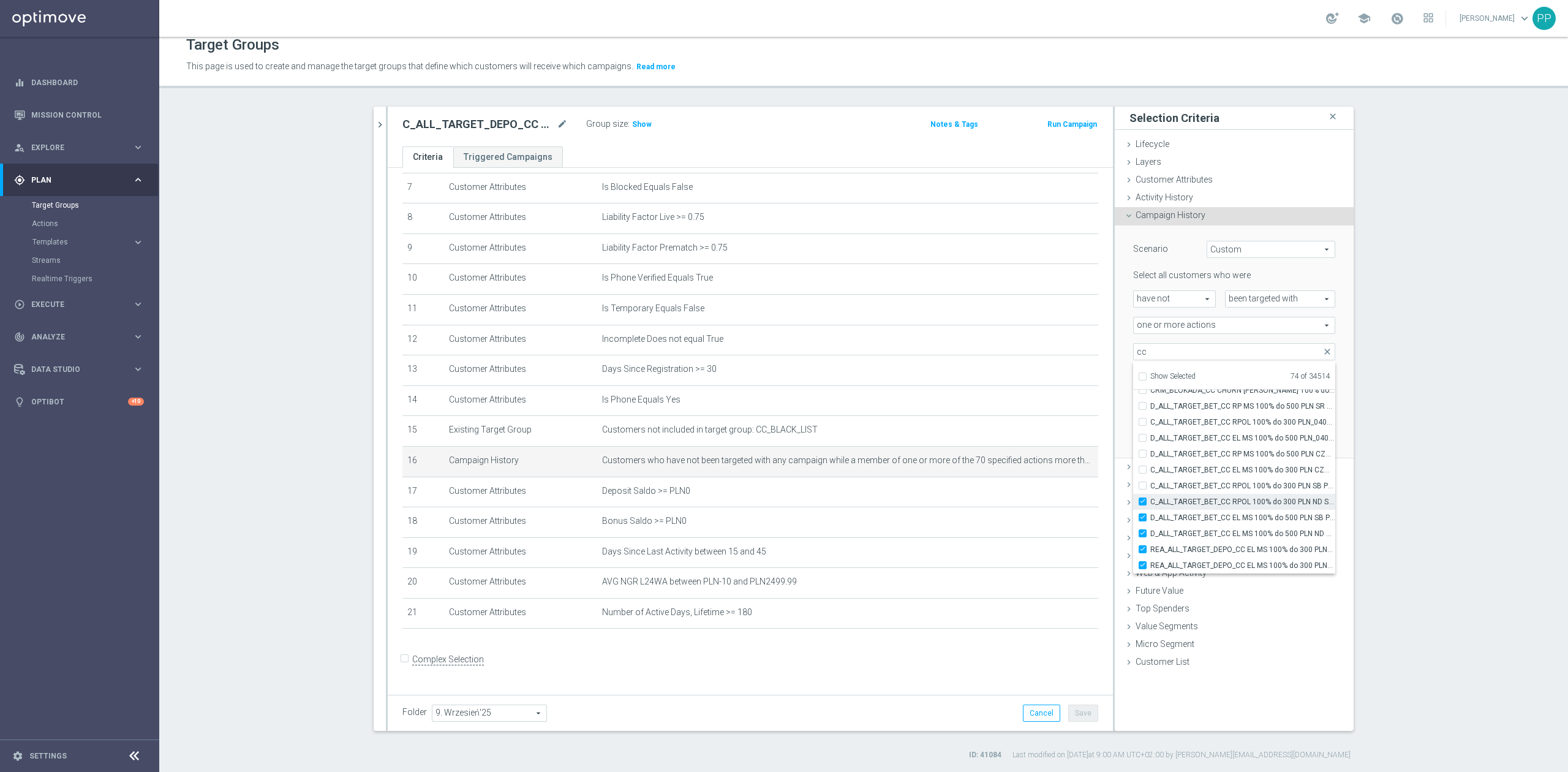
checkbox input "true"
type input "Selected 75 of 34514"
click at [1253, 490] on span "C_ALL_TARGET_BET_CC RPOL 100% do 300 PLN SB PUSH_040925" at bounding box center [1242, 486] width 185 height 10
click at [1150, 489] on input "C_ALL_TARGET_BET_CC RPOL 100% do 300 PLN SB PUSH_040925" at bounding box center [1146, 485] width 8 height 8
checkbox input "true"
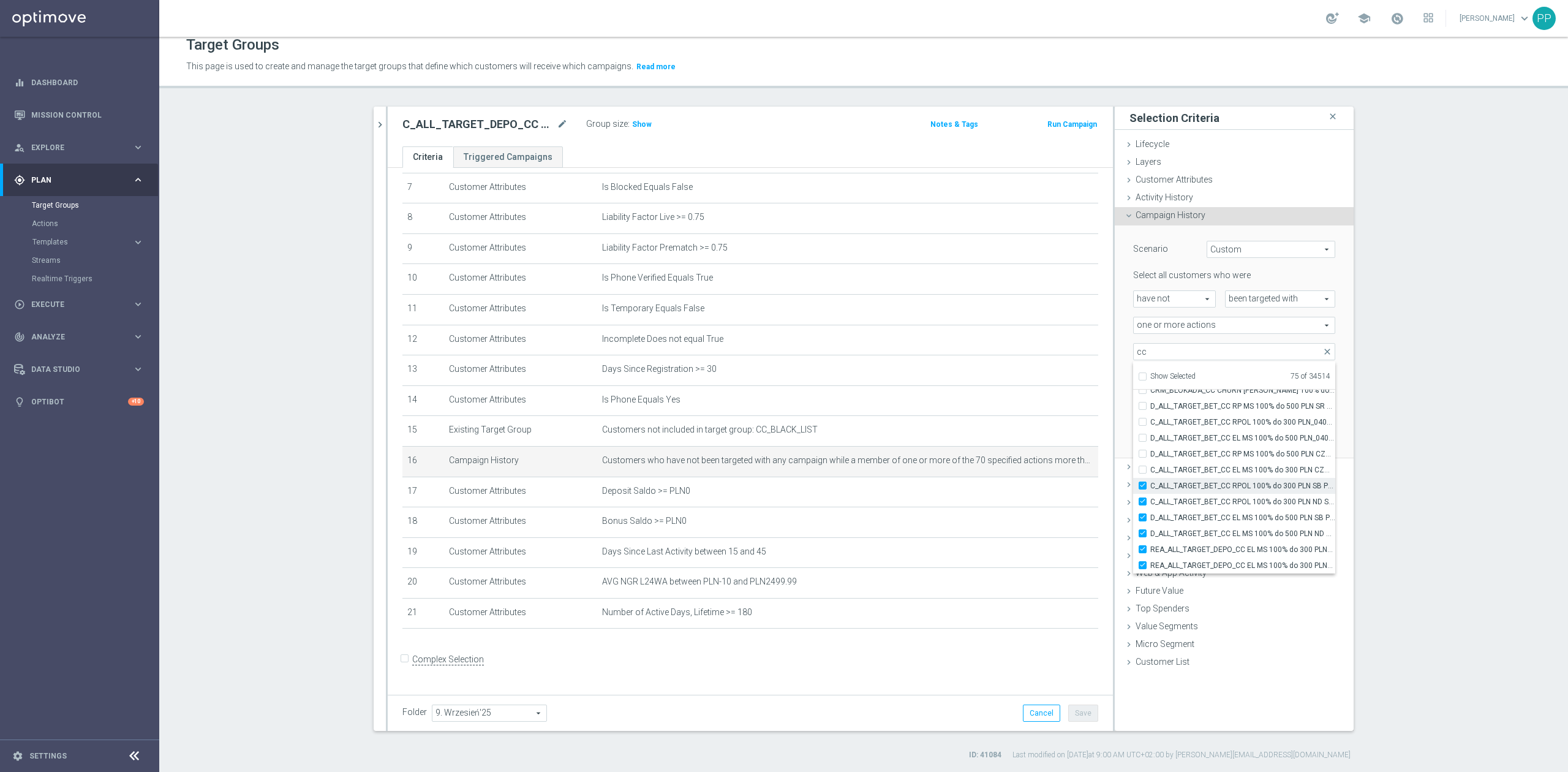
type input "Selected 76 of 34514"
click at [1250, 474] on span "C_ALL_TARGET_BET_CC EL MS 100% do 300 PLN CZW SMS_020925" at bounding box center [1242, 469] width 185 height 10
click at [1150, 474] on input "C_ALL_TARGET_BET_CC EL MS 100% do 300 PLN CZW SMS_020925" at bounding box center [1146, 469] width 8 height 8
checkbox input "true"
type input "Selected 77 of 34514"
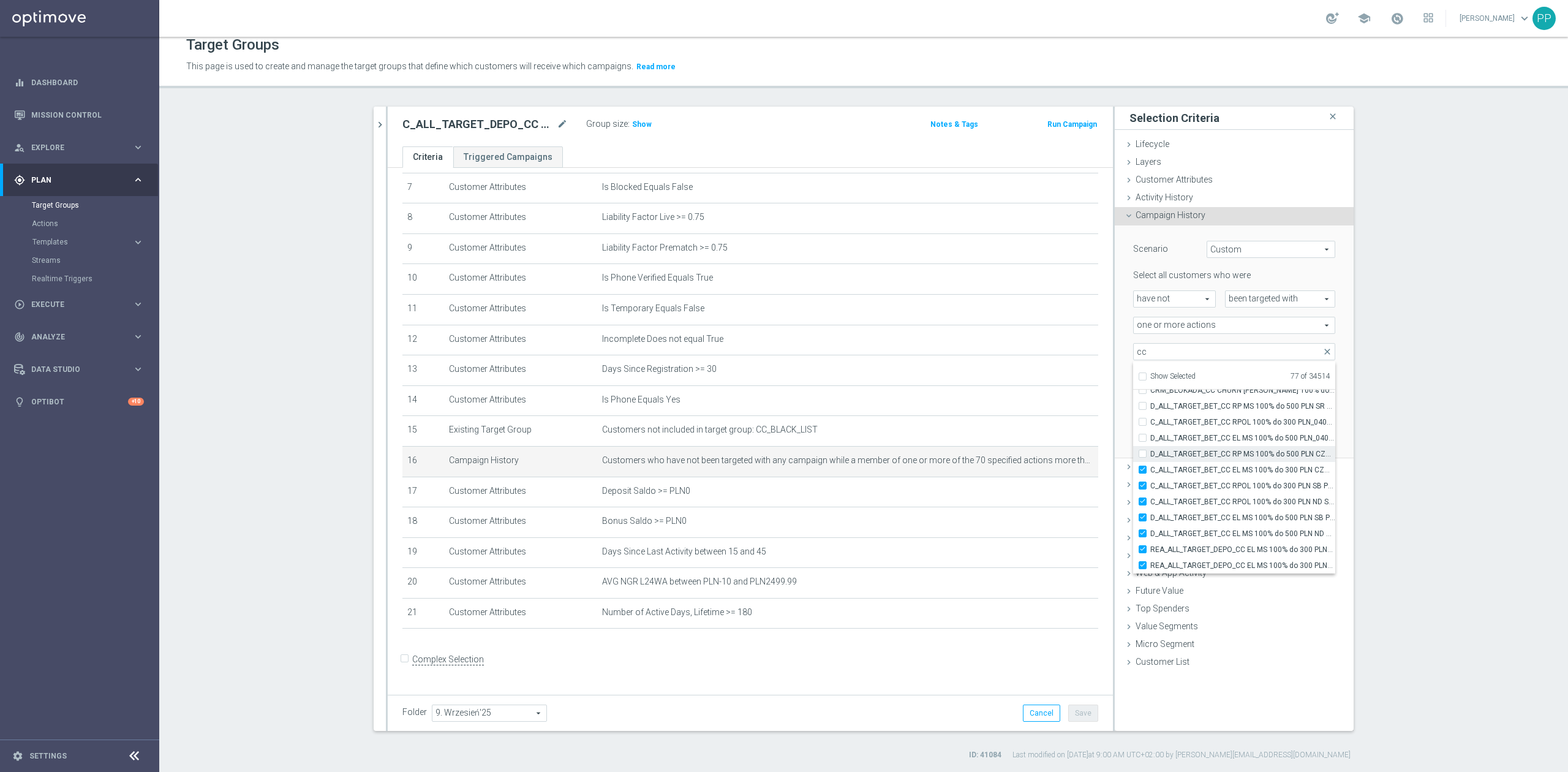
click at [1245, 453] on span "D_ALL_TARGET_BET_CC RP MS 100% do 500 PLN CZW SMS_010925" at bounding box center [1242, 454] width 185 height 10
click at [1150, 453] on input "D_ALL_TARGET_BET_CC RP MS 100% do 500 PLN CZW SMS_010925" at bounding box center [1146, 454] width 8 height 8
checkbox input "true"
type input "Selected 78 of 34514"
drag, startPoint x: 1242, startPoint y: 443, endPoint x: 1241, endPoint y: 424, distance: 19.0
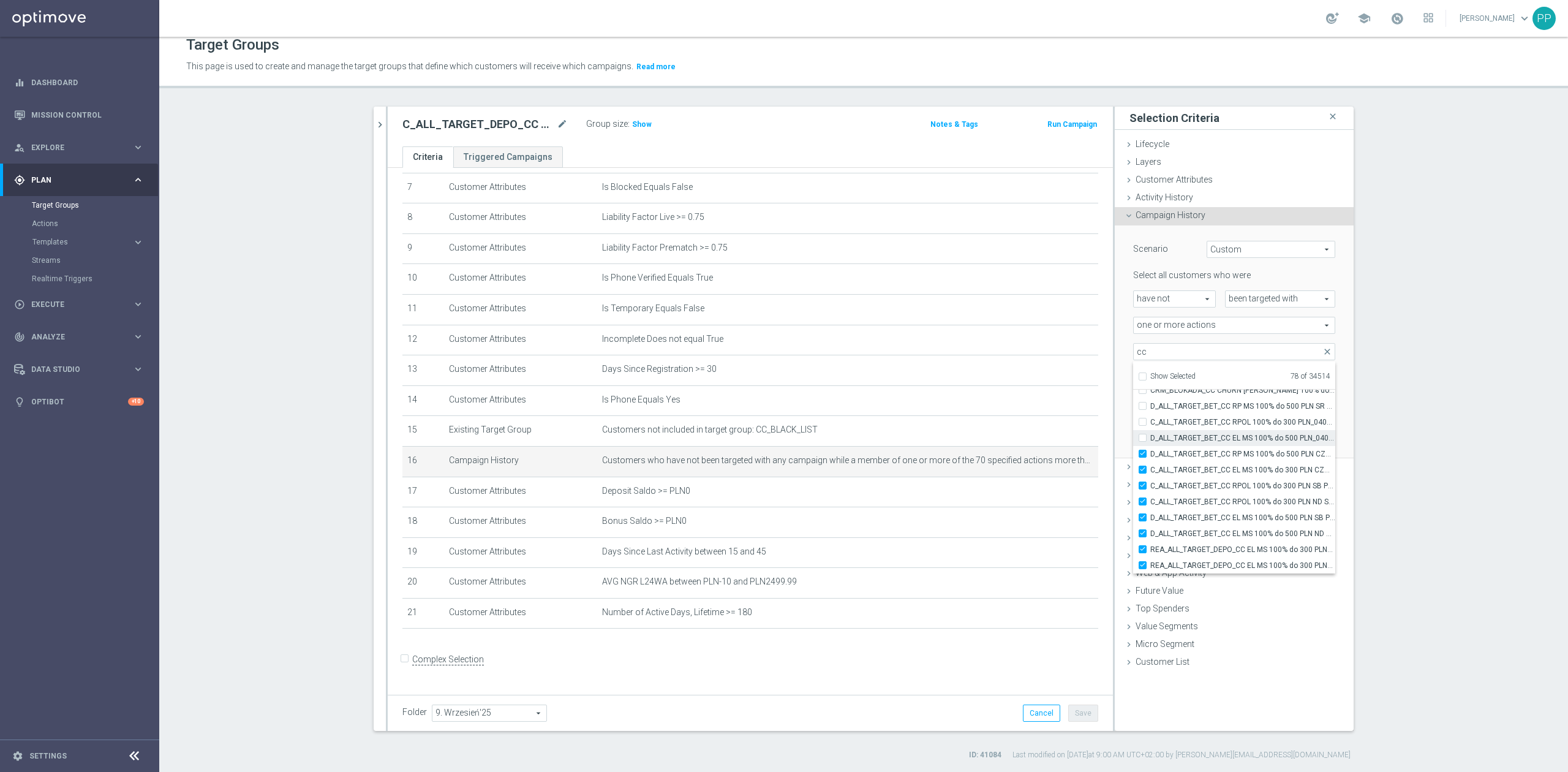
click at [1242, 442] on label "D_ALL_TARGET_BET_CC EL MS 100% do 500 PLN_040925" at bounding box center [1242, 437] width 185 height 16
click at [1150, 441] on input "D_ALL_TARGET_BET_CC EL MS 100% do 500 PLN_040925" at bounding box center [1146, 437] width 8 height 8
checkbox input "true"
type input "Selected 79 of 34514"
click at [1240, 421] on span "C_ALL_TARGET_BET_CC RPOL 100% do 300 PLN_040925" at bounding box center [1242, 422] width 185 height 10
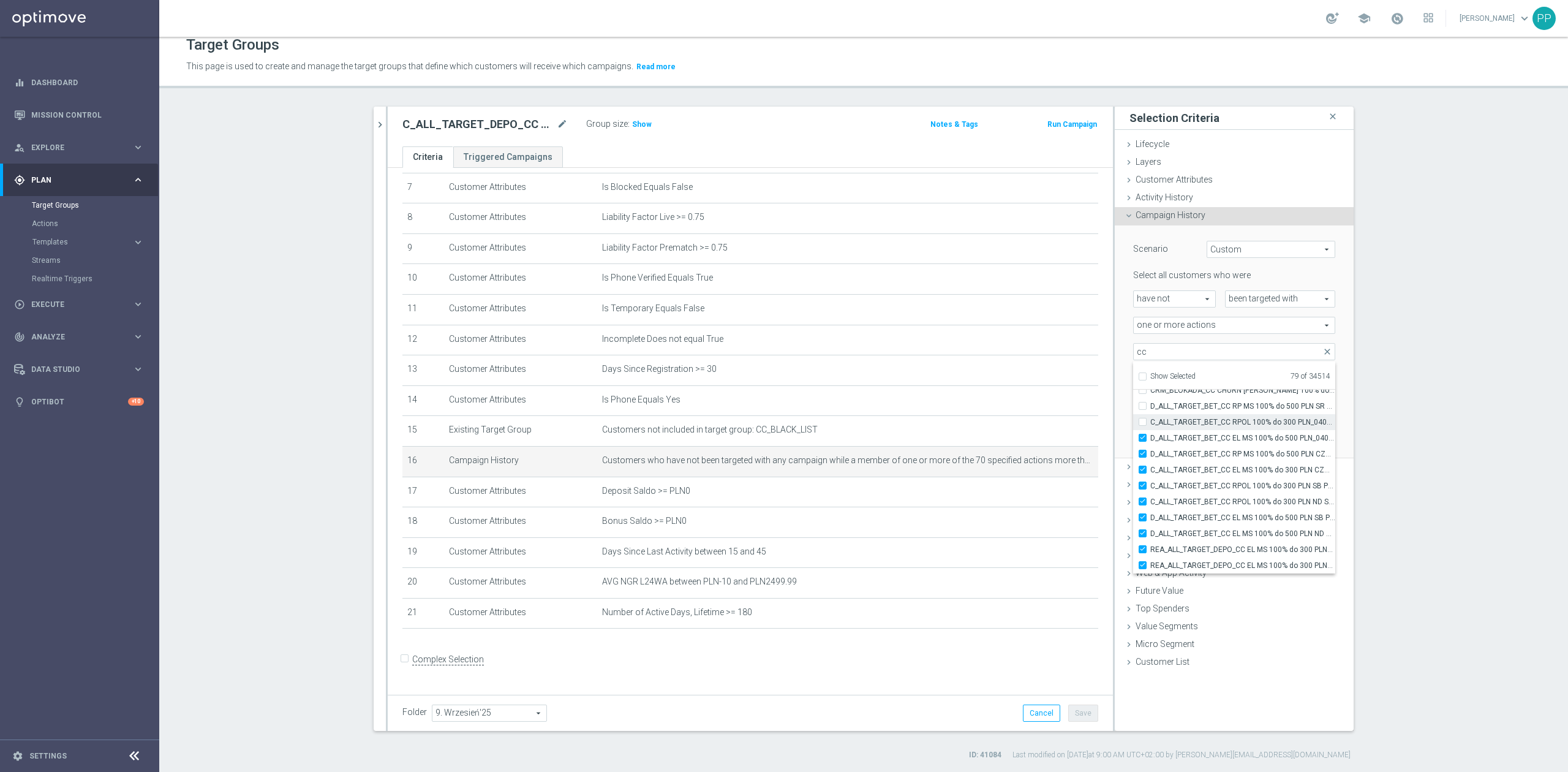
click at [1150, 421] on input "C_ALL_TARGET_BET_CC RPOL 100% do 300 PLN_040925" at bounding box center [1146, 422] width 8 height 8
checkbox input "true"
type input "Selected 80 of 34514"
click at [1236, 405] on span "D_ALL_TARGET_BET_CC RP MS 100% do 500 PLN SR PUSH_010925" at bounding box center [1242, 406] width 185 height 10
click at [1150, 405] on input "D_ALL_TARGET_BET_CC RP MS 100% do 500 PLN SR PUSH_010925" at bounding box center [1146, 406] width 8 height 8
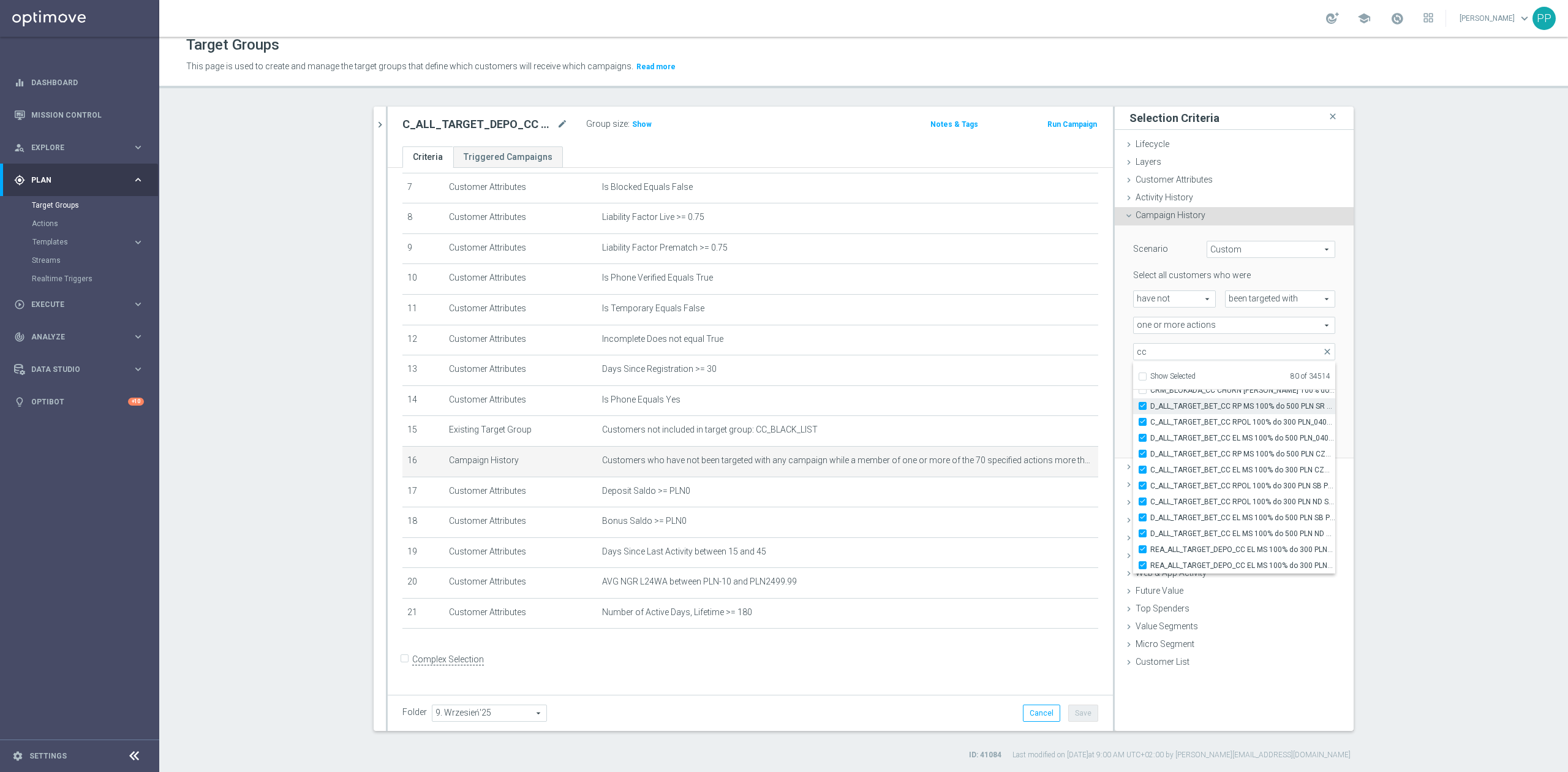
checkbox input "true"
type input "Selected 81 of 34514"
click at [1216, 466] on label "CRM_BLOKADA_CC CHURN [PERSON_NAME] 100% do 300 PLN_040925" at bounding box center [1242, 460] width 185 height 16
click at [1150, 465] on input "CRM_BLOKADA_CC CHURN [PERSON_NAME] 100% do 300 PLN_040925" at bounding box center [1146, 461] width 8 height 8
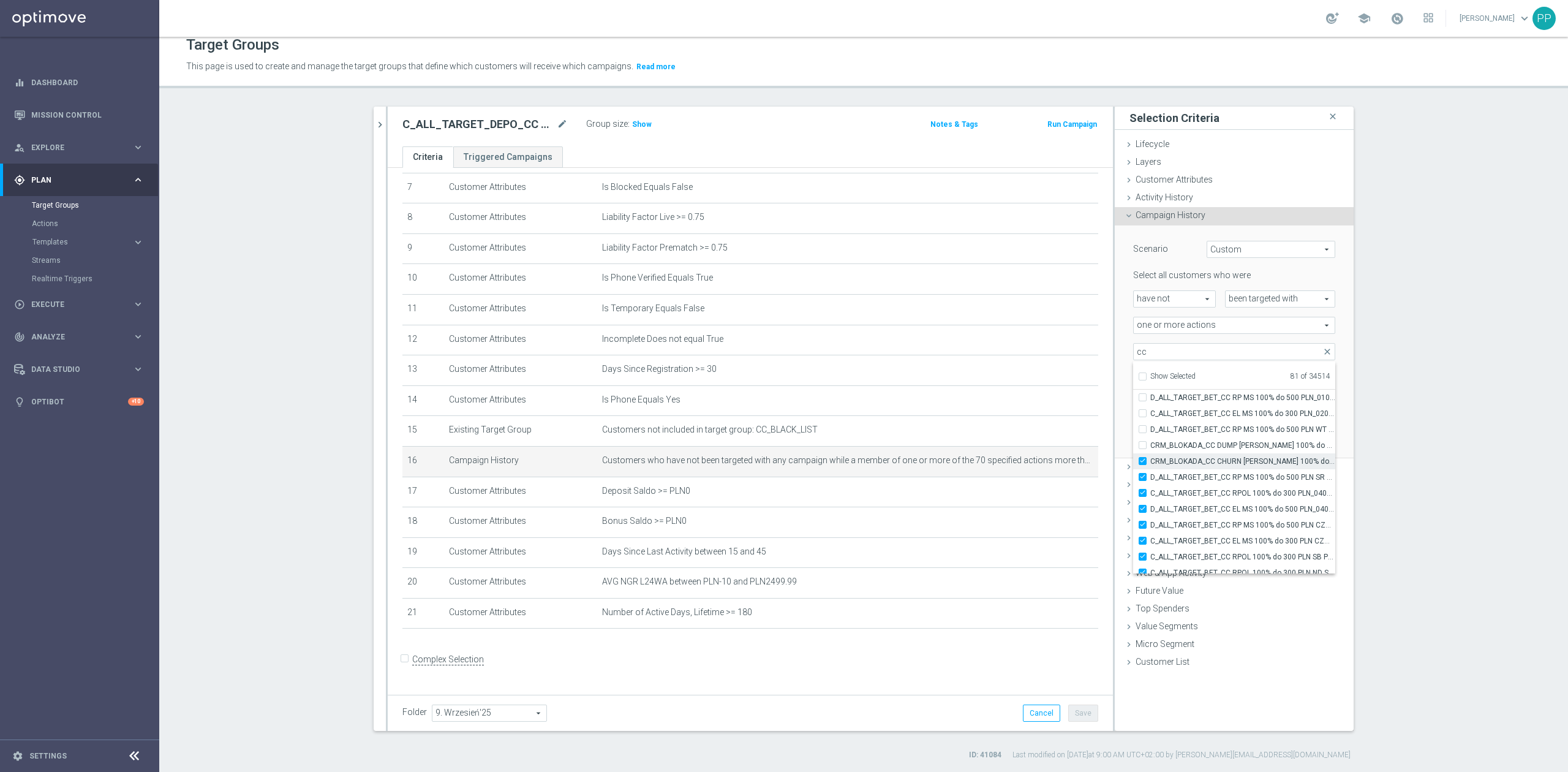
checkbox input "true"
type input "Selected 82 of 34514"
drag, startPoint x: 1213, startPoint y: 459, endPoint x: 1213, endPoint y: 452, distance: 7.0
click at [1213, 458] on span "CRM_BLOKADA_CC CHURN [PERSON_NAME] 100% do 300 PLN_040925" at bounding box center [1242, 461] width 185 height 10
click at [1150, 458] on input "CRM_BLOKADA_CC CHURN [PERSON_NAME] 100% do 300 PLN_040925" at bounding box center [1146, 461] width 8 height 8
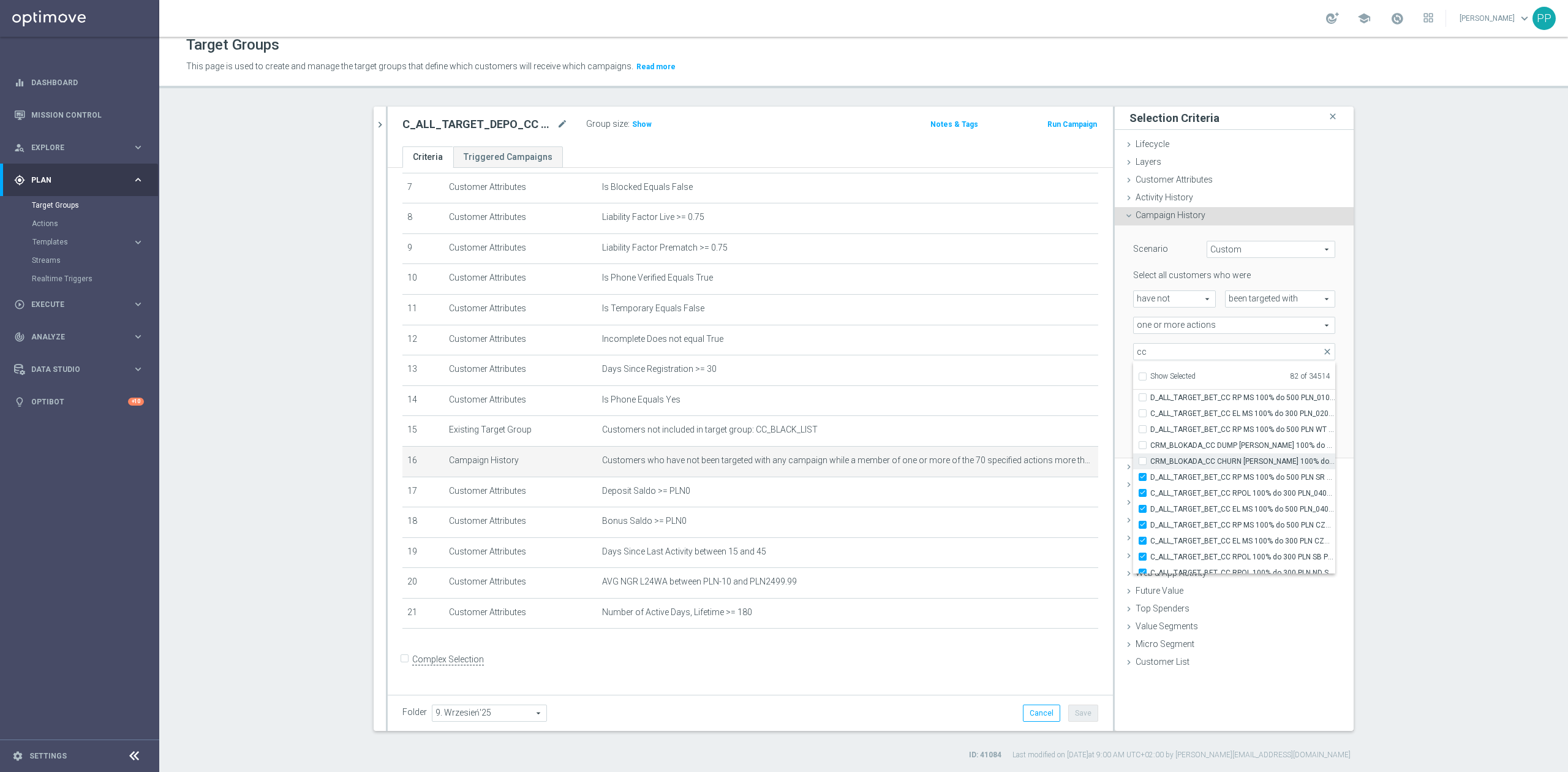
checkbox input "false"
type input "Selected 81 of 34514"
click at [1211, 450] on label "CRM_BLOKADA_CC DUMP [PERSON_NAME] 100% do 500 PLN_040925" at bounding box center [1242, 445] width 185 height 16
click at [1150, 449] on input "CRM_BLOKADA_CC DUMP [PERSON_NAME] 100% do 500 PLN_040925" at bounding box center [1146, 445] width 8 height 8
checkbox input "true"
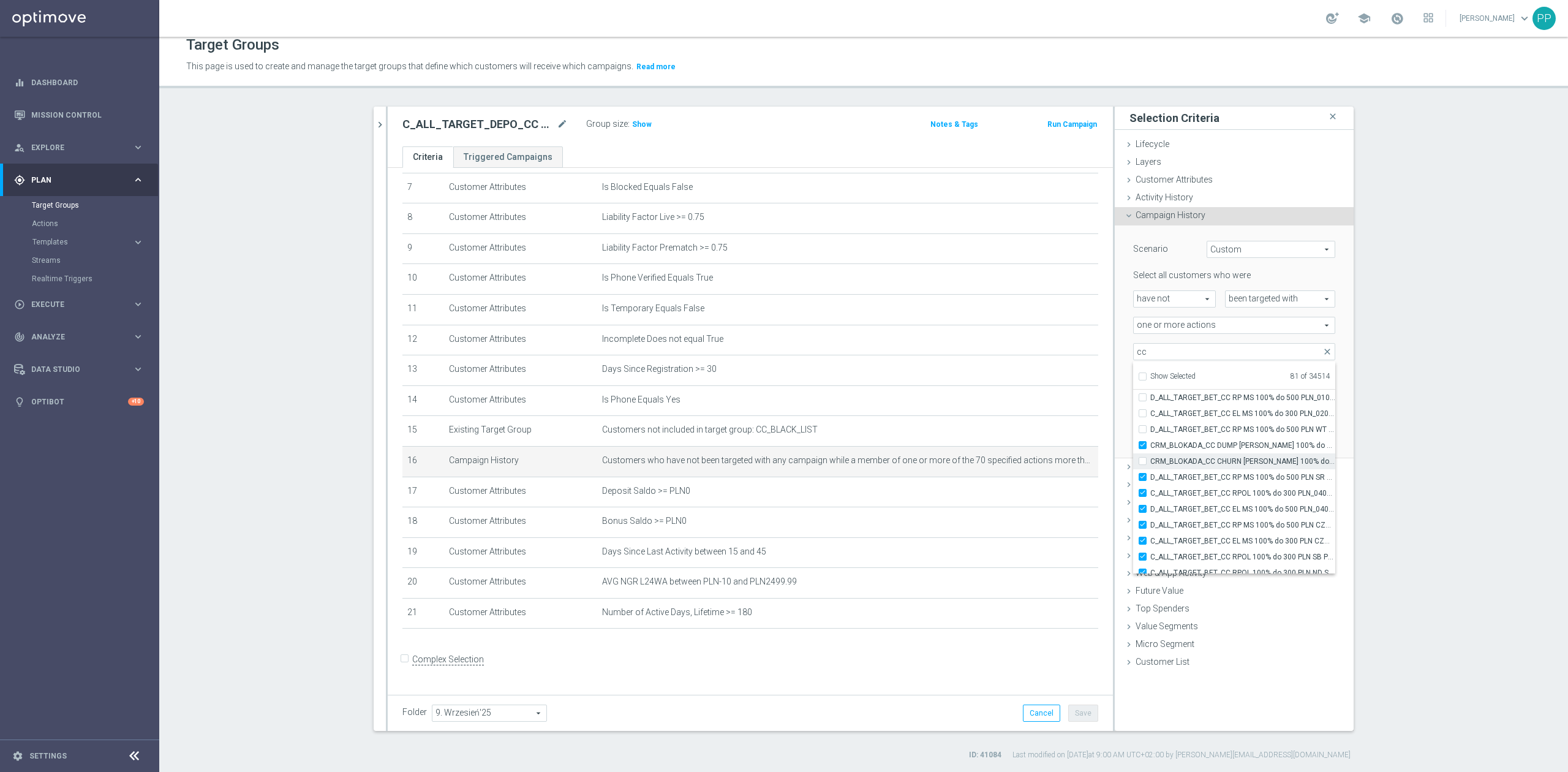
type input "Selected 82 of 34514"
click at [1211, 459] on span "CRM_BLOKADA_CC CHURN [PERSON_NAME] 100% do 300 PLN_040925" at bounding box center [1242, 461] width 185 height 10
click at [1150, 459] on input "CRM_BLOKADA_CC CHURN [PERSON_NAME] 100% do 300 PLN_040925" at bounding box center [1146, 461] width 8 height 8
checkbox input "true"
type input "Selected 83 of 34514"
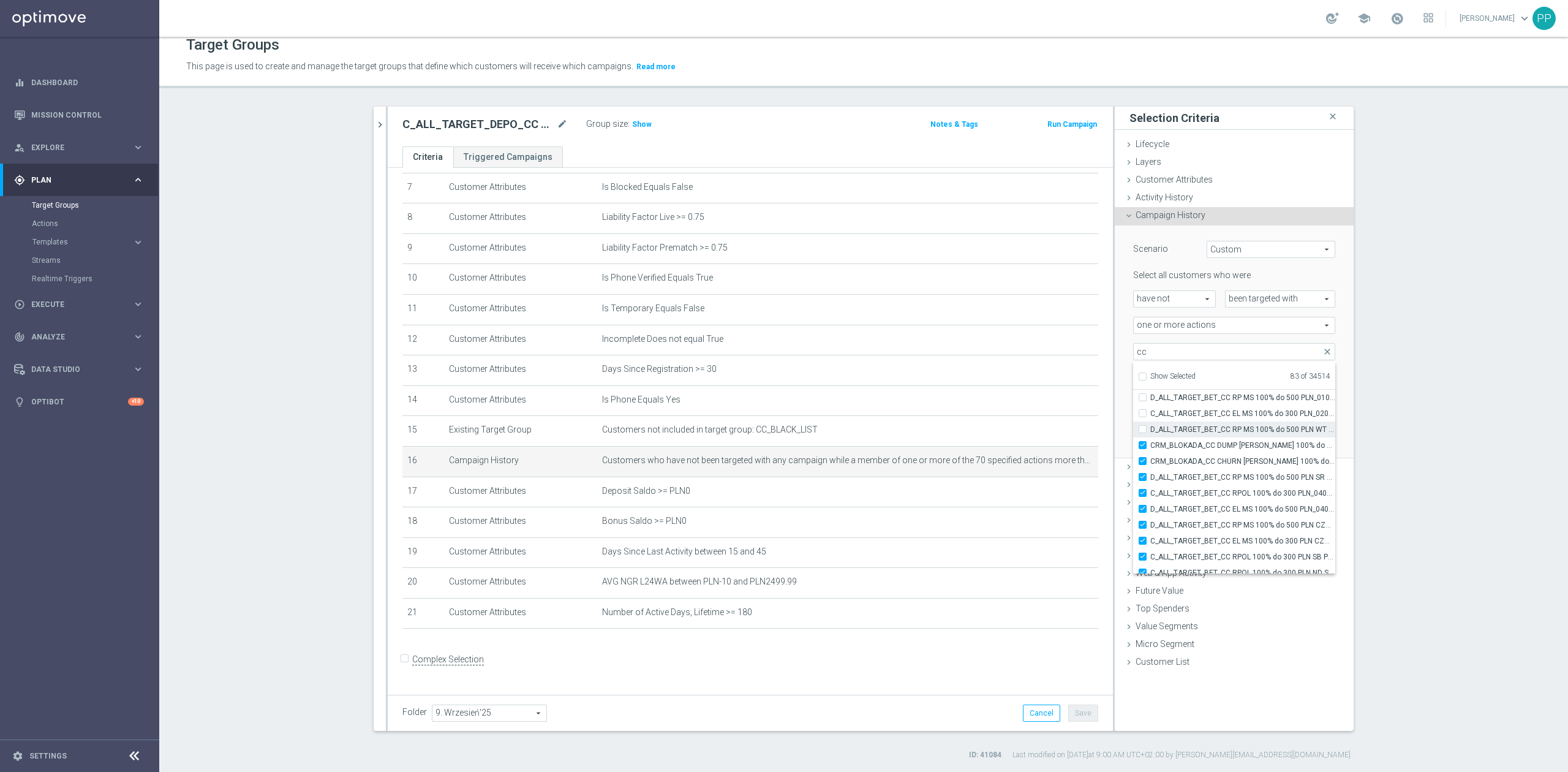
click at [1199, 432] on span "D_ALL_TARGET_BET_CC RP MS 100% do 500 PLN WT PUSH_010925" at bounding box center [1242, 429] width 185 height 10
click at [1150, 432] on input "D_ALL_TARGET_BET_CC RP MS 100% do 500 PLN WT PUSH_010925" at bounding box center [1146, 429] width 8 height 8
checkbox input "true"
type input "Selected 84 of 34514"
click at [1195, 421] on label "D_ALL_TARGET_BET_CC RP MS 100% do 500 PLN WT PUSH_010925" at bounding box center [1242, 428] width 185 height 16
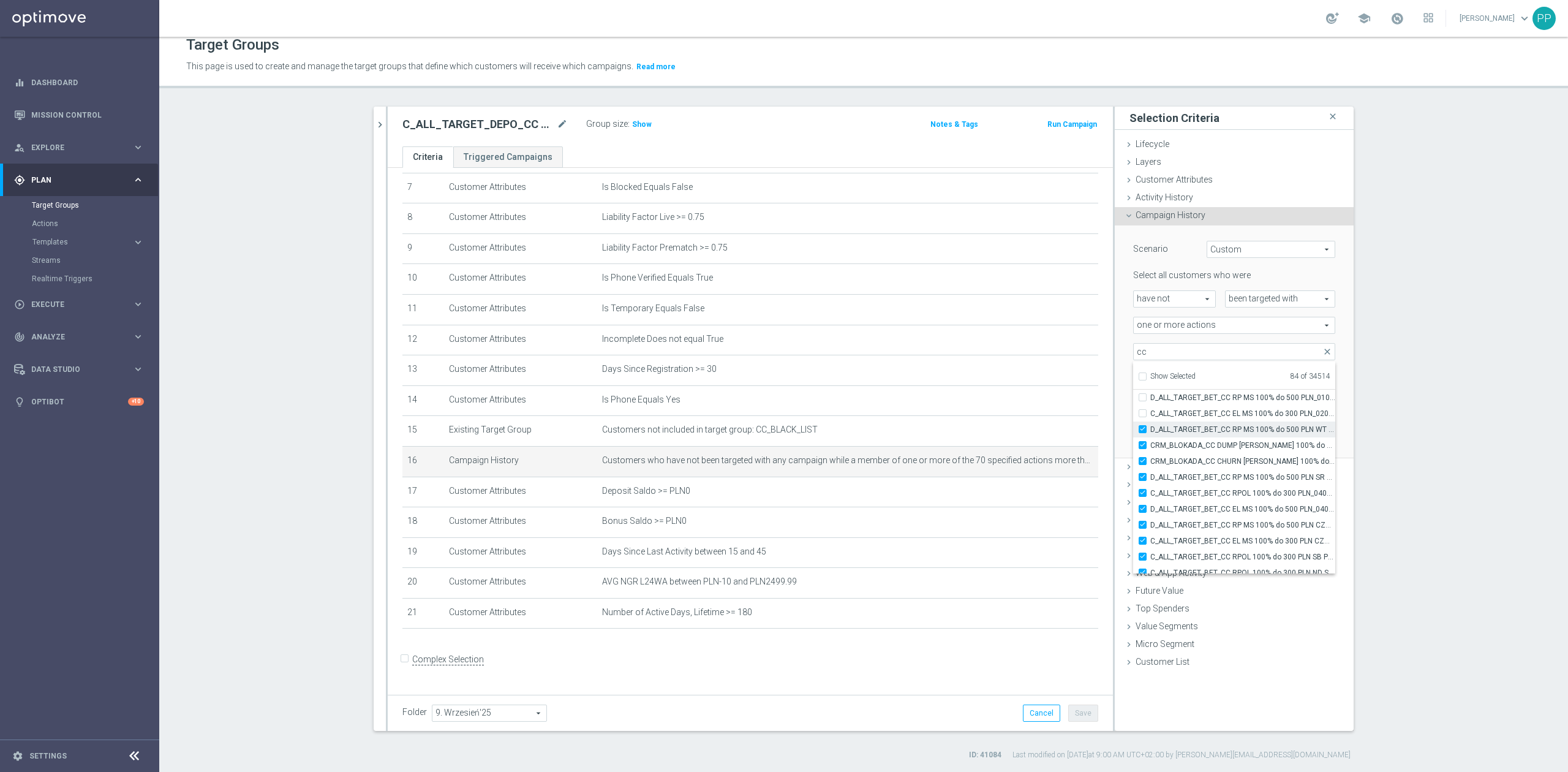
click at [1150, 425] on input "D_ALL_TARGET_BET_CC RP MS 100% do 500 PLN WT PUSH_010925" at bounding box center [1146, 429] width 8 height 8
checkbox input "false"
type input "Selected 83 of 34514"
click at [1196, 421] on label "D_ALL_TARGET_BET_CC RP MS 100% do 500 PLN WT PUSH_010925" at bounding box center [1242, 428] width 185 height 16
click at [1150, 425] on input "D_ALL_TARGET_BET_CC RP MS 100% do 500 PLN WT PUSH_010925" at bounding box center [1146, 429] width 8 height 8
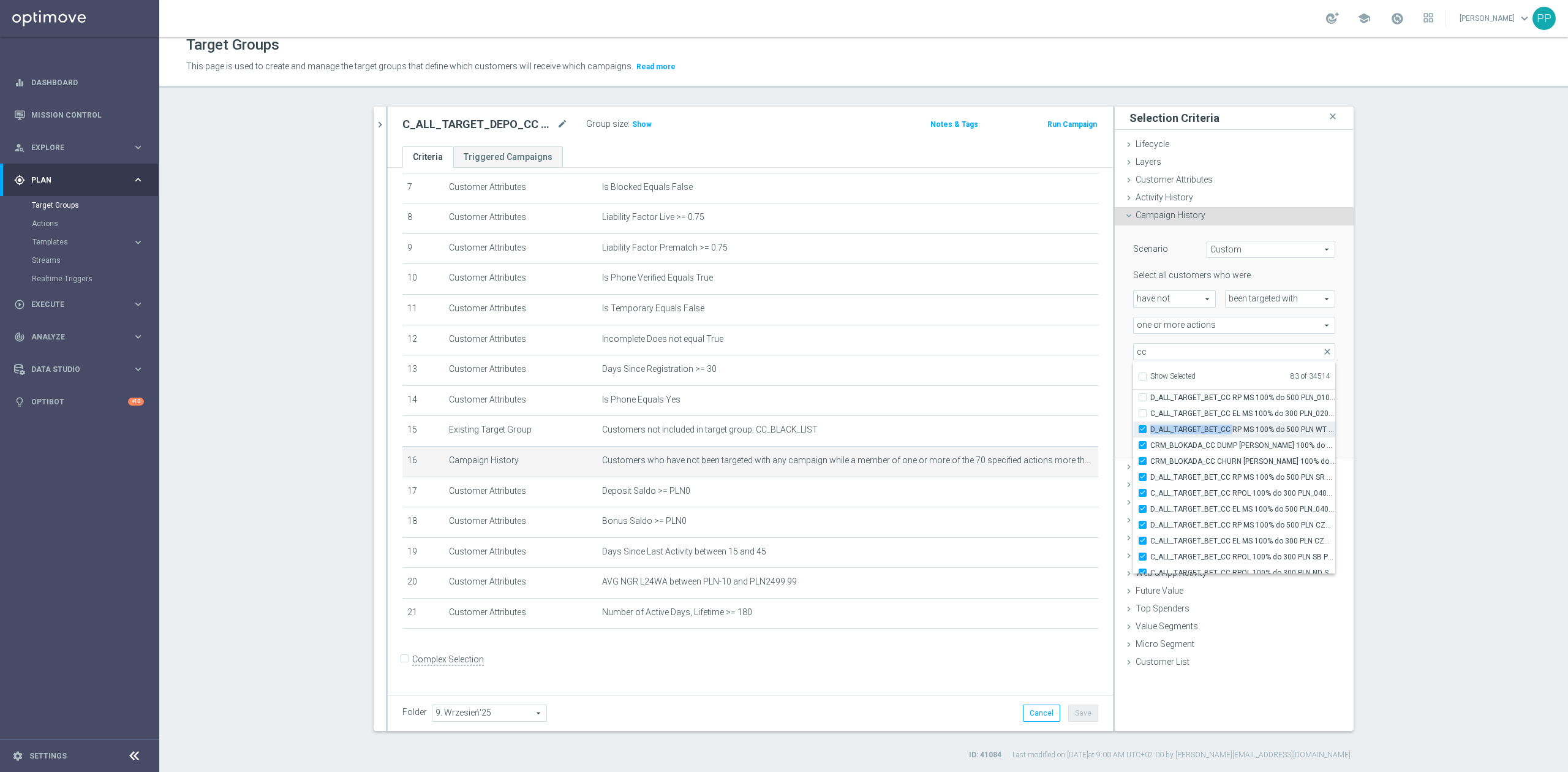
checkbox input "true"
type input "Selected 84 of 34514"
click at [1190, 410] on span "C_ALL_TARGET_BET_CC EL MS 100% do 300 PLN_020925" at bounding box center [1242, 414] width 185 height 10
click at [1150, 410] on input "C_ALL_TARGET_BET_CC EL MS 100% do 300 PLN_020925" at bounding box center [1146, 414] width 8 height 8
checkbox input "true"
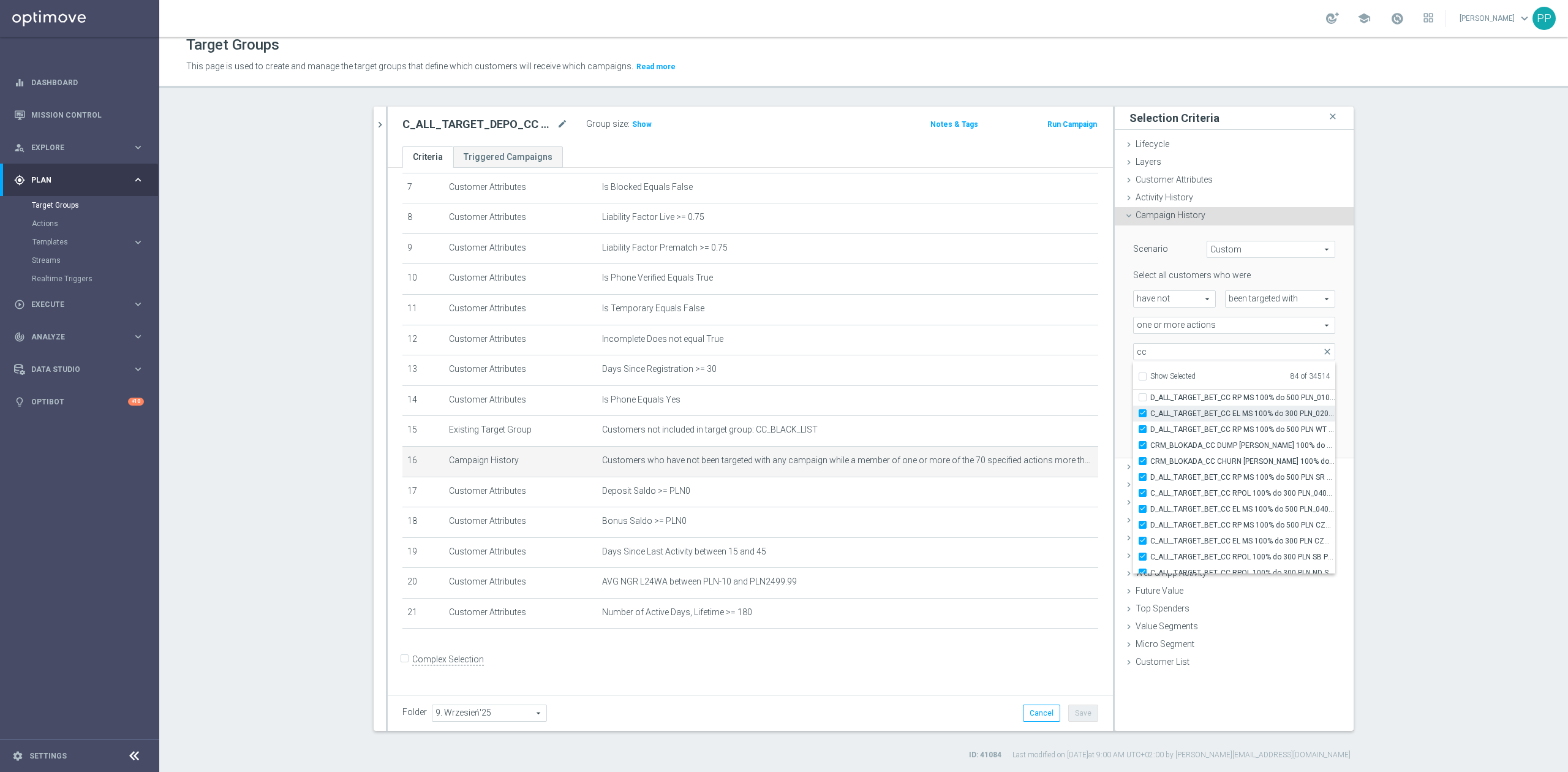
type input "Selected 85 of 34514"
click at [1190, 395] on span "D_ALL_TARGET_BET_CC RP MS 100% do 500 PLN_010925" at bounding box center [1242, 397] width 185 height 10
click at [1150, 395] on input "D_ALL_TARGET_BET_CC RP MS 100% do 500 PLN_010925" at bounding box center [1146, 397] width 8 height 8
checkbox input "true"
type input "Selected 86 of 34514"
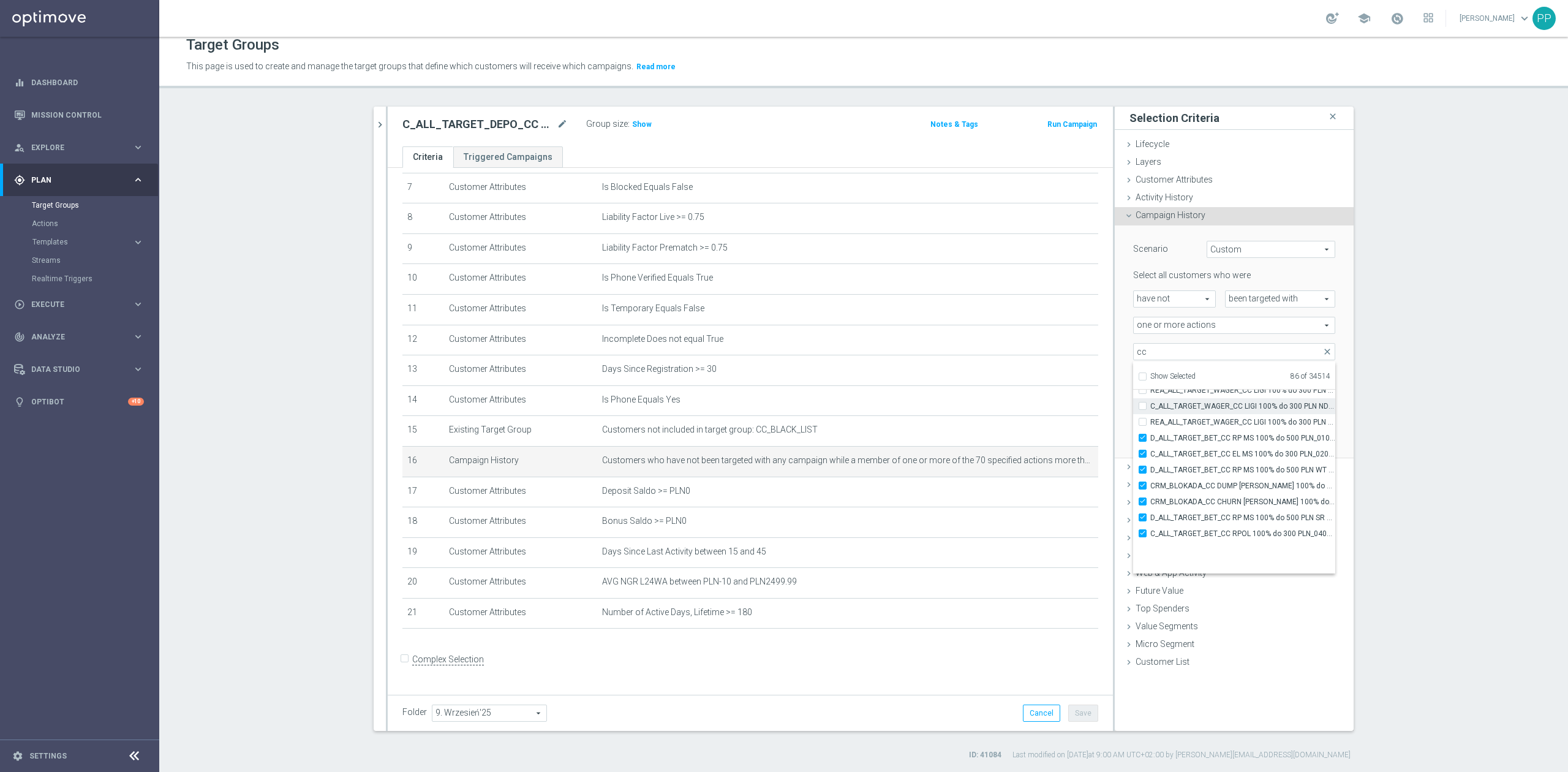
scroll to position [38276, 0]
click at [1191, 469] on label "REA_ALL_TARGET_WAGER_CC LIGI 100% do 300 PLN ND SMS_280825" at bounding box center [1242, 462] width 185 height 16
click at [1150, 467] on input "REA_ALL_TARGET_WAGER_CC LIGI 100% do 300 PLN ND SMS_280825" at bounding box center [1146, 463] width 8 height 8
checkbox input "true"
type input "Selected 87 of 34514"
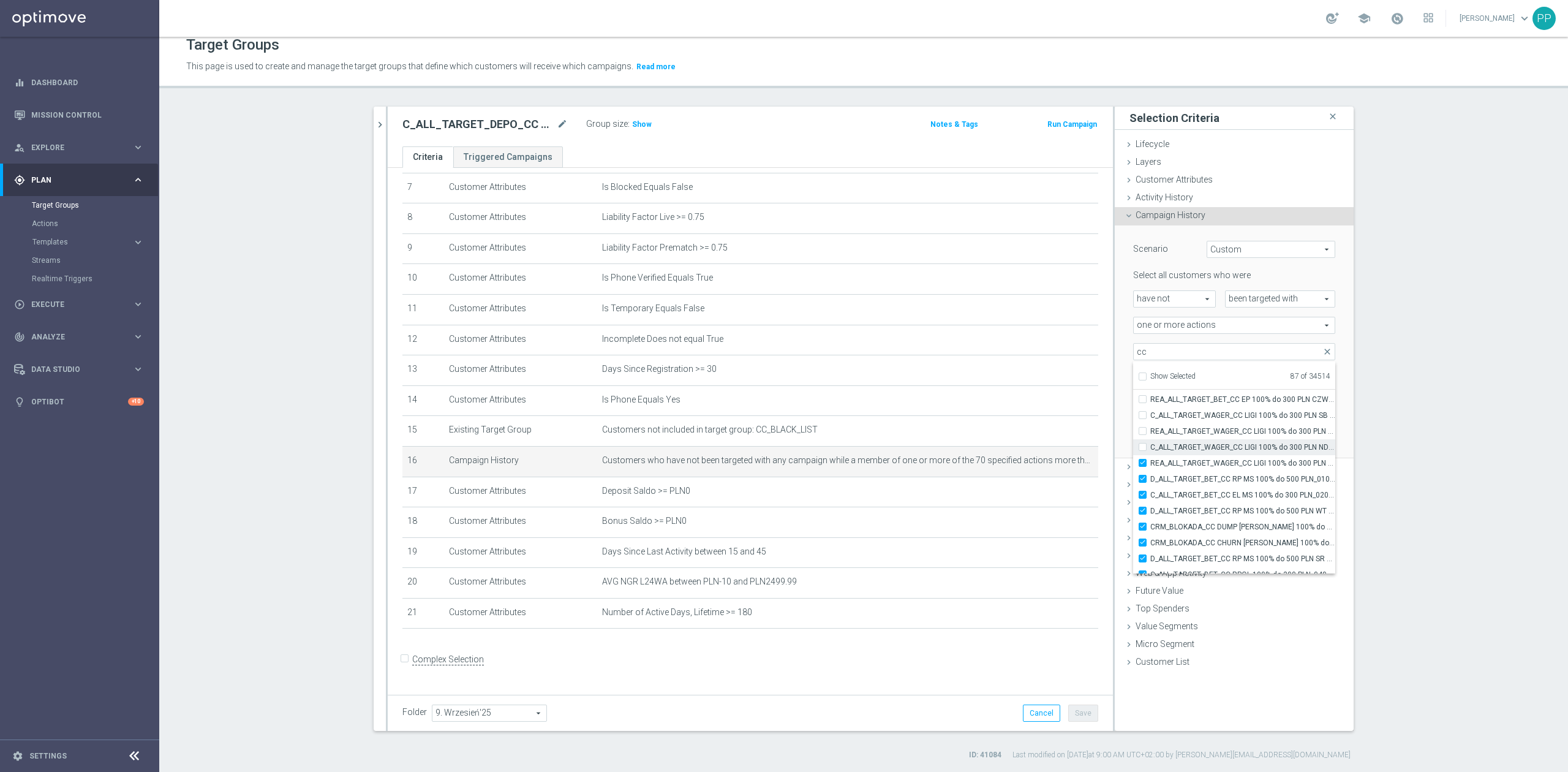
click at [1190, 452] on label "C_ALL_TARGET_WAGER_CC LIGI 100% do 300 PLN ND SMS_280825" at bounding box center [1242, 446] width 185 height 16
click at [1150, 451] on input "C_ALL_TARGET_WAGER_CC LIGI 100% do 300 PLN ND SMS_280825" at bounding box center [1146, 447] width 8 height 8
checkbox input "true"
type input "Selected 88 of 34514"
click at [1186, 434] on span "REA_ALL_TARGET_WAGER_CC LIGI 100% do 300 PLN SB PUSH_280825" at bounding box center [1242, 431] width 185 height 10
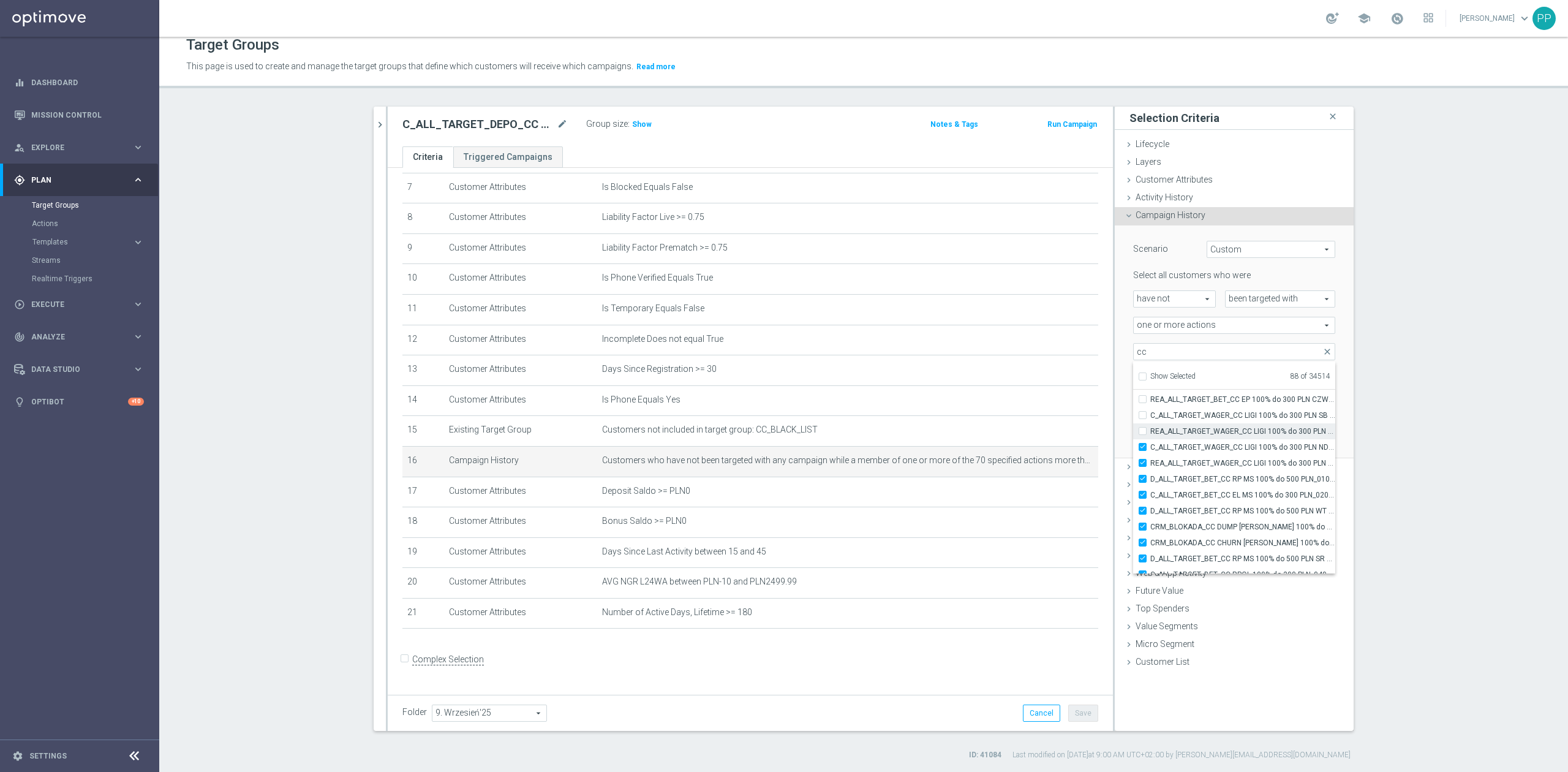
click at [1150, 434] on input "REA_ALL_TARGET_WAGER_CC LIGI 100% do 300 PLN SB PUSH_280825" at bounding box center [1146, 431] width 8 height 8
checkbox input "true"
type input "Selected 89 of 34514"
click at [1183, 418] on span "C_ALL_TARGET_WAGER_CC LIGI 100% do 300 PLN SB PUSH_280825" at bounding box center [1242, 415] width 185 height 10
click at [1150, 418] on input "C_ALL_TARGET_WAGER_CC LIGI 100% do 300 PLN SB PUSH_280825" at bounding box center [1146, 415] width 8 height 8
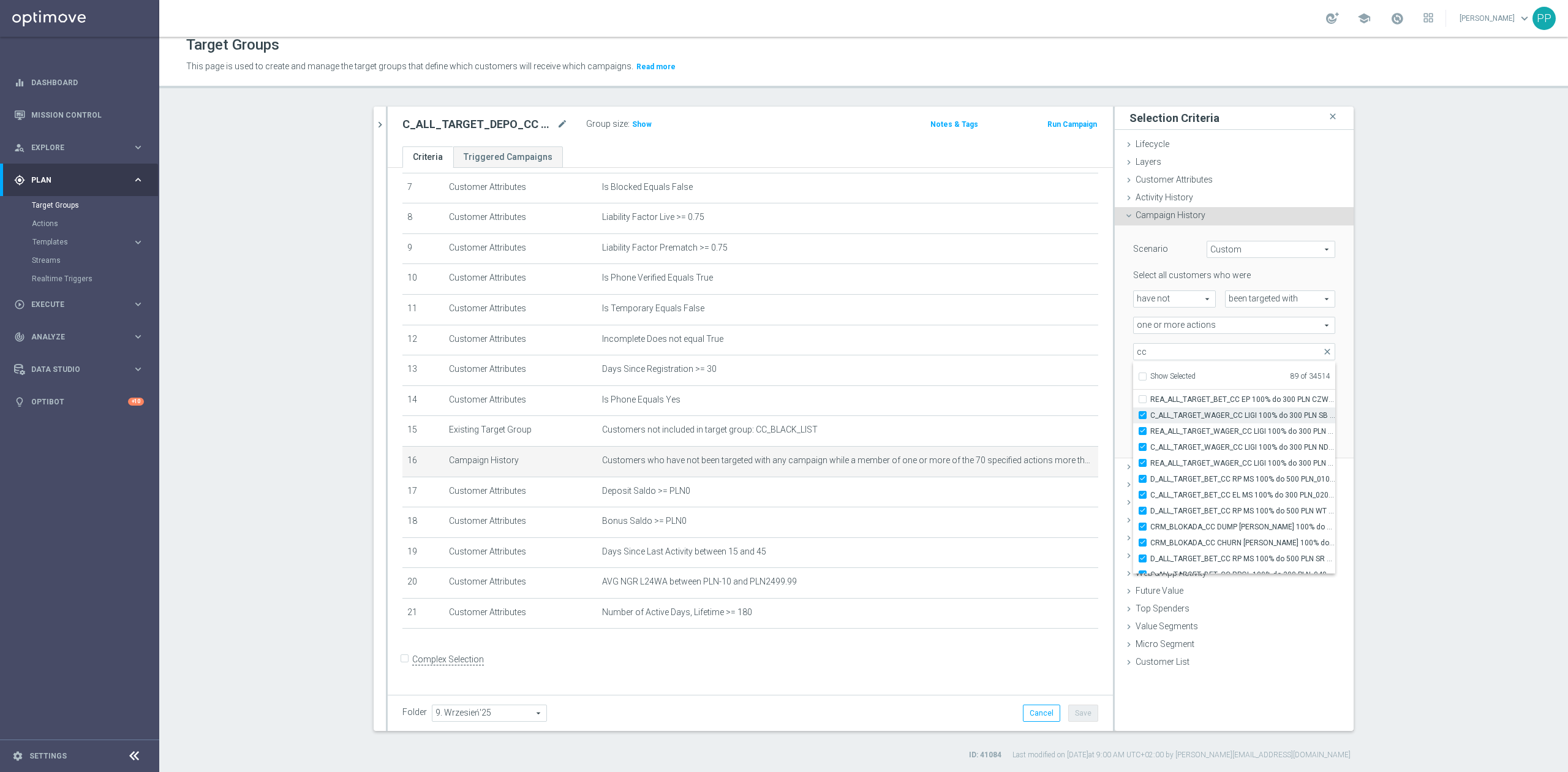
checkbox input "true"
type input "Selected 90 of 34514"
click at [1180, 402] on span "REA_ALL_TARGET_BET_CC EP 100% do 300 PLN CZW SMS_250825" at bounding box center [1242, 400] width 185 height 10
click at [1150, 402] on input "REA_ALL_TARGET_BET_CC EP 100% do 300 PLN CZW SMS_250825" at bounding box center [1146, 399] width 8 height 8
checkbox input "true"
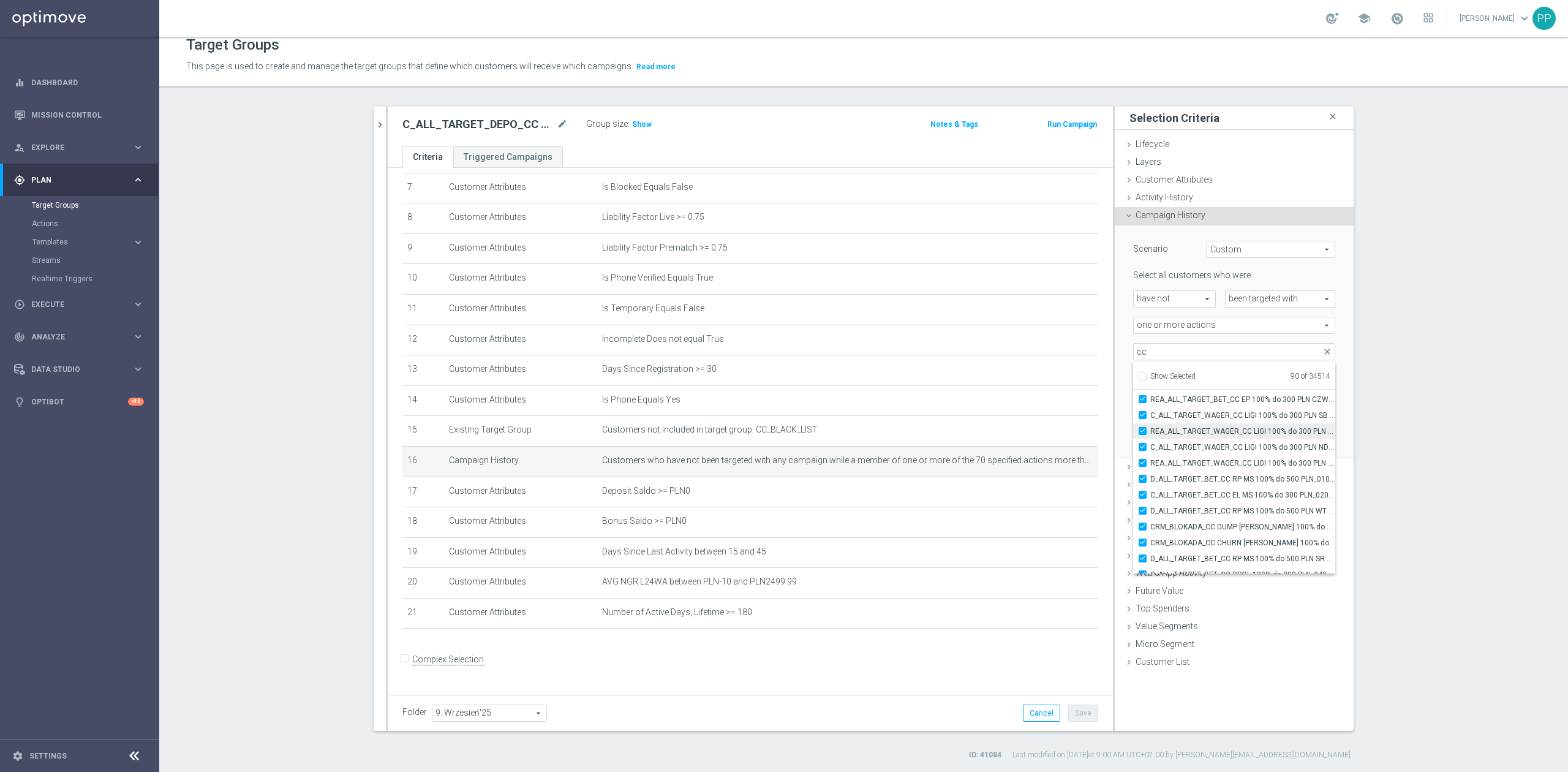
type input "Selected 91 of 34514"
click at [1192, 465] on span "C_ALL_TARGET_BET_CC EP 100% do 300 PLN CZW SMS_250825" at bounding box center [1242, 465] width 185 height 10
click at [1150, 465] on input "C_ALL_TARGET_BET_CC EP 100% do 300 PLN CZW SMS_250825" at bounding box center [1146, 465] width 8 height 8
checkbox input "true"
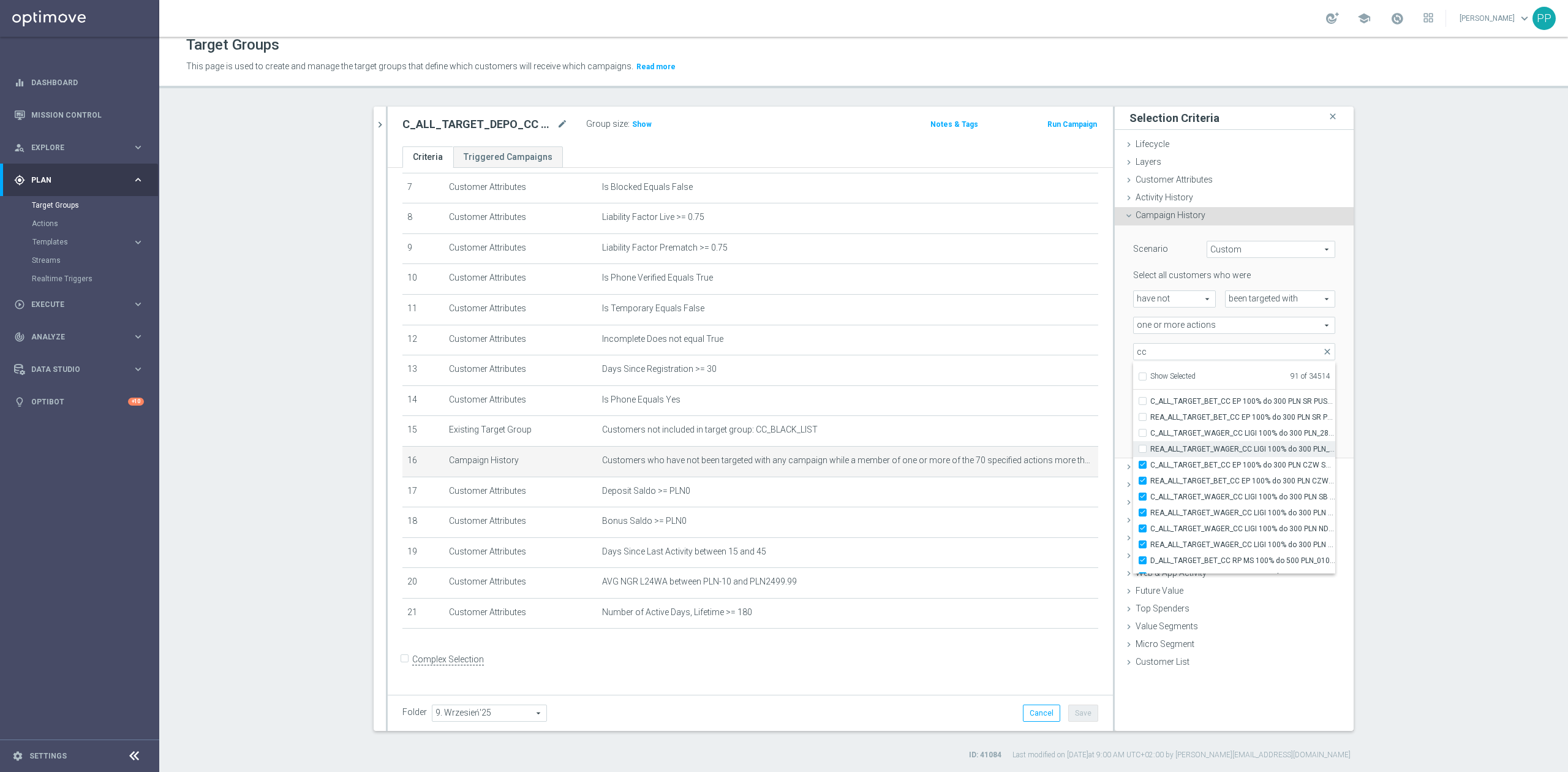
type input "Selected 92 of 34514"
click at [1190, 451] on span "REA_ALL_TARGET_WAGER_CC LIGI 100% do 300 PLN_280825" at bounding box center [1242, 449] width 185 height 10
click at [1150, 451] on input "REA_ALL_TARGET_WAGER_CC LIGI 100% do 300 PLN_280825" at bounding box center [1146, 449] width 8 height 8
checkbox input "true"
type input "Selected 93 of 34514"
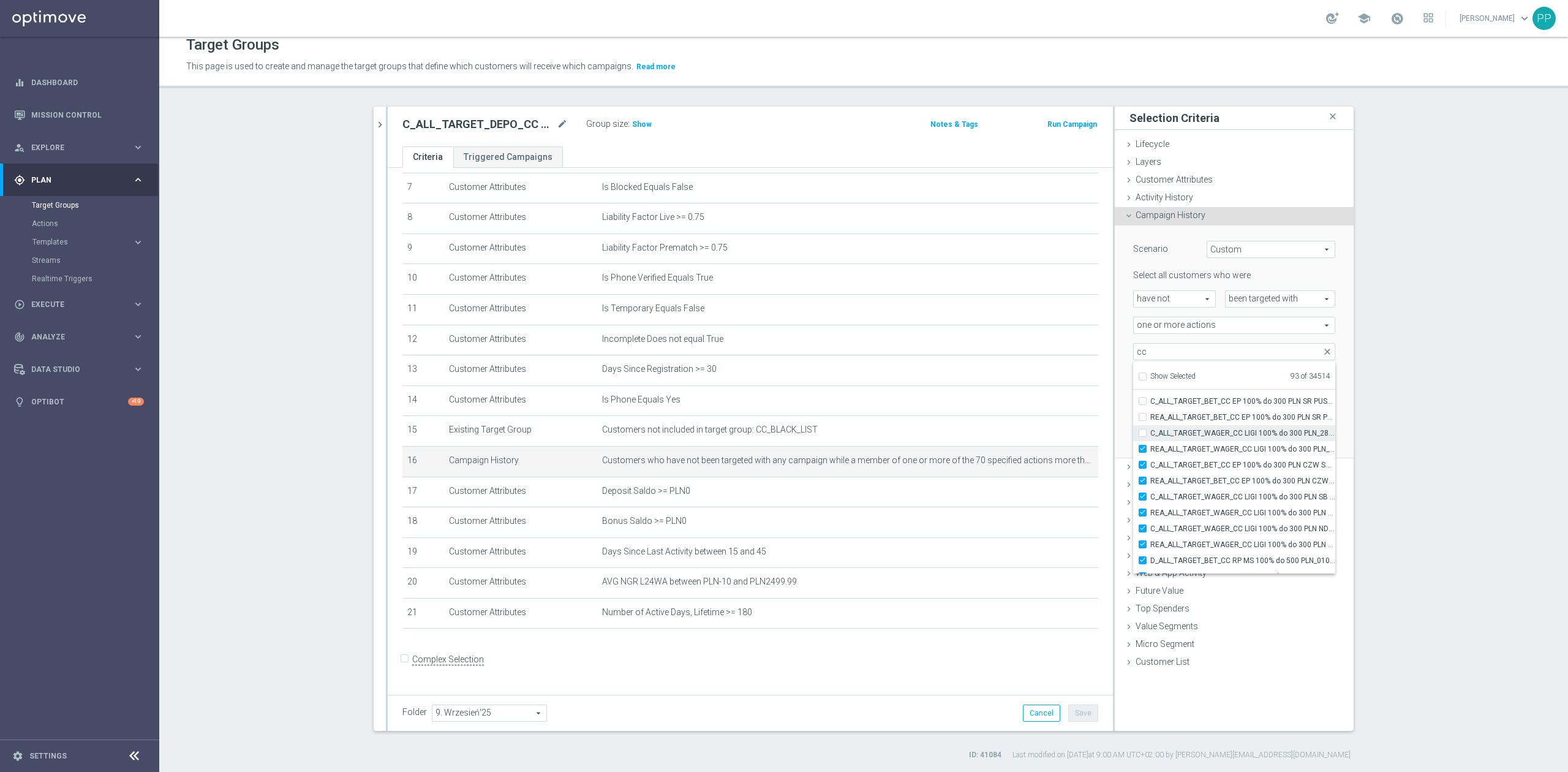
click at [1189, 435] on span "C_ALL_TARGET_WAGER_CC LIGI 100% do 300 PLN_280825" at bounding box center [1242, 433] width 185 height 10
click at [1150, 435] on input "C_ALL_TARGET_WAGER_CC LIGI 100% do 300 PLN_280825" at bounding box center [1146, 432] width 8 height 8
checkbox input "true"
type input "Selected 94 of 34514"
drag, startPoint x: 1186, startPoint y: 418, endPoint x: 1184, endPoint y: 407, distance: 11.2
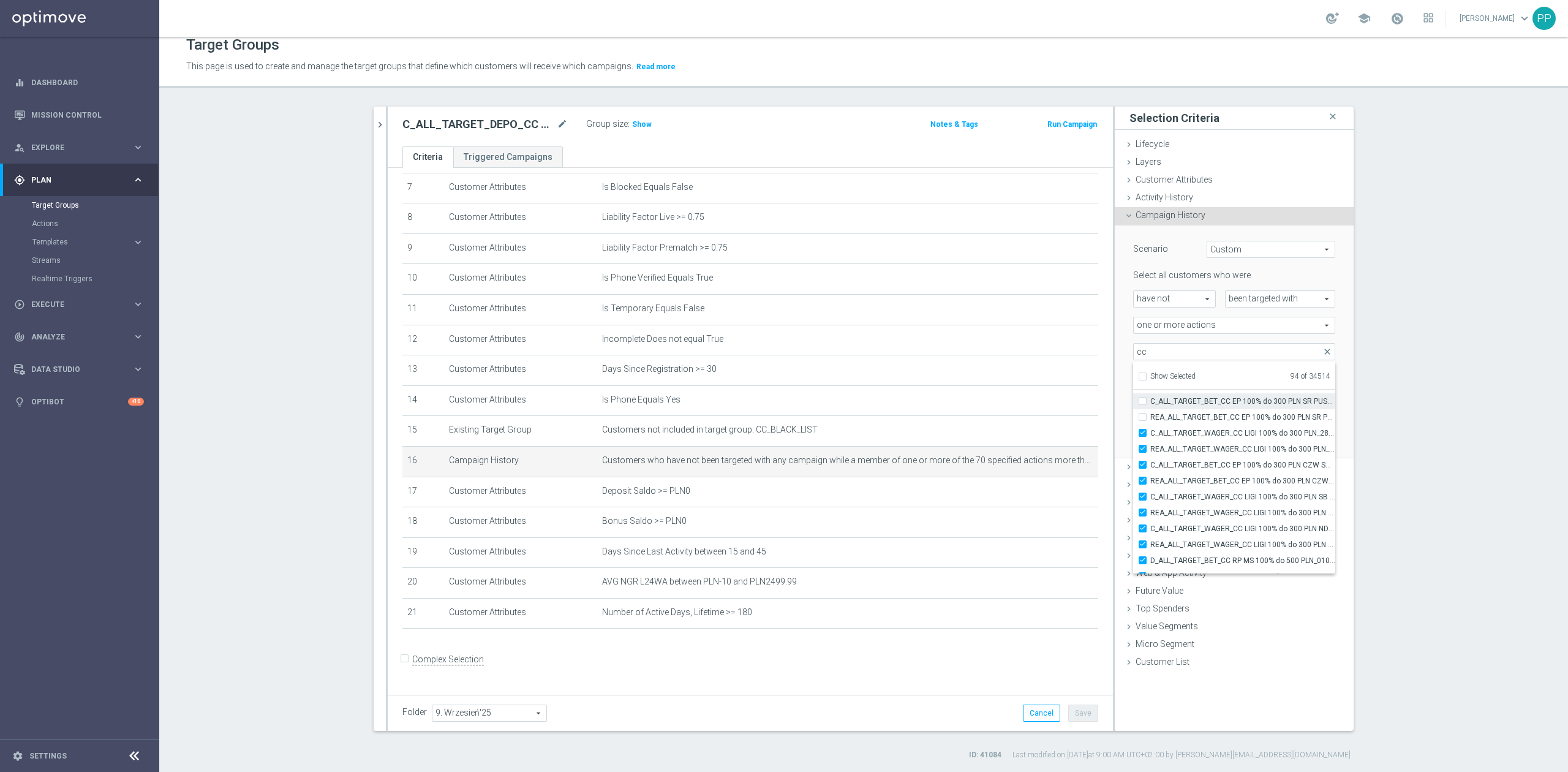
click at [1185, 418] on span "REA_ALL_TARGET_BET_CC EP 100% do 300 PLN SR PUSH_250825" at bounding box center [1242, 417] width 185 height 10
click at [1150, 418] on input "REA_ALL_TARGET_BET_CC EP 100% do 300 PLN SR PUSH_250825" at bounding box center [1146, 417] width 8 height 8
checkbox input "true"
type input "Selected 95 of 34514"
click at [1184, 403] on span "C_ALL_TARGET_BET_CC EP 100% do 300 PLN SR PUSH_250825" at bounding box center [1242, 401] width 185 height 10
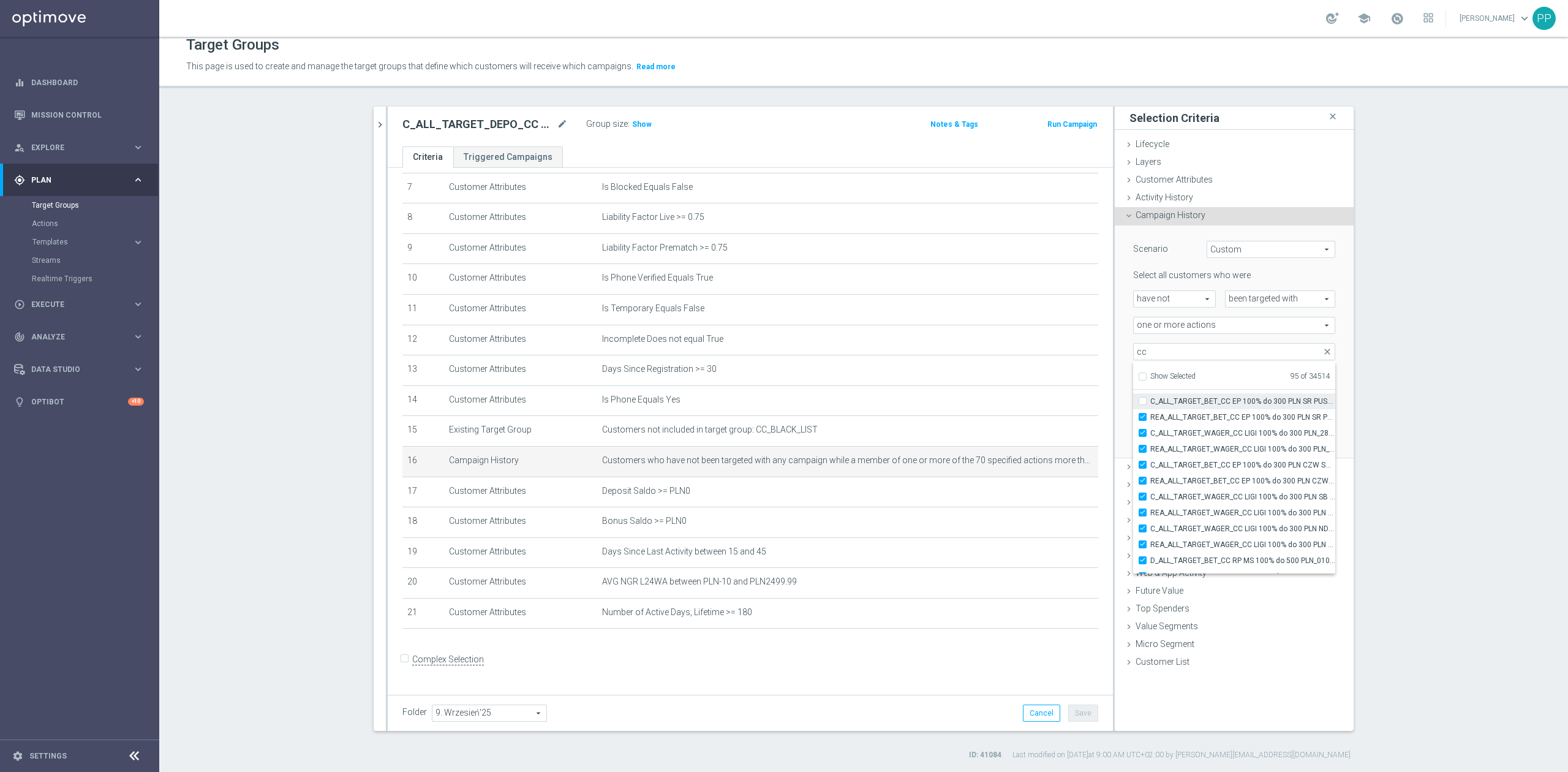
click at [1150, 403] on input "C_ALL_TARGET_BET_CC EP 100% do 300 PLN SR PUSH_250825" at bounding box center [1146, 401] width 8 height 8
checkbox input "true"
type input "Selected 96 of 34514"
click at [1195, 465] on span "C_ALL_TARGET_BET_CC EP 100% do 300 PLN WT PUSH_250825" at bounding box center [1242, 467] width 185 height 10
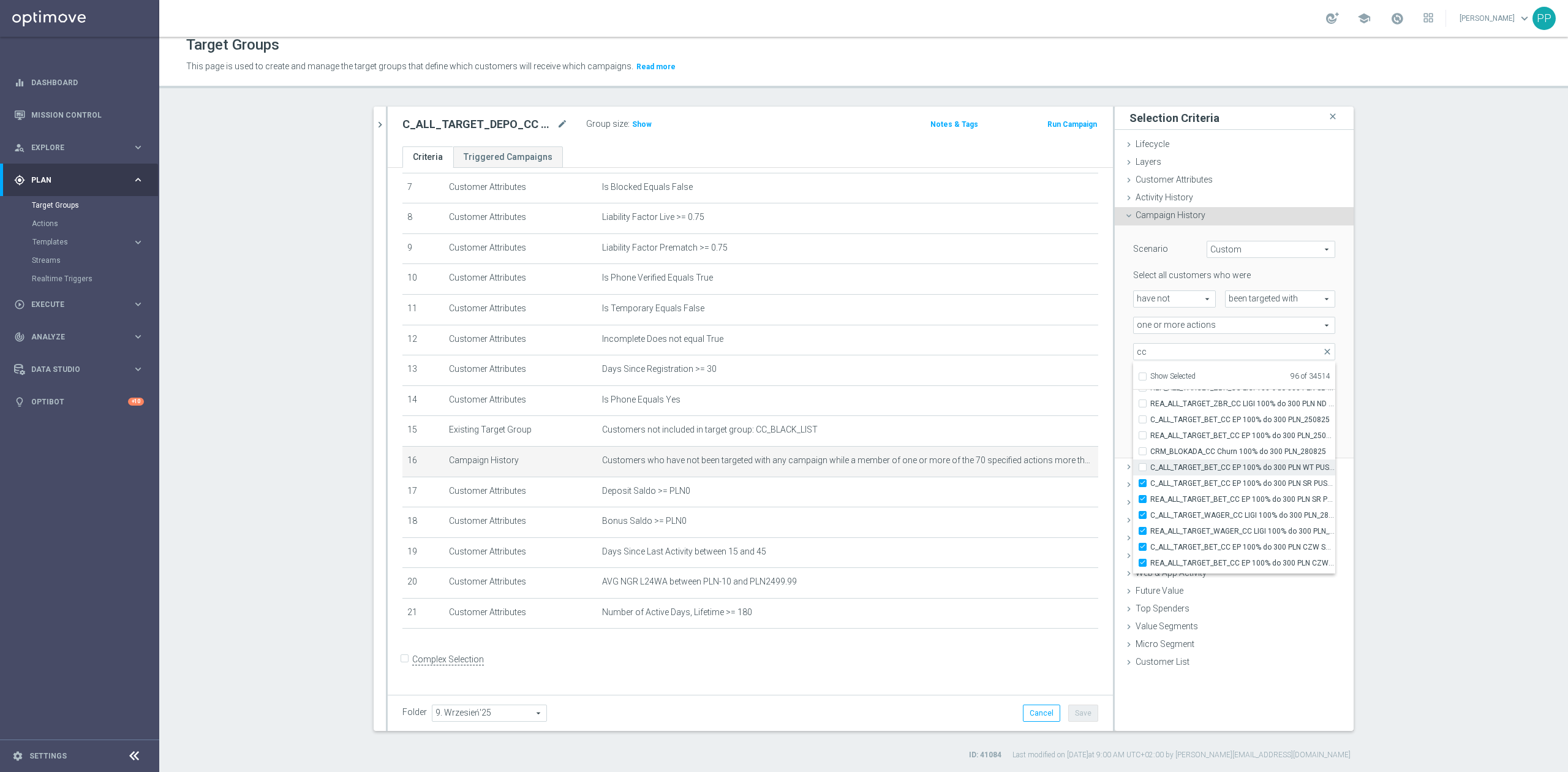
click at [1150, 465] on input "C_ALL_TARGET_BET_CC EP 100% do 300 PLN WT PUSH_250825" at bounding box center [1146, 467] width 8 height 8
checkbox input "true"
type input "Selected 97 of 34514"
click at [1195, 451] on span "CRM_BLOKADA_CC Churn 100% do 300 PLN_280825" at bounding box center [1242, 451] width 185 height 10
click at [1150, 451] on input "CRM_BLOKADA_CC Churn 100% do 300 PLN_280825" at bounding box center [1146, 451] width 8 height 8
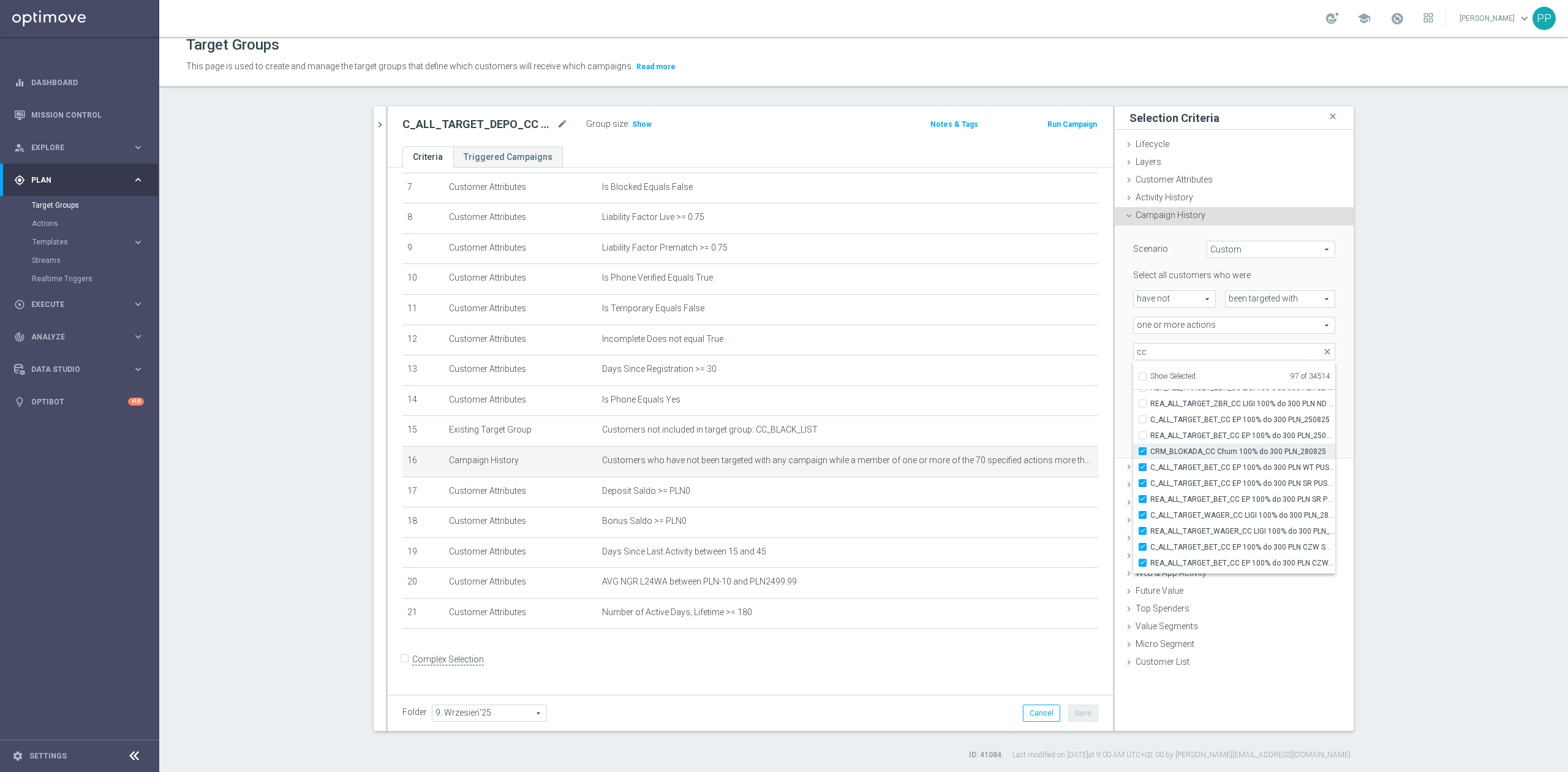
checkbox input "true"
type input "Selected 98 of 34514"
click at [1195, 437] on span "REA_ALL_TARGET_BET_CC EP 100% do 300 PLN_250825" at bounding box center [1242, 436] width 185 height 10
click at [1150, 437] on input "REA_ALL_TARGET_BET_CC EP 100% do 300 PLN_250825" at bounding box center [1146, 435] width 8 height 8
checkbox input "true"
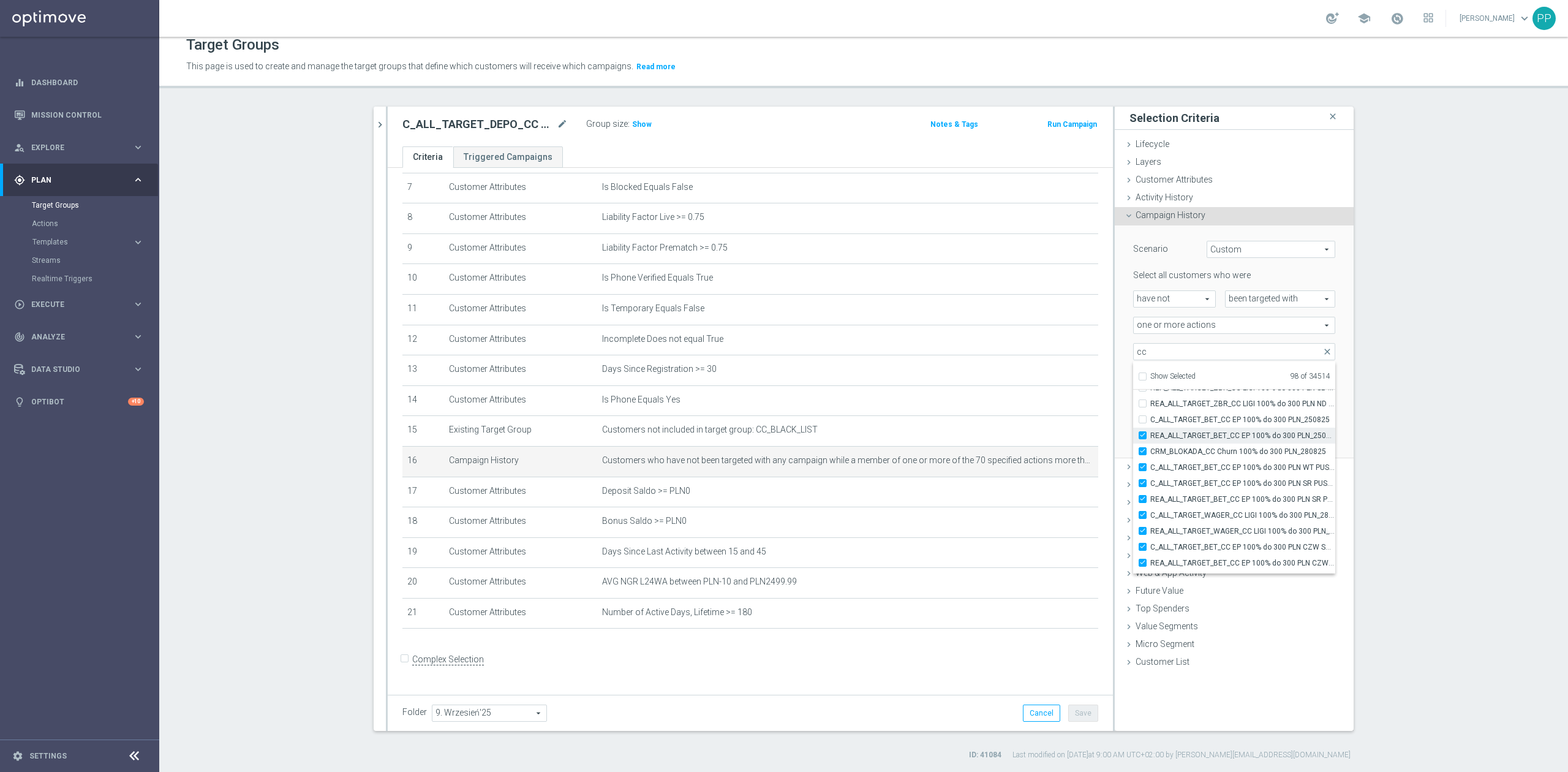
type input "Selected 99 of 34514"
click at [1191, 426] on label "C_ALL_TARGET_BET_CC EP 100% do 300 PLN_250825" at bounding box center [1242, 419] width 185 height 16
click at [1150, 423] on input "C_ALL_TARGET_BET_CC EP 100% do 300 PLN_250825" at bounding box center [1146, 419] width 8 height 8
checkbox input "true"
type input "Selected 100 of 34514"
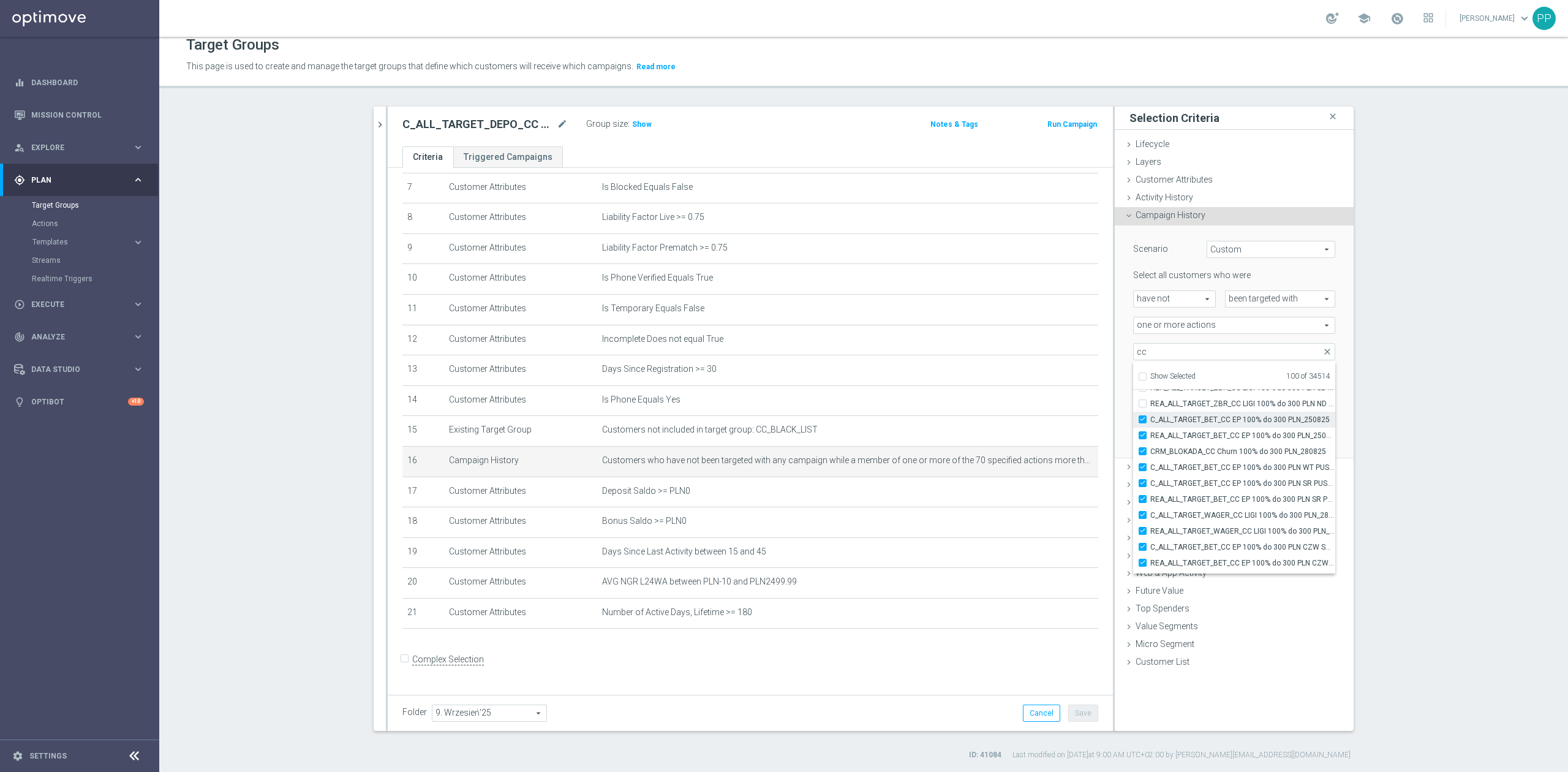
click at [1187, 412] on label "C_ALL_TARGET_BET_CC EP 100% do 300 PLN_250825" at bounding box center [1242, 419] width 185 height 16
click at [1150, 415] on input "C_ALL_TARGET_BET_CC EP 100% do 300 PLN_250825" at bounding box center [1146, 419] width 8 height 8
checkbox input "false"
type input "Selected 99 of 34514"
drag, startPoint x: 1187, startPoint y: 407, endPoint x: 1192, endPoint y: 423, distance: 16.8
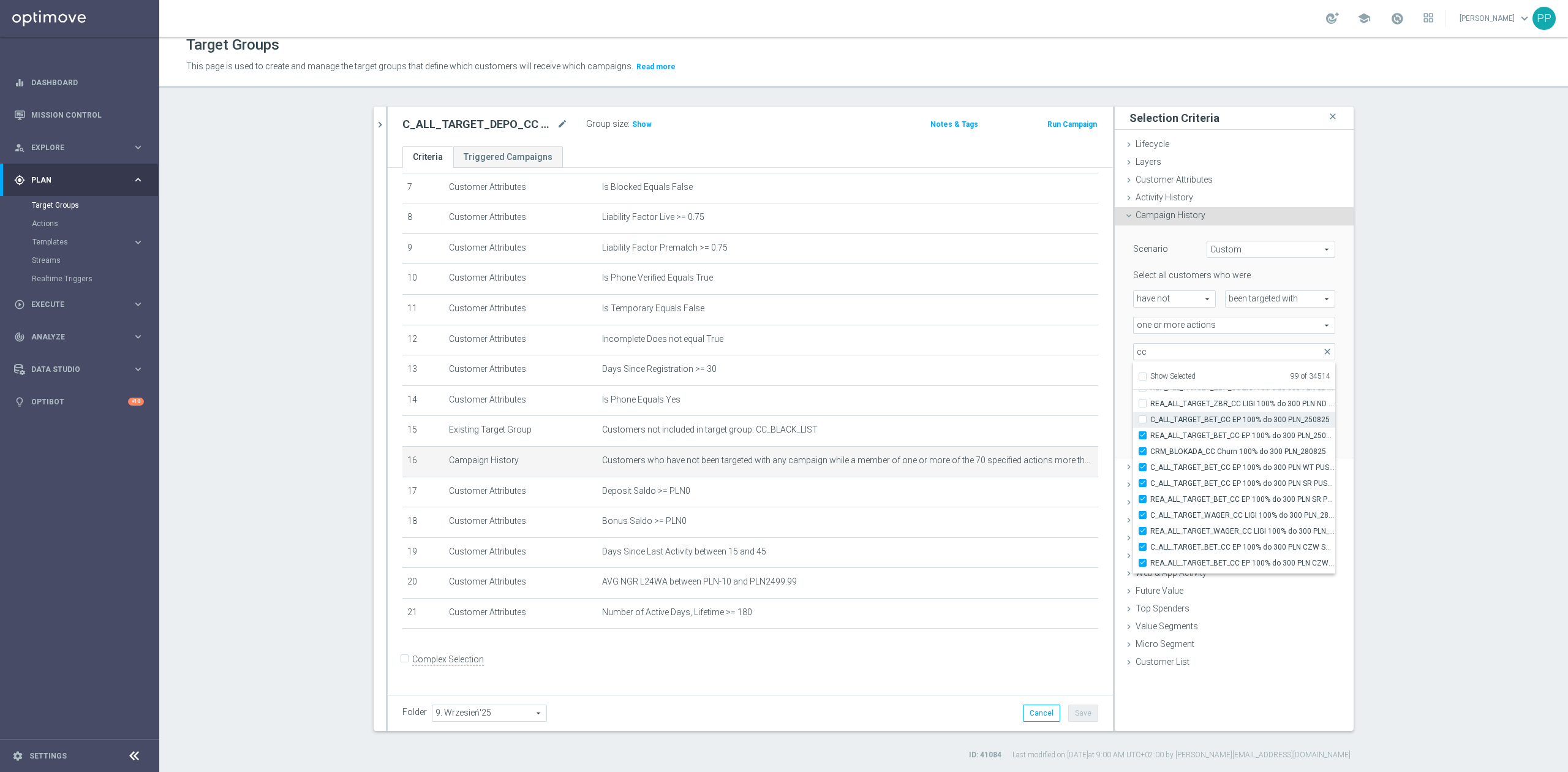
click at [1192, 423] on span "C_ALL_TARGET_BET_CC EP 100% do 300 PLN_250825" at bounding box center [1242, 419] width 185 height 10
click at [1150, 423] on input "C_ALL_TARGET_BET_CC EP 100% do 300 PLN_250825" at bounding box center [1146, 419] width 8 height 8
checkbox input "true"
type input "Selected 100 of 34514"
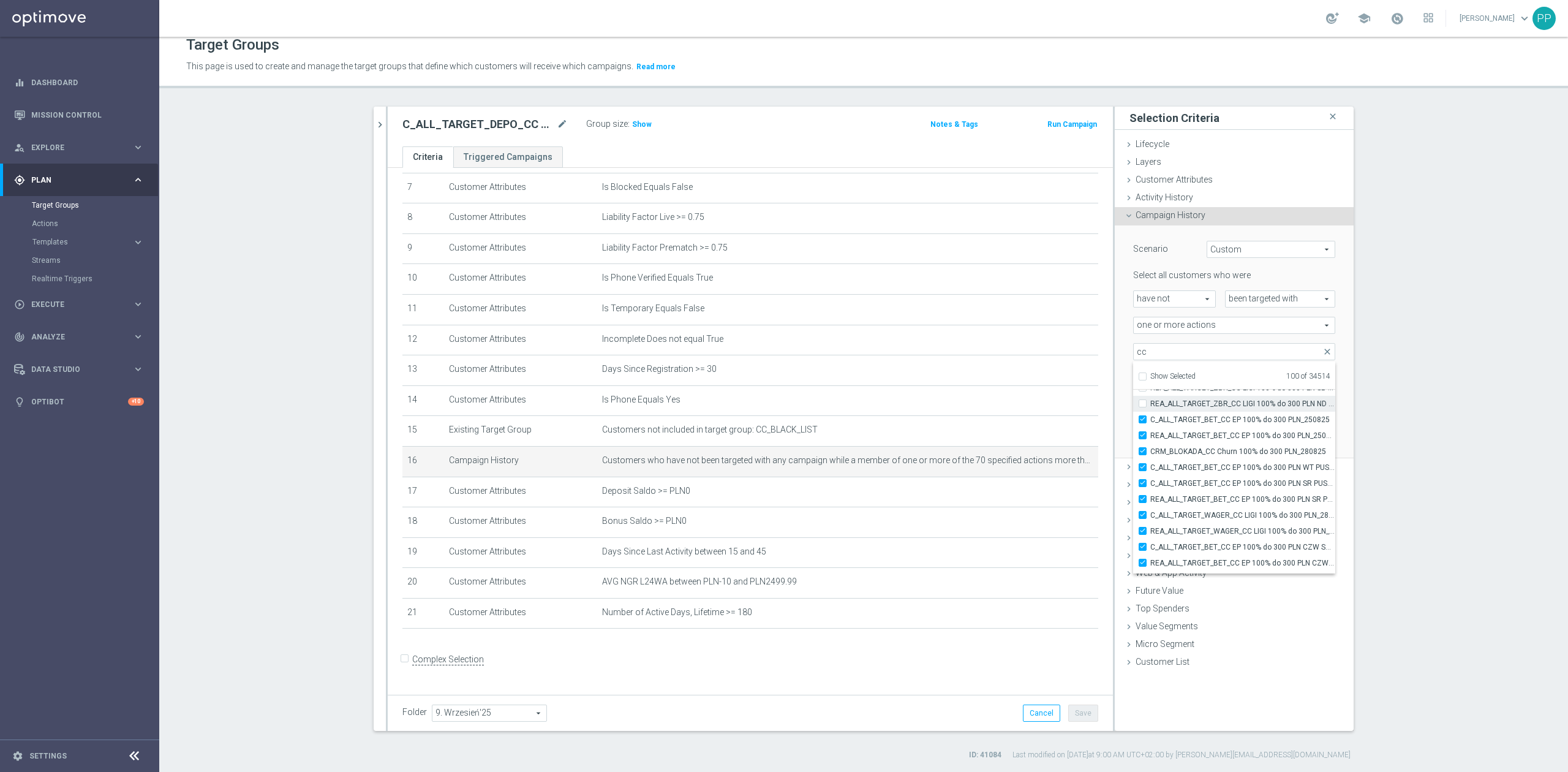
click at [1183, 405] on span "REA_ALL_TARGET_ZBR_CC LIGI 100% do 300 PLN ND SMS_210825" at bounding box center [1242, 404] width 185 height 10
click at [1150, 405] on input "REA_ALL_TARGET_ZBR_CC LIGI 100% do 300 PLN ND SMS_210825" at bounding box center [1146, 404] width 8 height 8
checkbox input "true"
type input "Selected 101 of 34514"
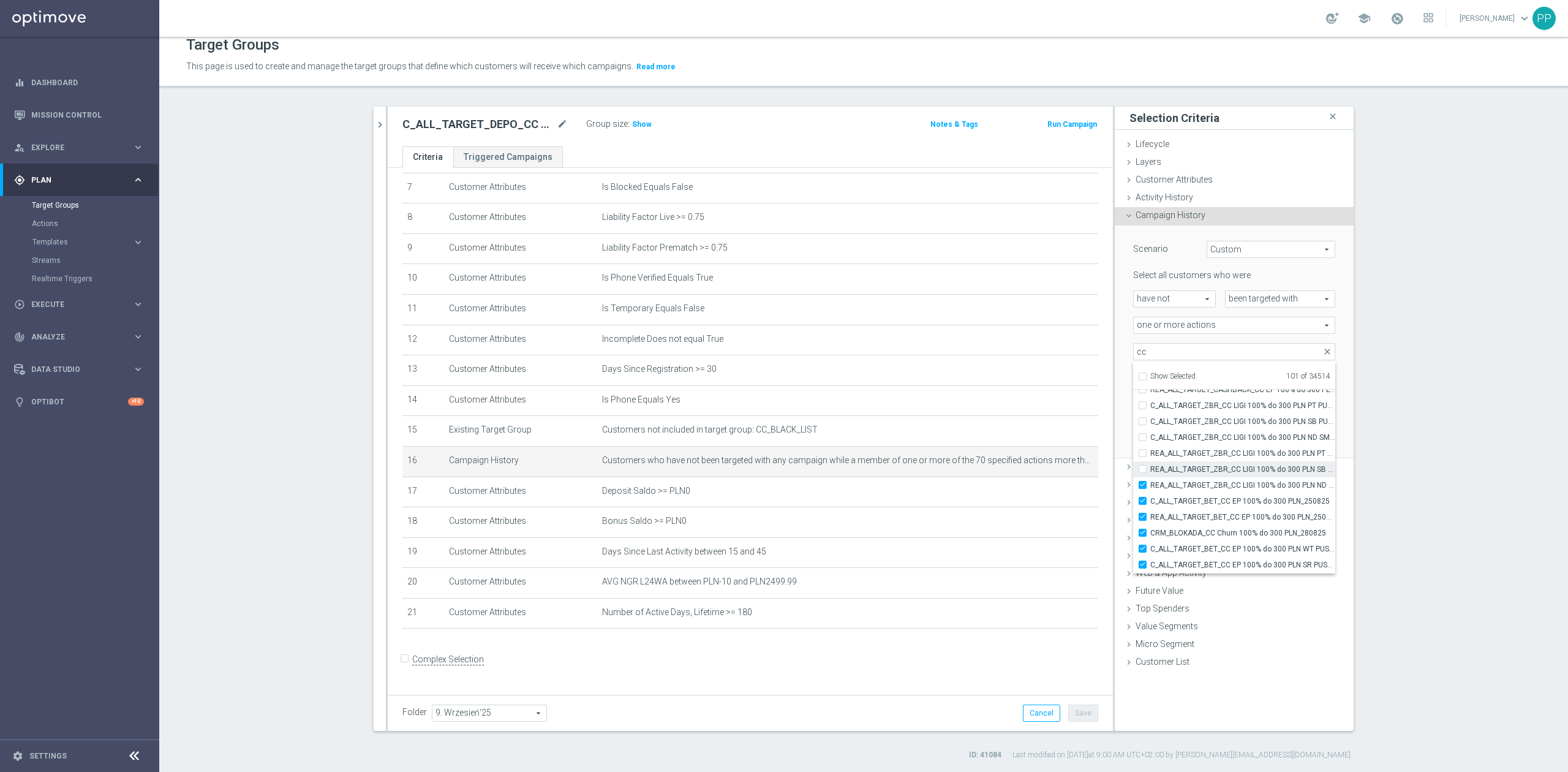
click at [1201, 470] on span "REA_ALL_TARGET_ZBR_CC LIGI 100% do 300 PLN SB PUSH_210825" at bounding box center [1242, 469] width 185 height 10
click at [1150, 470] on input "REA_ALL_TARGET_ZBR_CC LIGI 100% do 300 PLN SB PUSH_210825" at bounding box center [1146, 469] width 8 height 8
checkbox input "true"
type input "Selected 102 of 34514"
click at [1197, 459] on label "REA_ALL_TARGET_ZBR_CC LIGI 100% do 300 PLN PT PUSH_210825" at bounding box center [1242, 453] width 185 height 16
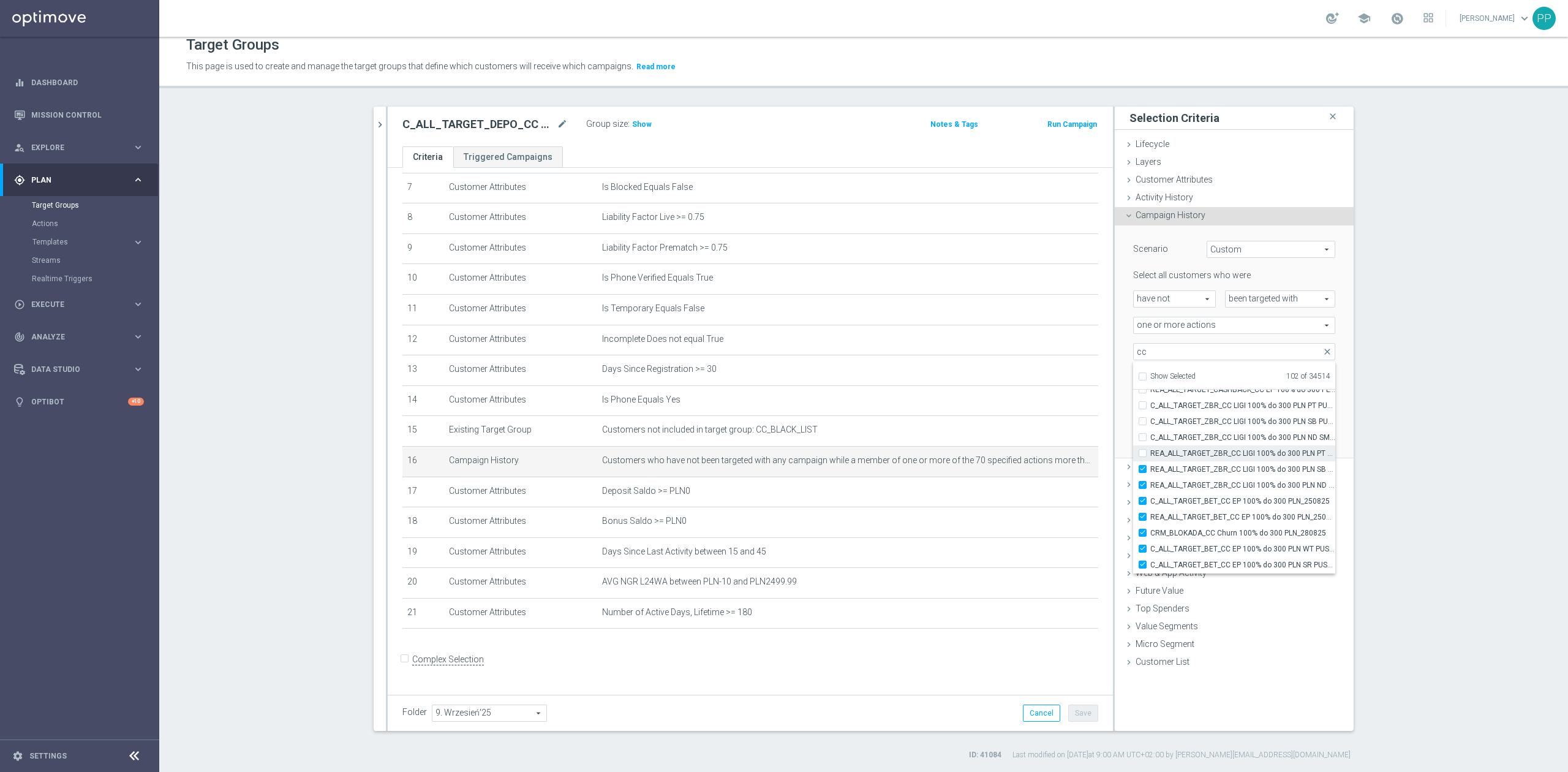
click at [1150, 457] on input "REA_ALL_TARGET_ZBR_CC LIGI 100% do 300 PLN PT PUSH_210825" at bounding box center [1146, 453] width 8 height 8
checkbox input "true"
type input "Selected 103 of 34514"
click at [1197, 444] on label "C_ALL_TARGET_ZBR_CC LIGI 100% do 300 PLN ND SMS_210825" at bounding box center [1242, 437] width 185 height 16
click at [1150, 441] on input "C_ALL_TARGET_ZBR_CC LIGI 100% do 300 PLN ND SMS_210825" at bounding box center [1146, 437] width 8 height 8
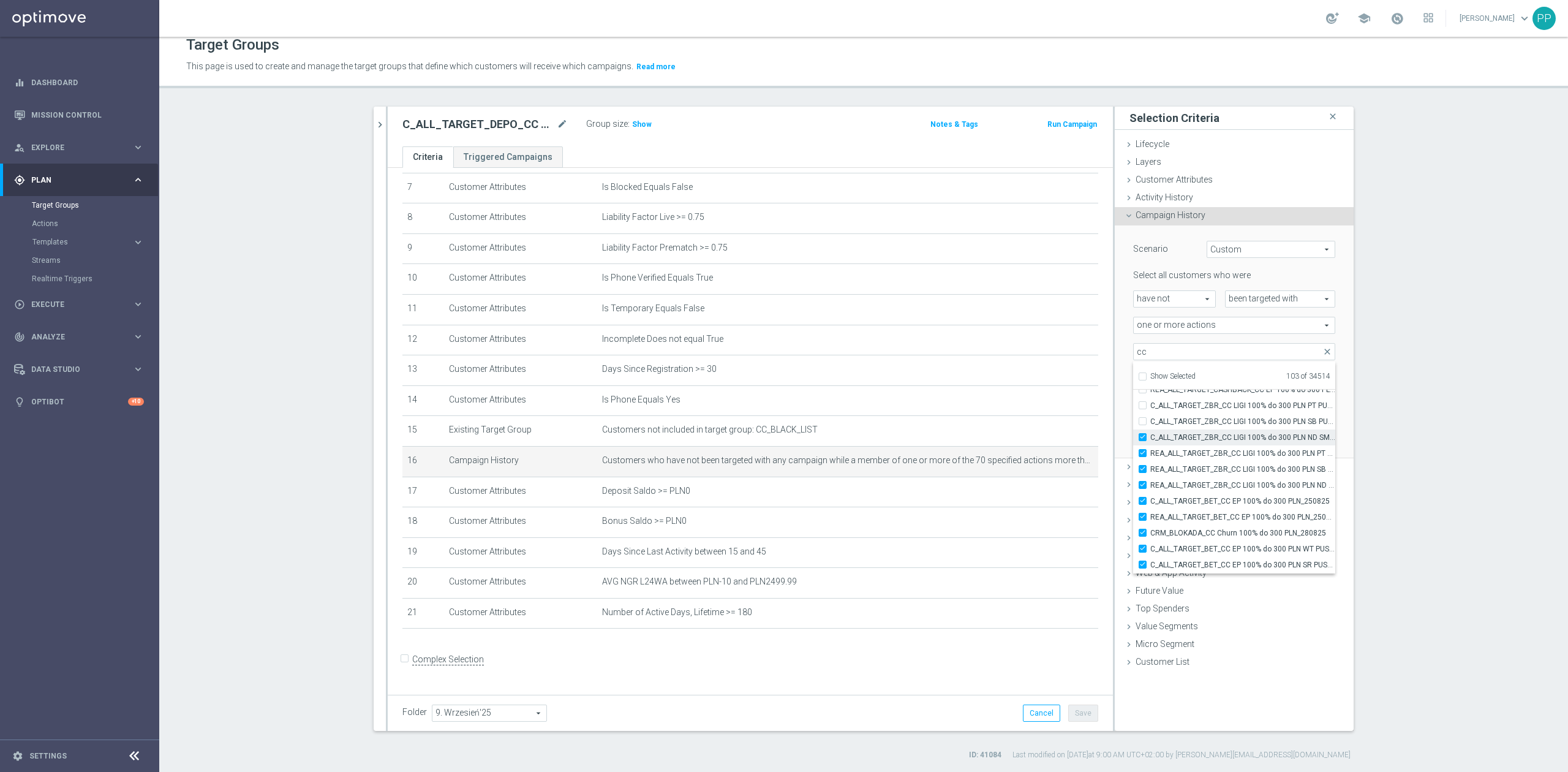
checkbox input "true"
type input "Selected 104 of 34514"
click at [1191, 427] on label "C_ALL_TARGET_ZBR_CC LIGI 100% do 300 PLN SB PUSH_210825" at bounding box center [1242, 421] width 185 height 16
click at [1150, 425] on input "C_ALL_TARGET_ZBR_CC LIGI 100% do 300 PLN SB PUSH_210825" at bounding box center [1146, 421] width 8 height 8
checkbox input "true"
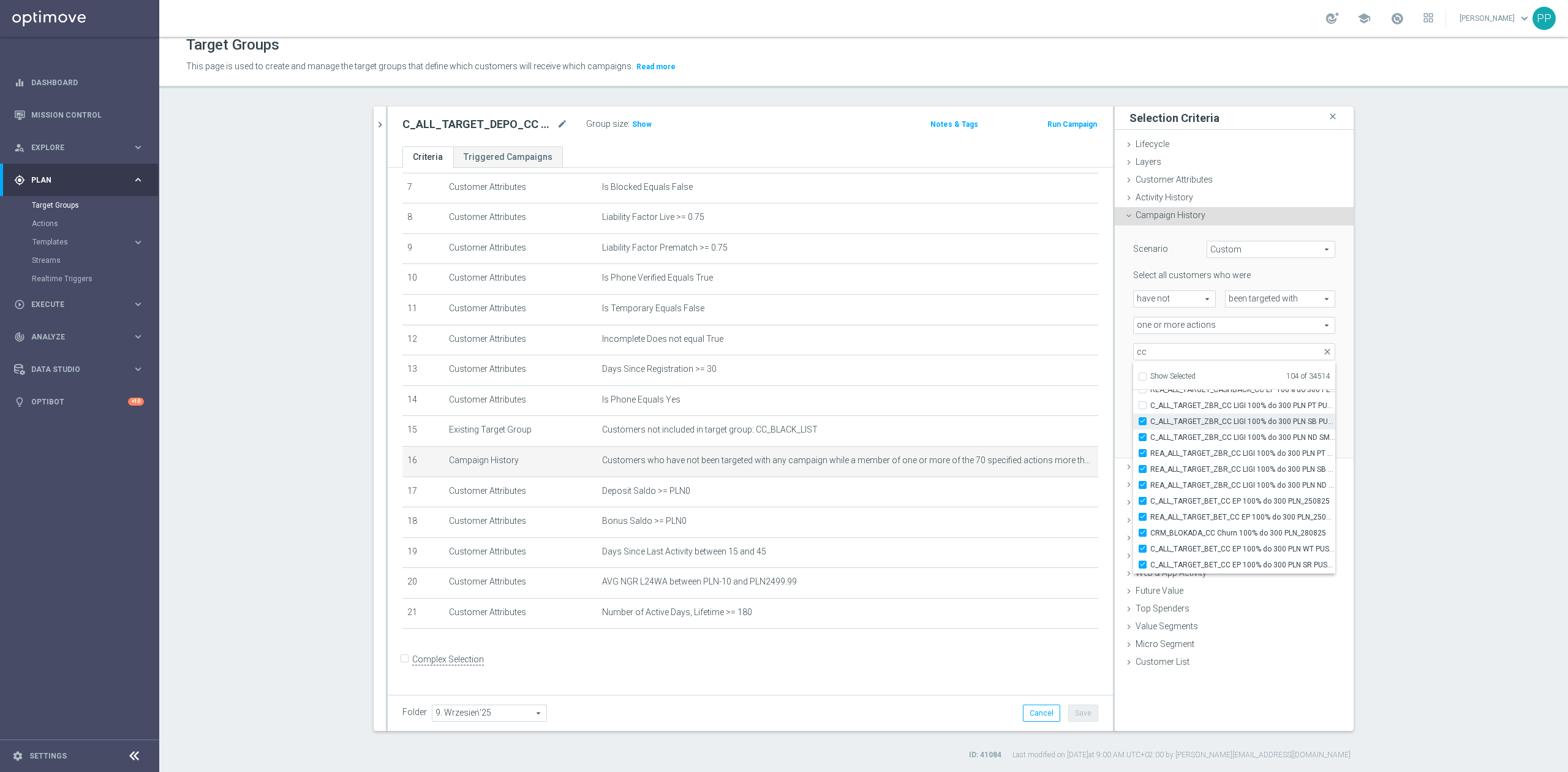
type input "Selected 105 of 34514"
click at [1191, 408] on span "C_ALL_TARGET_ZBR_CC LIGI 100% do 300 PLN PT PUSH_210825" at bounding box center [1242, 405] width 185 height 10
click at [1150, 408] on input "C_ALL_TARGET_ZBR_CC LIGI 100% do 300 PLN PT PUSH_210825" at bounding box center [1146, 405] width 8 height 8
checkbox input "true"
type input "Selected 106 of 34514"
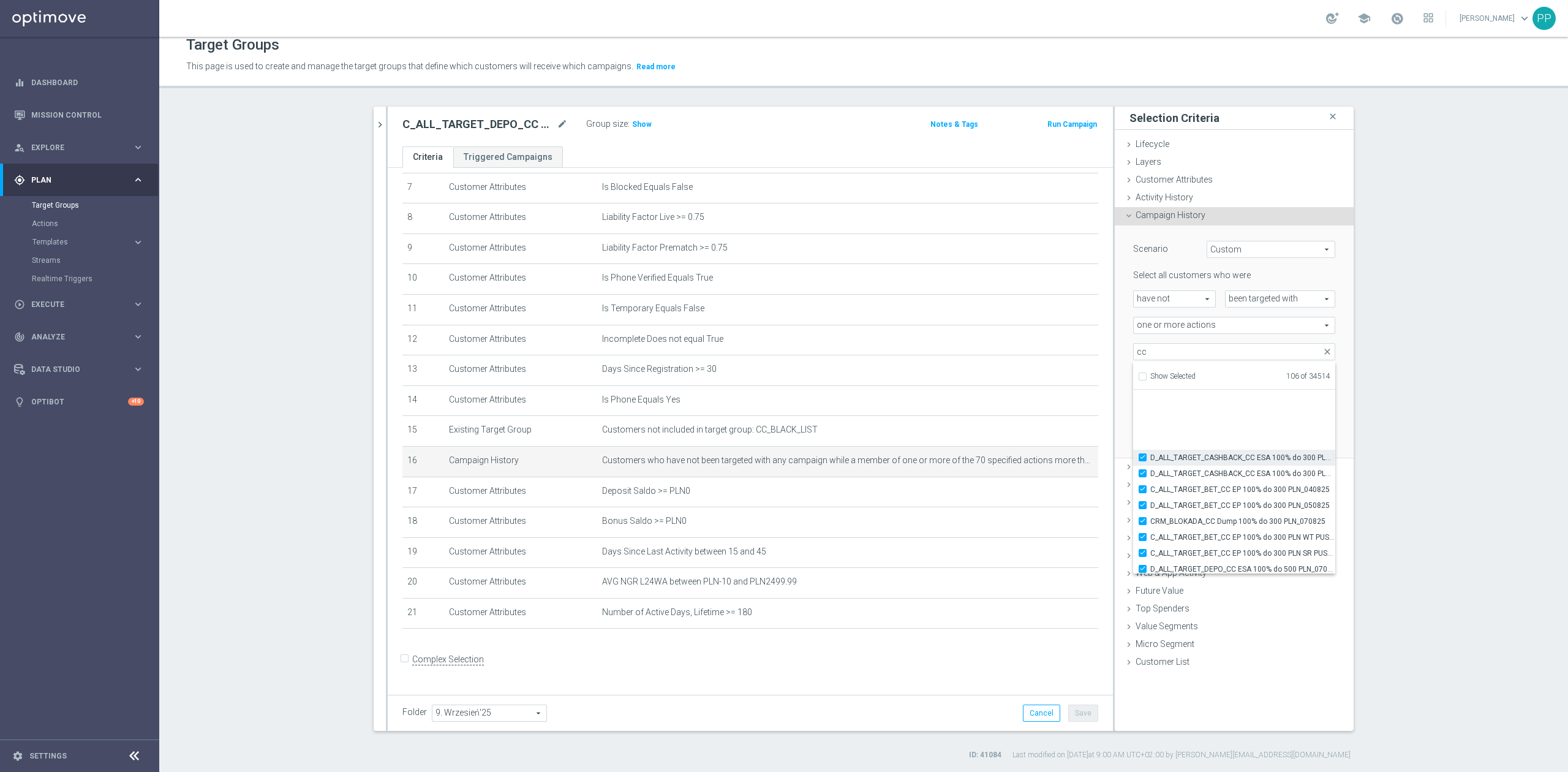
scroll to position [37555, 0]
click at [1199, 463] on span "C_ALL_TARGET_DEPO_CC EP 100% do 300 PLN_110825" at bounding box center [1242, 467] width 185 height 10
click at [1150, 463] on input "C_ALL_TARGET_DEPO_CC EP 100% do 300 PLN_110825" at bounding box center [1146, 467] width 8 height 8
checkbox input "true"
type input "Selected 107 of 34514"
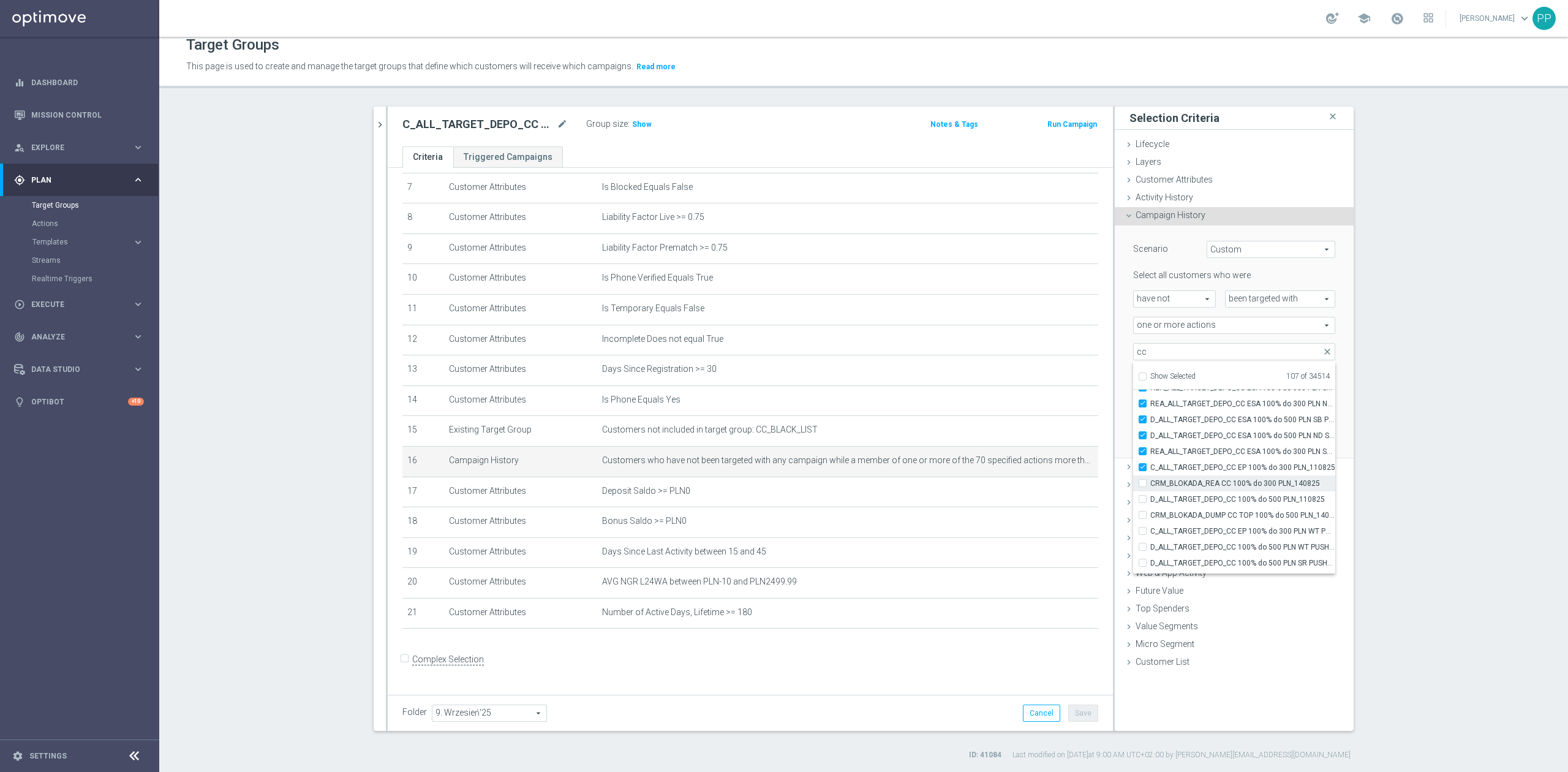
drag, startPoint x: 1199, startPoint y: 480, endPoint x: 1199, endPoint y: 488, distance: 8.0
click at [1199, 481] on span "CRM_BLOKADA_REA CC 100% do 300 PLN_140825" at bounding box center [1242, 483] width 185 height 10
click at [1150, 481] on input "CRM_BLOKADA_REA CC 100% do 300 PLN_140825" at bounding box center [1146, 483] width 8 height 8
checkbox input "true"
type input "Selected 108 of 34514"
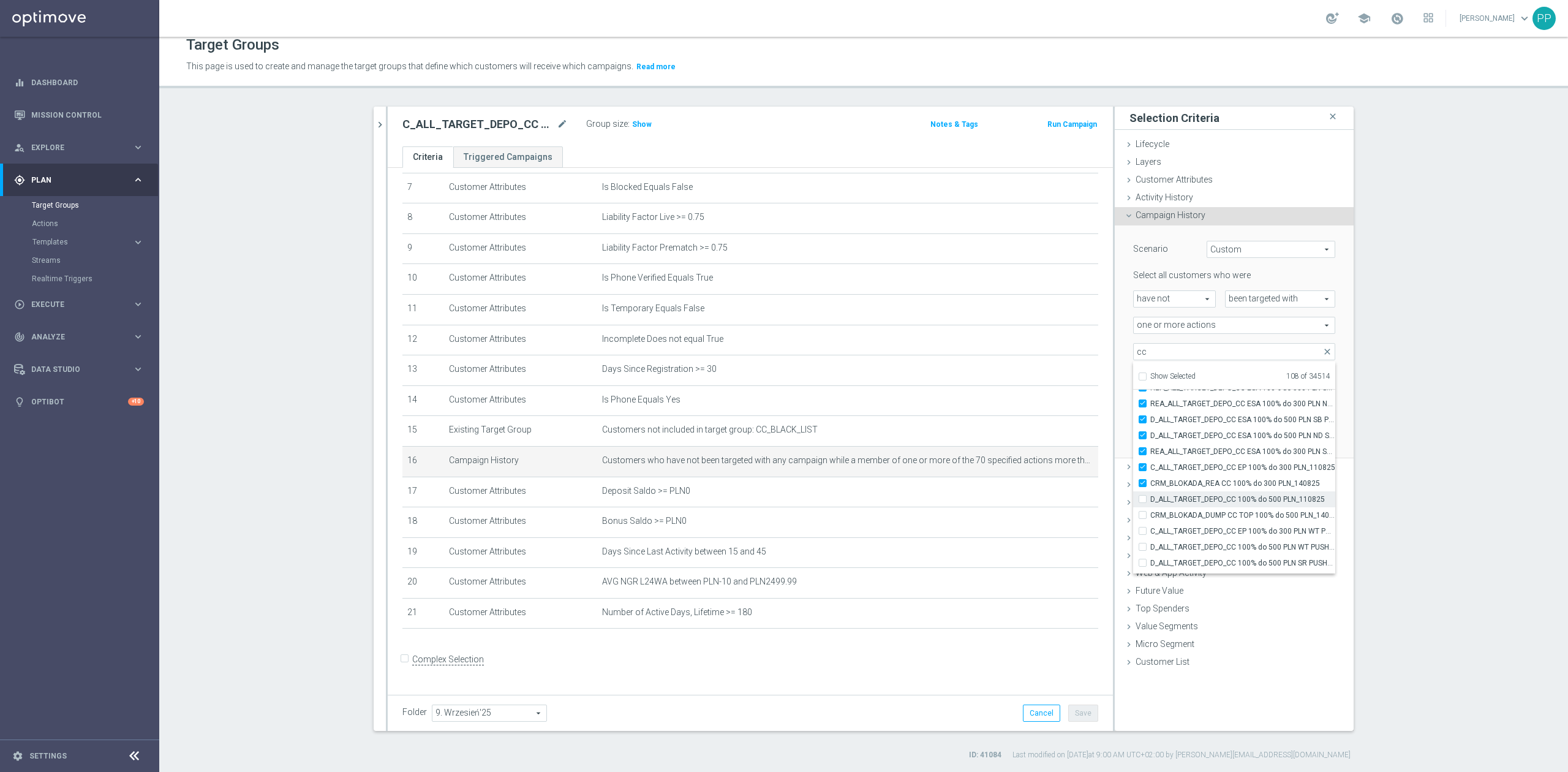
click at [1199, 493] on label "D_ALL_TARGET_DEPO_CC 100% do 500 PLN_110825" at bounding box center [1242, 498] width 185 height 16
click at [1150, 495] on input "D_ALL_TARGET_DEPO_CC 100% do 500 PLN_110825" at bounding box center [1146, 499] width 8 height 8
checkbox input "true"
type input "Selected 109 of 34514"
click at [1201, 508] on label "CRM_BLOKADA_DUMP CC TOP 100% do 500 PLN_140825" at bounding box center [1242, 515] width 185 height 16
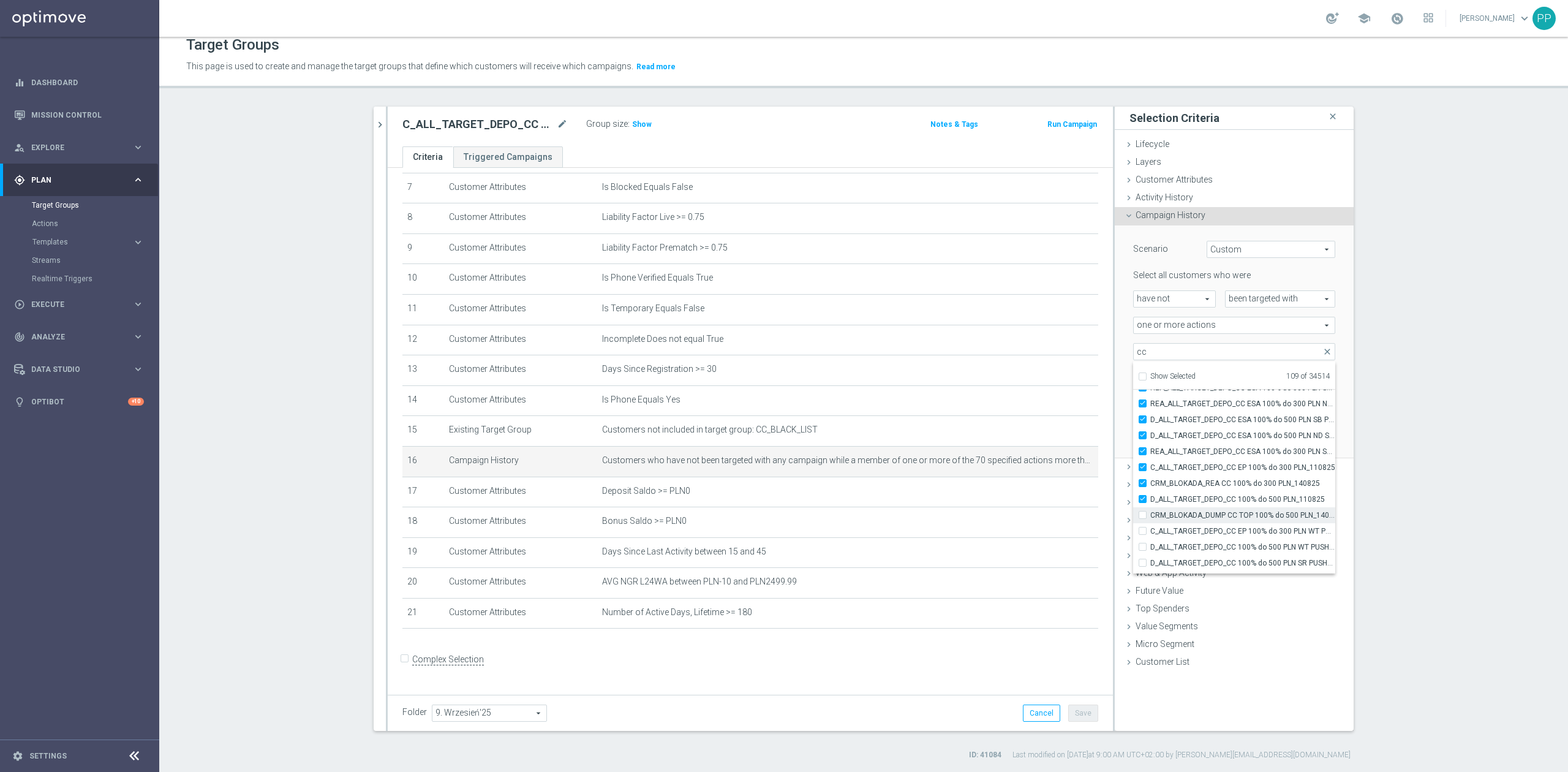
click at [1150, 511] on input "CRM_BLOKADA_DUMP CC TOP 100% do 500 PLN_140825" at bounding box center [1146, 515] width 8 height 8
checkbox input "true"
type input "Selected 110 of 34514"
click at [1200, 532] on span "C_ALL_TARGET_DEPO_CC EP 100% do 300 PLN WT PUSH_110825" at bounding box center [1242, 531] width 185 height 10
click at [1150, 532] on input "C_ALL_TARGET_DEPO_CC EP 100% do 300 PLN WT PUSH_110825" at bounding box center [1146, 531] width 8 height 8
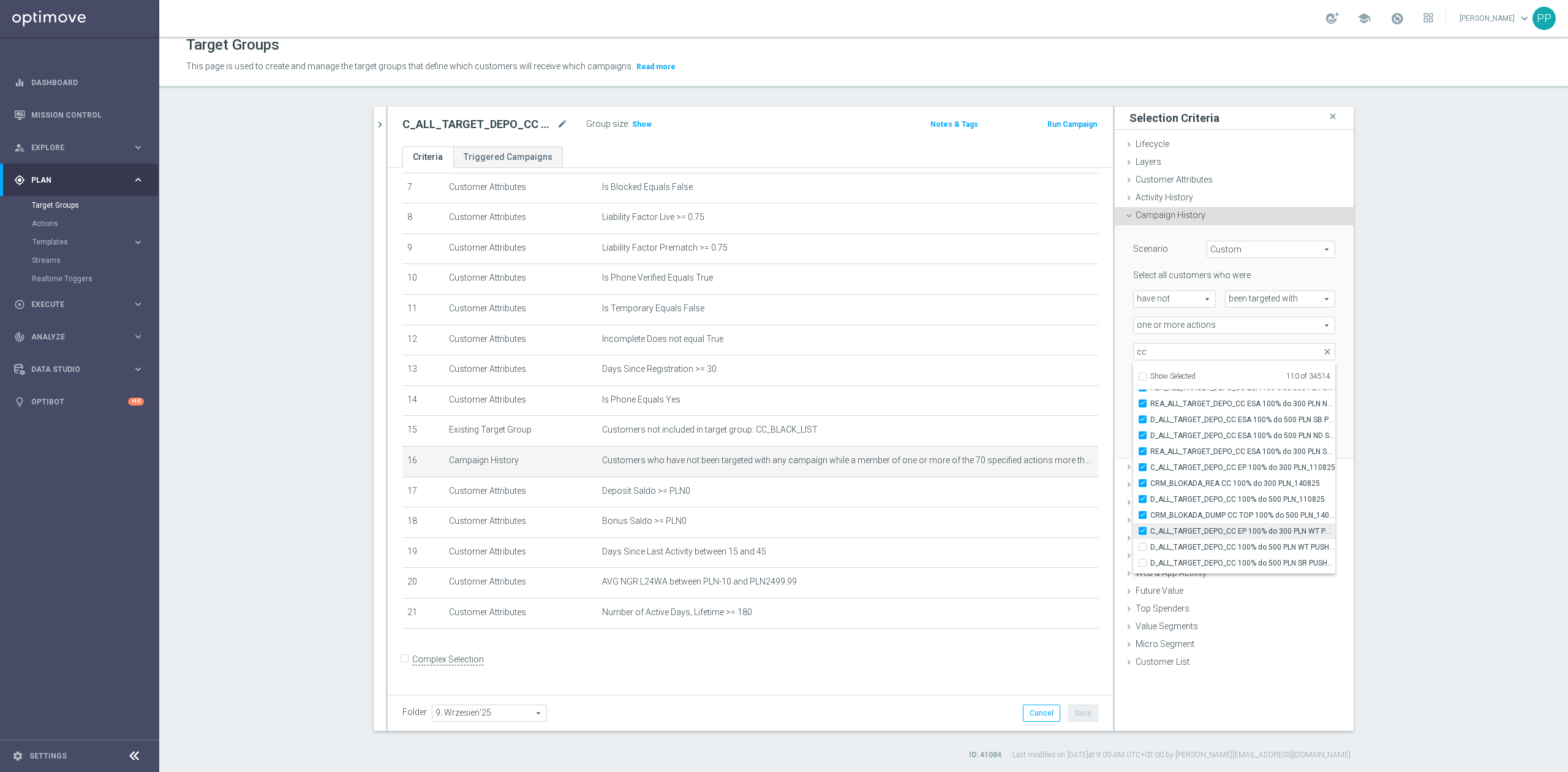
checkbox input "true"
type input "Selected 111 of 34514"
click at [1194, 470] on label "D_ALL_TARGET_DEPO_CC 100% do 500 PLN WT PUSH_110825" at bounding box center [1242, 465] width 185 height 16
click at [1150, 469] on input "D_ALL_TARGET_DEPO_CC 100% do 500 PLN WT PUSH_110825" at bounding box center [1146, 465] width 8 height 8
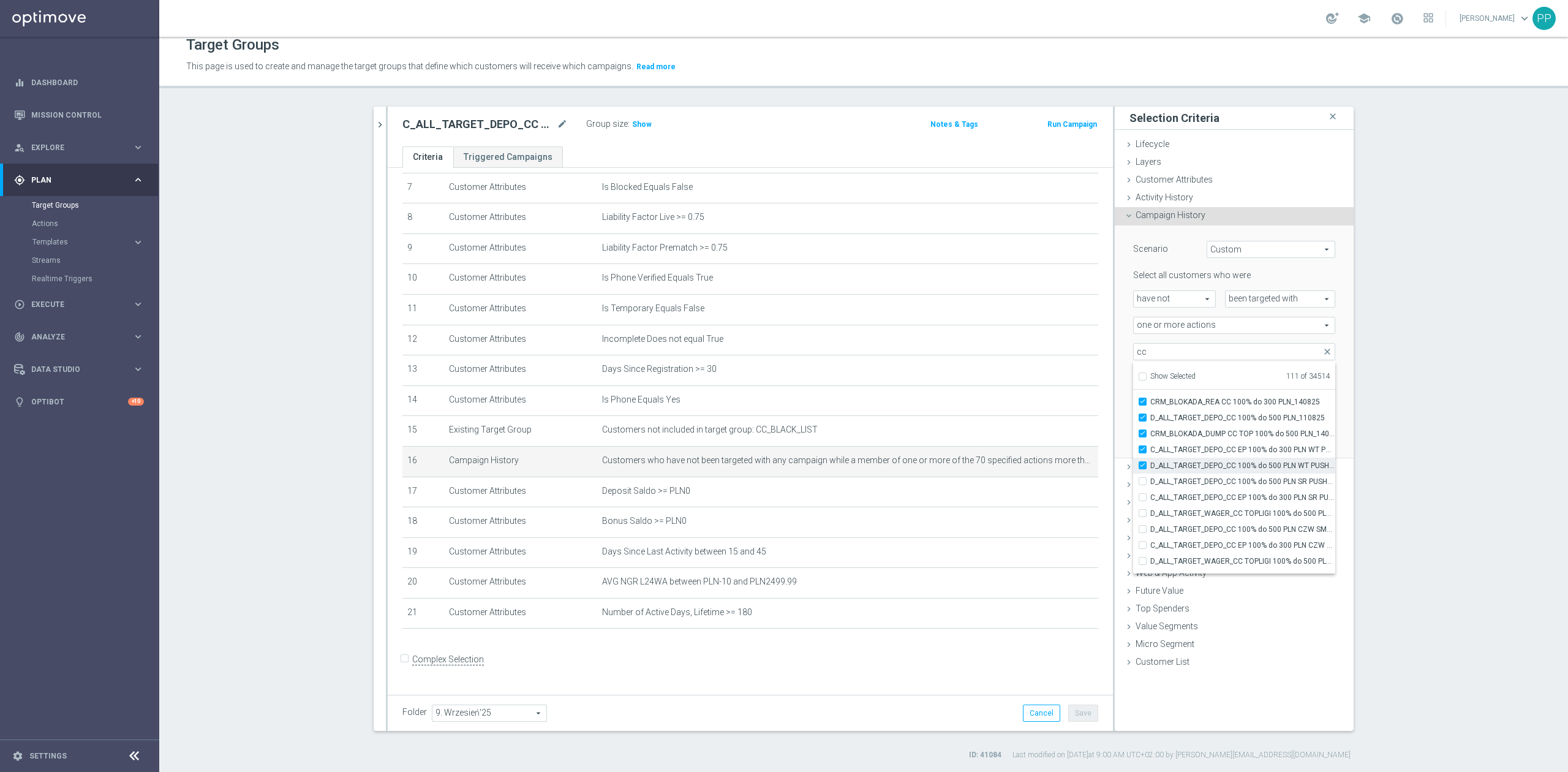
checkbox input "true"
type input "Selected 112 of 34514"
click at [1195, 480] on span "D_ALL_TARGET_DEPO_CC 100% do 500 PLN SR PUSH_110825" at bounding box center [1242, 482] width 185 height 10
click at [1150, 480] on input "D_ALL_TARGET_DEPO_CC 100% do 500 PLN SR PUSH_110825" at bounding box center [1146, 481] width 8 height 8
checkbox input "true"
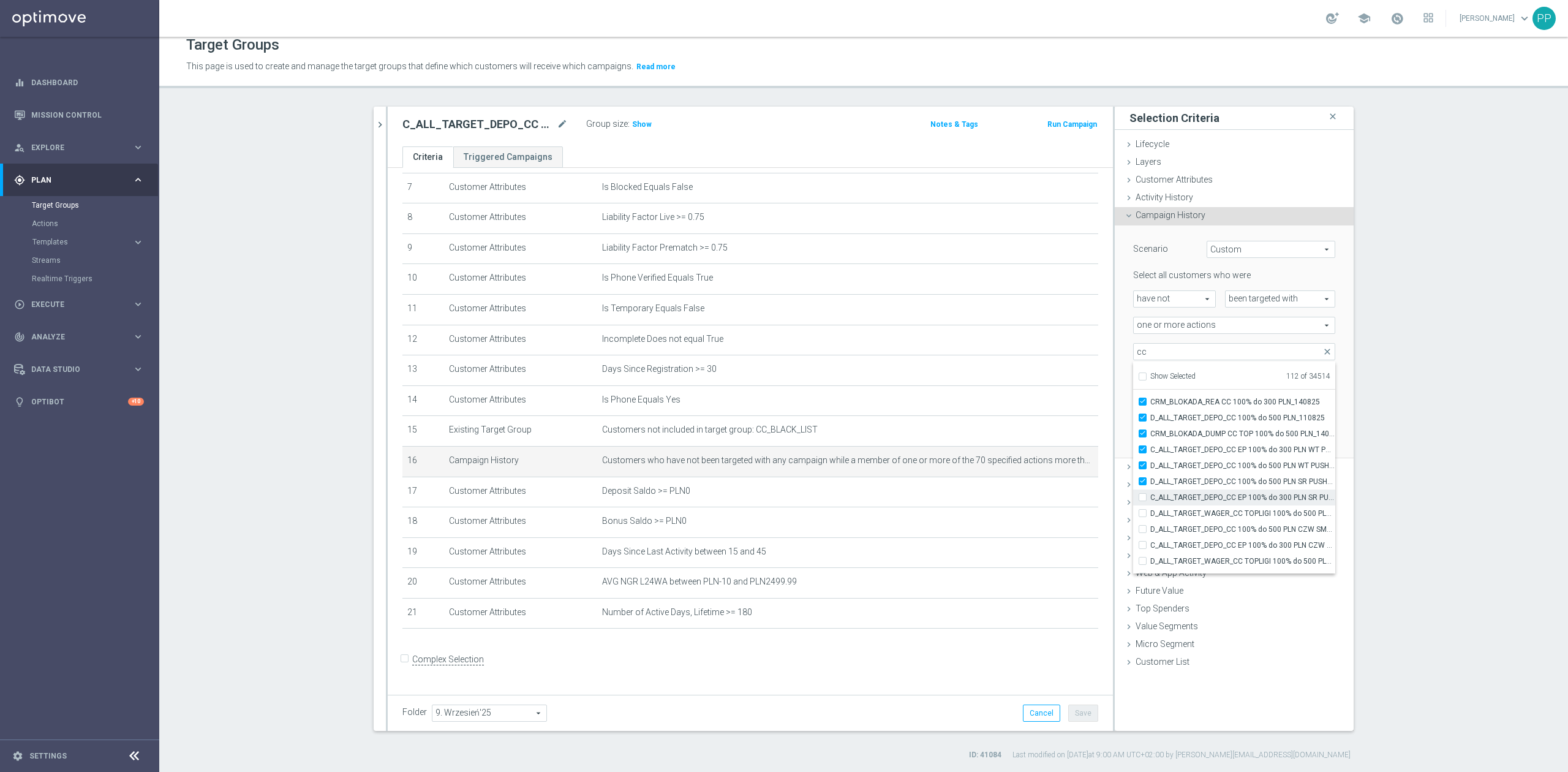
type input "Selected 113 of 34514"
click at [1195, 495] on span "C_ALL_TARGET_DEPO_CC EP 100% do 300 PLN SR PUSH_110825" at bounding box center [1242, 497] width 185 height 10
click at [1150, 495] on input "C_ALL_TARGET_DEPO_CC EP 100% do 300 PLN SR PUSH_110825" at bounding box center [1146, 497] width 8 height 8
checkbox input "true"
type input "Selected 114 of 34514"
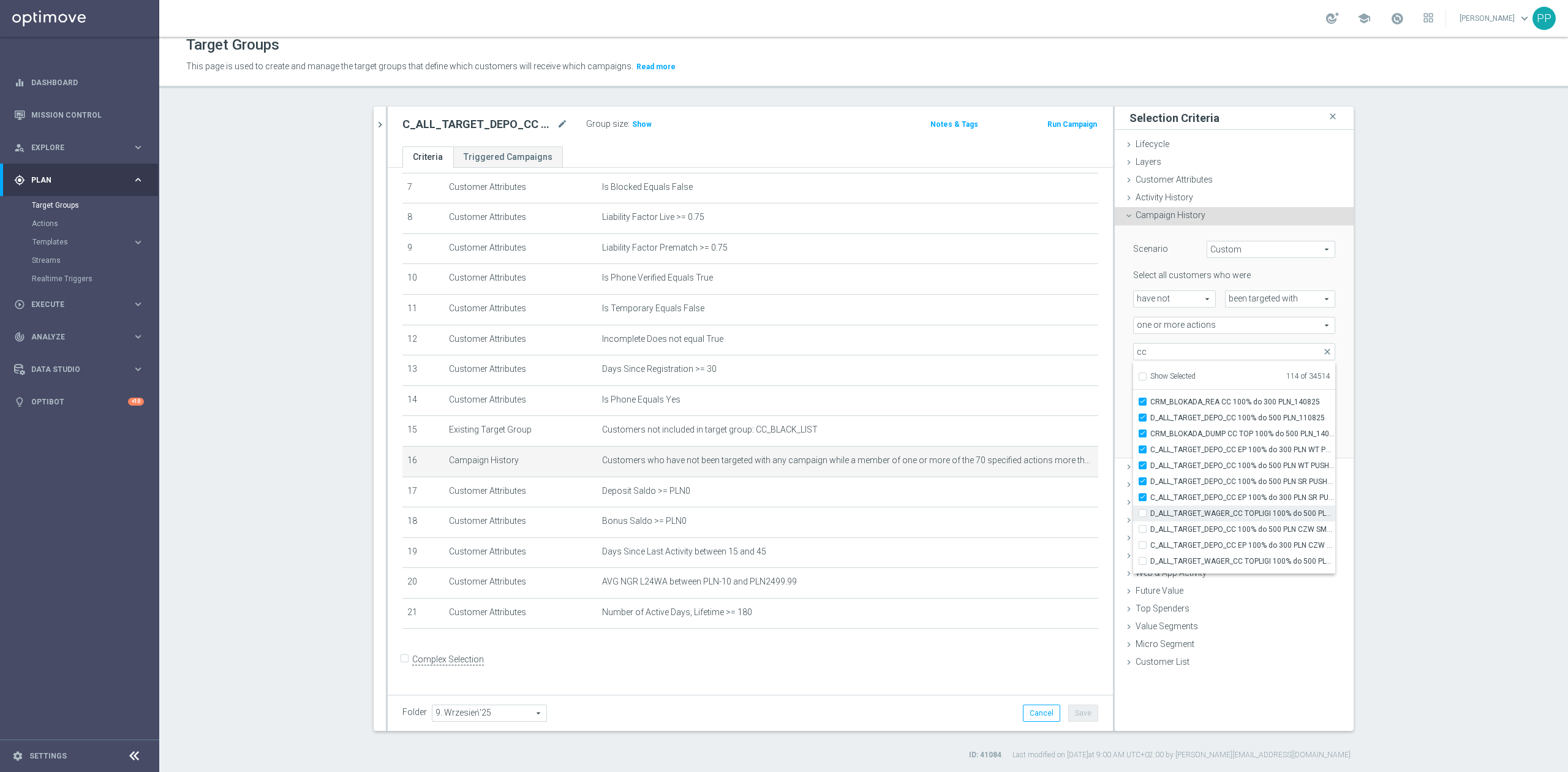
click at [1198, 507] on label "D_ALL_TARGET_WAGER_CC TOPLIGI 100% do 500 PLN_140825" at bounding box center [1242, 513] width 185 height 16
click at [1150, 509] on input "D_ALL_TARGET_WAGER_CC TOPLIGI 100% do 500 PLN_140825" at bounding box center [1146, 513] width 8 height 8
checkbox input "true"
type input "Selected 115 of 34514"
click at [1201, 525] on label "D_ALL_TARGET_DEPO_CC 100% do 500 PLN CZW SMS_110825" at bounding box center [1242, 529] width 185 height 16
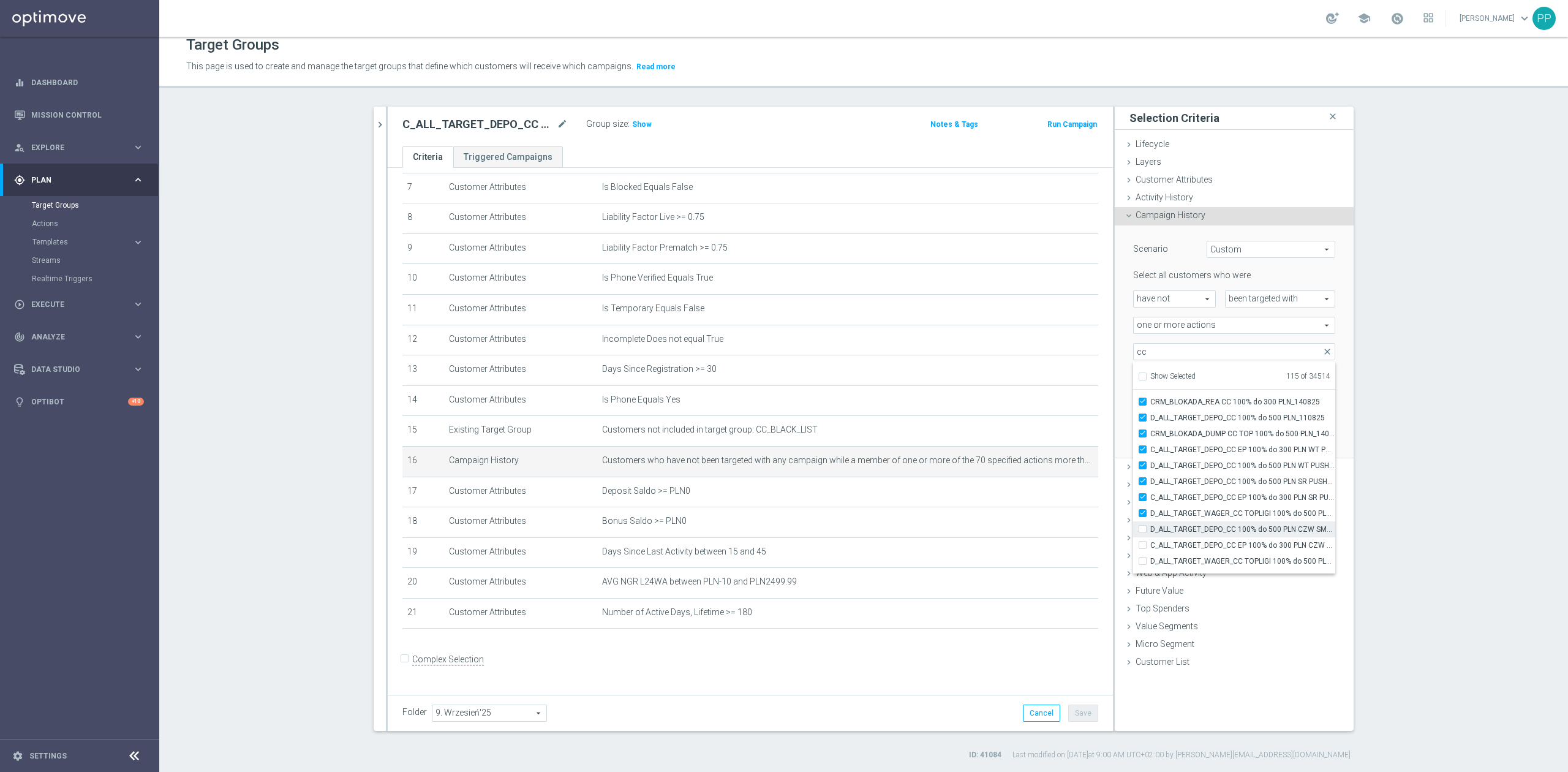
click at [1150, 525] on input "D_ALL_TARGET_DEPO_CC 100% do 500 PLN CZW SMS_110825" at bounding box center [1146, 529] width 8 height 8
checkbox input "true"
type input "Selected 116 of 34514"
click at [1209, 544] on span "C_ALL_TARGET_DEPO_CC EP 100% do 300 PLN CZW SMS_110825" at bounding box center [1242, 545] width 185 height 10
click at [1150, 544] on input "C_ALL_TARGET_DEPO_CC EP 100% do 300 PLN CZW SMS_110825" at bounding box center [1146, 545] width 8 height 8
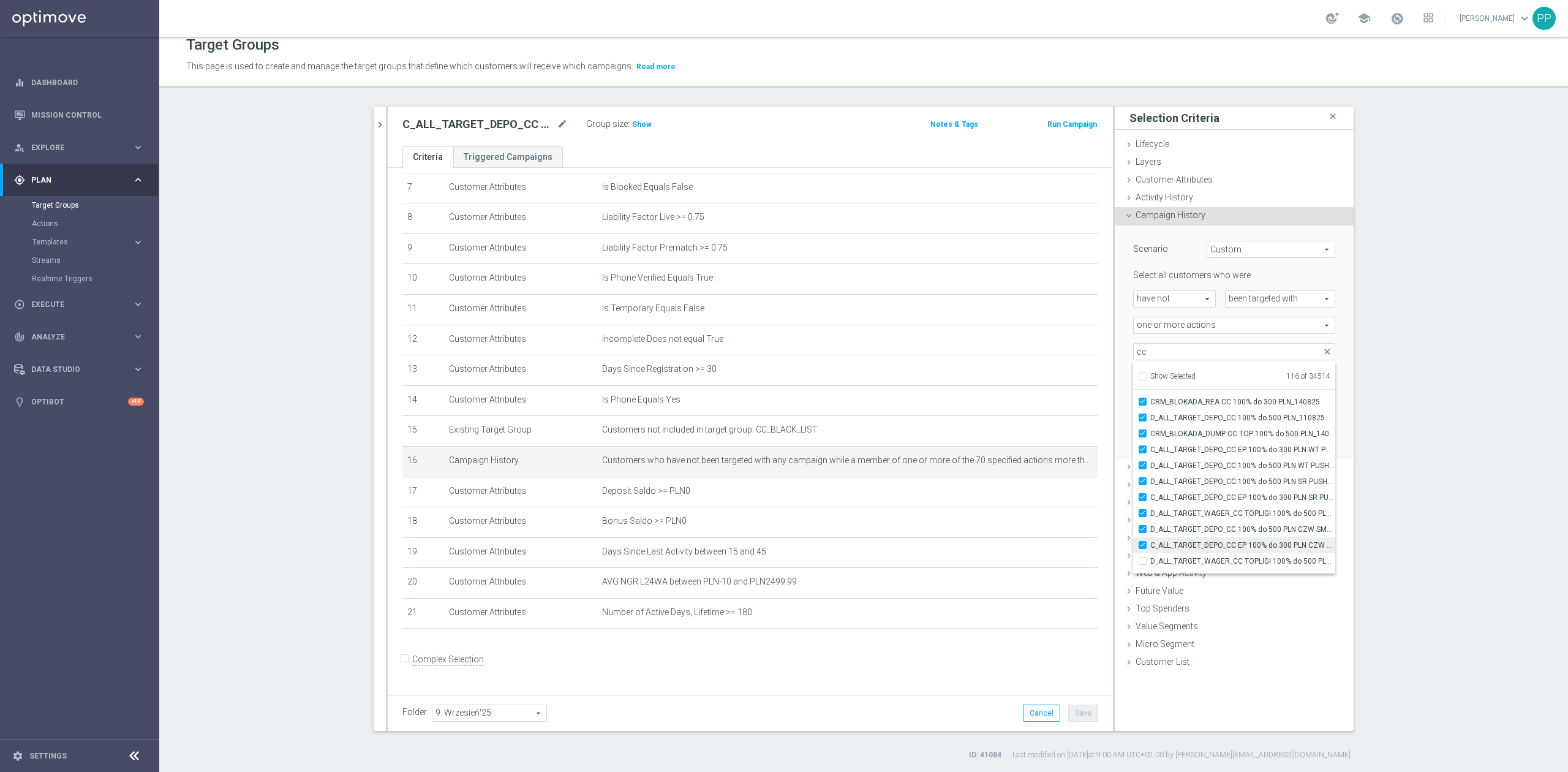
checkbox input "true"
type input "Selected 117 of 34514"
click at [1195, 485] on label "D_ALL_TARGET_WAGER_CC TOPLIGI 100% do 500 PLN SB PUSH_140825" at bounding box center [1242, 478] width 185 height 16
click at [1150, 482] on input "D_ALL_TARGET_WAGER_CC TOPLIGI 100% do 500 PLN SB PUSH_140825" at bounding box center [1146, 478] width 8 height 8
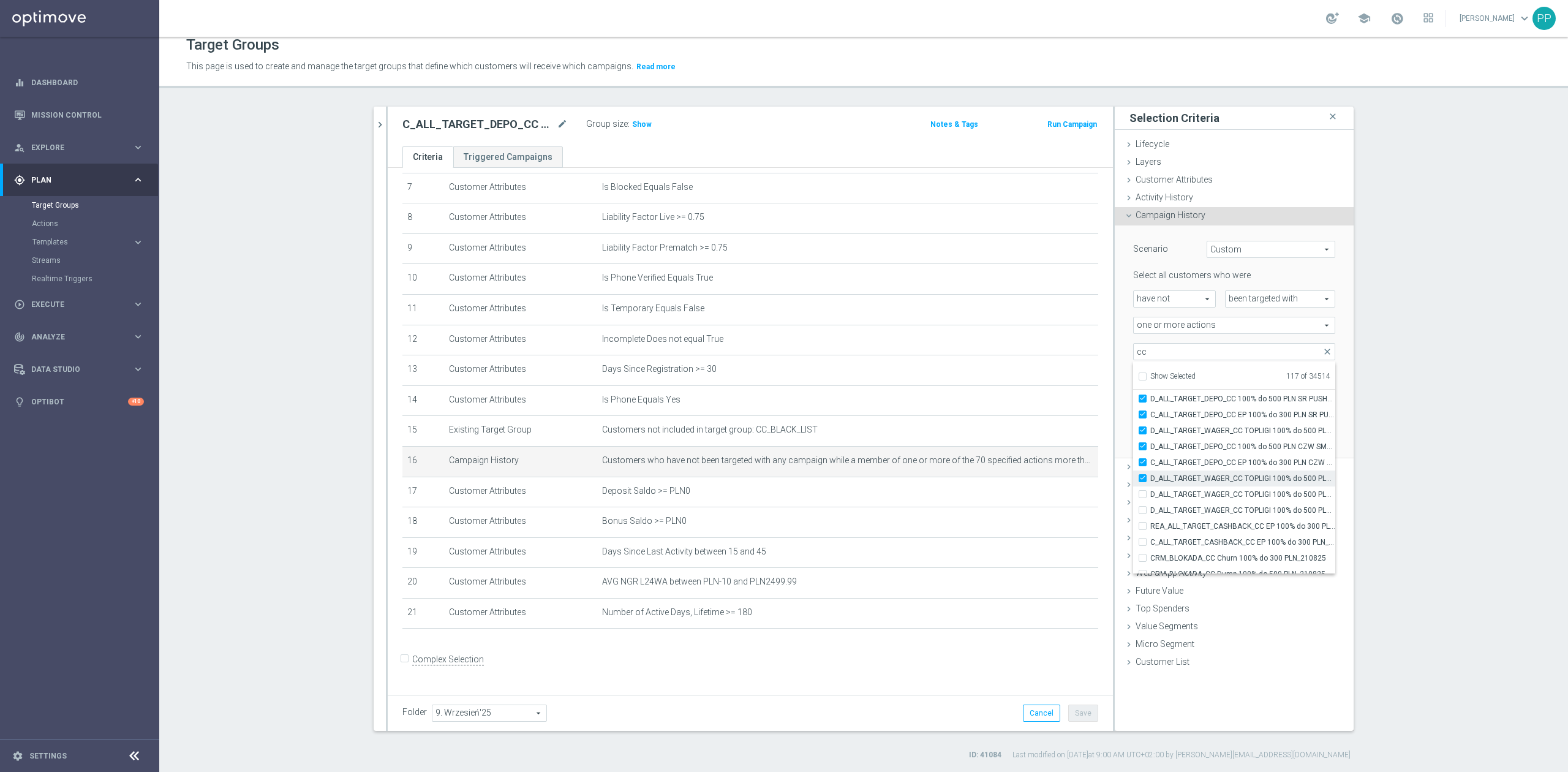
checkbox input "true"
type input "Selected 118 of 34514"
click at [1196, 495] on span "D_ALL_TARGET_WAGER_CC TOPLIGI 100% do 500 PLN ND SMS_140825" at bounding box center [1242, 494] width 185 height 10
click at [1150, 495] on input "D_ALL_TARGET_WAGER_CC TOPLIGI 100% do 500 PLN ND SMS_140825" at bounding box center [1146, 494] width 8 height 8
checkbox input "true"
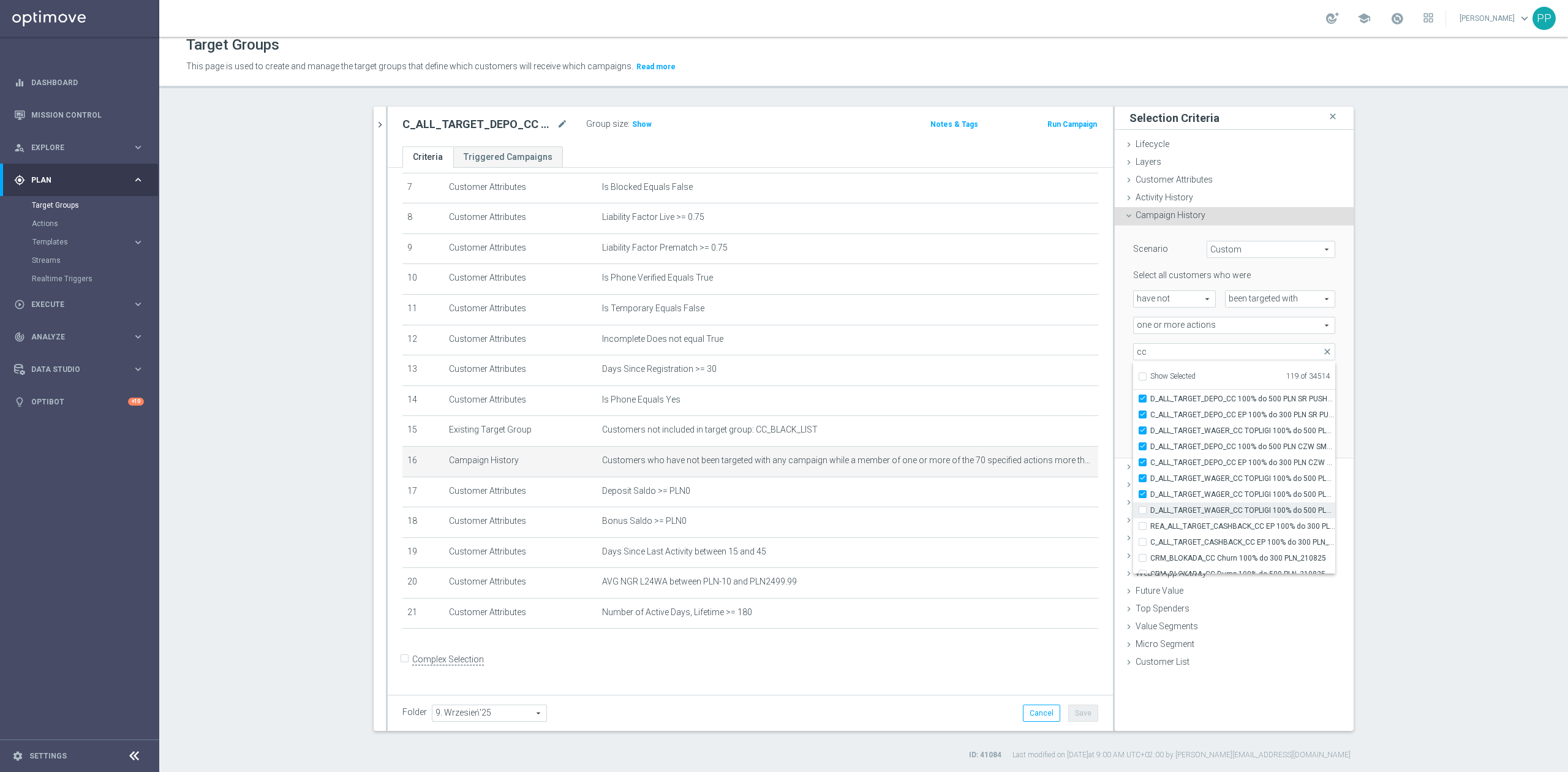
click at [1196, 510] on span "D_ALL_TARGET_WAGER_CC TOPLIGI 100% do 500 PLN PT PUSH_140825" at bounding box center [1242, 511] width 185 height 10
click at [1150, 510] on input "D_ALL_TARGET_WAGER_CC TOPLIGI 100% do 500 PLN PT PUSH_140825" at bounding box center [1146, 510] width 8 height 8
click at [1196, 525] on span "REA_ALL_TARGET_CASHBACK_CC EP 100% do 300 PLN_180825" at bounding box center [1242, 526] width 185 height 10
click at [1150, 525] on input "REA_ALL_TARGET_CASHBACK_CC EP 100% do 300 PLN_180825" at bounding box center [1146, 526] width 8 height 8
click at [1196, 540] on span "C_ALL_TARGET_CASHBACK_CC EP 100% do 300 PLN_180825" at bounding box center [1242, 542] width 185 height 10
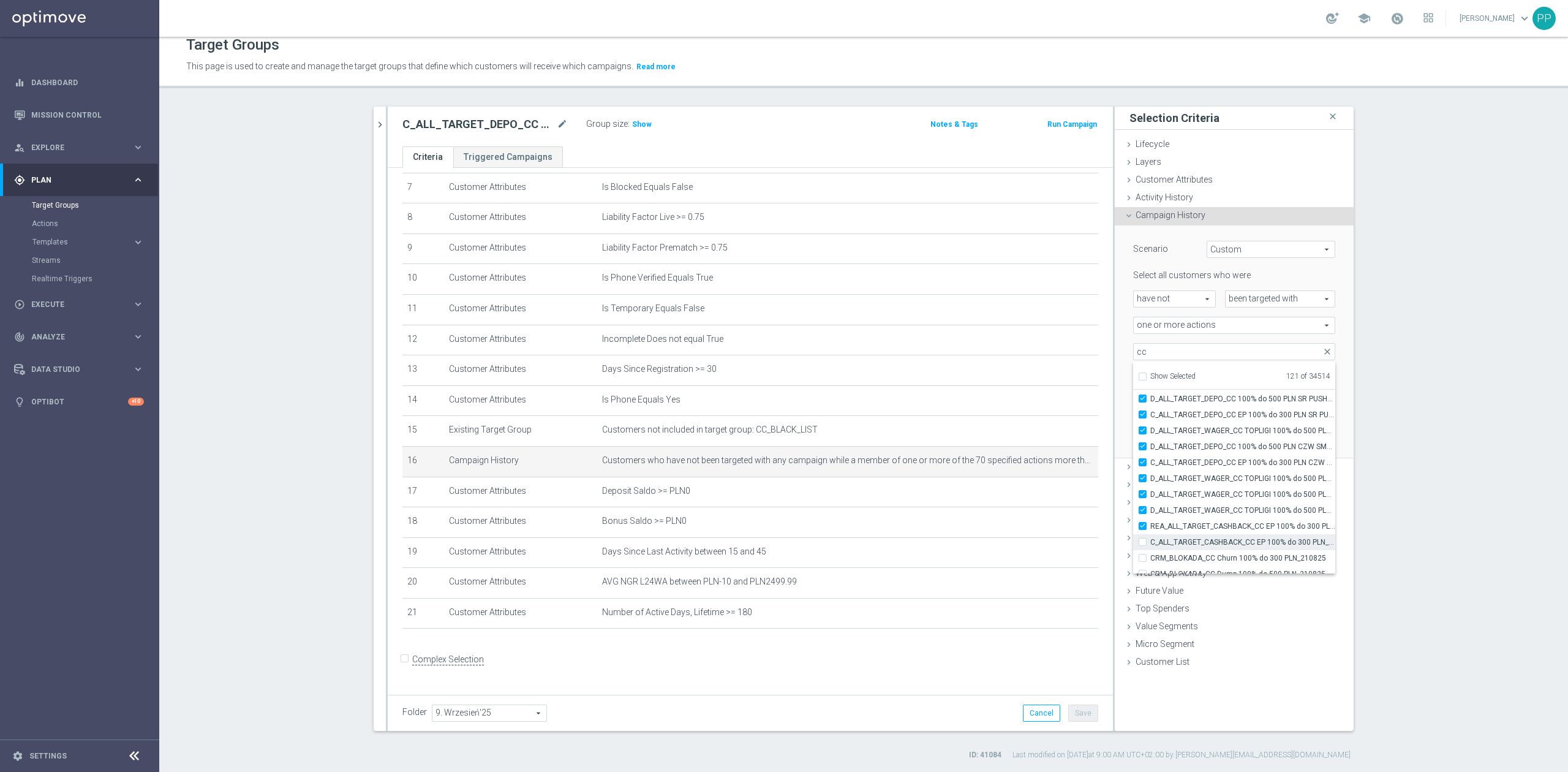
click at [1150, 540] on input "C_ALL_TARGET_CASHBACK_CC EP 100% do 300 PLN_180825" at bounding box center [1146, 542] width 8 height 8
drag, startPoint x: 1185, startPoint y: 478, endPoint x: 1185, endPoint y: 491, distance: 13.0
click at [1185, 479] on span "CRM_BLOKADA_CC Churn 100% do 300 PLN_210825" at bounding box center [1242, 477] width 185 height 10
click at [1150, 479] on input "CRM_BLOKADA_CC Churn 100% do 300 PLN_210825" at bounding box center [1146, 476] width 8 height 8
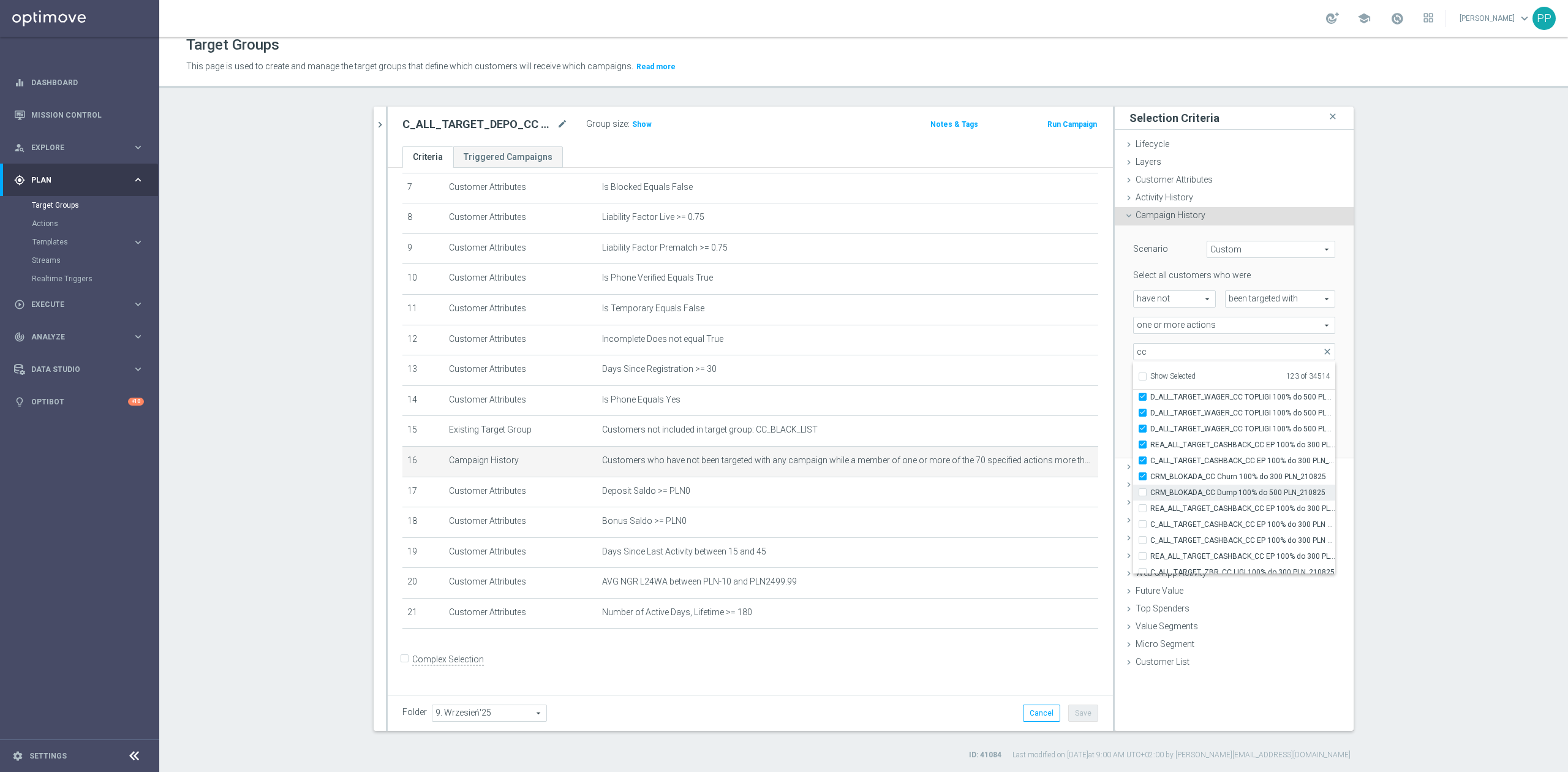
click at [1184, 496] on span "CRM_BLOKADA_CC Dump 100% do 500 PLN_210825" at bounding box center [1242, 492] width 185 height 10
click at [1150, 496] on input "CRM_BLOKADA_CC Dump 100% do 500 PLN_210825" at bounding box center [1146, 492] width 8 height 8
click at [1183, 507] on span "REA_ALL_TARGET_CASHBACK_CC EP 100% do 300 PLN WT PUSH_180825" at bounding box center [1242, 508] width 185 height 10
click at [1150, 507] on input "REA_ALL_TARGET_CASHBACK_CC EP 100% do 300 PLN WT PUSH_180825" at bounding box center [1146, 508] width 8 height 8
click at [1182, 520] on span "C_ALL_TARGET_CASHBACK_CC EP 100% do 300 PLN WT PUSH_180825" at bounding box center [1242, 525] width 185 height 10
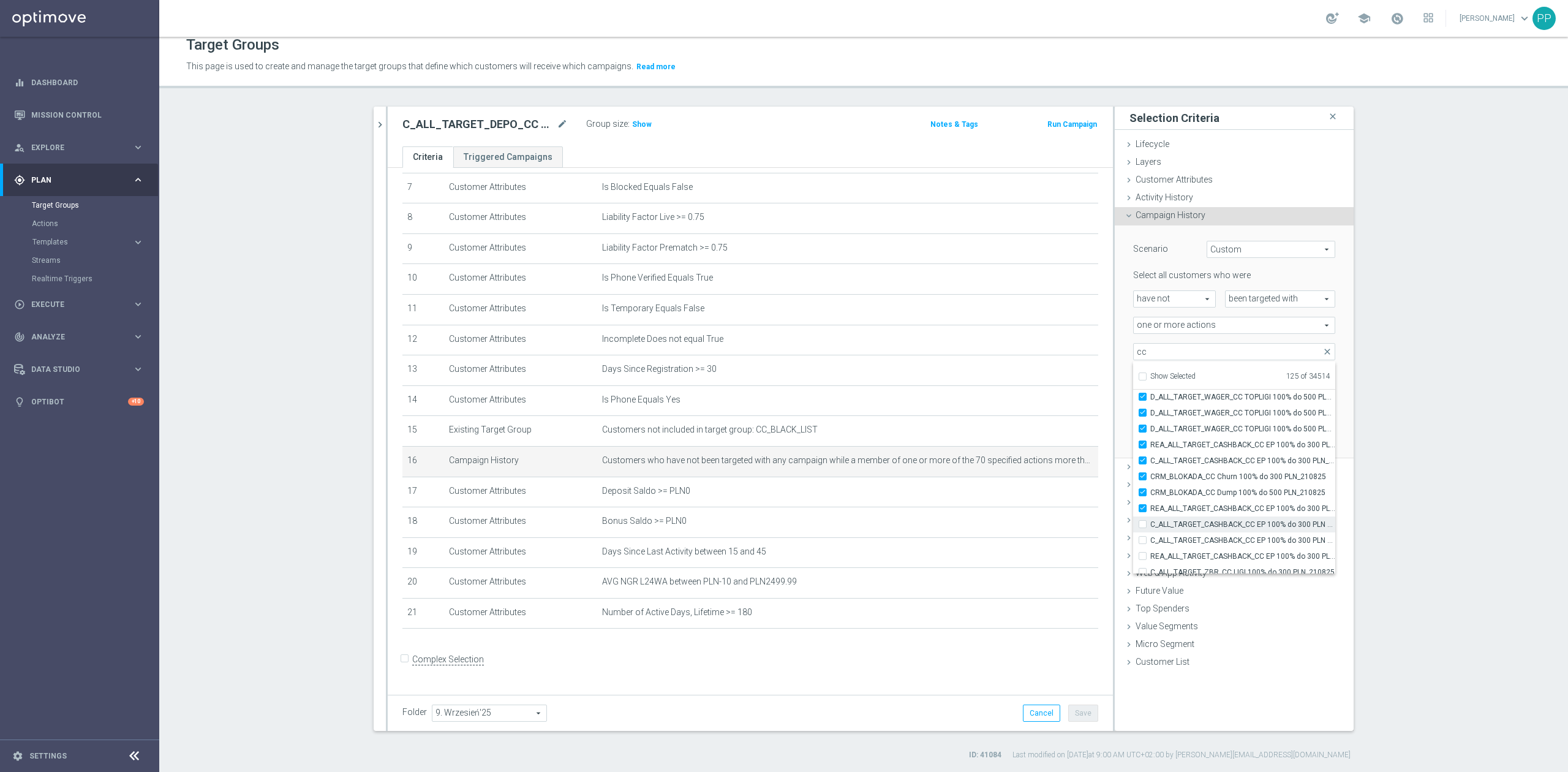
click at [1150, 520] on input "C_ALL_TARGET_CASHBACK_CC EP 100% do 300 PLN WT PUSH_180825" at bounding box center [1146, 524] width 8 height 8
click at [1183, 539] on span "C_ALL_TARGET_CASHBACK_CC EP 100% do 300 PLN SR PUSH_180825" at bounding box center [1242, 540] width 185 height 10
click at [1150, 539] on input "C_ALL_TARGET_CASHBACK_CC EP 100% do 300 PLN SR PUSH_180825" at bounding box center [1146, 540] width 8 height 8
click at [1183, 554] on span "REA_ALL_TARGET_CASHBACK_CC EP 100% do 300 PLN SR PUSH_180825" at bounding box center [1242, 556] width 185 height 10
click at [1150, 554] on input "REA_ALL_TARGET_CASHBACK_CC EP 100% do 300 PLN SR PUSH_180825" at bounding box center [1146, 556] width 8 height 8
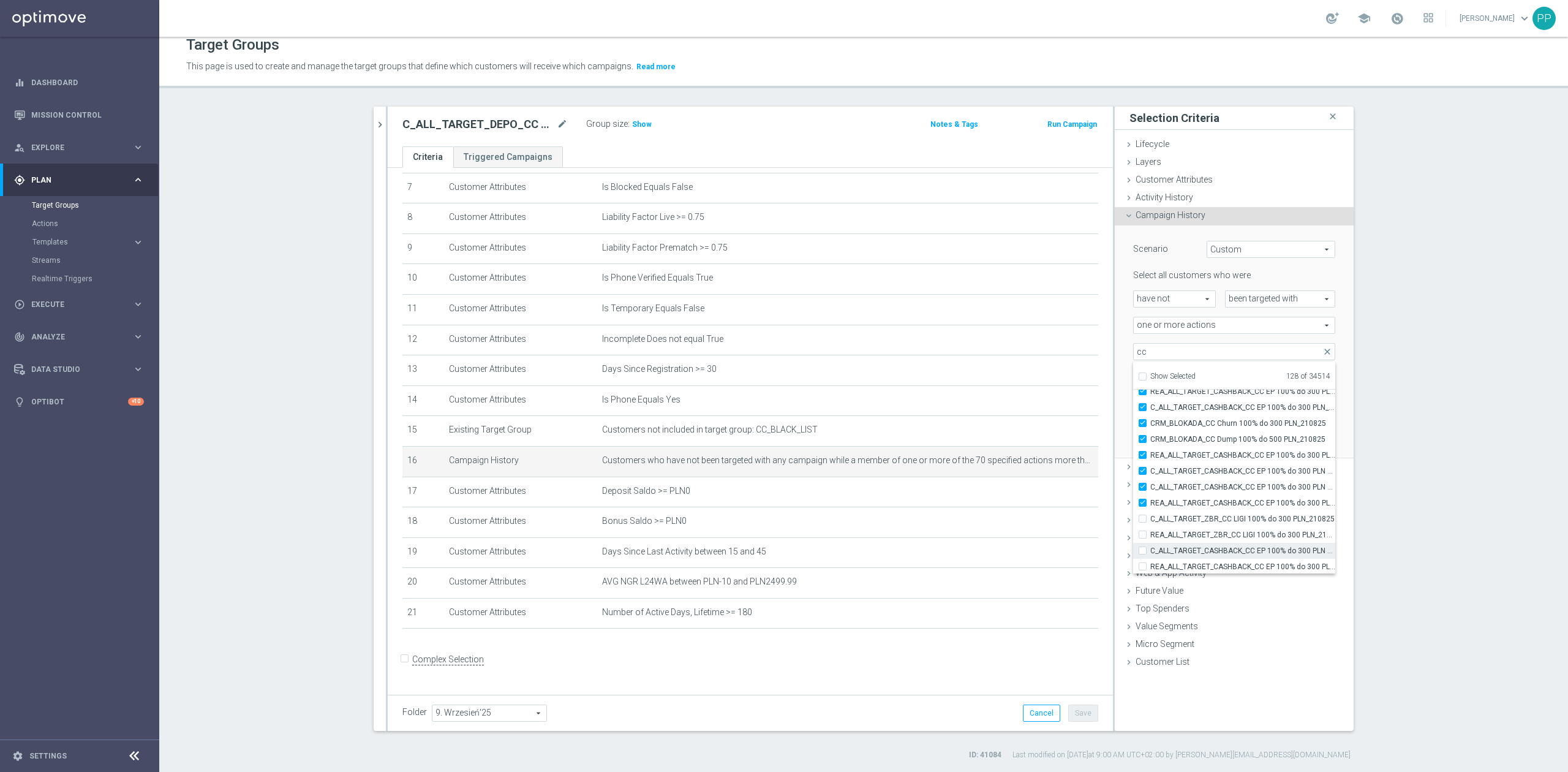
scroll to position [37882, 0]
click at [1174, 492] on span "C_ALL_TARGET_ZBR_CC LIGI 100% do 300 PLN_210825" at bounding box center [1242, 491] width 185 height 10
click at [1150, 492] on input "C_ALL_TARGET_ZBR_CC LIGI 100% do 300 PLN_210825" at bounding box center [1146, 490] width 8 height 8
click at [1173, 503] on span "REA_ALL_TARGET_ZBR_CC LIGI 100% do 300 PLN_210825" at bounding box center [1242, 506] width 185 height 10
click at [1150, 503] on input "REA_ALL_TARGET_ZBR_CC LIGI 100% do 300 PLN_210825" at bounding box center [1146, 506] width 8 height 8
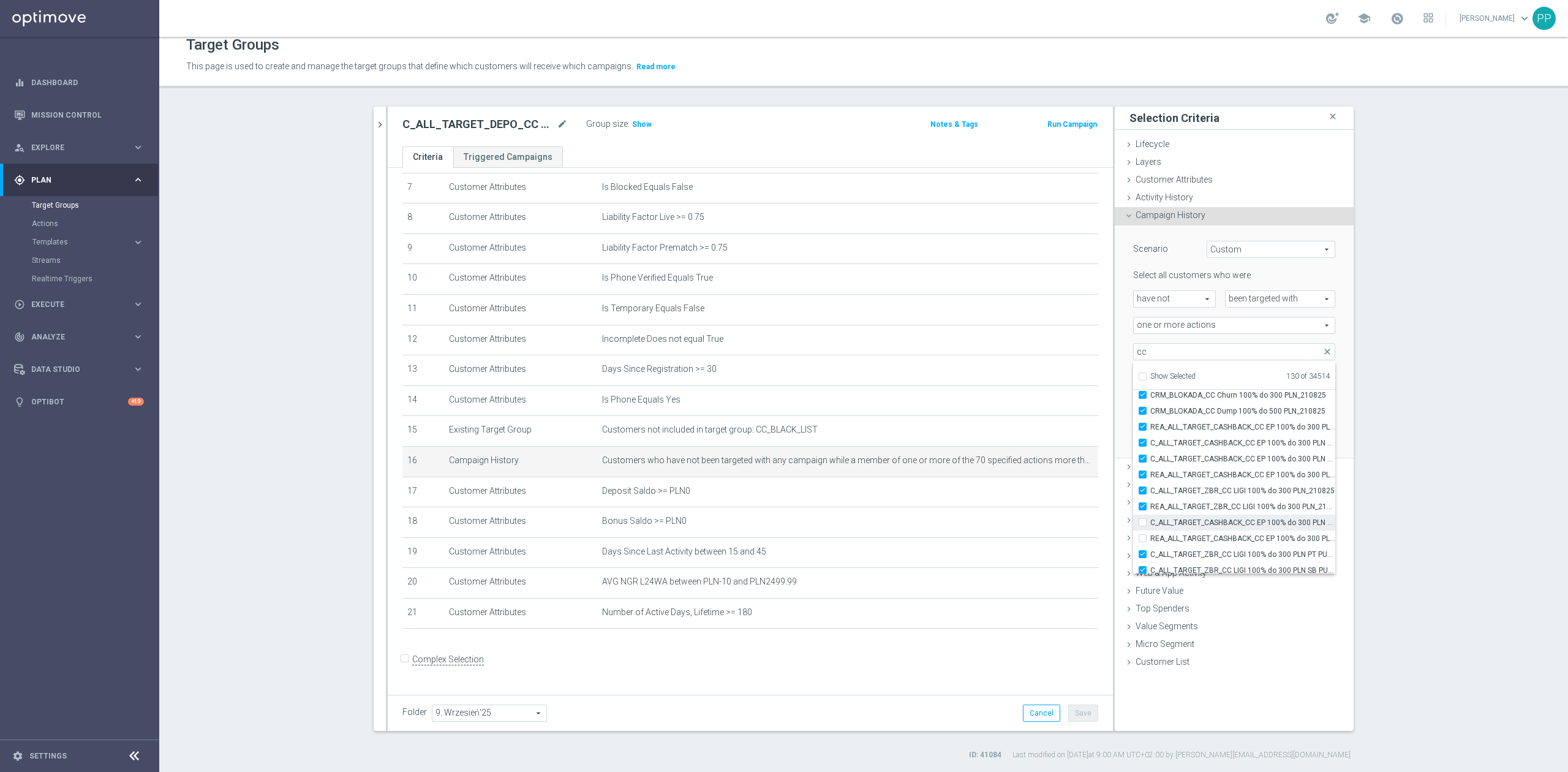
click at [1172, 522] on span "C_ALL_TARGET_CASHBACK_CC EP 100% do 300 PLN CZW SMS_180825" at bounding box center [1242, 522] width 185 height 10
click at [1150, 522] on input "C_ALL_TARGET_CASHBACK_CC EP 100% do 300 PLN CZW SMS_180825" at bounding box center [1146, 522] width 8 height 8
click at [1175, 539] on span "REA_ALL_TARGET_CASHBACK_CC EP 100% do 300 PLN CZW SMS_180825" at bounding box center [1242, 539] width 185 height 10
click at [1150, 539] on input "REA_ALL_TARGET_CASHBACK_CC EP 100% do 300 PLN CZW SMS_180825" at bounding box center [1146, 539] width 8 height 8
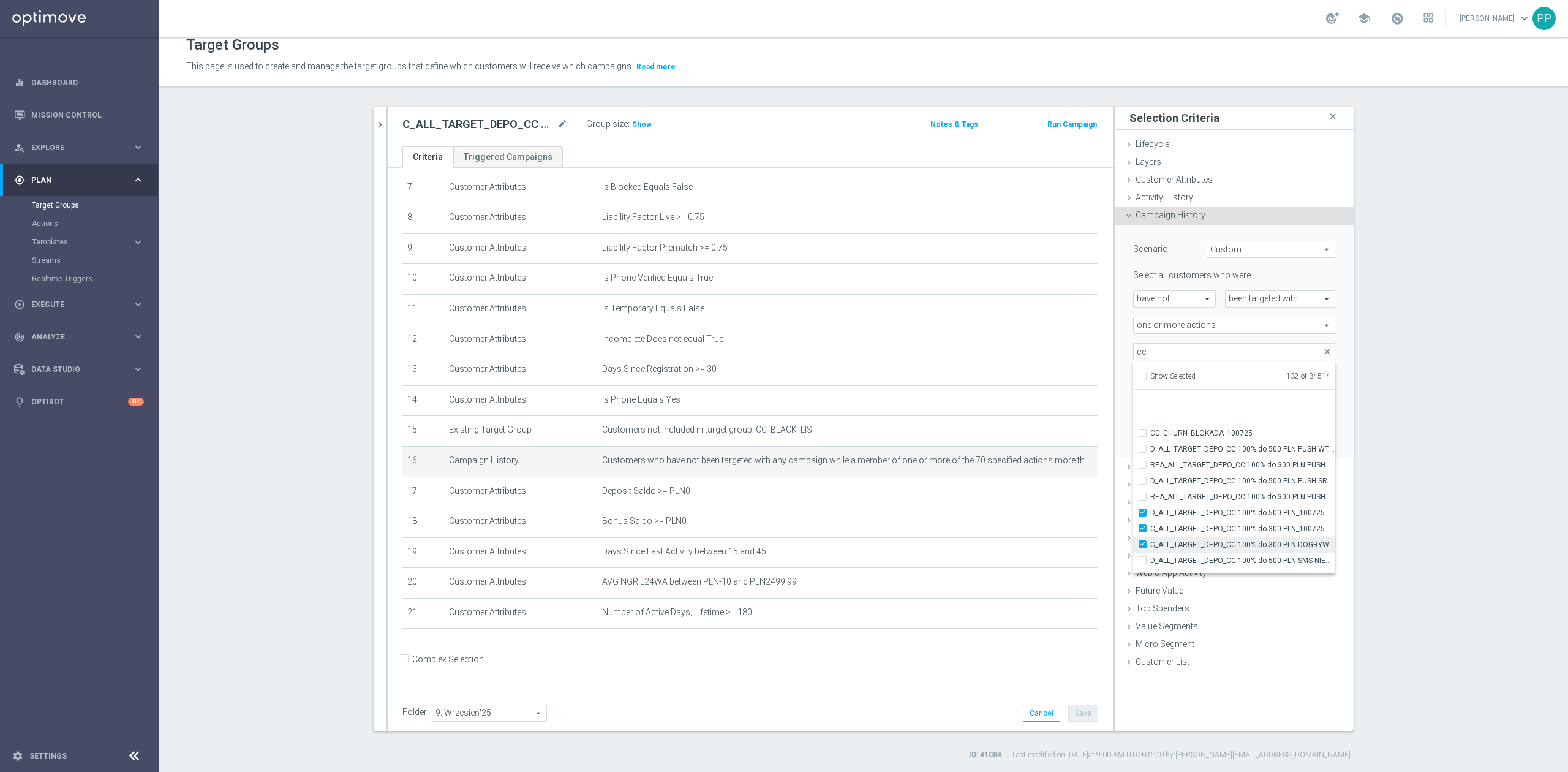
scroll to position [36401, 0]
click at [1181, 475] on span "D_ALL_TARGET_DEPO_CC 100% do 500 PLN_100725" at bounding box center [1242, 476] width 185 height 10
click at [1150, 475] on input "D_ALL_TARGET_DEPO_CC 100% do 500 PLN_100725" at bounding box center [1146, 476] width 8 height 8
click at [1183, 485] on label "C_ALL_TARGET_DEPO_CC 100% do 300 PLN_100725" at bounding box center [1242, 491] width 185 height 16
click at [1150, 488] on input "C_ALL_TARGET_DEPO_CC 100% do 300 PLN_100725" at bounding box center [1146, 492] width 8 height 8
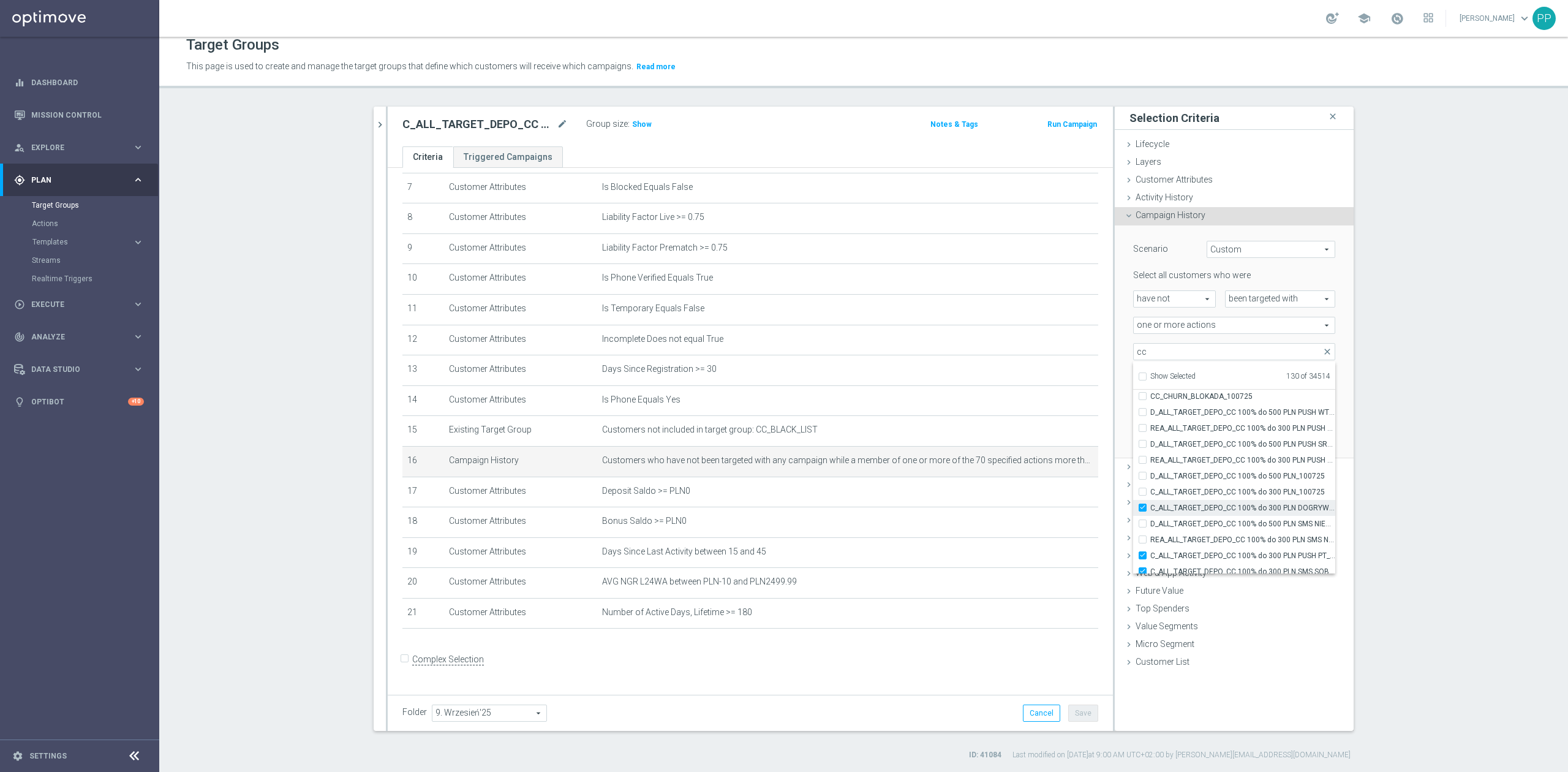
click at [1188, 506] on span "C_ALL_TARGET_DEPO_CC 100% do 300 PLN DOGRYWKA_100725" at bounding box center [1242, 508] width 185 height 10
click at [1150, 506] on input "C_ALL_TARGET_DEPO_CC 100% do 300 PLN DOGRYWKA_100725" at bounding box center [1146, 507] width 8 height 8
click at [1182, 478] on span "C_ALL_TARGET_DEPO_CC 100% do 300 PLN PUSH PT_100725" at bounding box center [1242, 474] width 185 height 10
click at [1150, 477] on input "C_ALL_TARGET_DEPO_CC 100% do 300 PLN PUSH PT_100725" at bounding box center [1146, 474] width 8 height 8
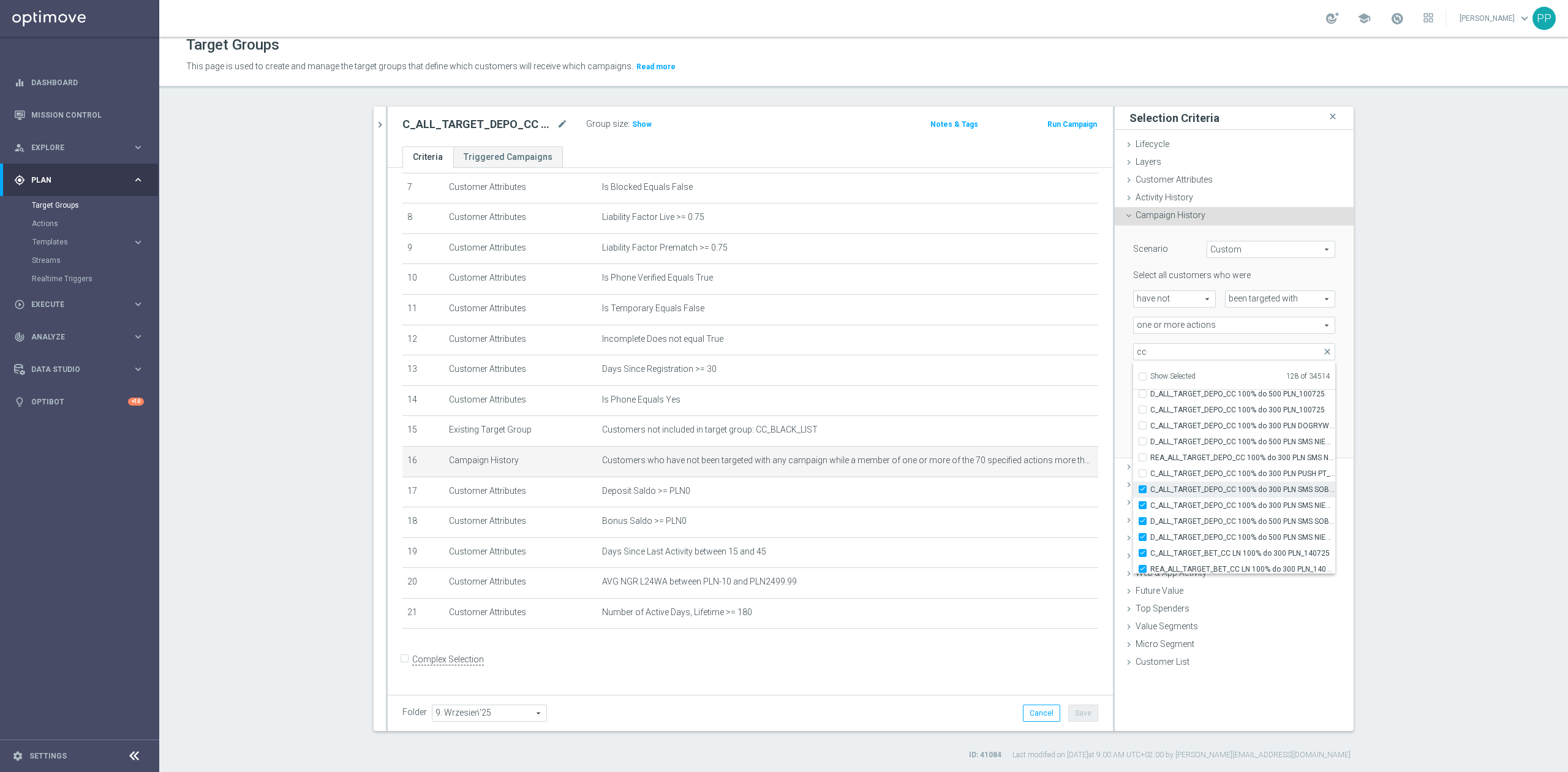
click at [1183, 492] on span "C_ALL_TARGET_DEPO_CC 100% do 300 PLN SMS SOB_100725" at bounding box center [1242, 489] width 185 height 10
click at [1150, 492] on input "C_ALL_TARGET_DEPO_CC 100% do 300 PLN SMS SOB_100725" at bounding box center [1146, 489] width 8 height 8
click at [1182, 505] on span "C_ALL_TARGET_DEPO_CC 100% do 300 PLN SMS NIEDZ_100725" at bounding box center [1242, 506] width 185 height 10
click at [1150, 505] on input "C_ALL_TARGET_DEPO_CC 100% do 300 PLN SMS NIEDZ_100725" at bounding box center [1146, 505] width 8 height 8
click at [1182, 517] on span "D_ALL_TARGET_DEPO_CC 100% do 500 PLN SMS SOB_100725" at bounding box center [1242, 521] width 185 height 10
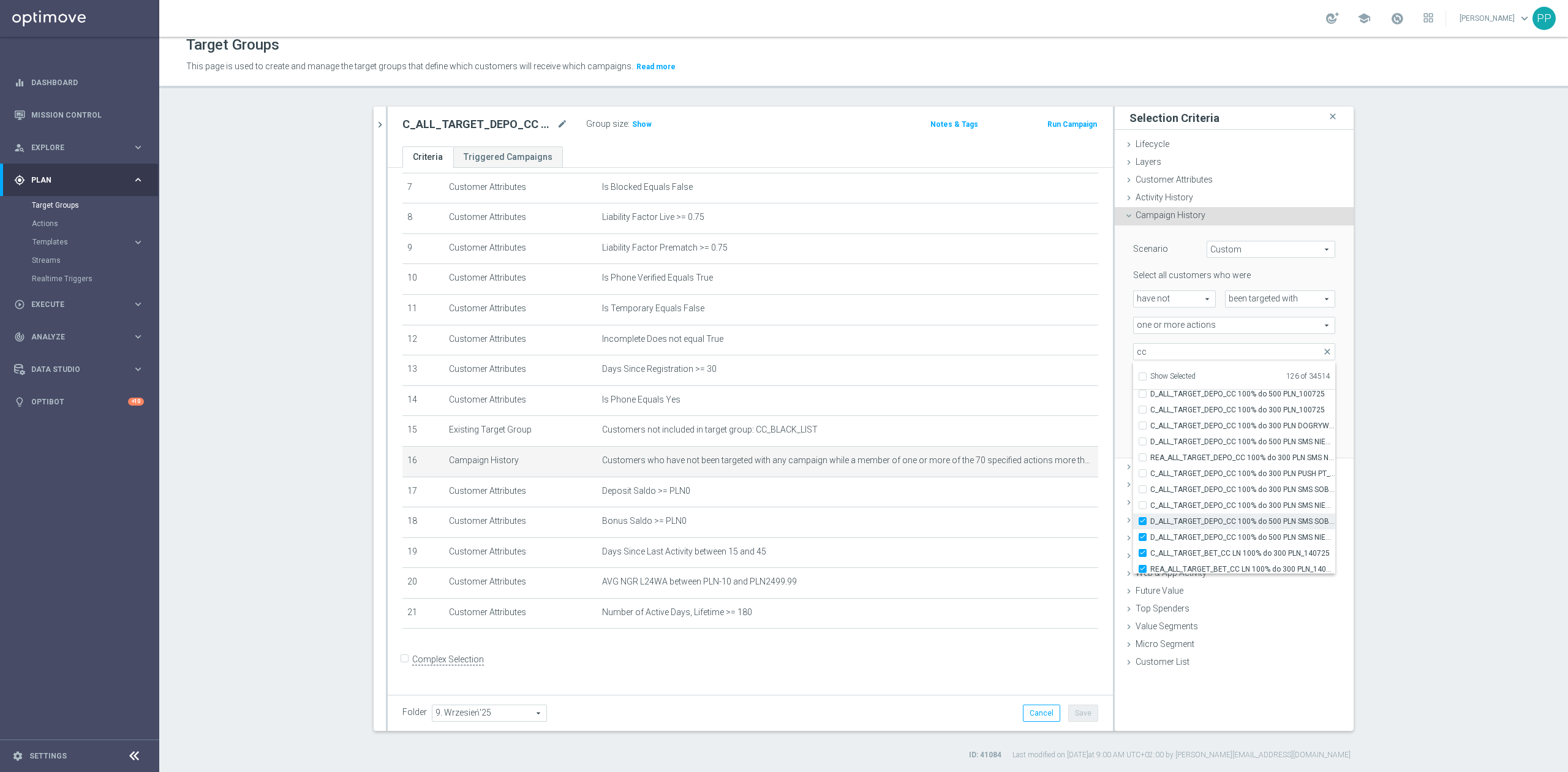
click at [1150, 517] on input "D_ALL_TARGET_DEPO_CC 100% do 500 PLN SMS SOB_100725" at bounding box center [1146, 521] width 8 height 8
click at [1181, 532] on span "D_ALL_TARGET_DEPO_CC 100% do 500 PLN SMS NIEDZ_100725" at bounding box center [1242, 537] width 185 height 10
click at [1150, 533] on input "D_ALL_TARGET_DEPO_CC 100% do 500 PLN SMS NIEDZ_100725" at bounding box center [1146, 537] width 8 height 8
click at [1181, 545] on label "C_ALL_TARGET_BET_CC LN 100% do 300 PLN_140725" at bounding box center [1242, 552] width 185 height 16
click at [1150, 548] on input "C_ALL_TARGET_BET_CC LN 100% do 300 PLN_140725" at bounding box center [1146, 552] width 8 height 8
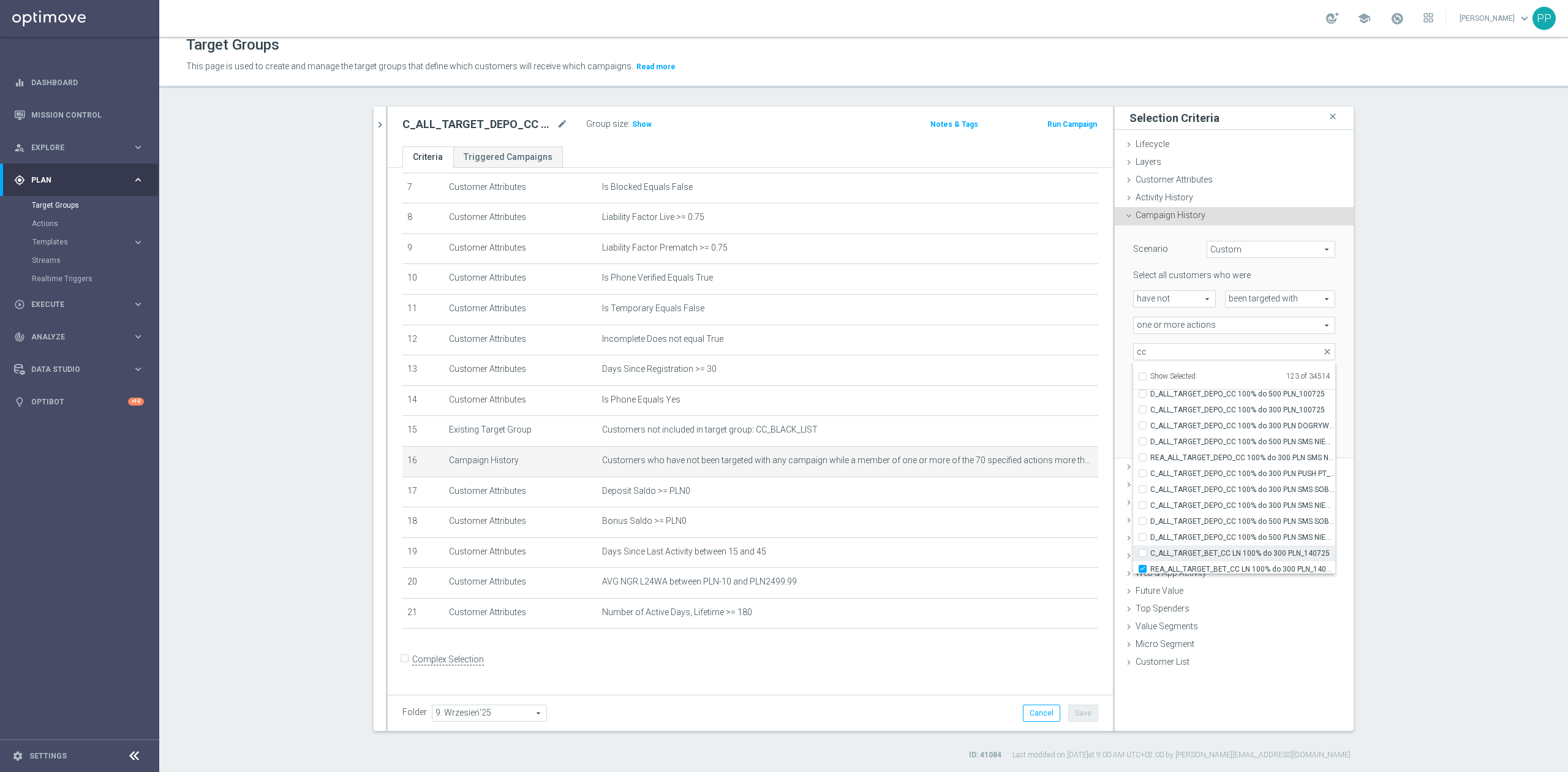
scroll to position [36564, 0]
click at [1181, 496] on label "REA_ALL_TARGET_BET_CC LN 100% do 300 PLN PUSH WT_140725" at bounding box center [1242, 503] width 185 height 16
click at [1150, 499] on input "REA_ALL_TARGET_BET_CC LN 100% do 300 PLN PUSH WT_140725" at bounding box center [1146, 503] width 8 height 8
click at [1181, 486] on span "REA_ALL_TARGET_BET_CC LN 100% do 300 PLN_140725" at bounding box center [1242, 488] width 185 height 10
click at [1150, 486] on input "REA_ALL_TARGET_BET_CC LN 100% do 300 PLN_140725" at bounding box center [1146, 488] width 8 height 8
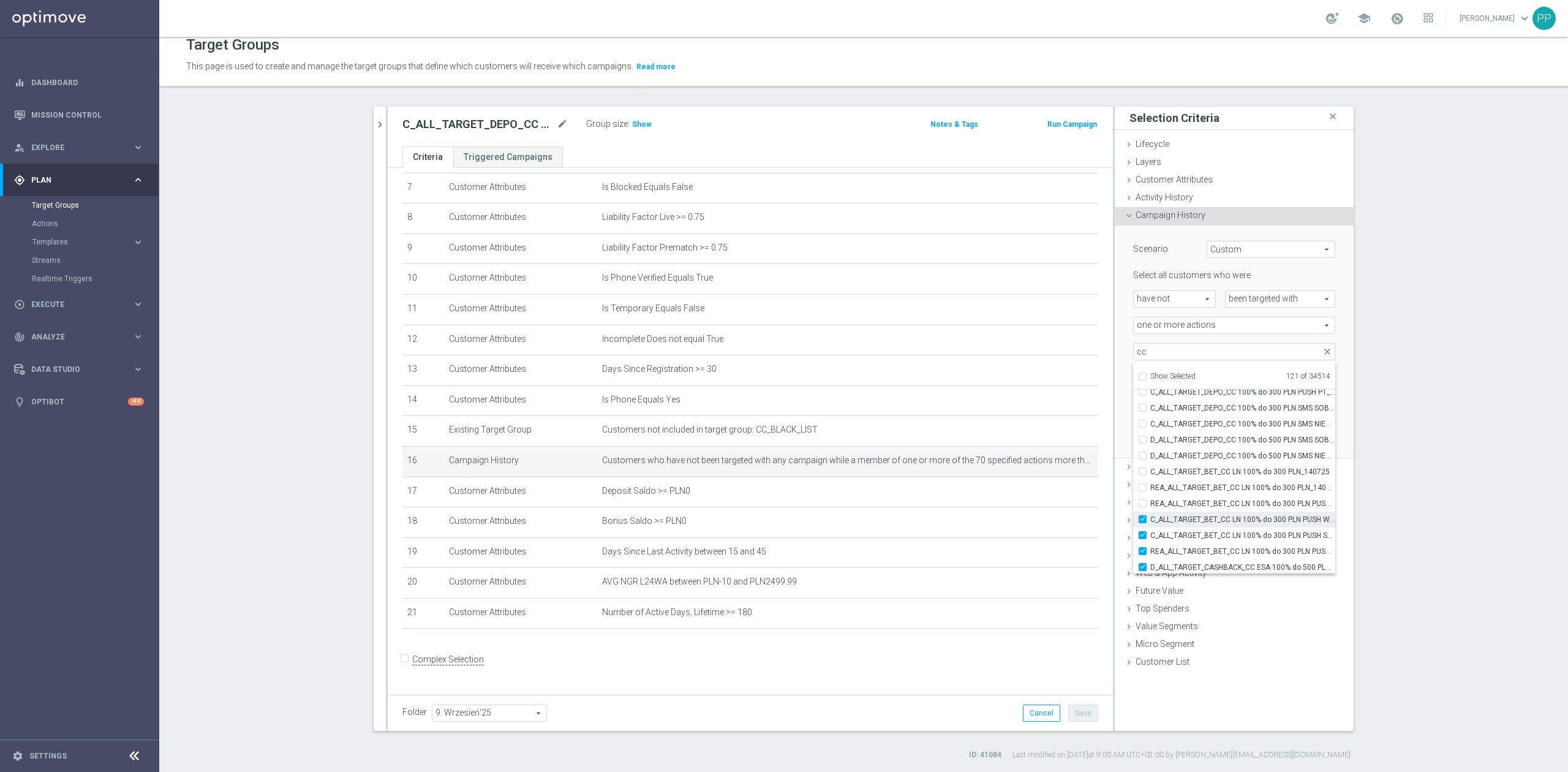
click at [1177, 520] on span "C_ALL_TARGET_BET_CC LN 100% do 300 PLN PUSH WT_140725" at bounding box center [1242, 520] width 185 height 10
click at [1150, 520] on input "C_ALL_TARGET_BET_CC LN 100% do 300 PLN PUSH WT_140725" at bounding box center [1146, 519] width 8 height 8
click at [1177, 532] on span "C_ALL_TARGET_BET_CC LN 100% do 300 PLN PUSH SR_140725" at bounding box center [1242, 535] width 185 height 10
click at [1150, 532] on input "C_ALL_TARGET_BET_CC LN 100% do 300 PLN PUSH SR_140725" at bounding box center [1146, 535] width 8 height 8
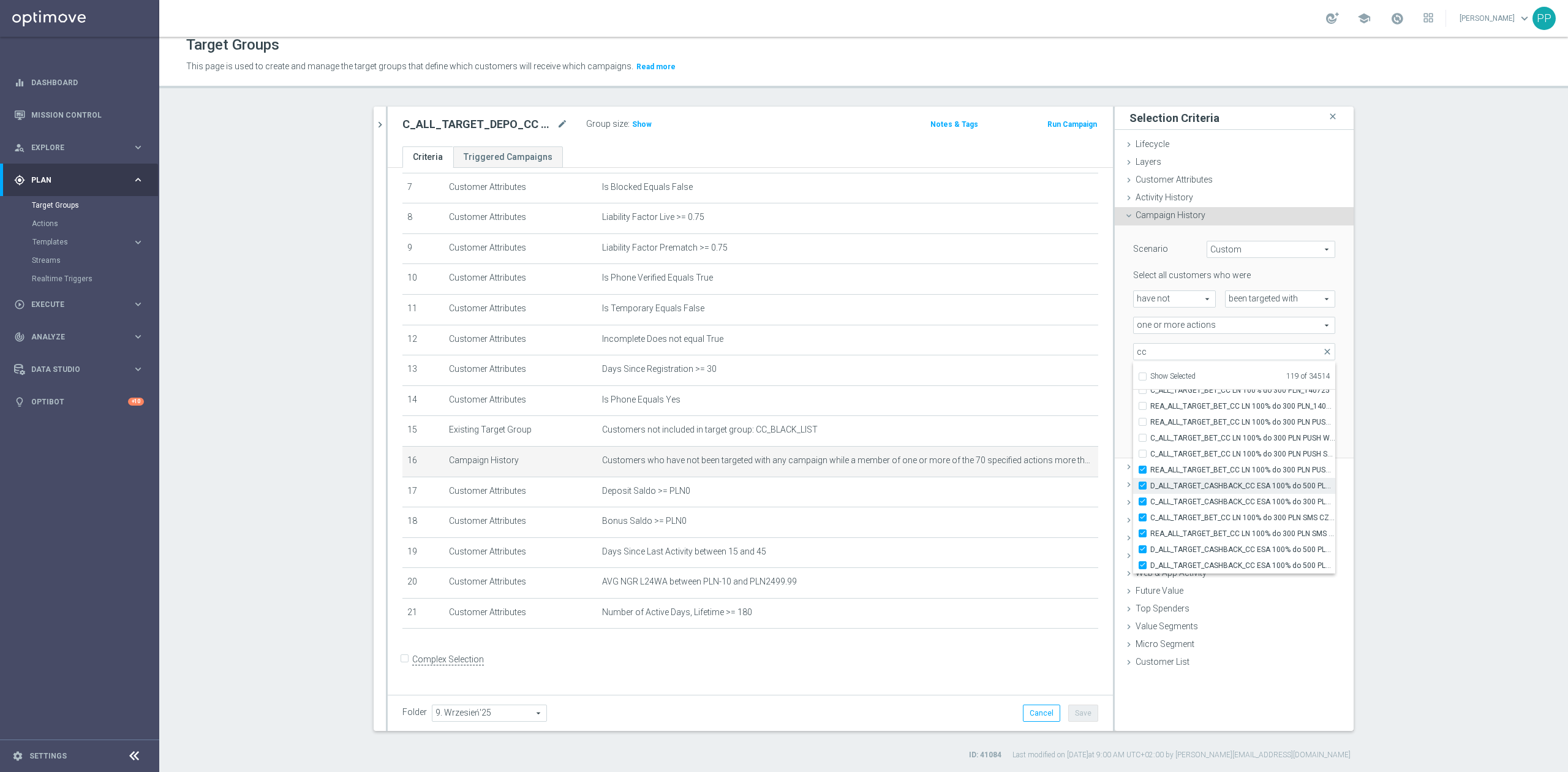
drag, startPoint x: 1176, startPoint y: 478, endPoint x: 1177, endPoint y: 488, distance: 10.0
click at [1176, 479] on label "D_ALL_TARGET_CASHBACK_CC ESA 100% do 500 PLN_170725" at bounding box center [1242, 485] width 185 height 16
click at [1150, 481] on input "D_ALL_TARGET_CASHBACK_CC ESA 100% do 500 PLN_170725" at bounding box center [1146, 485] width 8 height 8
click at [1176, 478] on label "D_ALL_TARGET_CASHBACK_CC ESA 100% do 500 PLN_170725" at bounding box center [1242, 485] width 185 height 16
click at [1150, 481] on input "D_ALL_TARGET_CASHBACK_CC ESA 100% do 500 PLN_170725" at bounding box center [1146, 485] width 8 height 8
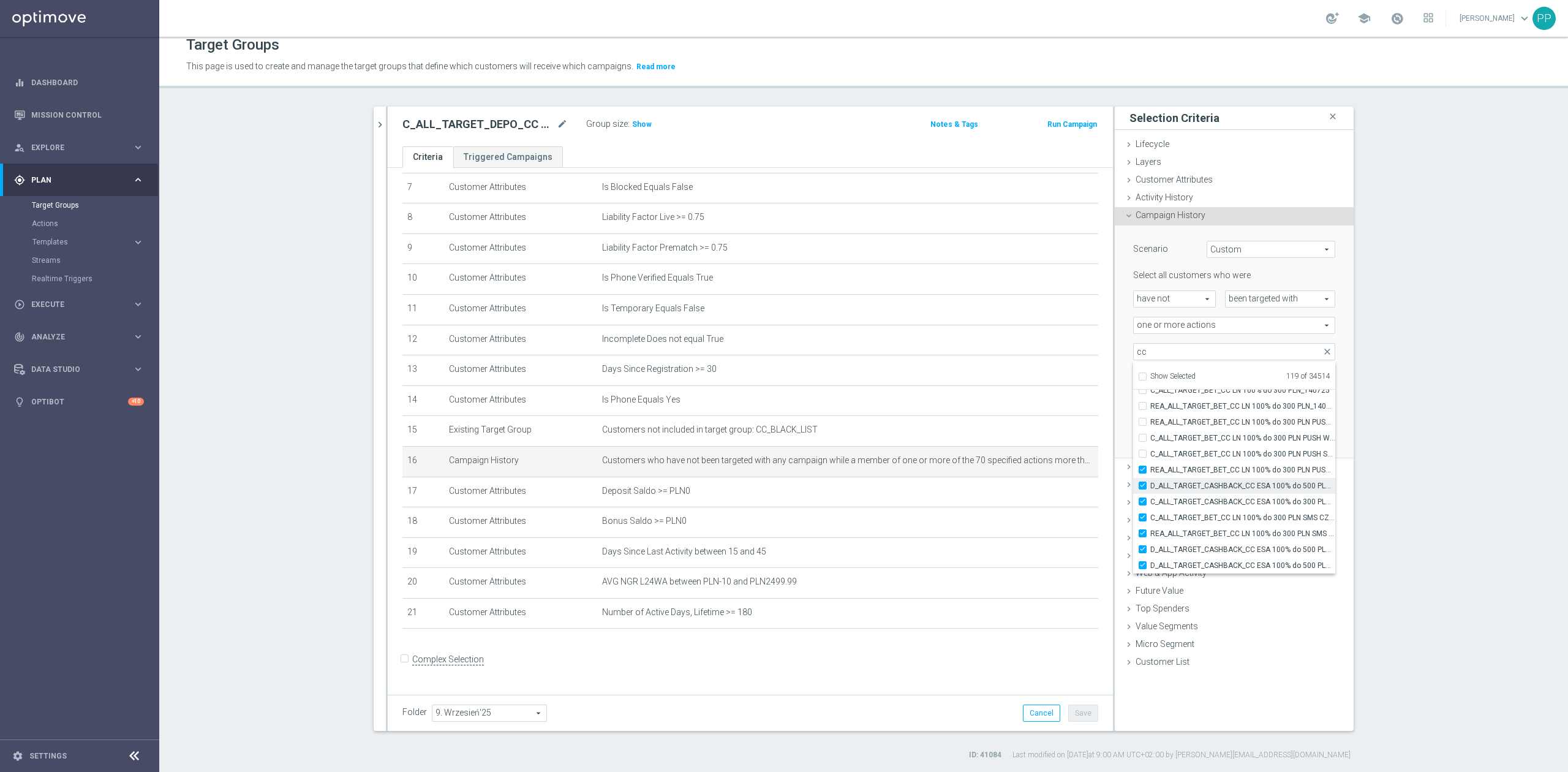
drag, startPoint x: 1177, startPoint y: 472, endPoint x: 1180, endPoint y: 483, distance: 11.4
click at [1178, 475] on label "REA_ALL_TARGET_BET_CC LN 100% do 300 PLN PUSH SR_140725" at bounding box center [1242, 469] width 185 height 16
click at [1180, 486] on span "D_ALL_TARGET_CASHBACK_CC ESA 100% do 500 PLN_170725" at bounding box center [1242, 486] width 185 height 10
click at [1150, 486] on input "D_ALL_TARGET_CASHBACK_CC ESA 100% do 500 PLN_170725" at bounding box center [1146, 485] width 8 height 8
drag, startPoint x: 1178, startPoint y: 472, endPoint x: 1180, endPoint y: 493, distance: 21.1
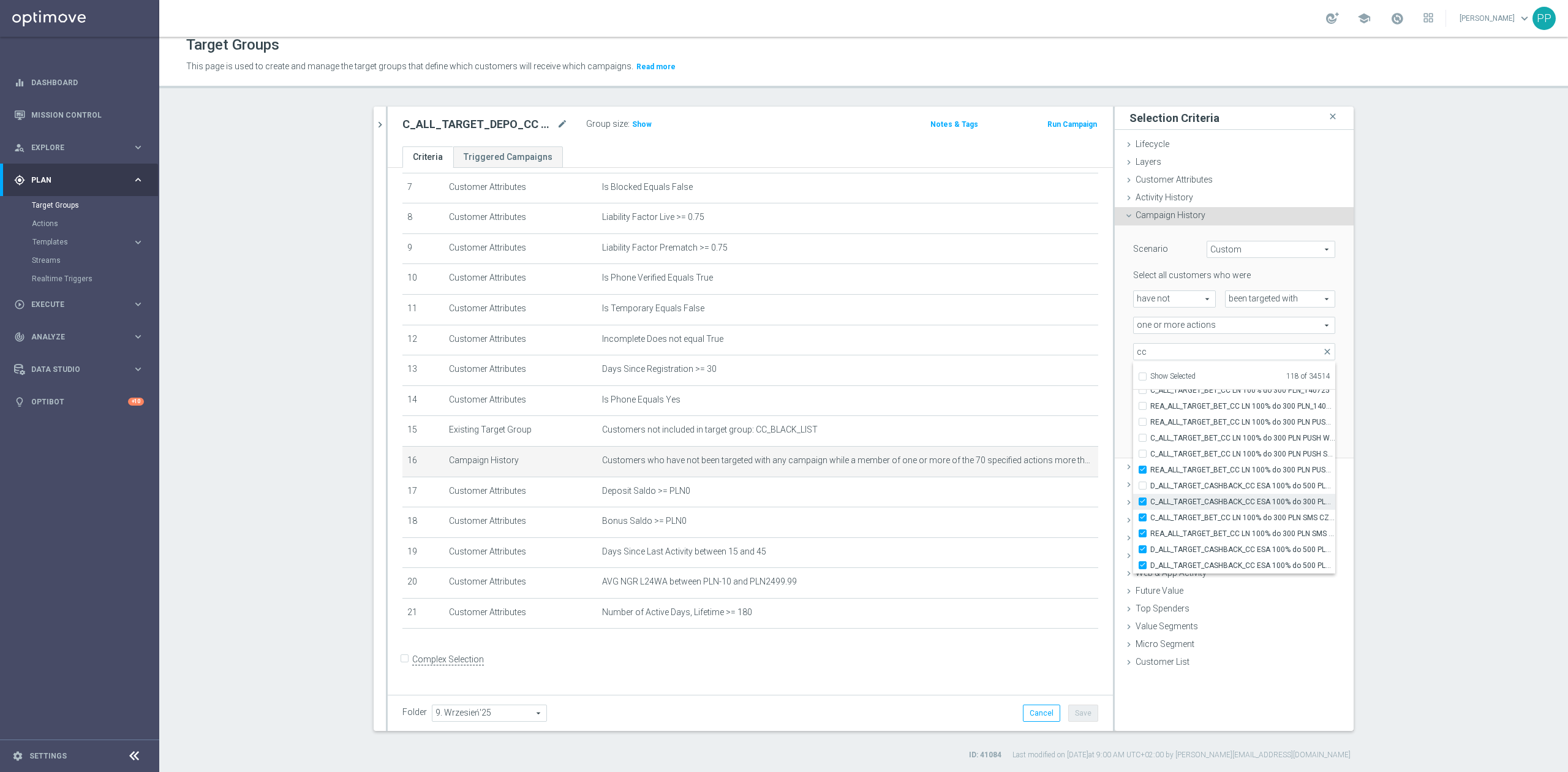
click at [1178, 474] on span "REA_ALL_TARGET_BET_CC LN 100% do 300 PLN PUSH SR_140725" at bounding box center [1242, 469] width 185 height 10
click at [1150, 474] on input "REA_ALL_TARGET_BET_CC LN 100% do 300 PLN PUSH SR_140725" at bounding box center [1146, 469] width 8 height 8
click at [1178, 505] on span "C_ALL_TARGET_CASHBACK_CC ESA 100% do 300 PLN_170725" at bounding box center [1242, 502] width 185 height 10
click at [1150, 505] on input "C_ALL_TARGET_CASHBACK_CC ESA 100% do 300 PLN_170725" at bounding box center [1146, 502] width 8 height 8
click at [1178, 517] on span "C_ALL_TARGET_BET_CC LN 100% do 300 PLN SMS CZW_140725" at bounding box center [1242, 517] width 185 height 10
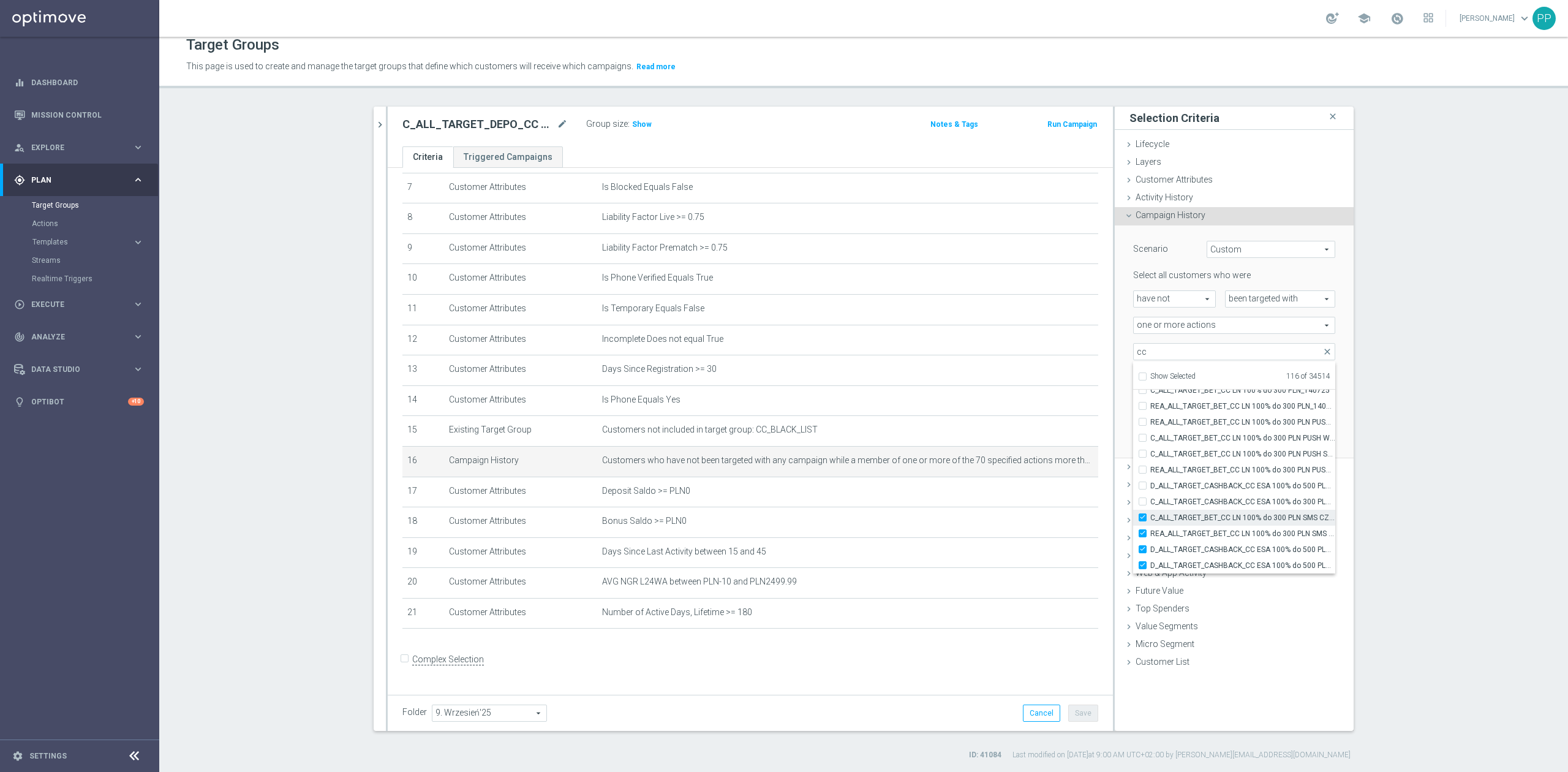
click at [1150, 517] on input "C_ALL_TARGET_BET_CC LN 100% do 300 PLN SMS CZW_140725" at bounding box center [1146, 517] width 8 height 8
click at [1178, 530] on span "REA_ALL_TARGET_BET_CC LN 100% do 300 PLN SMS CZW_140725" at bounding box center [1242, 534] width 185 height 10
click at [1150, 530] on input "REA_ALL_TARGET_BET_CC LN 100% do 300 PLN SMS CZW_140725" at bounding box center [1146, 534] width 8 height 8
click at [1180, 544] on span "D_ALL_TARGET_CASHBACK_CC ESA 100% do 500 PLN PUSH PT_170725" at bounding box center [1242, 549] width 185 height 10
click at [1150, 545] on input "D_ALL_TARGET_CASHBACK_CC ESA 100% do 500 PLN PUSH PT_170725" at bounding box center [1146, 549] width 8 height 8
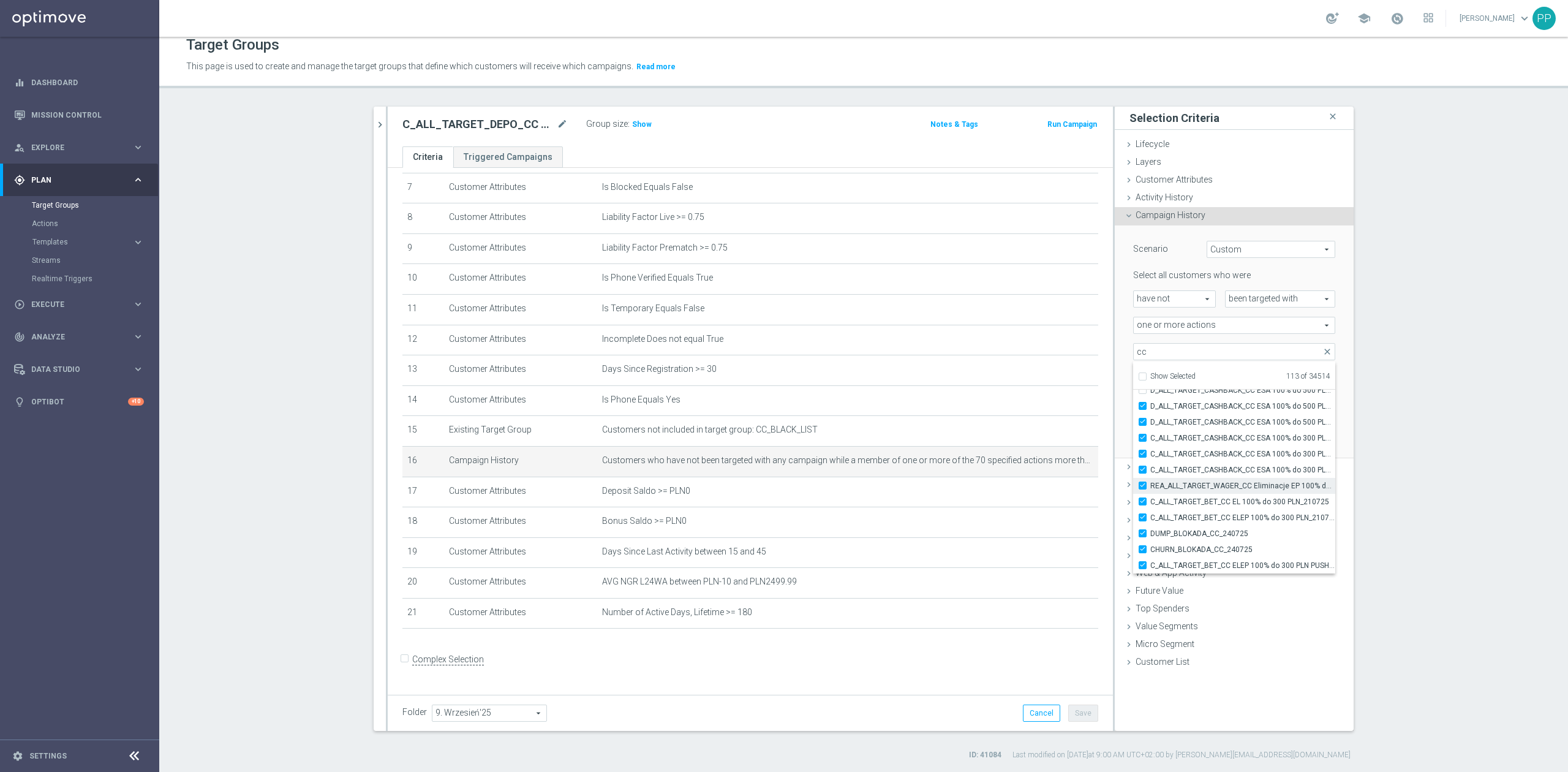
scroll to position [36809, 0]
drag, startPoint x: 1170, startPoint y: 409, endPoint x: 1173, endPoint y: 417, distance: 8.5
click at [1172, 412] on label "D_ALL_TARGET_CASHBACK_CC ESA 100% do 500 PLN SMS NIEDZ_170725" at bounding box center [1242, 417] width 185 height 16
drag, startPoint x: 1174, startPoint y: 397, endPoint x: 1176, endPoint y: 410, distance: 13.2
click at [1174, 400] on span "D_ALL_TARGET_CASHBACK_CC ESA 100% do 500 PLN PUSH SOB_170725" at bounding box center [1242, 402] width 185 height 10
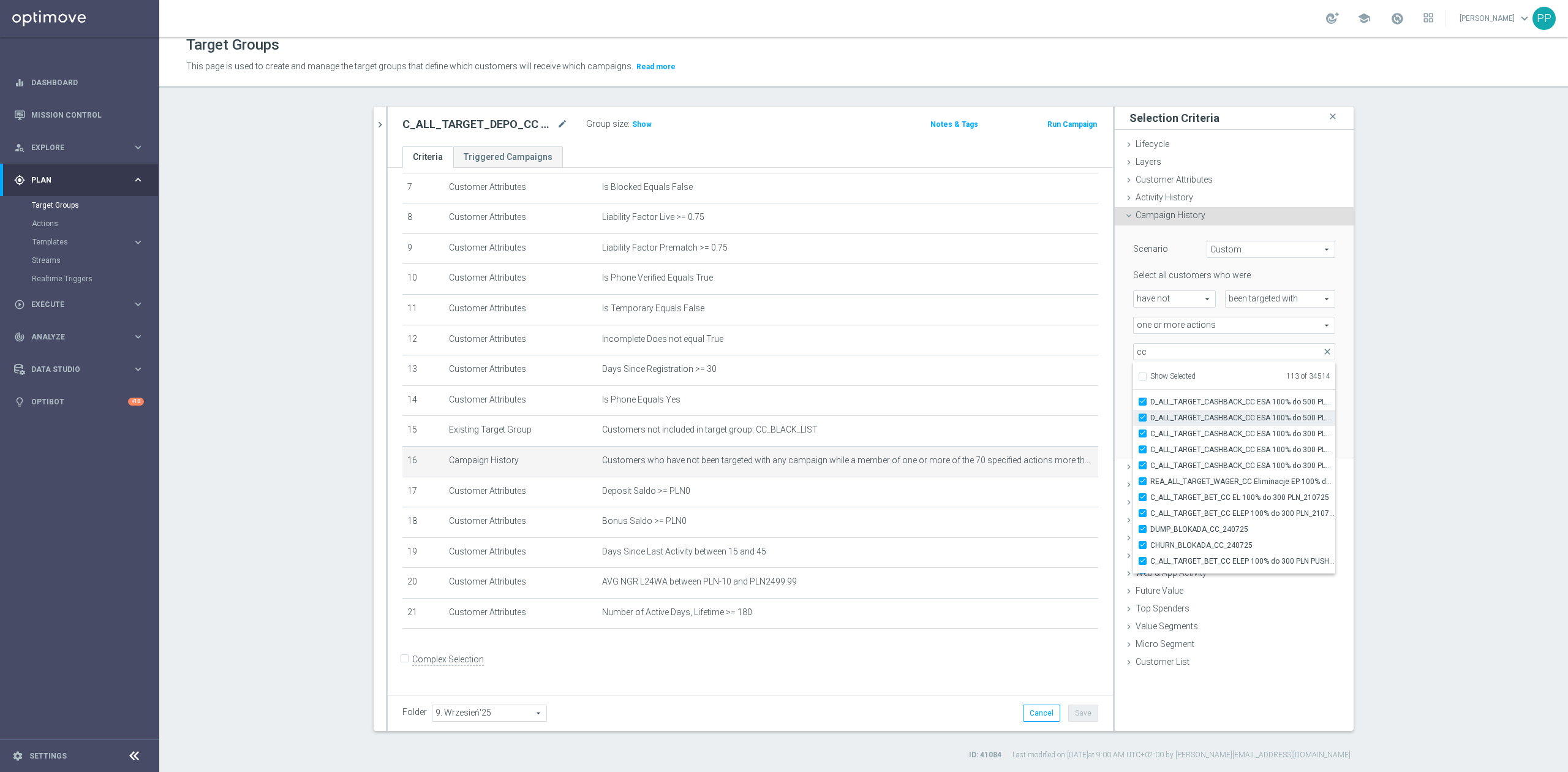
click at [1150, 400] on input "D_ALL_TARGET_CASHBACK_CC ESA 100% do 500 PLN PUSH SOB_170725" at bounding box center [1146, 401] width 8 height 8
click at [1176, 414] on span "D_ALL_TARGET_CASHBACK_CC ESA 100% do 500 PLN SMS NIEDZ_170725" at bounding box center [1242, 418] width 185 height 10
click at [1150, 414] on input "D_ALL_TARGET_CASHBACK_CC ESA 100% do 500 PLN SMS NIEDZ_170725" at bounding box center [1146, 418] width 8 height 8
click at [1177, 437] on span "C_ALL_TARGET_CASHBACK_CC ESA 100% do 300 PLN PUSH PT_170725" at bounding box center [1242, 433] width 185 height 10
click at [1150, 437] on input "C_ALL_TARGET_CASHBACK_CC ESA 100% do 300 PLN PUSH PT_170725" at bounding box center [1146, 433] width 8 height 8
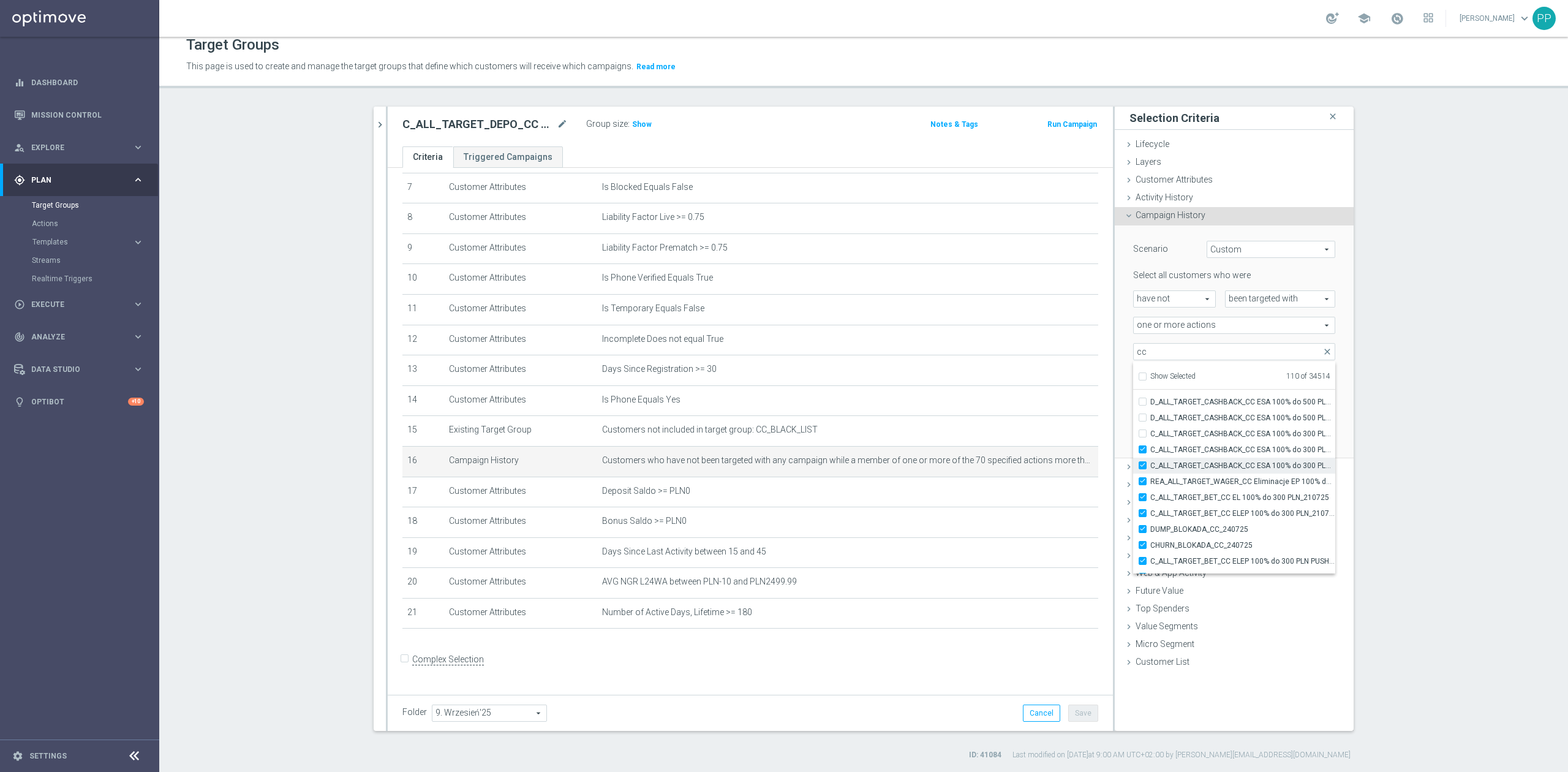
click at [1178, 459] on label "C_ALL_TARGET_CASHBACK_CC ESA 100% do 300 PLN NIEDZ_170725" at bounding box center [1242, 465] width 185 height 16
click at [1150, 461] on input "C_ALL_TARGET_CASHBACK_CC ESA 100% do 300 PLN NIEDZ_170725" at bounding box center [1146, 465] width 8 height 8
click at [1178, 453] on span "C_ALL_TARGET_CASHBACK_CC ESA 100% do 300 PLN PUSH SOB_170725" at bounding box center [1242, 450] width 185 height 10
click at [1150, 453] on input "C_ALL_TARGET_CASHBACK_CC ESA 100% do 300 PLN PUSH SOB_170725" at bounding box center [1146, 450] width 8 height 8
click at [1180, 478] on span "REA_ALL_TARGET_WAGER_CC Eliminacje EP 100% do 300 PLN_210725" at bounding box center [1242, 482] width 185 height 10
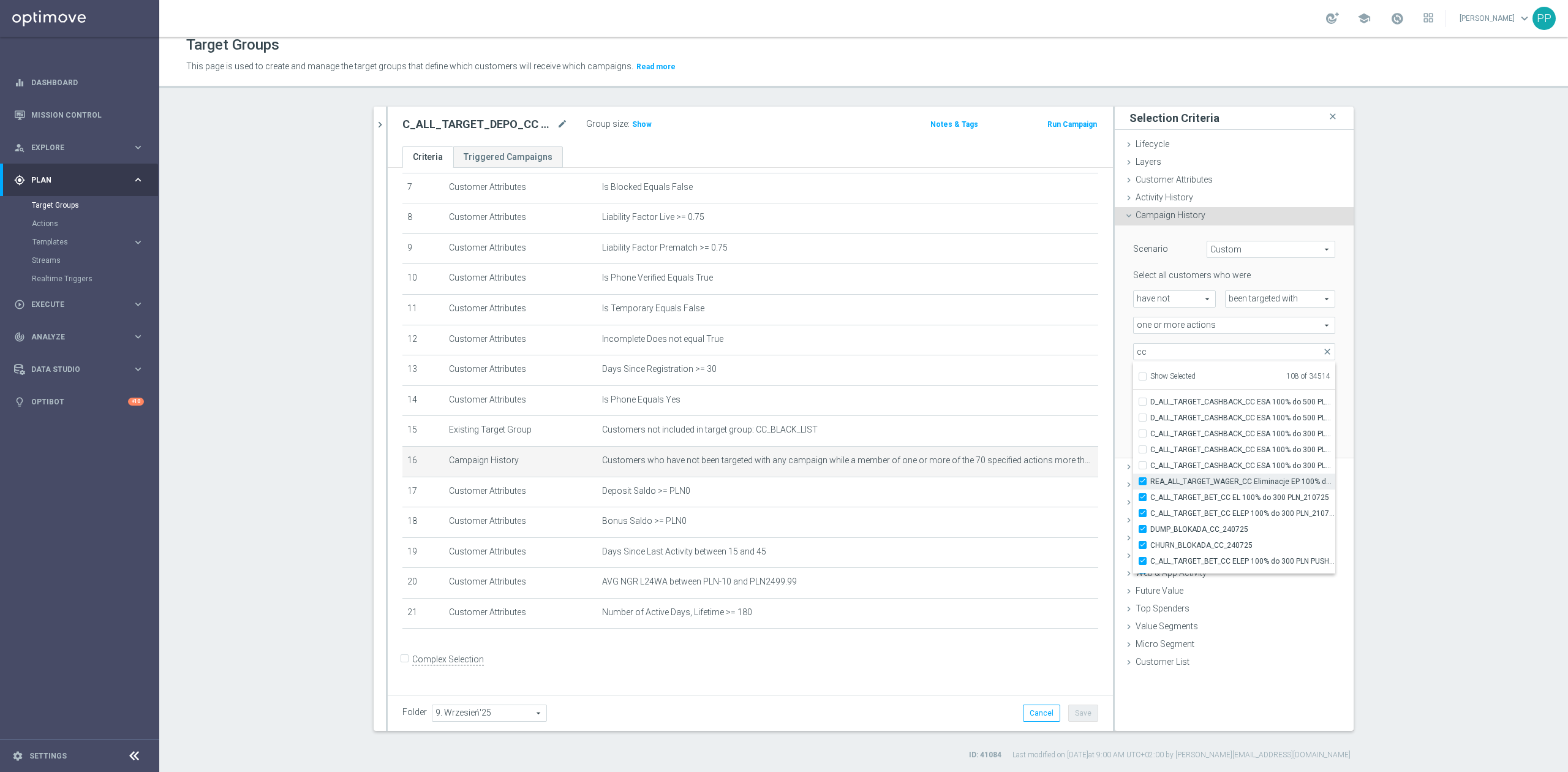
click at [1150, 478] on input "REA_ALL_TARGET_WAGER_CC Eliminacje EP 100% do 300 PLN_210725" at bounding box center [1146, 481] width 8 height 8
click at [1180, 500] on span "C_ALL_TARGET_BET_CC EL 100% do 300 PLN_210725" at bounding box center [1242, 497] width 185 height 10
click at [1150, 500] on input "C_ALL_TARGET_BET_CC EL 100% do 300 PLN_210725" at bounding box center [1146, 497] width 8 height 8
click at [1192, 525] on span "DUMP_BLOKADA_CC_240725" at bounding box center [1242, 529] width 185 height 10
click at [1150, 525] on input "DUMP_BLOKADA_CC_240725" at bounding box center [1146, 529] width 8 height 8
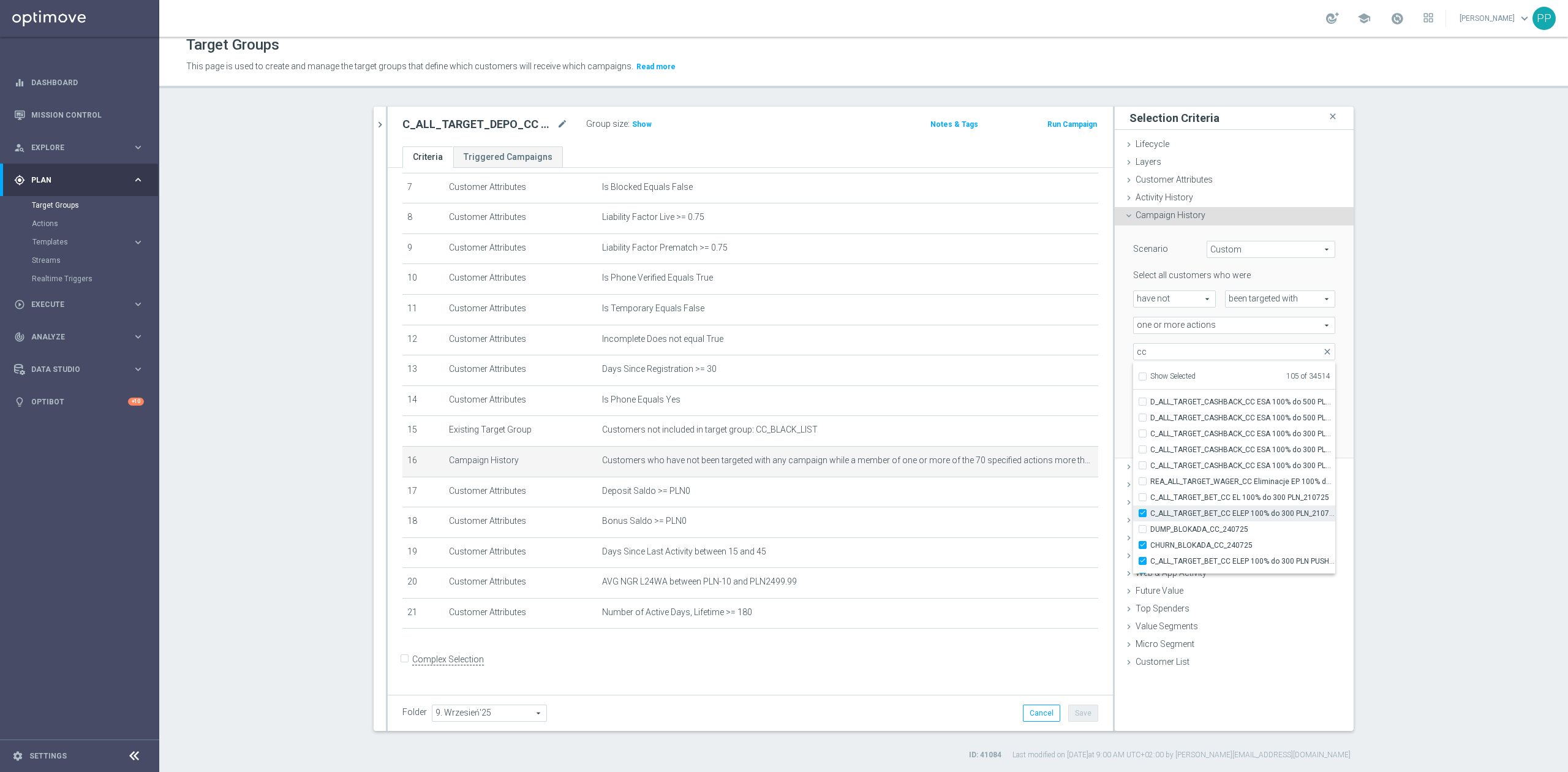
click at [1191, 512] on span "C_ALL_TARGET_BET_CC ELEP 100% do 300 PLN_210725" at bounding box center [1242, 513] width 185 height 10
click at [1150, 512] on input "C_ALL_TARGET_BET_CC ELEP 100% do 300 PLN_210725" at bounding box center [1146, 513] width 8 height 8
click at [1199, 545] on span "CHURN_BLOKADA_CC_240725" at bounding box center [1242, 545] width 185 height 10
click at [1150, 545] on input "CHURN_BLOKADA_CC_240725" at bounding box center [1146, 545] width 8 height 8
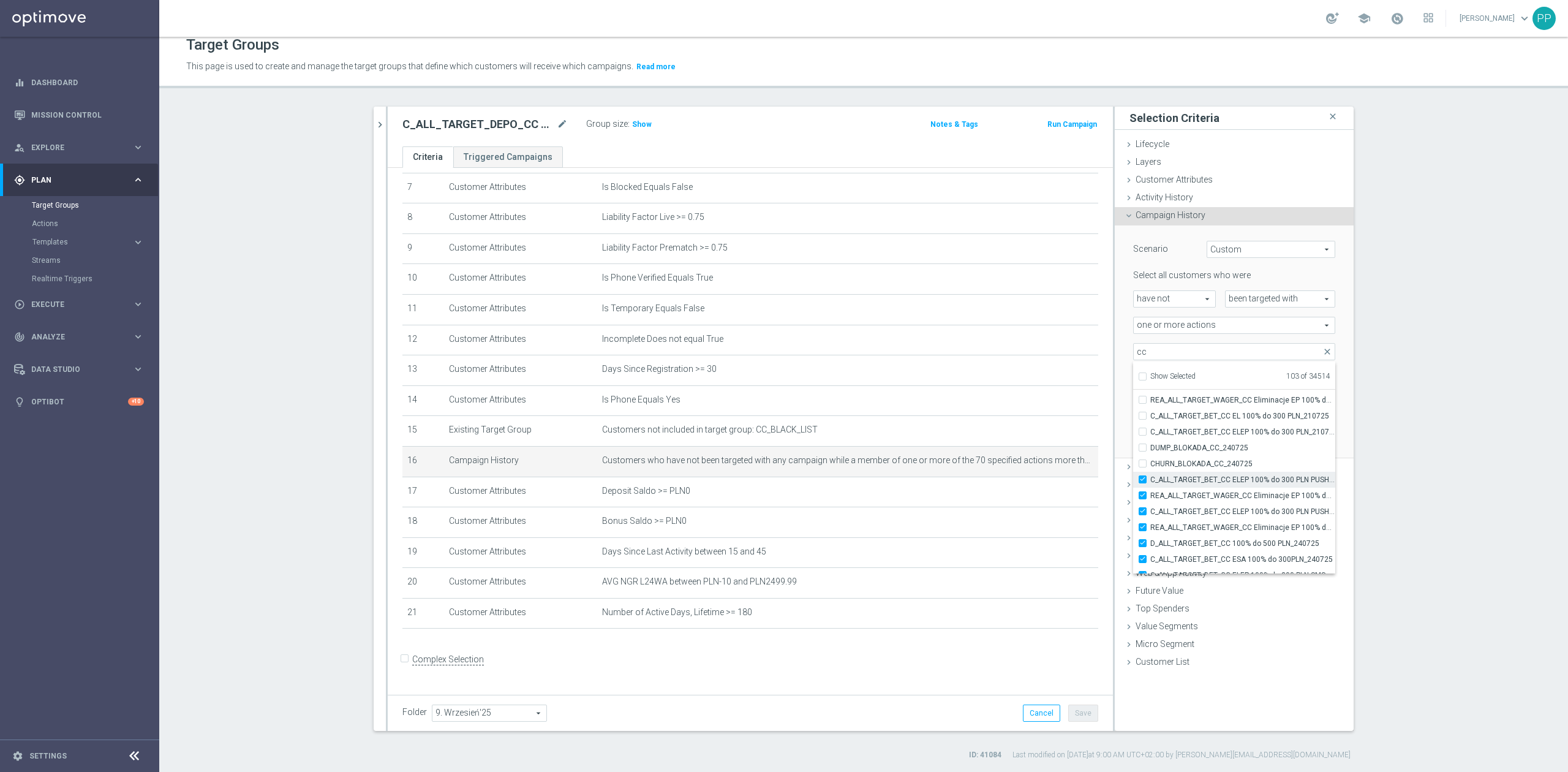
drag, startPoint x: 1193, startPoint y: 477, endPoint x: 1195, endPoint y: 492, distance: 15.1
click at [1193, 478] on span "C_ALL_TARGET_BET_CC ELEP 100% do 300 PLN PUSH WT_210725" at bounding box center [1242, 479] width 185 height 10
click at [1150, 478] on input "C_ALL_TARGET_BET_CC ELEP 100% do 300 PLN PUSH WT_210725" at bounding box center [1146, 479] width 8 height 8
click at [1195, 497] on span "REA_ALL_TARGET_WAGER_CC Eliminacje EP 100% do 300 PLN PUSH WT_210725" at bounding box center [1242, 496] width 185 height 10
click at [1150, 497] on input "REA_ALL_TARGET_WAGER_CC Eliminacje EP 100% do 300 PLN PUSH WT_210725" at bounding box center [1146, 495] width 8 height 8
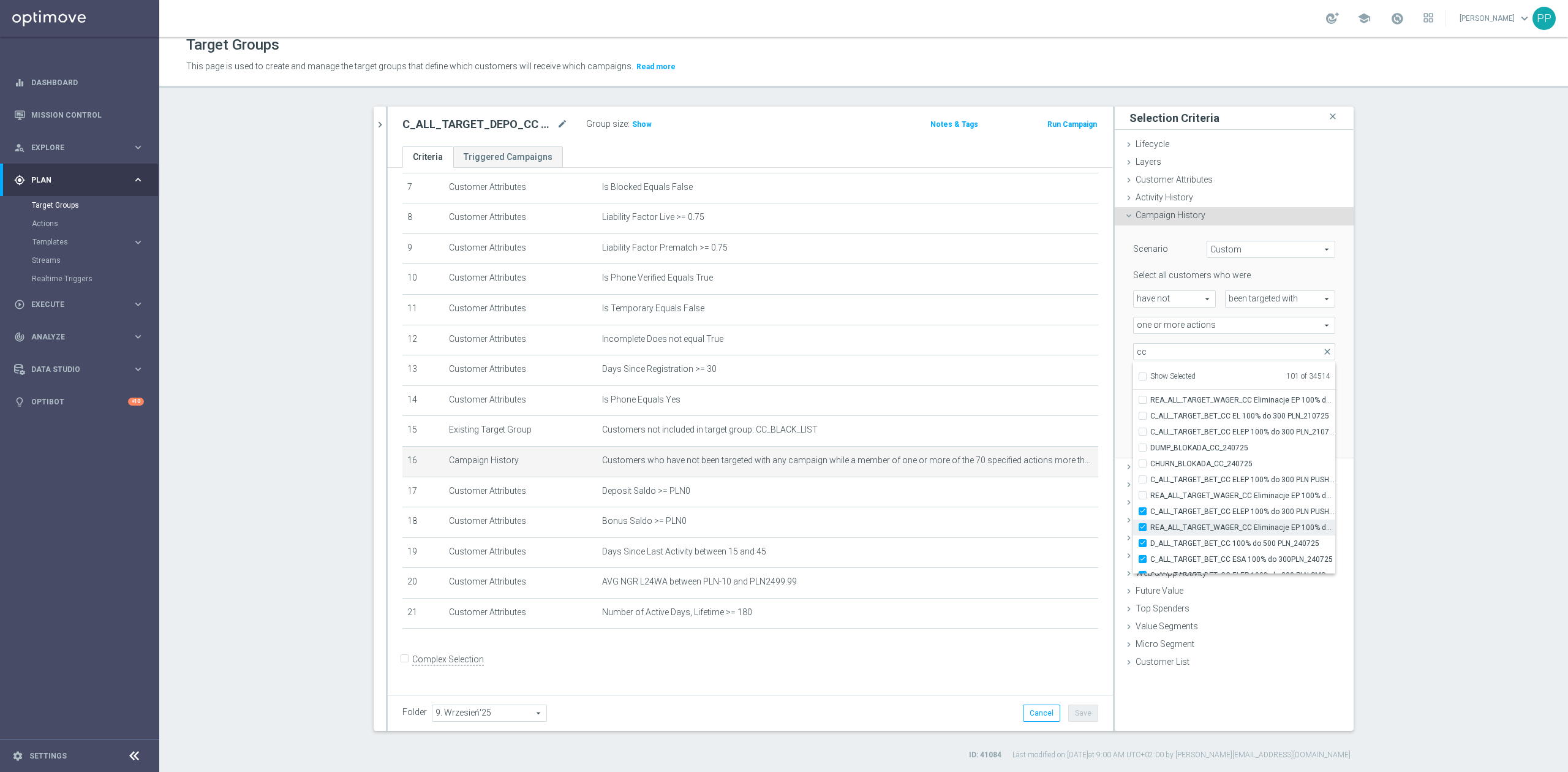
drag, startPoint x: 1194, startPoint y: 512, endPoint x: 1194, endPoint y: 522, distance: 10.0
click at [1194, 513] on span "C_ALL_TARGET_BET_CC ELEP 100% do 300 PLN PUSH SR_210725" at bounding box center [1242, 511] width 185 height 10
click at [1150, 513] on input "C_ALL_TARGET_BET_CC ELEP 100% do 300 PLN PUSH SR_210725" at bounding box center [1146, 511] width 8 height 8
click at [1196, 534] on label "REA_ALL_TARGET_WAGER_CC Eliminacje EP 100% do 300 PLN PUSH SR_210725" at bounding box center [1242, 527] width 185 height 16
click at [1150, 531] on input "REA_ALL_TARGET_WAGER_CC Eliminacje EP 100% do 300 PLN PUSH SR_210725" at bounding box center [1146, 527] width 8 height 8
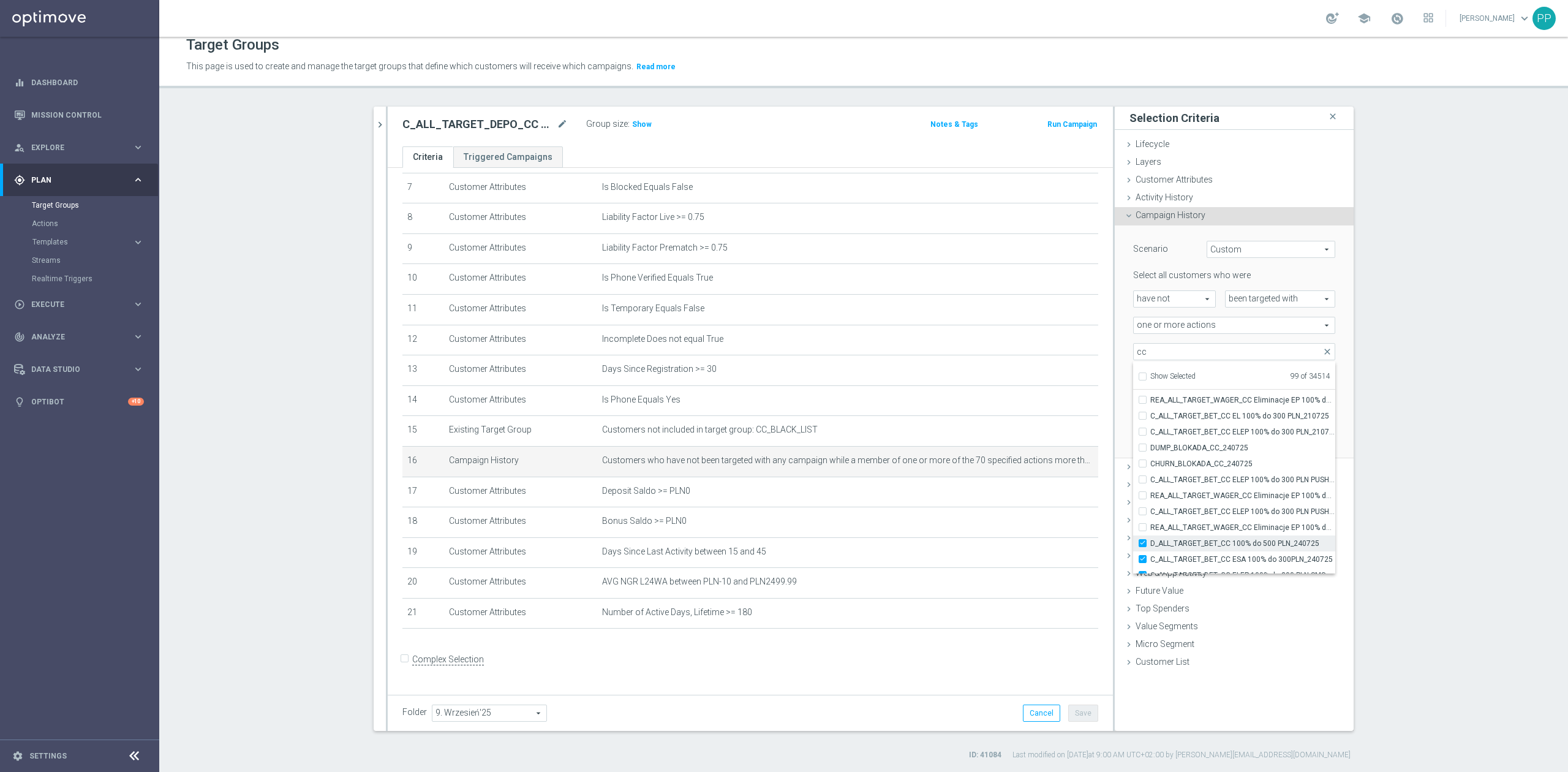
click at [1197, 546] on span "D_ALL_TARGET_BET_CC 100% do 500 PLN_240725" at bounding box center [1242, 543] width 185 height 10
click at [1150, 546] on input "D_ALL_TARGET_BET_CC 100% do 500 PLN_240725" at bounding box center [1146, 543] width 8 height 8
click at [1198, 562] on span "C_ALL_TARGET_BET_CC ESA 100% do 300PLN_240725" at bounding box center [1242, 559] width 185 height 10
click at [1150, 562] on input "C_ALL_TARGET_BET_CC ESA 100% do 300PLN_240725" at bounding box center [1146, 559] width 8 height 8
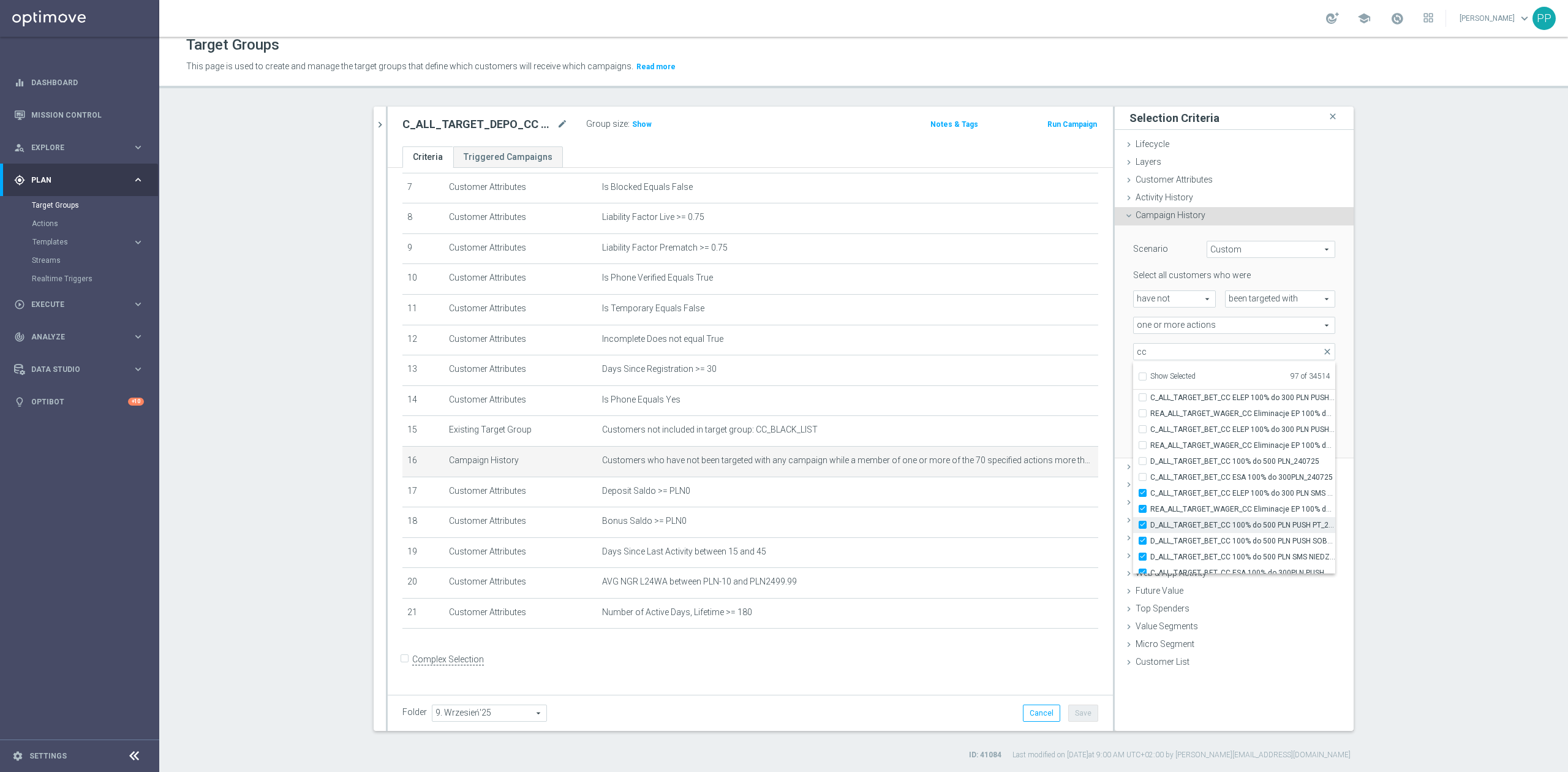
drag, startPoint x: 1196, startPoint y: 496, endPoint x: 1196, endPoint y: 520, distance: 24.0
click at [1196, 498] on label "C_ALL_TARGET_BET_CC ELEP 100% do 300 PLN SMS CZW_210725" at bounding box center [1242, 492] width 185 height 16
drag, startPoint x: 1195, startPoint y: 510, endPoint x: 1191, endPoint y: 492, distance: 18.4
click at [1196, 510] on span "REA_ALL_TARGET_WAGER_CC Eliminacje EP 100% do 300 PLN SMS CZW_210725" at bounding box center [1242, 509] width 185 height 10
click at [1150, 510] on input "REA_ALL_TARGET_WAGER_CC Eliminacje EP 100% do 300 PLN SMS CZW_210725" at bounding box center [1146, 509] width 8 height 8
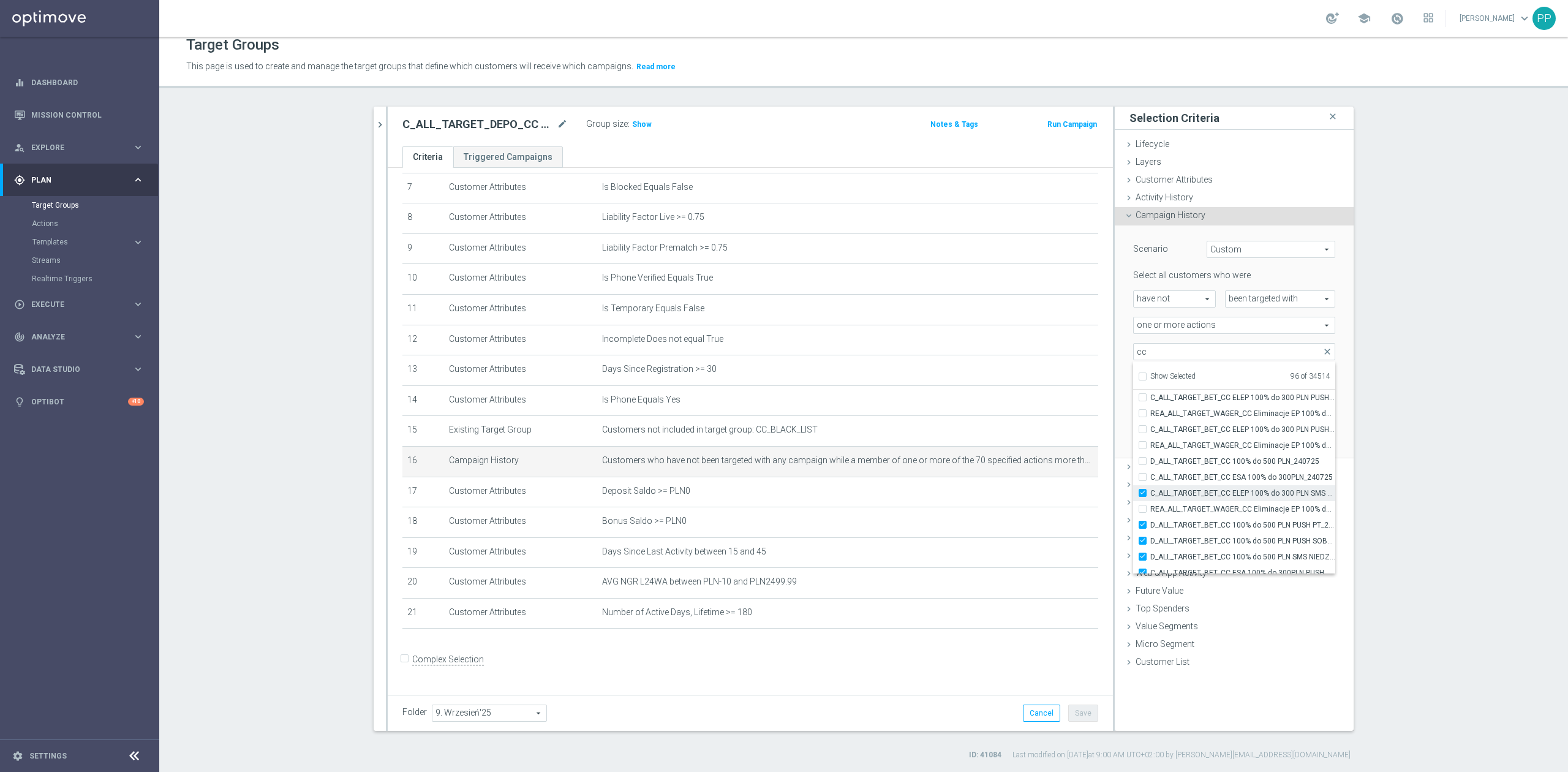
click at [1191, 493] on span "C_ALL_TARGET_BET_CC ELEP 100% do 300 PLN SMS CZW_210725" at bounding box center [1242, 493] width 185 height 10
click at [1150, 493] on input "C_ALL_TARGET_BET_CC ELEP 100% do 300 PLN SMS CZW_210725" at bounding box center [1146, 492] width 8 height 8
click at [1194, 530] on label "D_ALL_TARGET_BET_CC 100% do 500 PLN PUSH PT_240725" at bounding box center [1242, 525] width 185 height 16
click at [1150, 529] on input "D_ALL_TARGET_BET_CC 100% do 500 PLN PUSH PT_240725" at bounding box center [1146, 525] width 8 height 8
click at [1194, 543] on span "D_ALL_TARGET_BET_CC 100% do 500 PLN PUSH SOB_240725" at bounding box center [1242, 541] width 185 height 10
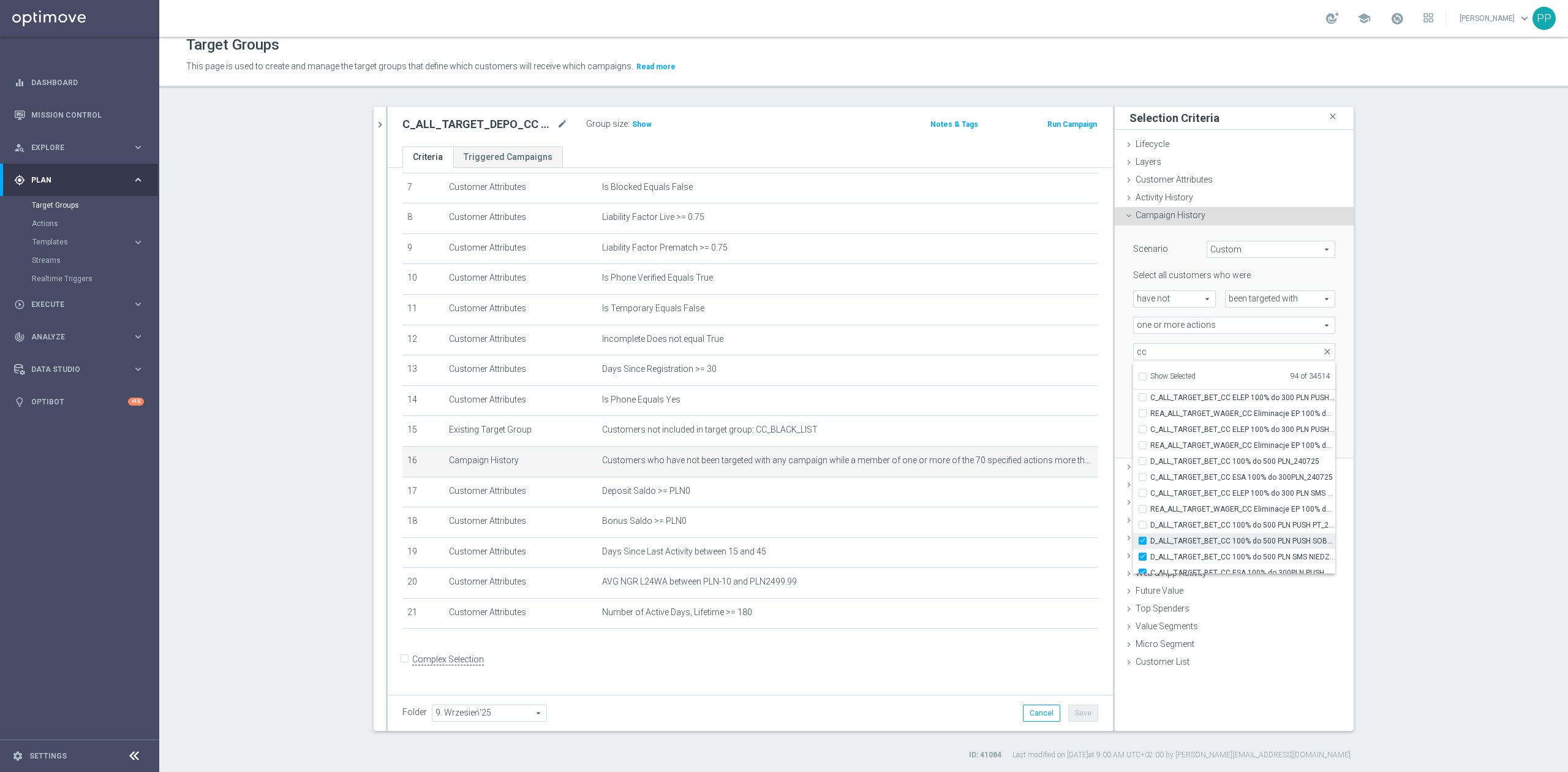
click at [1150, 543] on input "D_ALL_TARGET_BET_CC 100% do 500 PLN PUSH SOB_240725" at bounding box center [1146, 541] width 8 height 8
drag, startPoint x: 1189, startPoint y: 481, endPoint x: 1188, endPoint y: 488, distance: 7.1
click at [1188, 481] on label "D_ALL_TARGET_BET_CC 100% do 500 PLN SMS NIEDZ_240725" at bounding box center [1242, 474] width 185 height 16
click at [1150, 479] on input "D_ALL_TARGET_BET_CC 100% do 500 PLN SMS NIEDZ_240725" at bounding box center [1146, 475] width 8 height 8
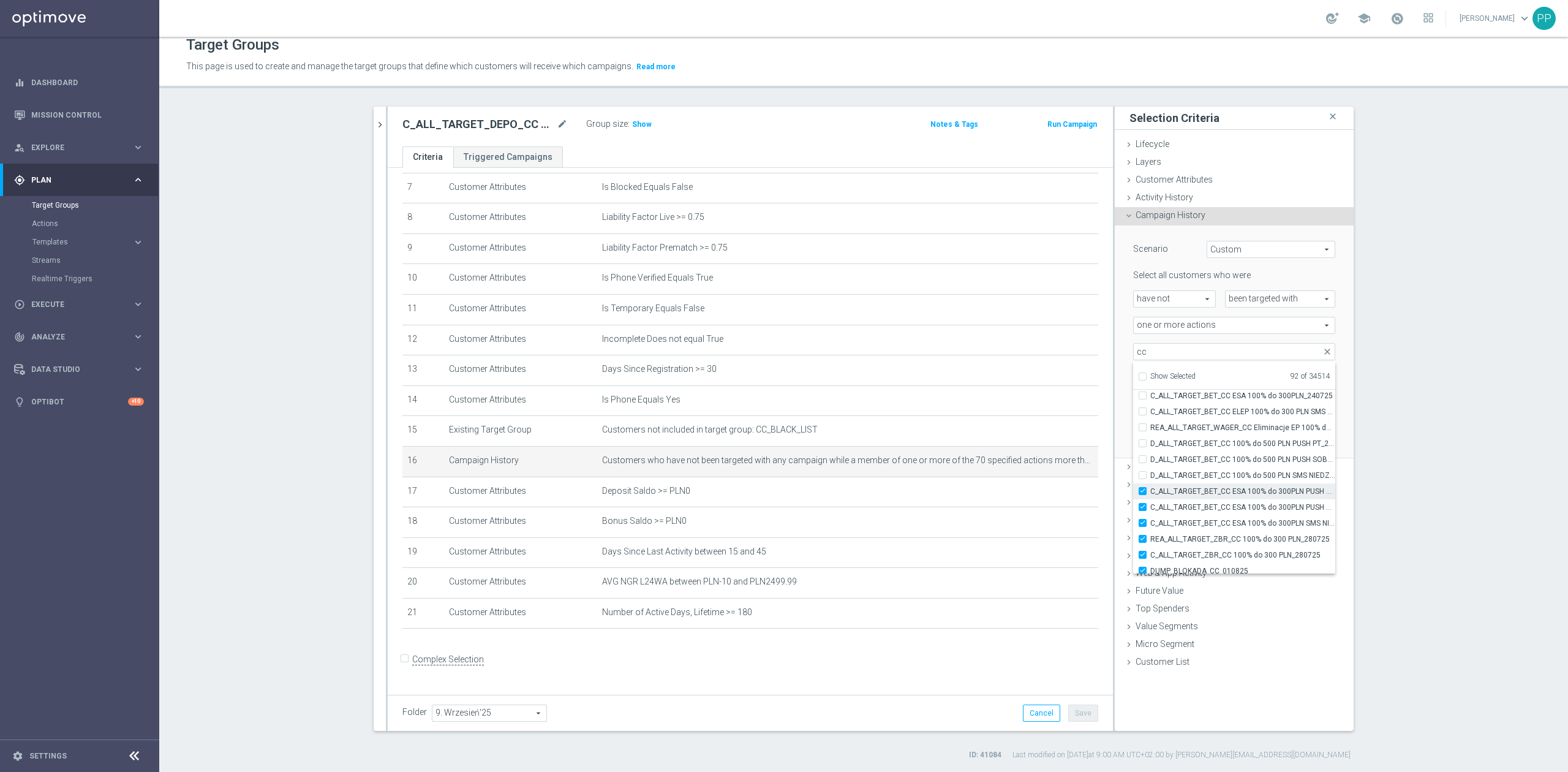
click at [1188, 493] on span "C_ALL_TARGET_BET_CC ESA 100% do 300PLN PUSH PT_240725" at bounding box center [1242, 491] width 185 height 10
click at [1150, 493] on input "C_ALL_TARGET_BET_CC ESA 100% do 300PLN PUSH PT_240725" at bounding box center [1146, 491] width 8 height 8
click at [1186, 505] on span "C_ALL_TARGET_BET_CC ESA 100% do 300PLN PUSH SOB_240725" at bounding box center [1242, 507] width 185 height 10
click at [1150, 505] on input "C_ALL_TARGET_BET_CC ESA 100% do 300PLN PUSH SOB_240725" at bounding box center [1146, 507] width 8 height 8
click at [1188, 527] on span "C_ALL_TARGET_BET_CC ESA 100% do 300PLN SMS NIEDZ_240725" at bounding box center [1242, 523] width 185 height 10
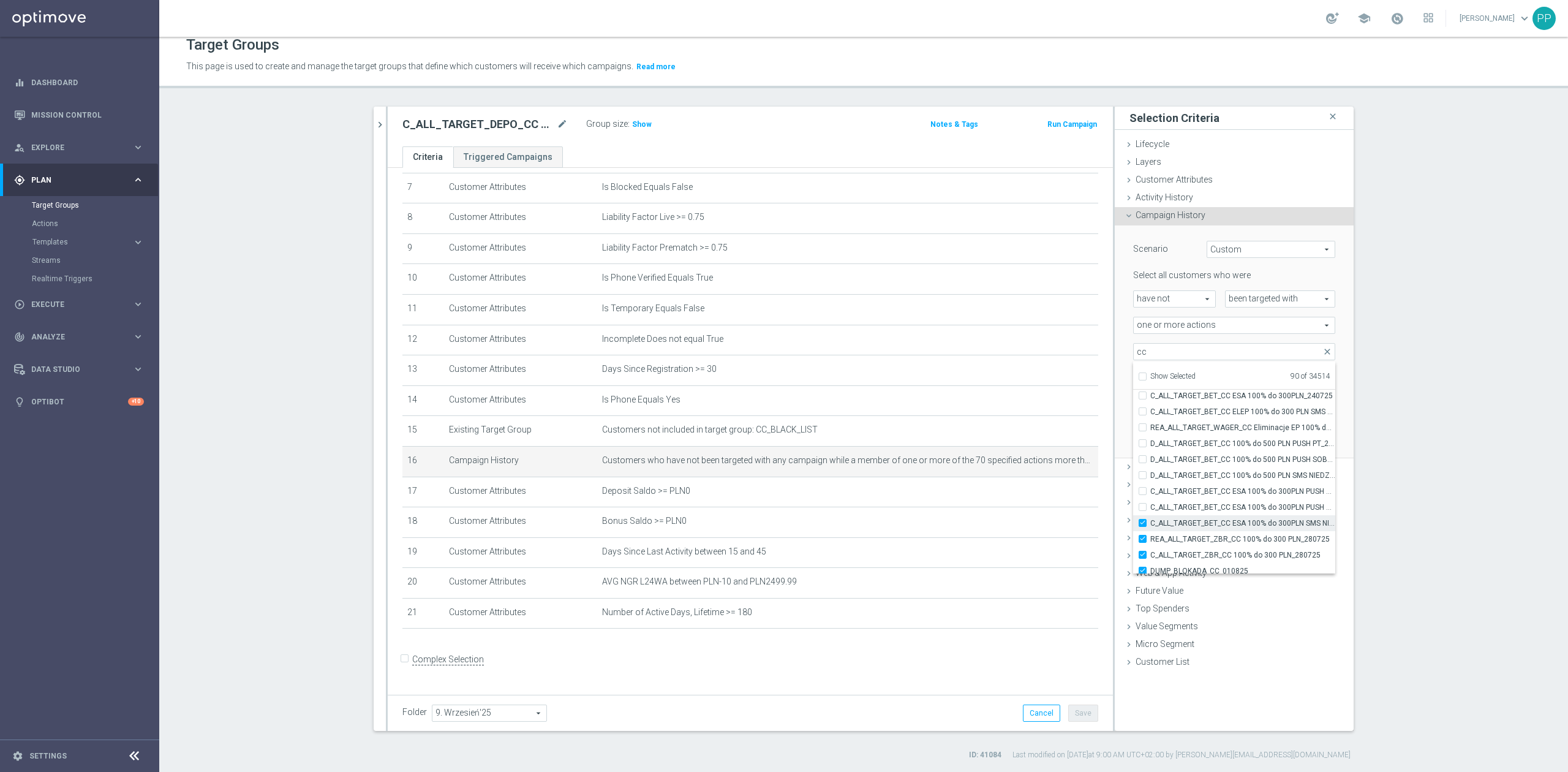
click at [1150, 527] on input "C_ALL_TARGET_BET_CC ESA 100% do 300PLN SMS NIEDZ_240725" at bounding box center [1146, 523] width 8 height 8
click at [1189, 539] on span "REA_ALL_TARGET_ZBR_CC 100% do 300 PLN_280725" at bounding box center [1242, 539] width 185 height 10
click at [1150, 539] on input "REA_ALL_TARGET_ZBR_CC 100% do 300 PLN_280725" at bounding box center [1146, 539] width 8 height 8
click at [1189, 552] on span "C_ALL_TARGET_ZBR_CC 100% do 300 PLN_280725" at bounding box center [1242, 555] width 185 height 10
click at [1150, 552] on input "C_ALL_TARGET_ZBR_CC 100% do 300 PLN_280725" at bounding box center [1146, 555] width 8 height 8
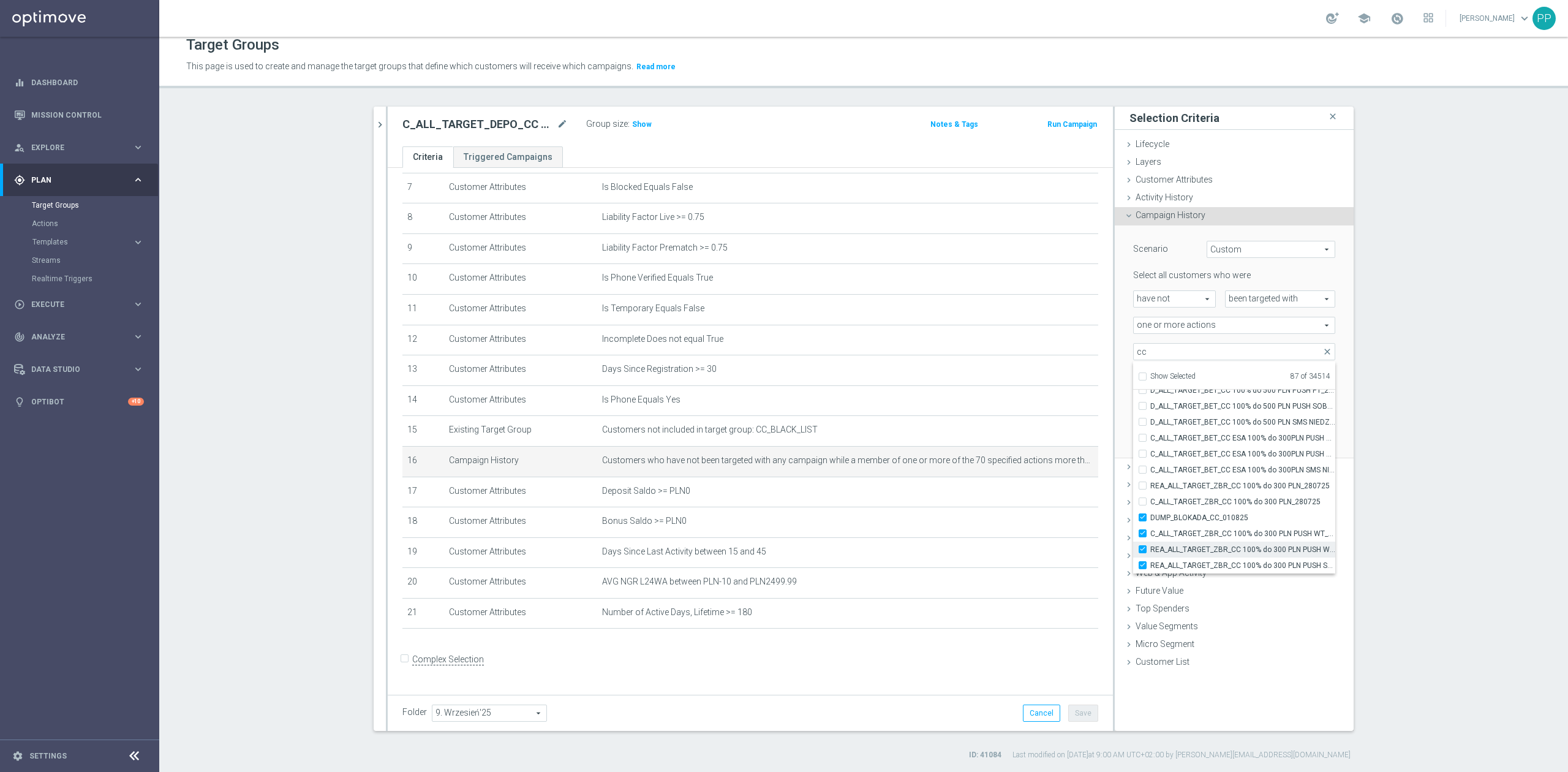
scroll to position [37135, 0]
click at [1186, 481] on label "DUMP_BLOKADA_CC_010825" at bounding box center [1242, 488] width 185 height 16
click at [1150, 485] on input "DUMP_BLOKADA_CC_010825" at bounding box center [1146, 489] width 8 height 8
click at [1187, 507] on span "C_ALL_TARGET_ZBR_CC 100% do 300 PLN PUSH WT_280725" at bounding box center [1242, 506] width 185 height 10
click at [1150, 507] on input "C_ALL_TARGET_ZBR_CC 100% do 300 PLN PUSH WT_280725" at bounding box center [1146, 505] width 8 height 8
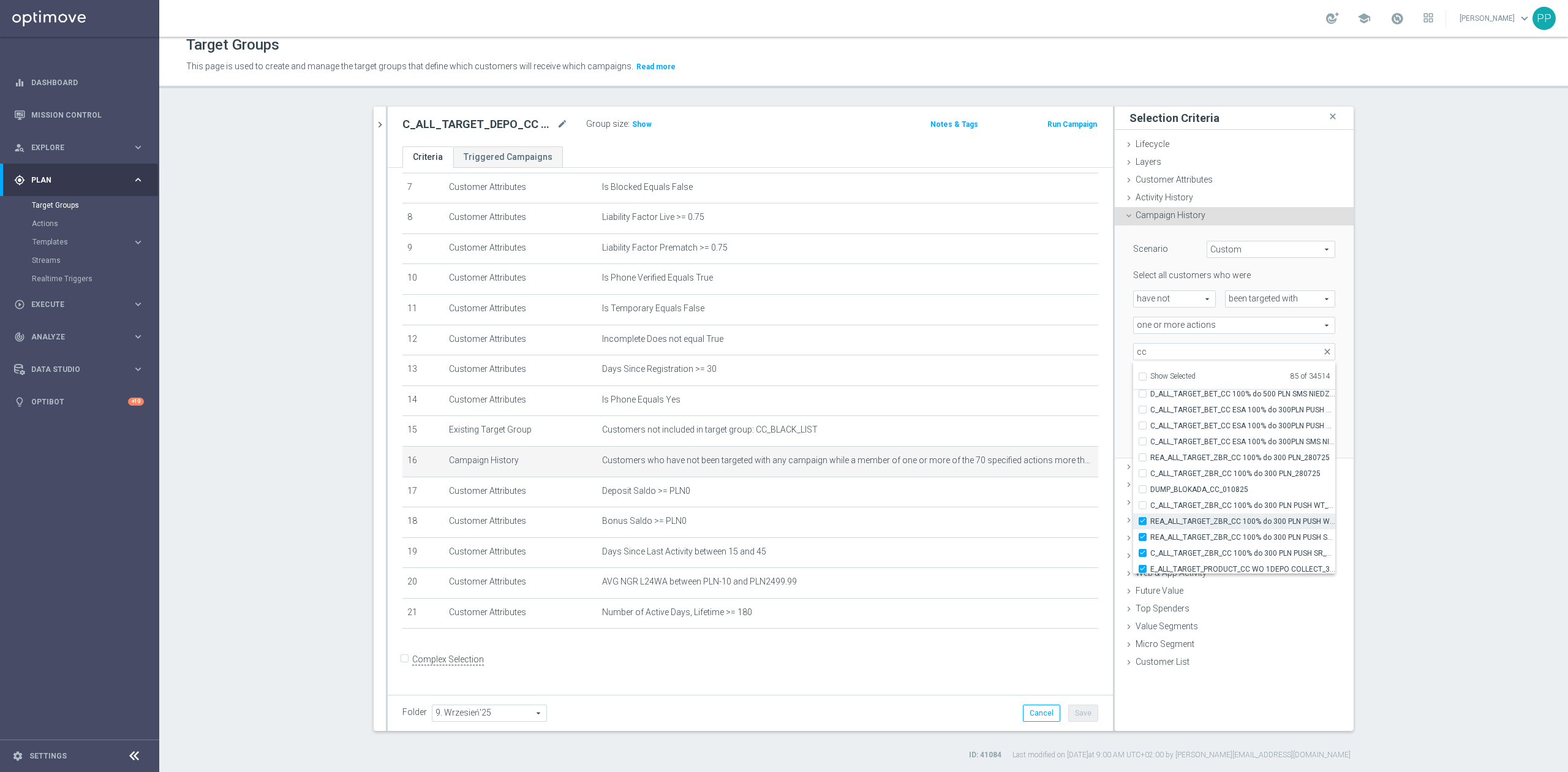
click at [1188, 522] on span "REA_ALL_TARGET_ZBR_CC 100% do 300 PLN PUSH WT_280725" at bounding box center [1242, 521] width 185 height 10
click at [1150, 522] on input "REA_ALL_TARGET_ZBR_CC 100% do 300 PLN PUSH WT_280725" at bounding box center [1146, 521] width 8 height 8
click at [1190, 537] on span "REA_ALL_TARGET_ZBR_CC 100% do 300 PLN PUSH SR_280725" at bounding box center [1242, 537] width 185 height 10
click at [1150, 537] on input "REA_ALL_TARGET_ZBR_CC 100% do 300 PLN PUSH SR_280725" at bounding box center [1146, 537] width 8 height 8
click at [1190, 552] on span "C_ALL_TARGET_ZBR_CC 100% do 300 PLN PUSH SR_280725" at bounding box center [1242, 553] width 185 height 10
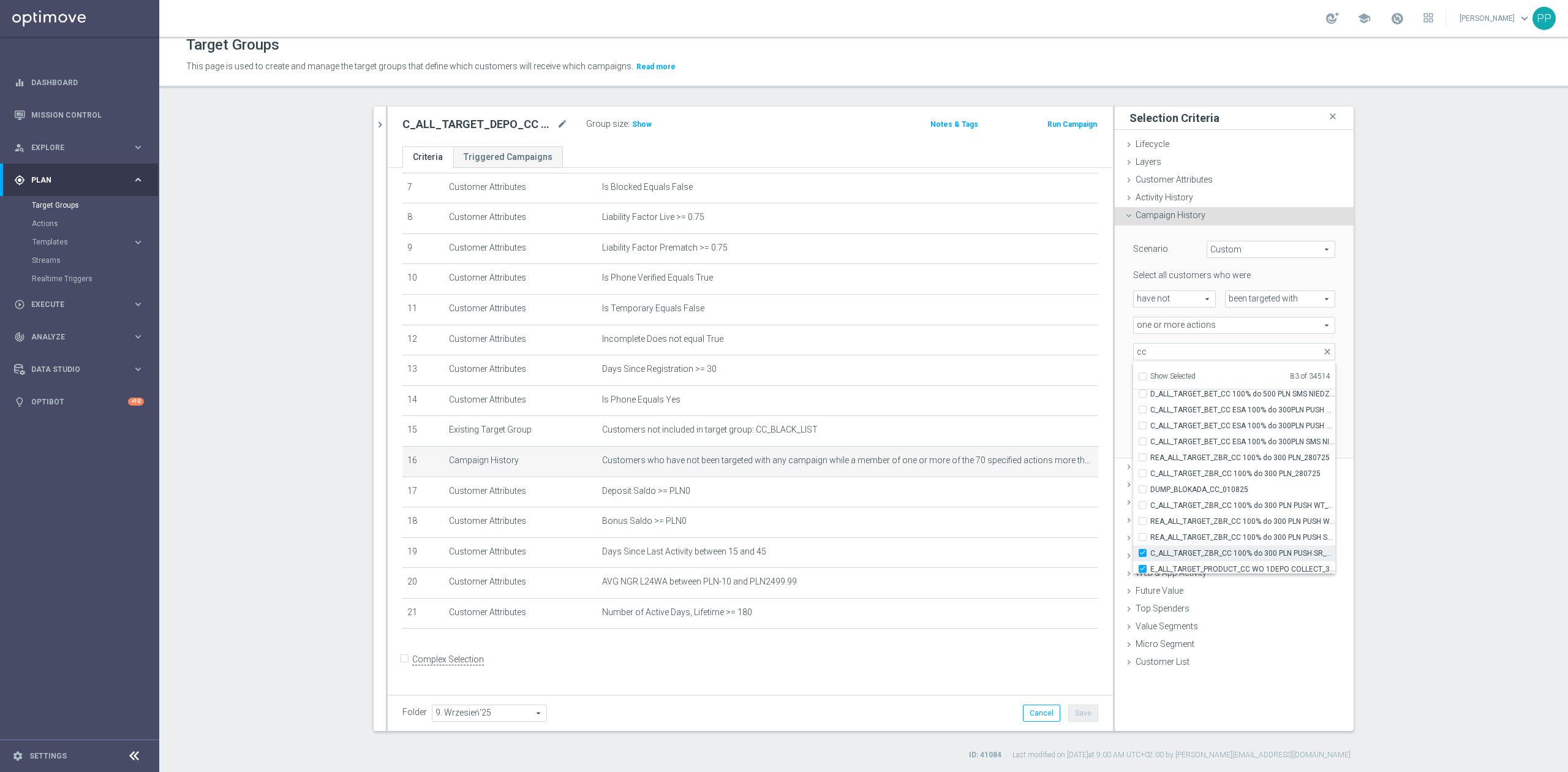
click at [1150, 552] on input "C_ALL_TARGET_ZBR_CC 100% do 300 PLN PUSH SR_280725" at bounding box center [1146, 552] width 8 height 8
click at [1187, 486] on span "E_ALL_TARGET_PRODUCT_CC WO 1DEPO COLLECT_310725" at bounding box center [1242, 487] width 185 height 10
click at [1150, 486] on input "E_ALL_TARGET_PRODUCT_CC WO 1DEPO COLLECT_310725" at bounding box center [1146, 487] width 8 height 8
click at [1186, 507] on span "C_ALL_TARGET_ZBR_CC 100% do 300 PLN SMS CZW_280725" at bounding box center [1242, 503] width 185 height 10
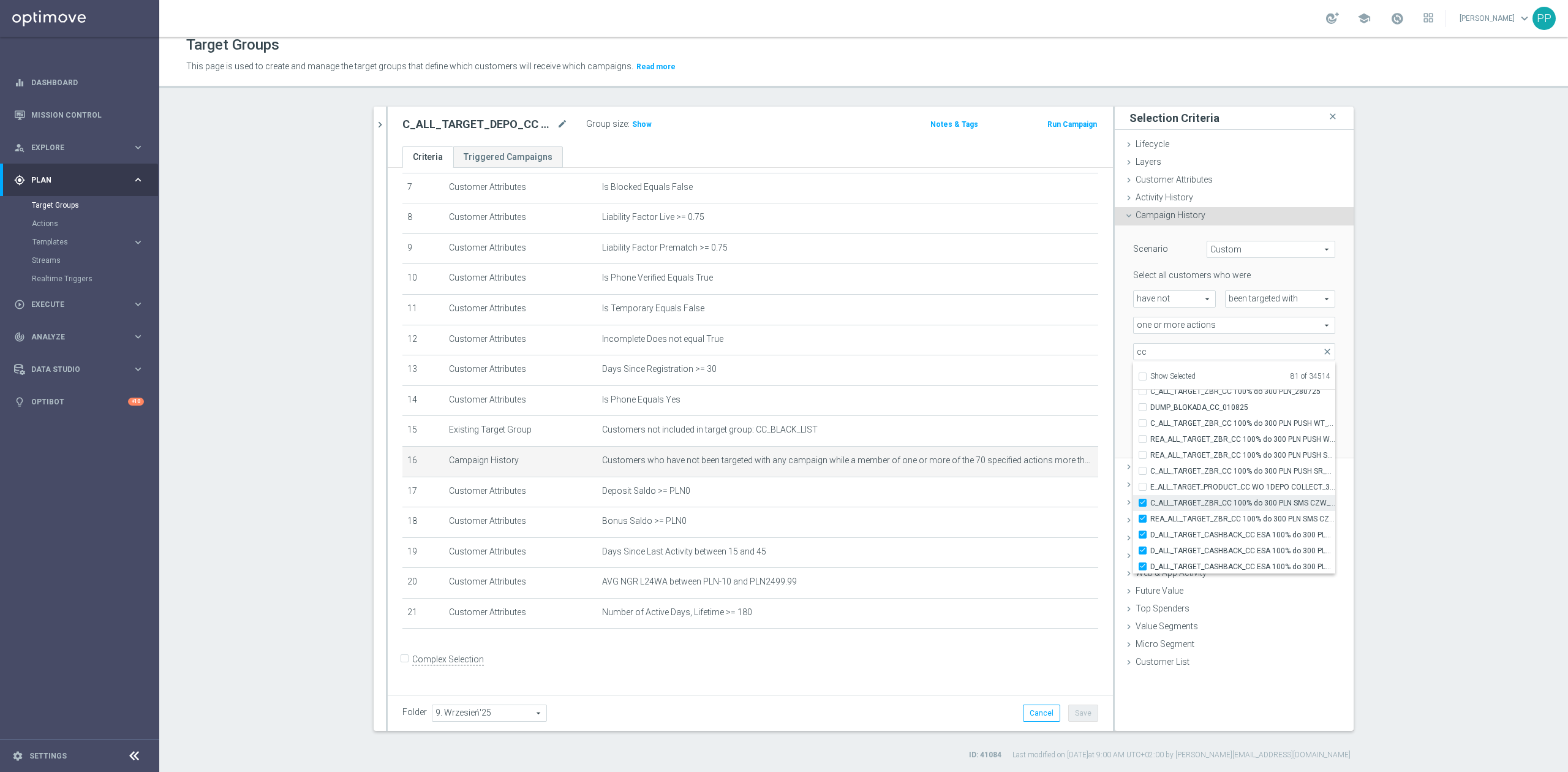
click at [1150, 506] on input "C_ALL_TARGET_ZBR_CC 100% do 300 PLN SMS CZW_280725" at bounding box center [1146, 502] width 8 height 8
click at [1186, 522] on span "REA_ALL_TARGET_ZBR_CC 100% do 300 PLN SMS CZW_280725" at bounding box center [1242, 519] width 185 height 10
click at [1150, 522] on input "REA_ALL_TARGET_ZBR_CC 100% do 300 PLN SMS CZW_280725" at bounding box center [1146, 519] width 8 height 8
click at [1186, 535] on span "D_ALL_TARGET_CASHBACK_CC ESA 100% do 300 PLN_010825" at bounding box center [1242, 534] width 185 height 10
click at [1150, 535] on input "D_ALL_TARGET_CASHBACK_CC ESA 100% do 300 PLN_010825" at bounding box center [1146, 534] width 8 height 8
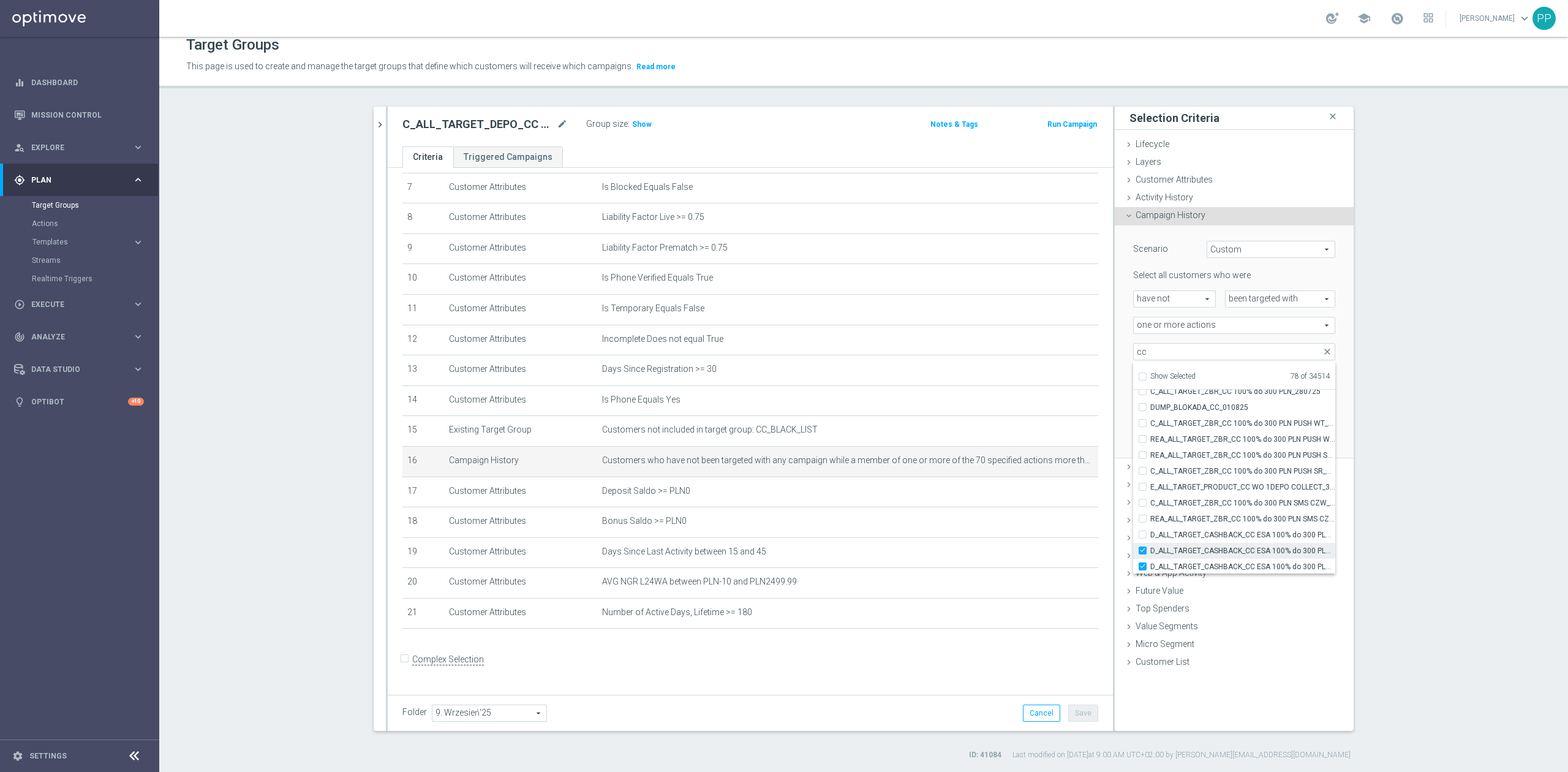
click at [1187, 550] on span "D_ALL_TARGET_CASHBACK_CC ESA 100% do 300 PLN PUSH_010825" at bounding box center [1242, 551] width 185 height 10
click at [1150, 550] on input "D_ALL_TARGET_CASHBACK_CC ESA 100% do 300 PLN PUSH_010825" at bounding box center [1146, 550] width 8 height 8
click at [1185, 480] on span "D_ALL_TARGET_CASHBACK_CC ESA 100% do 300 PLN SMS_010825" at bounding box center [1242, 485] width 185 height 10
click at [1150, 481] on input "D_ALL_TARGET_CASHBACK_CC ESA 100% do 300 PLN SMS_010825" at bounding box center [1146, 485] width 8 height 8
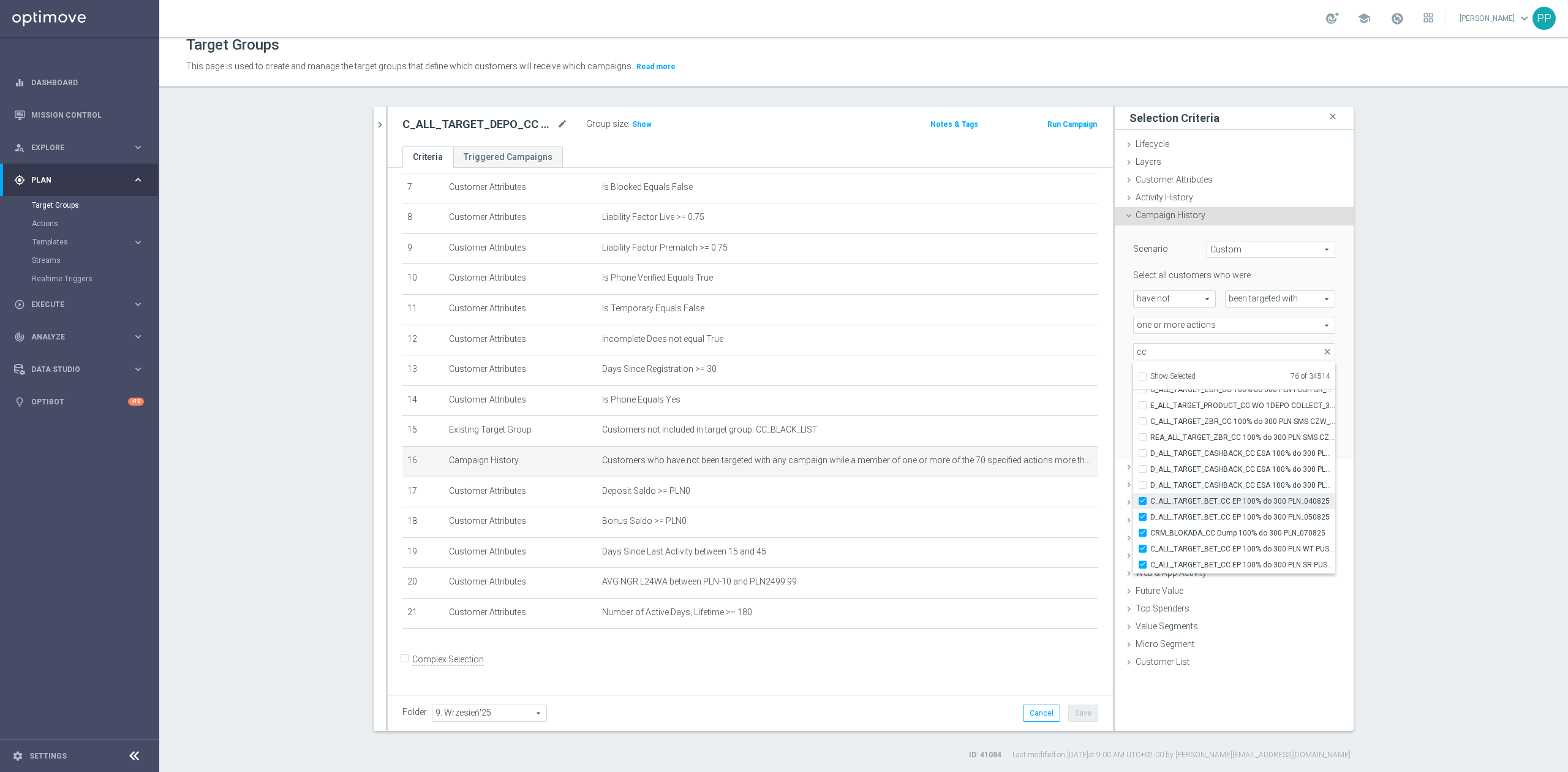
click at [1185, 500] on span "C_ALL_TARGET_BET_CC EP 100% do 300 PLN_040825" at bounding box center [1242, 501] width 185 height 10
click at [1150, 500] on input "C_ALL_TARGET_BET_CC EP 100% do 300 PLN_040825" at bounding box center [1146, 501] width 8 height 8
click at [1186, 517] on span "D_ALL_TARGET_BET_CC EP 100% do 300 PLN_050825" at bounding box center [1242, 517] width 185 height 10
click at [1150, 517] on input "D_ALL_TARGET_BET_CC EP 100% do 300 PLN_050825" at bounding box center [1146, 516] width 8 height 8
click at [1186, 532] on span "CRM_BLOKADA_CC Dump 100% do 300 PLN_070825" at bounding box center [1242, 533] width 185 height 10
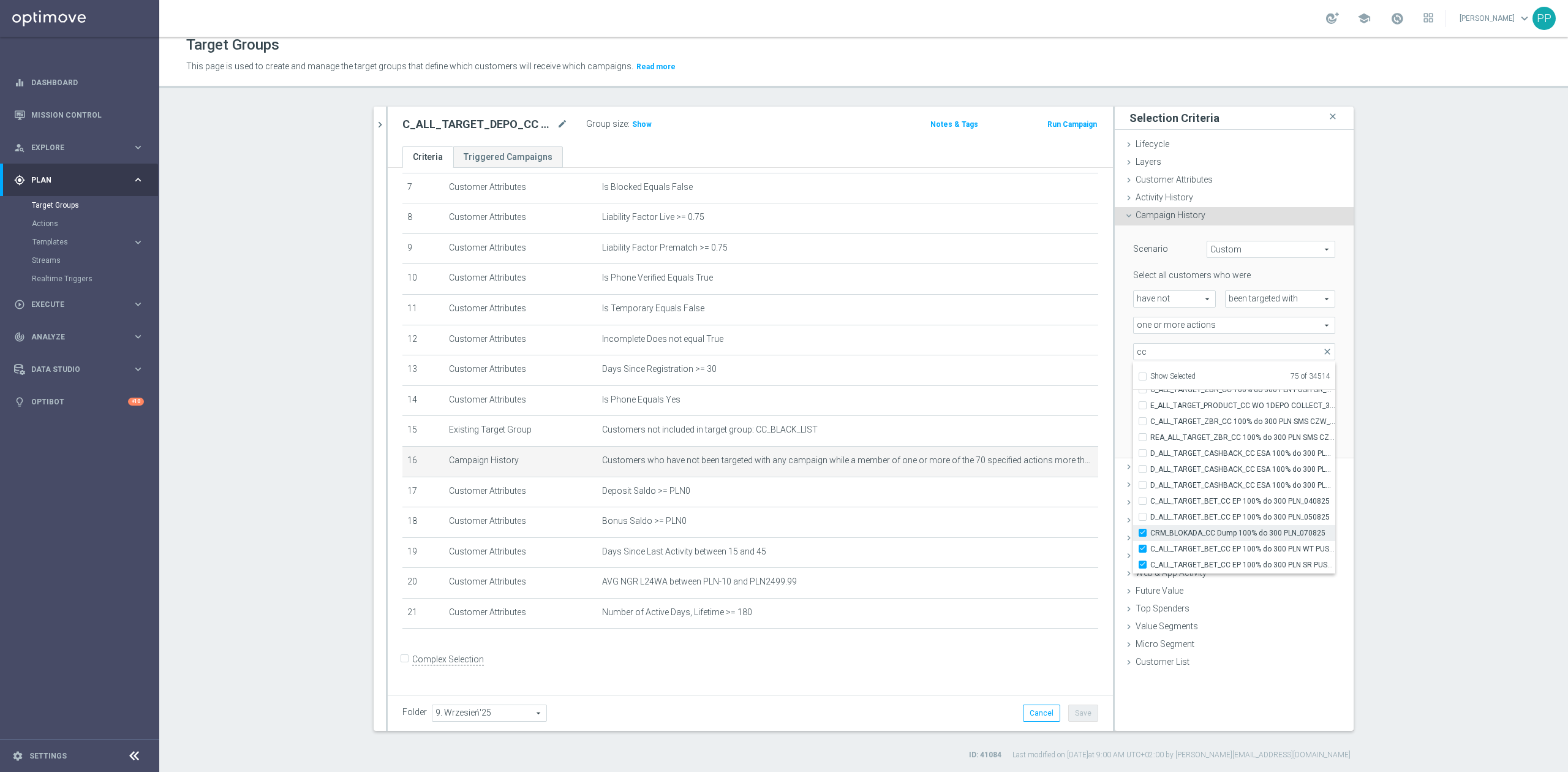
click at [1150, 532] on input "CRM_BLOKADA_CC Dump 100% do 300 PLN_070825" at bounding box center [1146, 533] width 8 height 8
click at [1180, 475] on label "C_ALL_TARGET_BET_CC EP 100% do 300 PLN SR PUSH_040825" at bounding box center [1242, 483] width 185 height 16
click at [1150, 479] on input "C_ALL_TARGET_BET_CC EP 100% do 300 PLN SR PUSH_040825" at bounding box center [1146, 483] width 8 height 8
drag, startPoint x: 1178, startPoint y: 469, endPoint x: 1180, endPoint y: 498, distance: 29.1
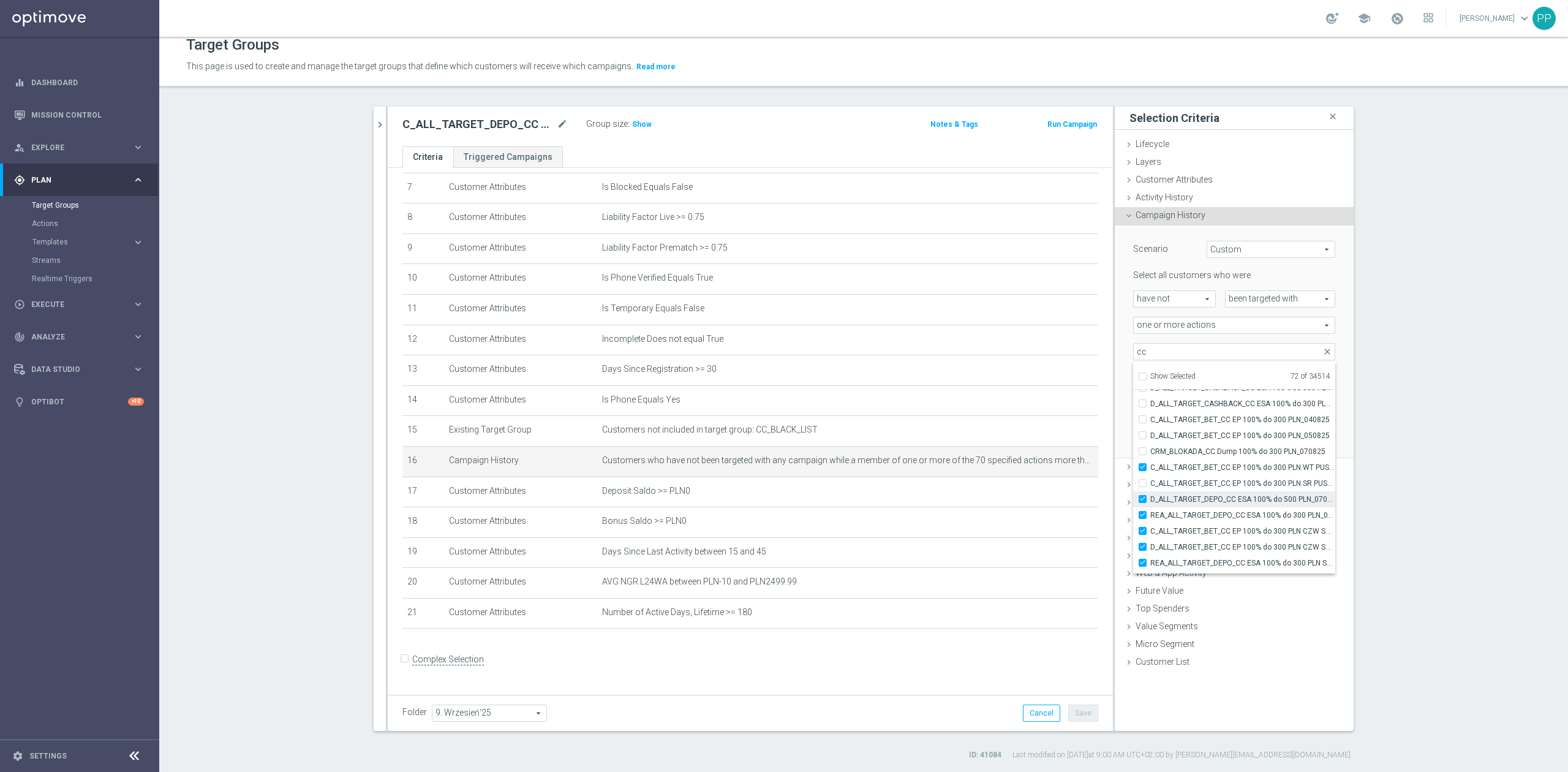
click at [1178, 469] on span "C_ALL_TARGET_BET_CC EP 100% do 300 PLN WT PUSH_040825" at bounding box center [1242, 467] width 185 height 10
click at [1150, 469] on input "C_ALL_TARGET_BET_CC EP 100% do 300 PLN WT PUSH_040825" at bounding box center [1146, 467] width 8 height 8
click at [1180, 503] on label "D_ALL_TARGET_DEPO_CC ESA 100% do 500 PLN_070825" at bounding box center [1242, 498] width 185 height 16
click at [1150, 503] on input "D_ALL_TARGET_DEPO_CC ESA 100% do 500 PLN_070825" at bounding box center [1146, 499] width 8 height 8
click at [1183, 518] on span "REA_ALL_TARGET_DEPO_CC ESA 100% do 300 PLN_070825" at bounding box center [1242, 515] width 185 height 10
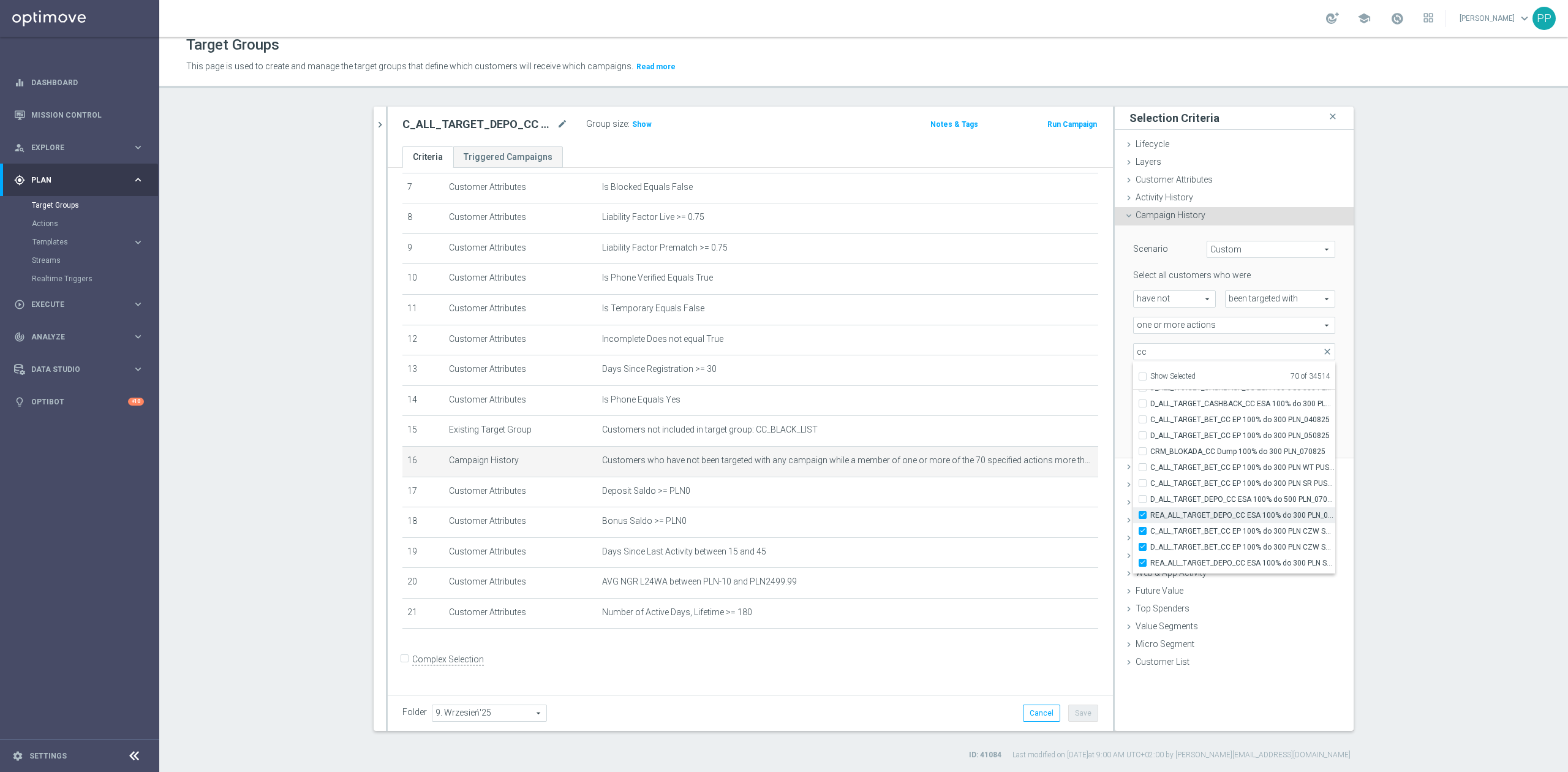
click at [1150, 518] on input "REA_ALL_TARGET_DEPO_CC ESA 100% do 300 PLN_070825" at bounding box center [1146, 515] width 8 height 8
click at [1198, 532] on span "C_ALL_TARGET_BET_CC EP 100% do 300 PLN CZW SMS_040825" at bounding box center [1242, 531] width 185 height 10
click at [1150, 532] on input "C_ALL_TARGET_BET_CC EP 100% do 300 PLN CZW SMS_040825" at bounding box center [1146, 531] width 8 height 8
click at [1201, 543] on span "D_ALL_TARGET_BET_CC EP 100% do 300 PLN CZW SMS_050825" at bounding box center [1242, 547] width 185 height 10
click at [1150, 543] on input "D_ALL_TARGET_BET_CC EP 100% do 300 PLN CZW SMS_050825" at bounding box center [1146, 547] width 8 height 8
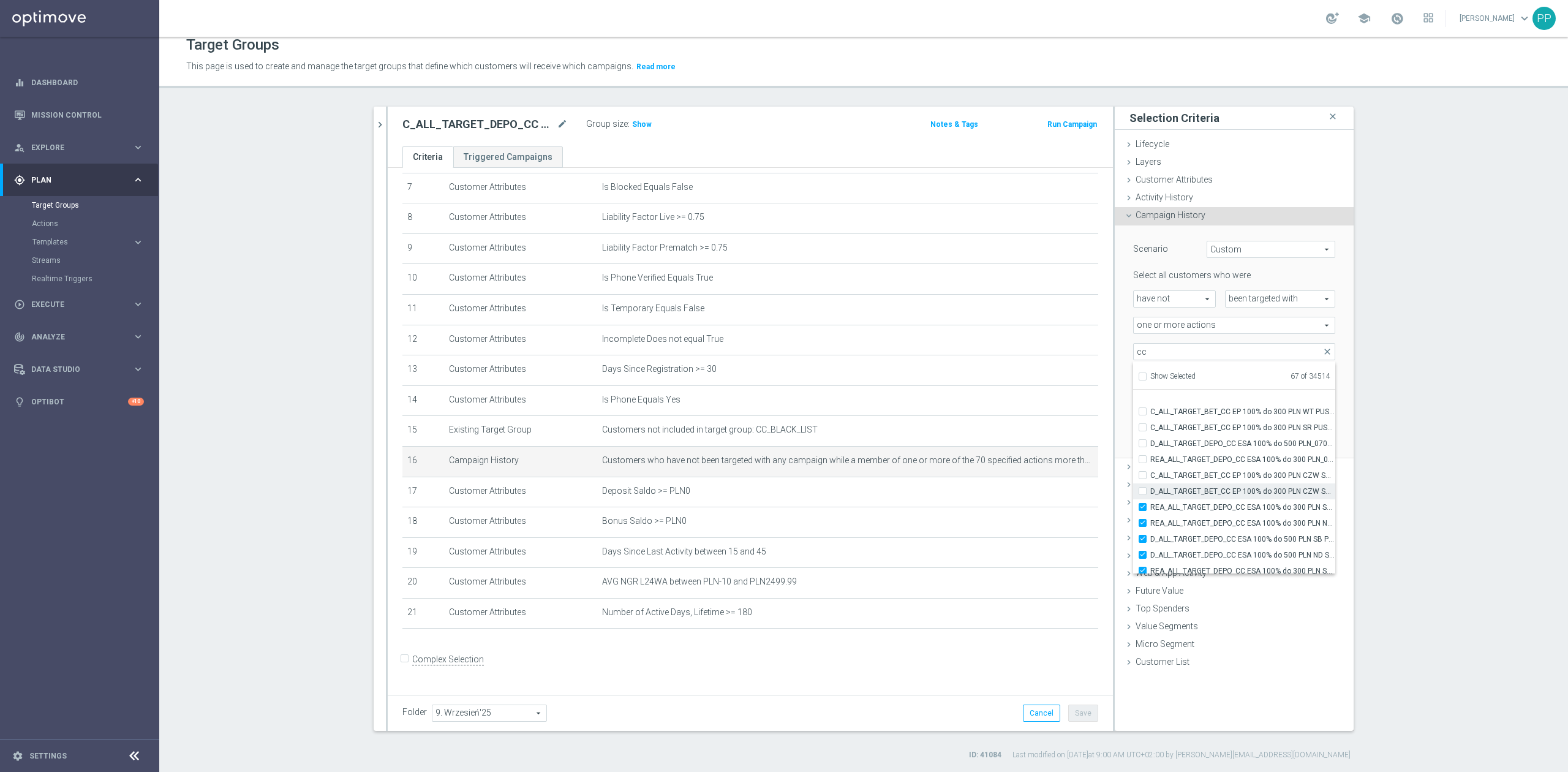
scroll to position [37462, 0]
click at [1198, 486] on label "REA_ALL_TARGET_DEPO_CC ESA 100% do 300 PLN SB PUSH_070825" at bounding box center [1242, 480] width 185 height 16
click at [1150, 484] on input "REA_ALL_TARGET_DEPO_CC ESA 100% do 300 PLN SB PUSH_070825" at bounding box center [1146, 481] width 8 height 8
click at [1198, 497] on span "REA_ALL_TARGET_DEPO_CC ESA 100% do 300 PLN ND SMS_070825" at bounding box center [1242, 497] width 185 height 10
click at [1150, 497] on input "REA_ALL_TARGET_DEPO_CC ESA 100% do 300 PLN ND SMS_070825" at bounding box center [1146, 497] width 8 height 8
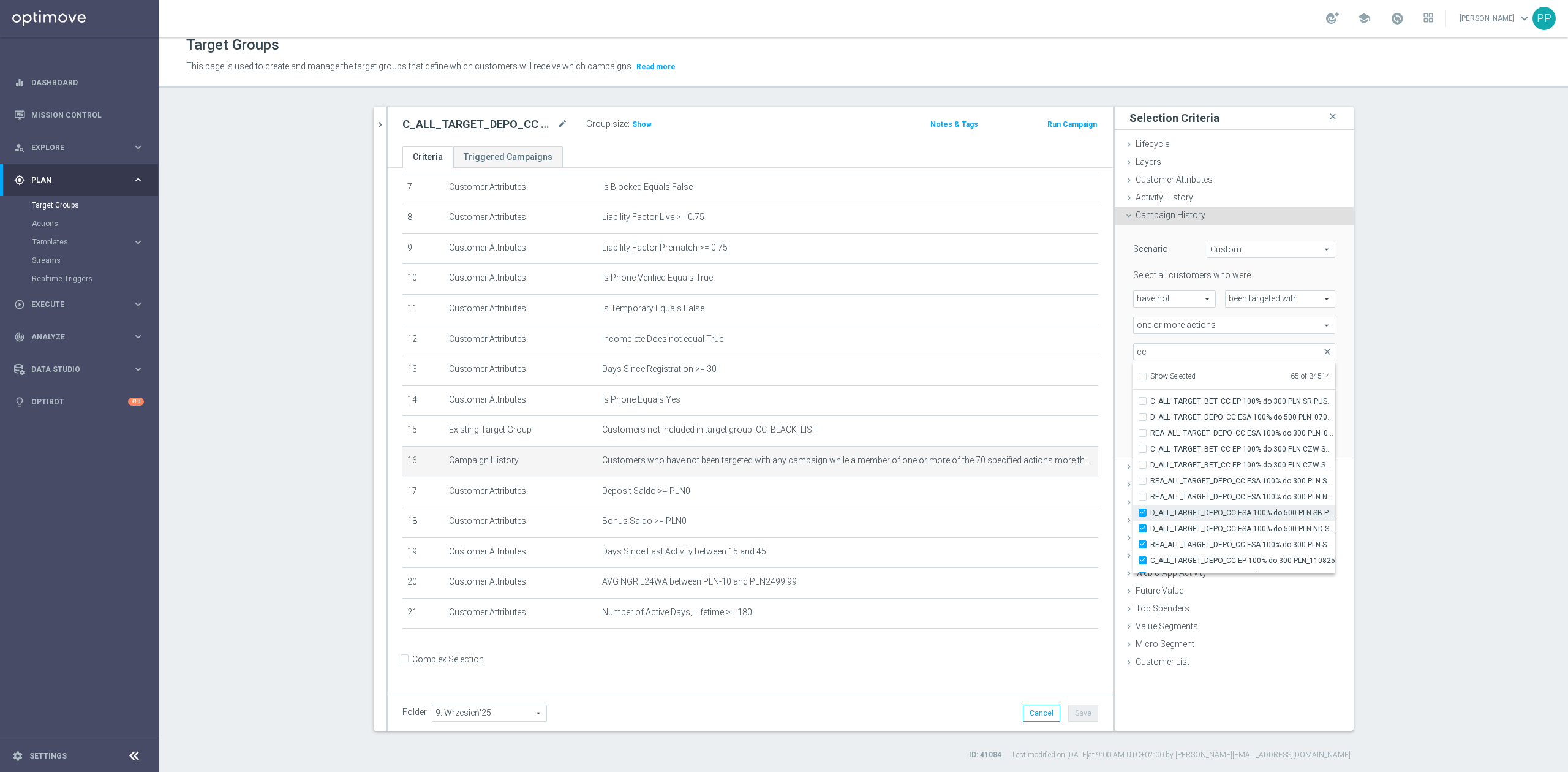
click at [1203, 515] on span "D_ALL_TARGET_DEPO_CC ESA 100% do 500 PLN SB PUSH _070825" at bounding box center [1242, 513] width 185 height 10
click at [1150, 515] on input "D_ALL_TARGET_DEPO_CC ESA 100% do 500 PLN SB PUSH _070825" at bounding box center [1146, 512] width 8 height 8
click at [1206, 525] on span "D_ALL_TARGET_DEPO_CC ESA 100% do 500 PLN ND SMS_070825" at bounding box center [1242, 529] width 185 height 10
click at [1150, 525] on input "D_ALL_TARGET_DEPO_CC ESA 100% do 500 PLN ND SMS_070825" at bounding box center [1146, 529] width 8 height 8
click at [1204, 538] on label "REA_ALL_TARGET_DEPO_CC ESA 100% do 300 PLN SMS_070825" at bounding box center [1242, 544] width 185 height 16
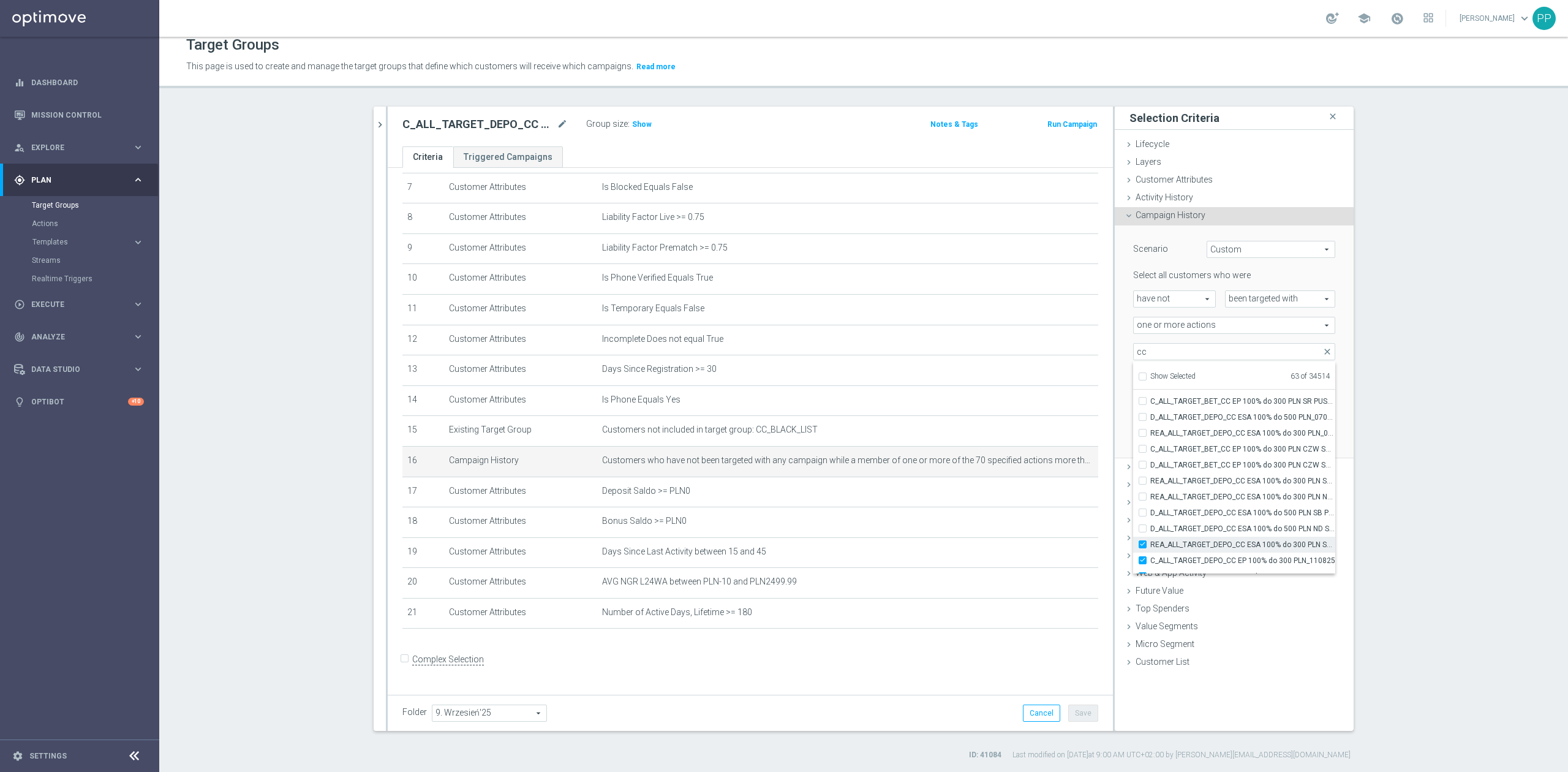
click at [1150, 540] on input "REA_ALL_TARGET_DEPO_CC ESA 100% do 300 PLN SMS_070825" at bounding box center [1146, 544] width 8 height 8
click at [1203, 549] on label "REA_ALL_TARGET_DEPO_CC ESA 100% do 300 PLN SMS_070825" at bounding box center [1242, 544] width 185 height 16
click at [1150, 548] on input "REA_ALL_TARGET_DEPO_CC ESA 100% do 300 PLN SMS_070825" at bounding box center [1146, 544] width 8 height 8
click at [1203, 549] on label "REA_ALL_TARGET_DEPO_CC ESA 100% do 300 PLN SMS_070825" at bounding box center [1242, 544] width 185 height 16
click at [1150, 548] on input "REA_ALL_TARGET_DEPO_CC ESA 100% do 300 PLN SMS_070825" at bounding box center [1146, 544] width 8 height 8
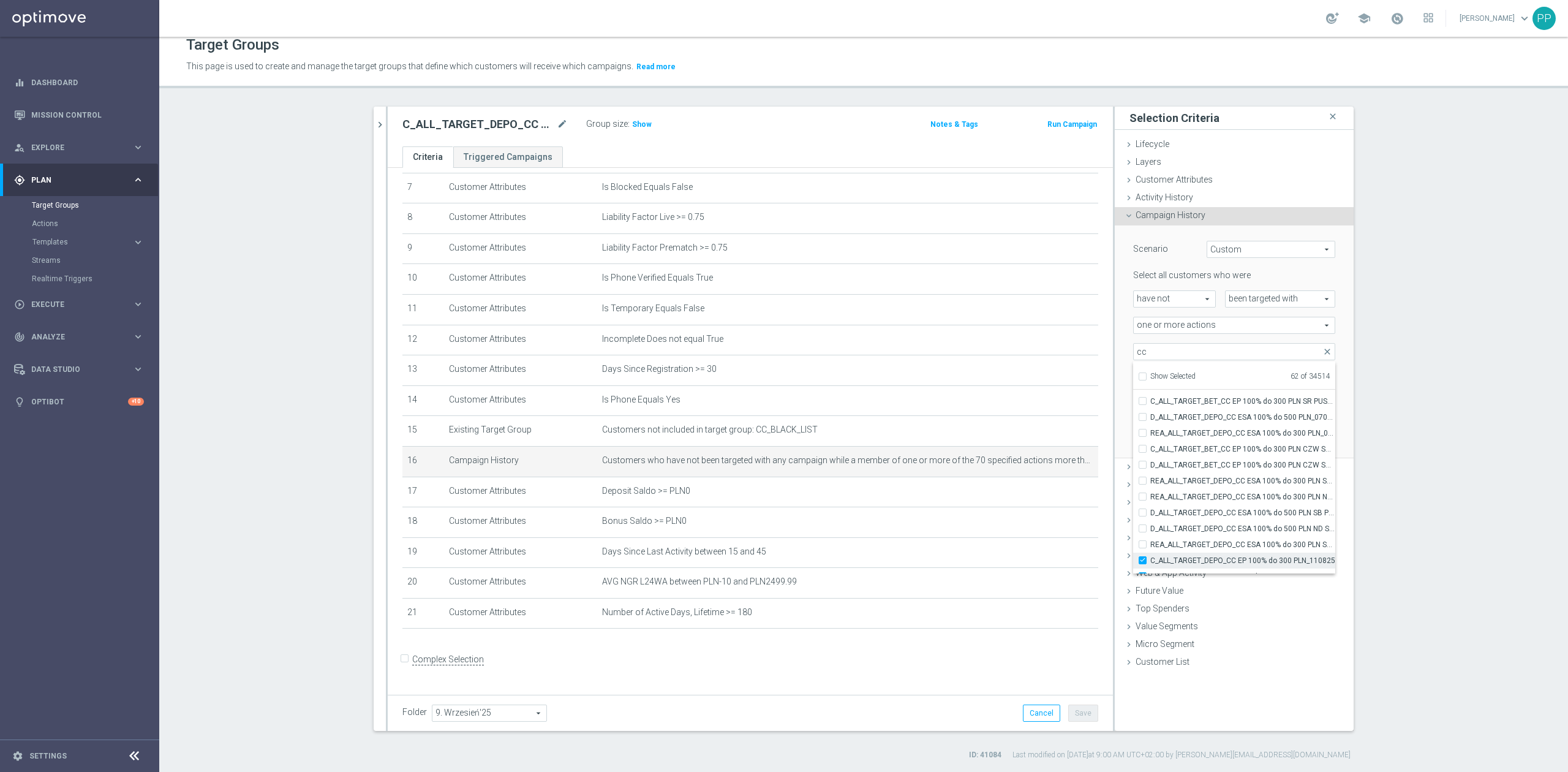
click at [1201, 560] on span "C_ALL_TARGET_DEPO_CC EP 100% do 300 PLN_110825" at bounding box center [1242, 561] width 185 height 10
click at [1150, 560] on input "C_ALL_TARGET_DEPO_CC EP 100% do 300 PLN_110825" at bounding box center [1146, 560] width 8 height 8
click at [1196, 503] on label "D_ALL_TARGET_DEPO_CC 100% do 500 PLN_110825" at bounding box center [1242, 511] width 185 height 16
click at [1150, 506] on input "D_ALL_TARGET_DEPO_CC 100% do 500 PLN_110825" at bounding box center [1146, 511] width 8 height 8
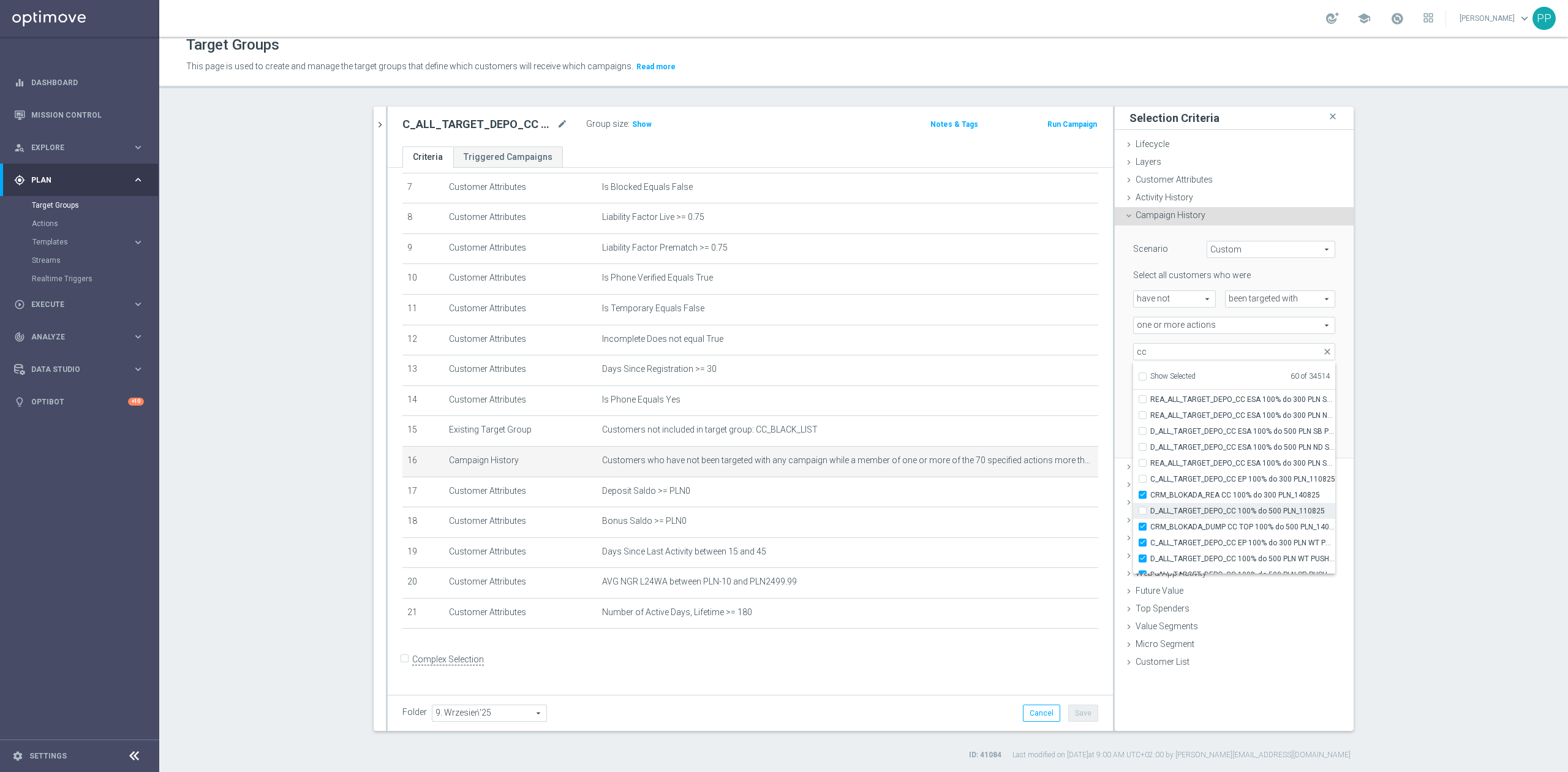
click at [1194, 498] on span "CRM_BLOKADA_REA CC 100% do 300 PLN_140825" at bounding box center [1242, 495] width 185 height 10
click at [1150, 498] on input "CRM_BLOKADA_REA CC 100% do 300 PLN_140825" at bounding box center [1146, 495] width 8 height 8
click at [1192, 528] on span "CRM_BLOKADA_DUMP CC TOP 100% do 500 PLN_140825" at bounding box center [1242, 527] width 185 height 10
click at [1197, 510] on span "D_ALL_TARGET_DEPO_CC 100% do 500 PLN_110825" at bounding box center [1242, 511] width 185 height 10
click at [1150, 510] on input "D_ALL_TARGET_DEPO_CC 100% do 500 PLN_110825" at bounding box center [1146, 511] width 8 height 8
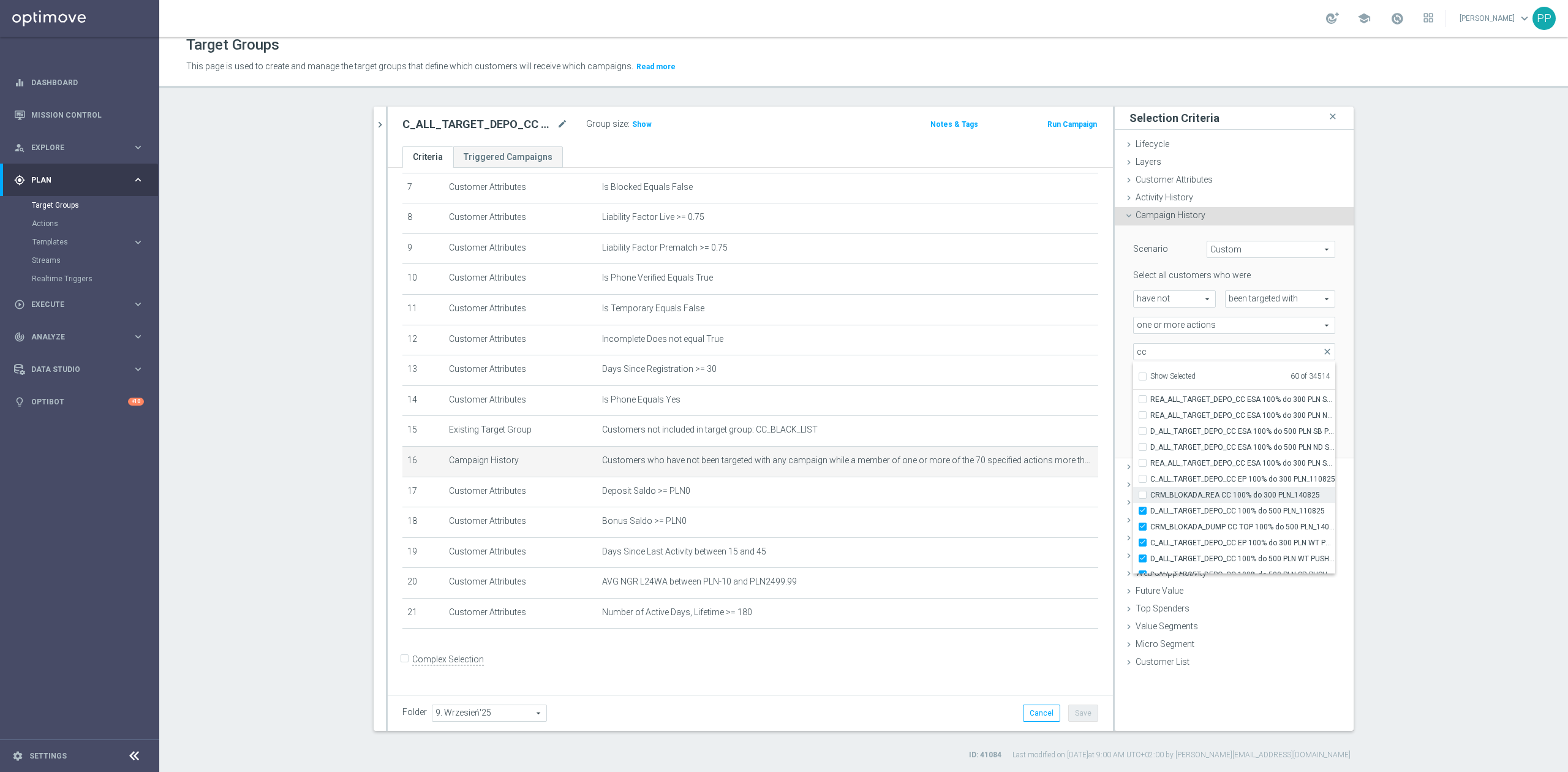
click at [1199, 496] on span "CRM_BLOKADA_REA CC 100% do 300 PLN_140825" at bounding box center [1242, 495] width 185 height 10
click at [1150, 496] on input "CRM_BLOKADA_REA CC 100% do 300 PLN_140825" at bounding box center [1146, 495] width 8 height 8
click at [1199, 478] on span "C_ALL_TARGET_DEPO_CC EP 100% do 300 PLN_110825" at bounding box center [1242, 479] width 185 height 10
click at [1150, 478] on input "C_ALL_TARGET_DEPO_CC EP 100% do 300 PLN_110825" at bounding box center [1146, 478] width 8 height 8
click at [1115, 403] on div "Scenario Custom Custom arrow_drop_down search Select all customers who were hav…" at bounding box center [1234, 342] width 239 height 233
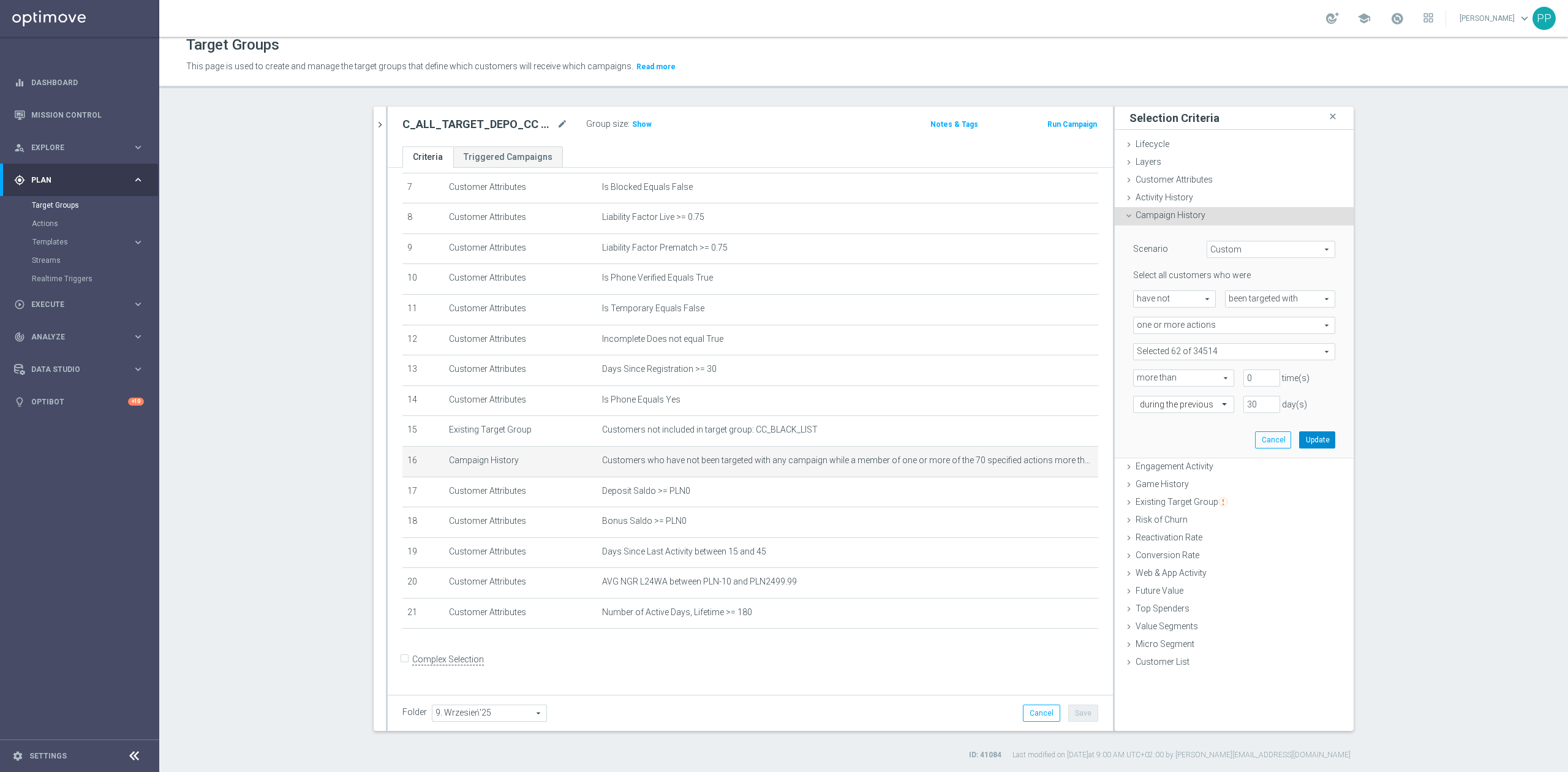
click at [1303, 437] on button "Update" at bounding box center [1317, 439] width 36 height 17
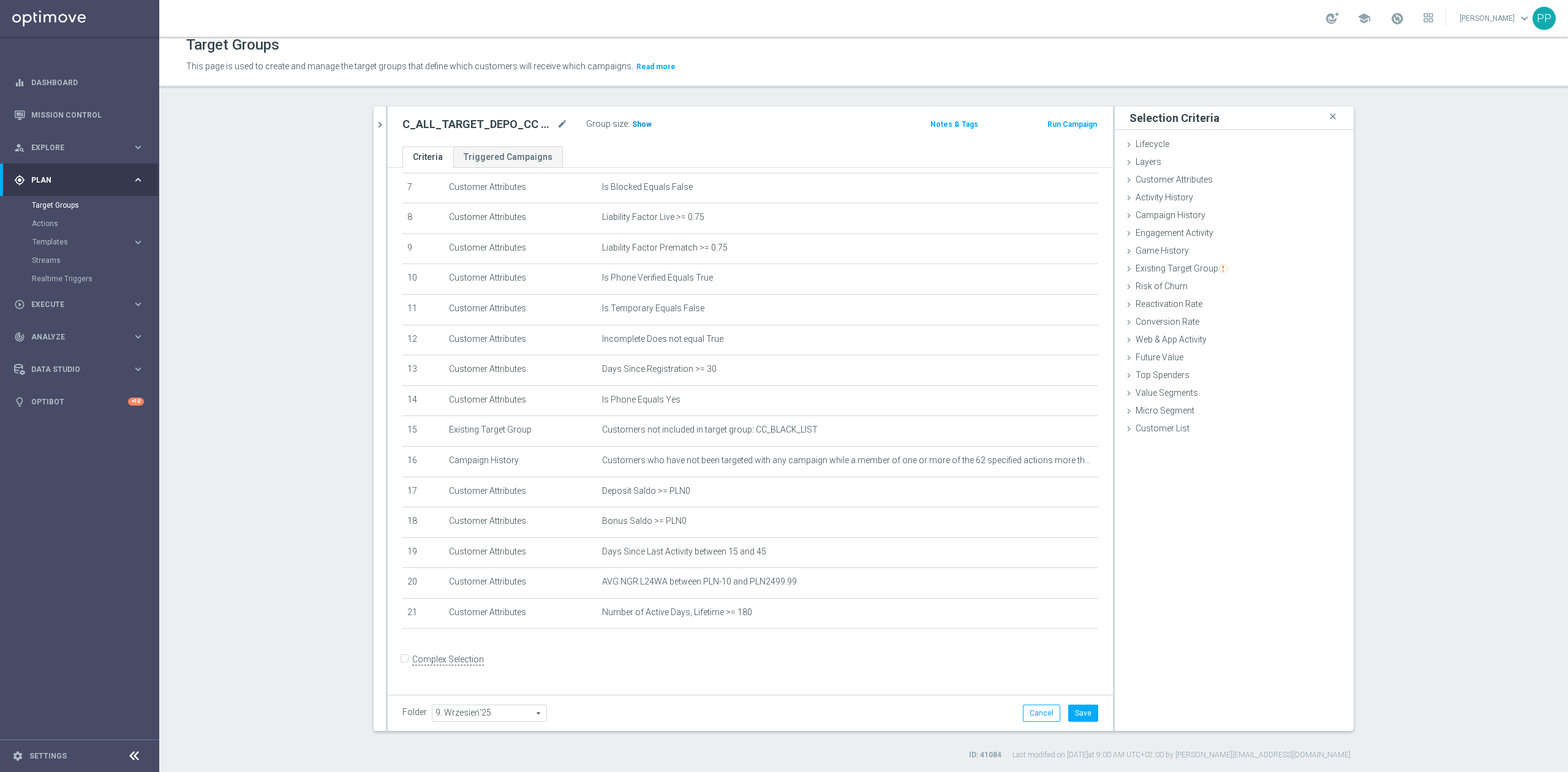
click at [637, 123] on span "Show" at bounding box center [642, 124] width 20 height 8
click at [1071, 705] on button "Save" at bounding box center [1083, 713] width 30 height 17
click at [558, 123] on icon "mode_edit" at bounding box center [562, 124] width 11 height 15
click at [558, 125] on icon "mode_edit" at bounding box center [562, 124] width 11 height 15
